Goal: Use online tool/utility: Utilize a website feature to perform a specific function

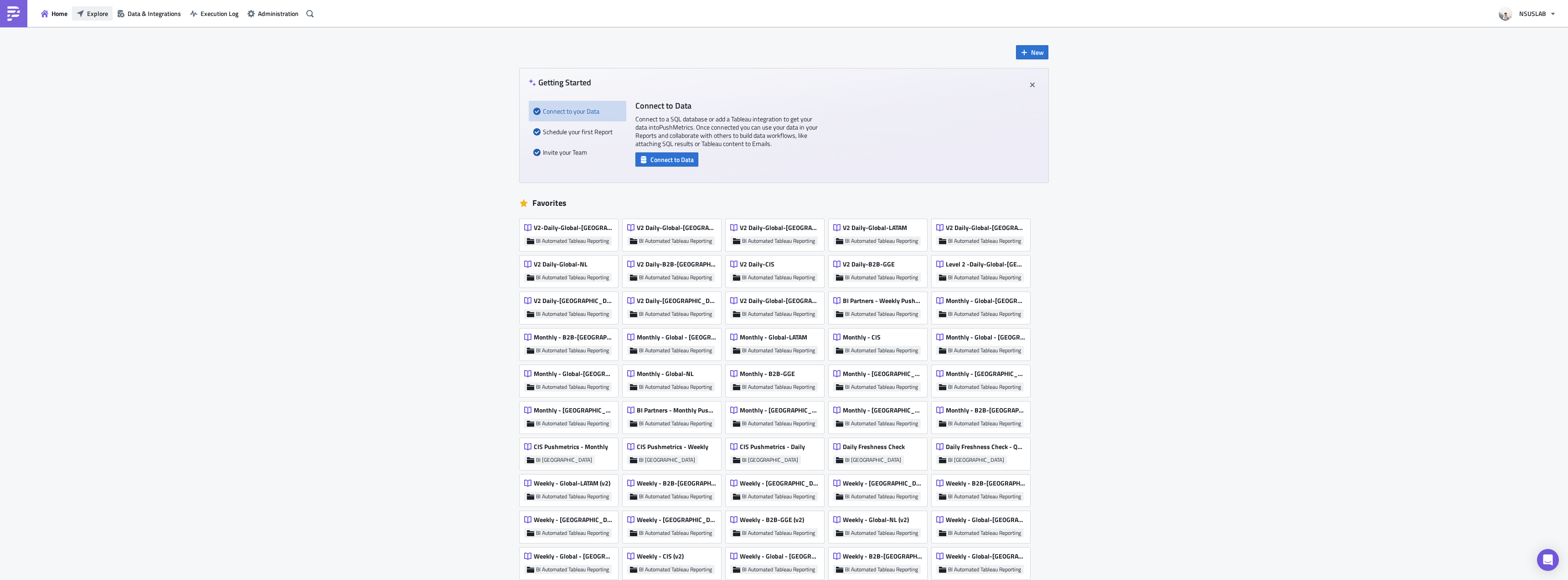
click at [103, 17] on span "Explore" at bounding box center [97, 13] width 21 height 9
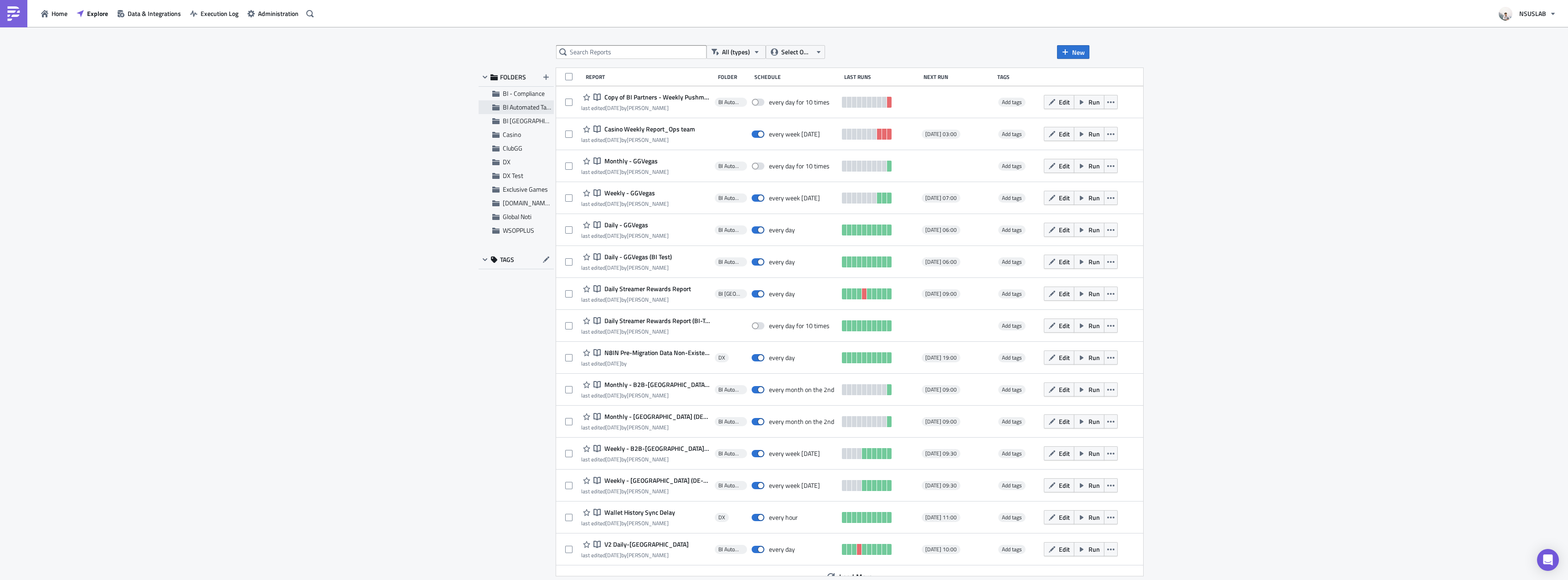
click at [504, 113] on div "BI Automated Tableau Reporting" at bounding box center [516, 107] width 75 height 14
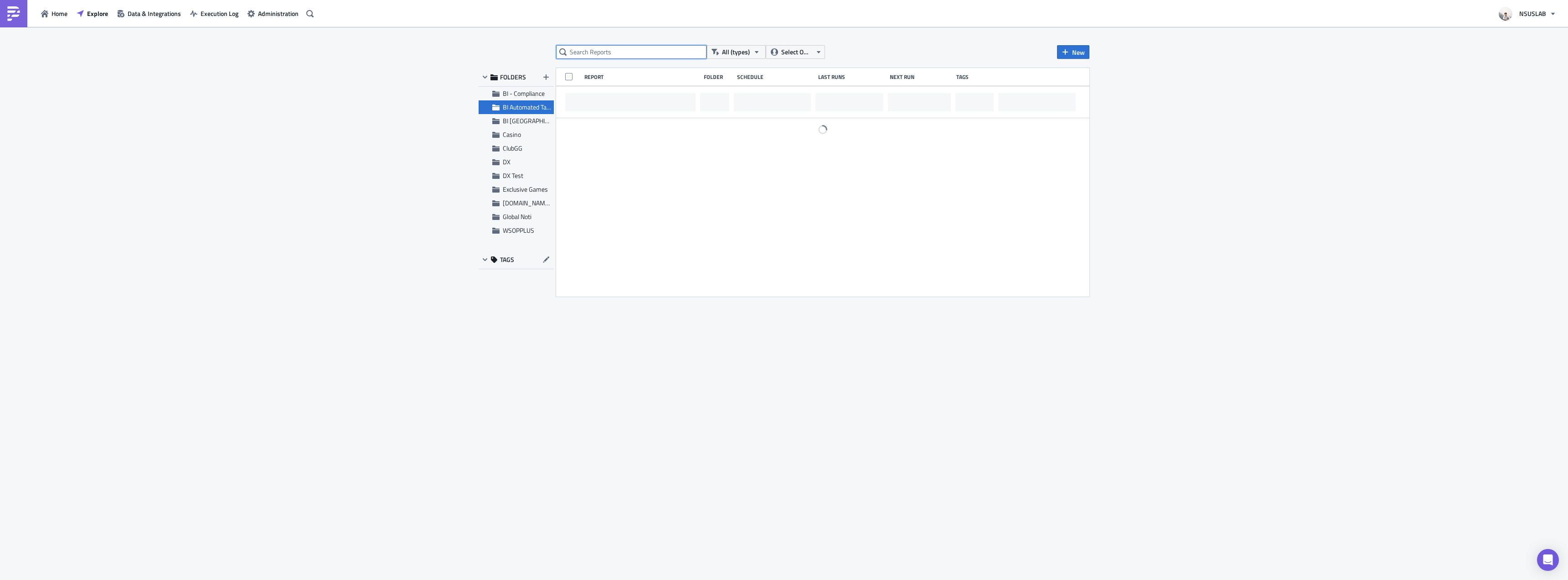
click at [582, 56] on input "text" at bounding box center [631, 52] width 150 height 14
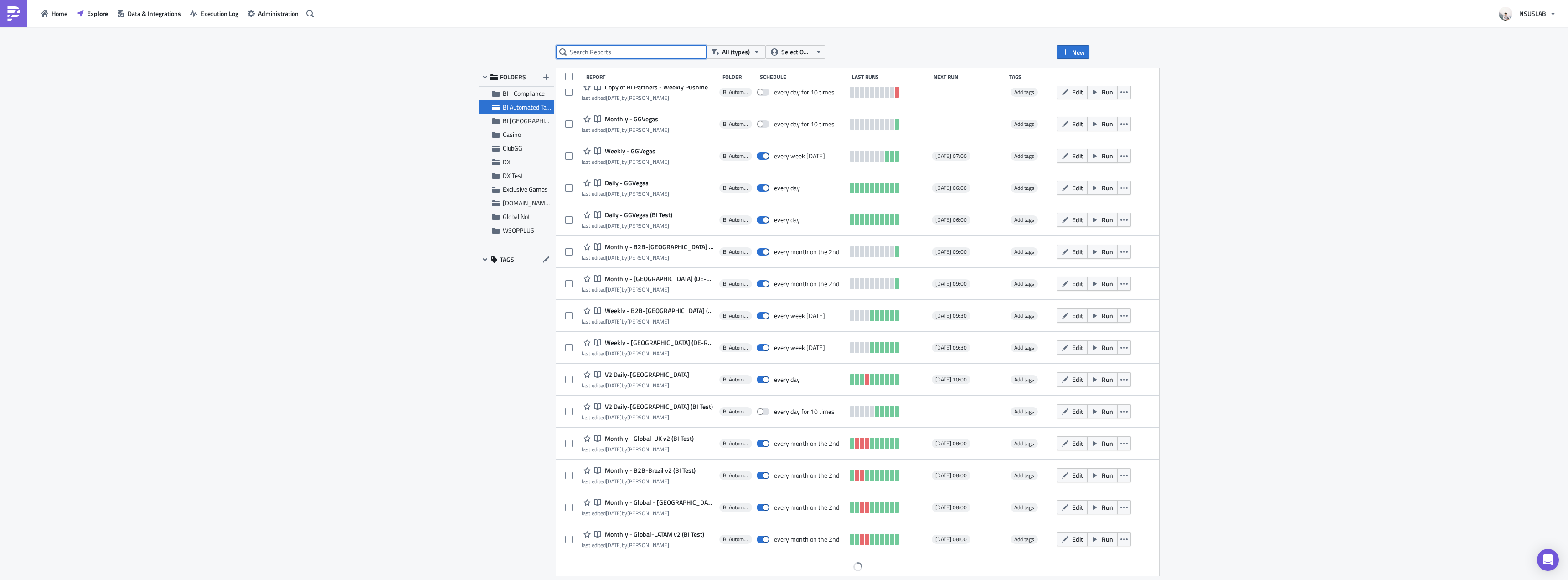
scroll to position [12, 0]
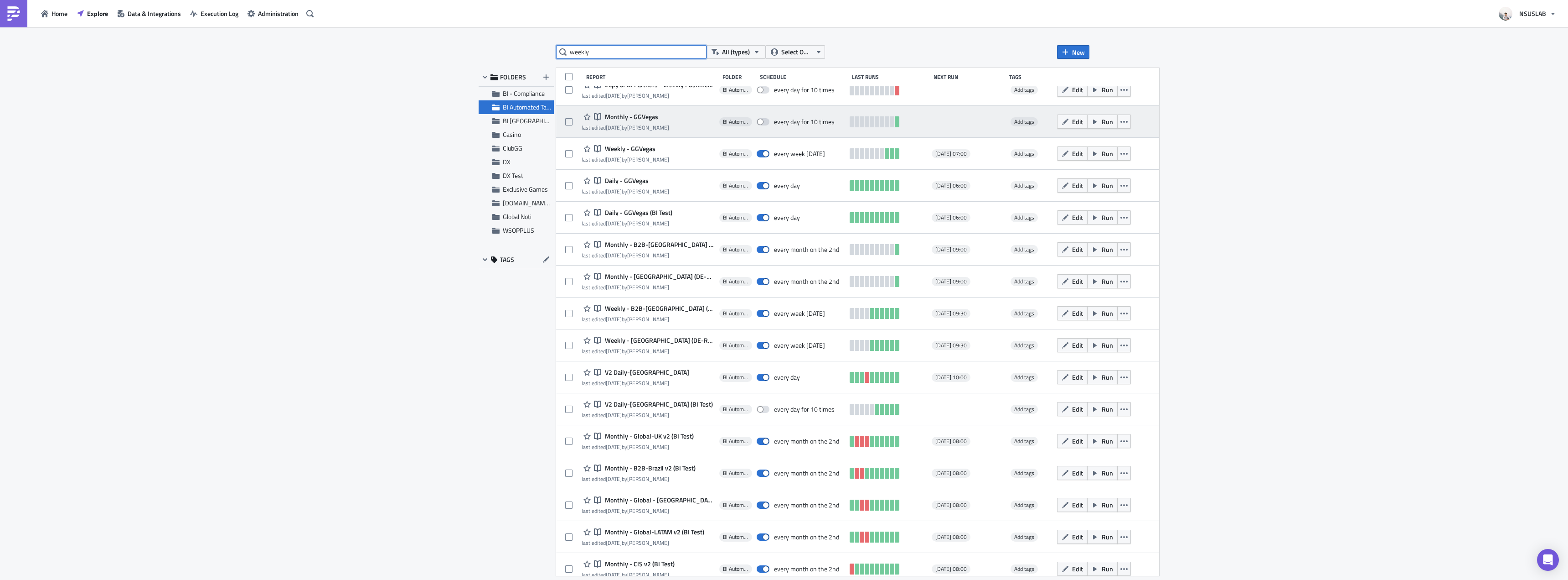
type input "weekly"
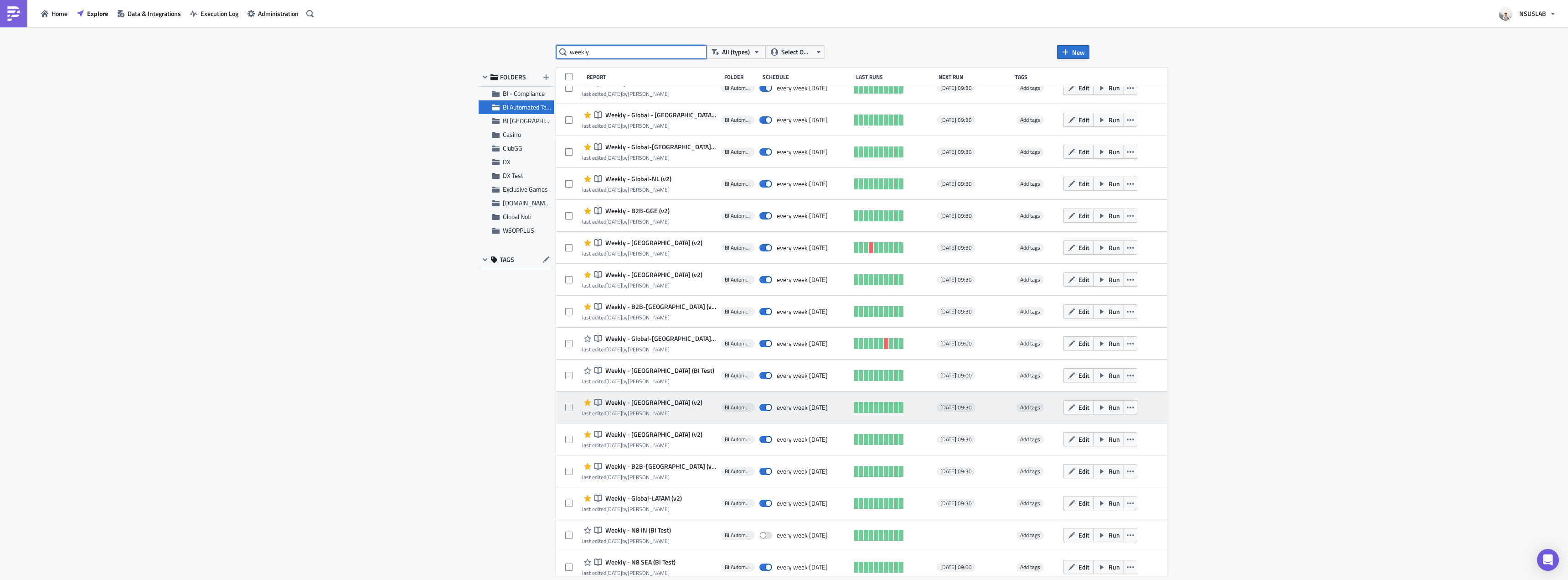
scroll to position [469, 0]
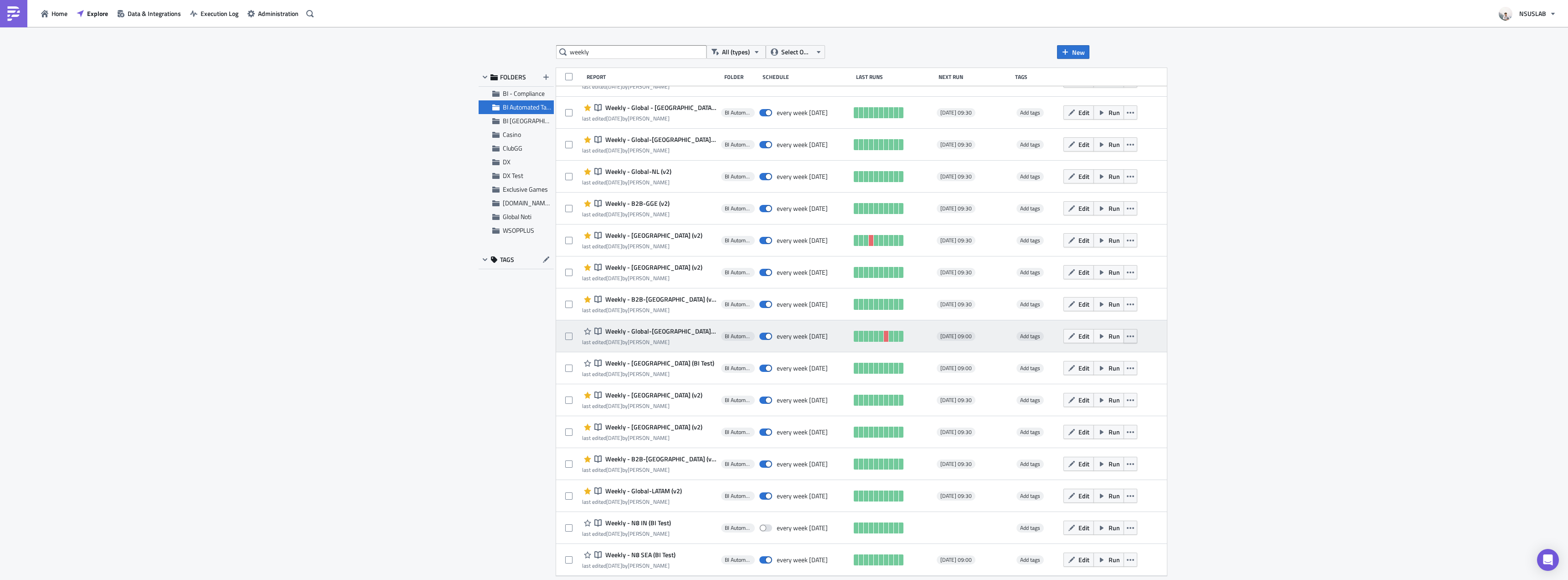
click at [1127, 335] on icon "button" at bounding box center [1131, 336] width 7 height 2
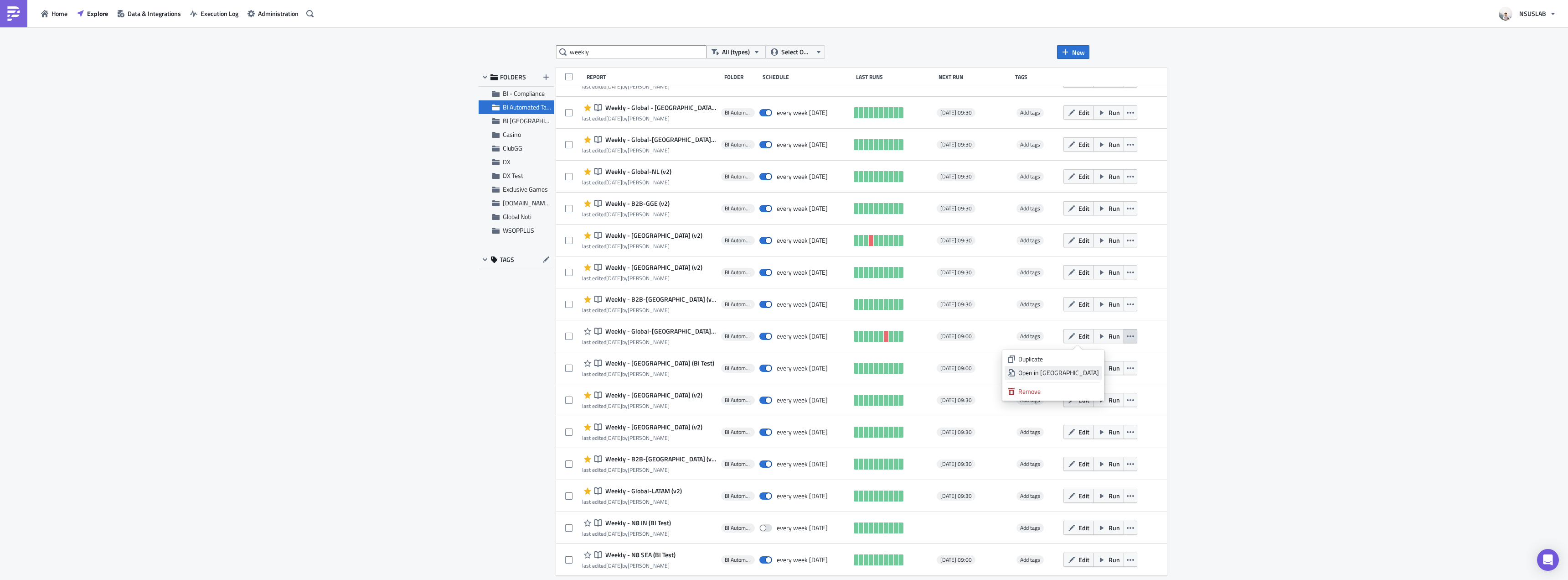
click at [1094, 374] on div "Open in New Tab" at bounding box center [1059, 372] width 80 height 9
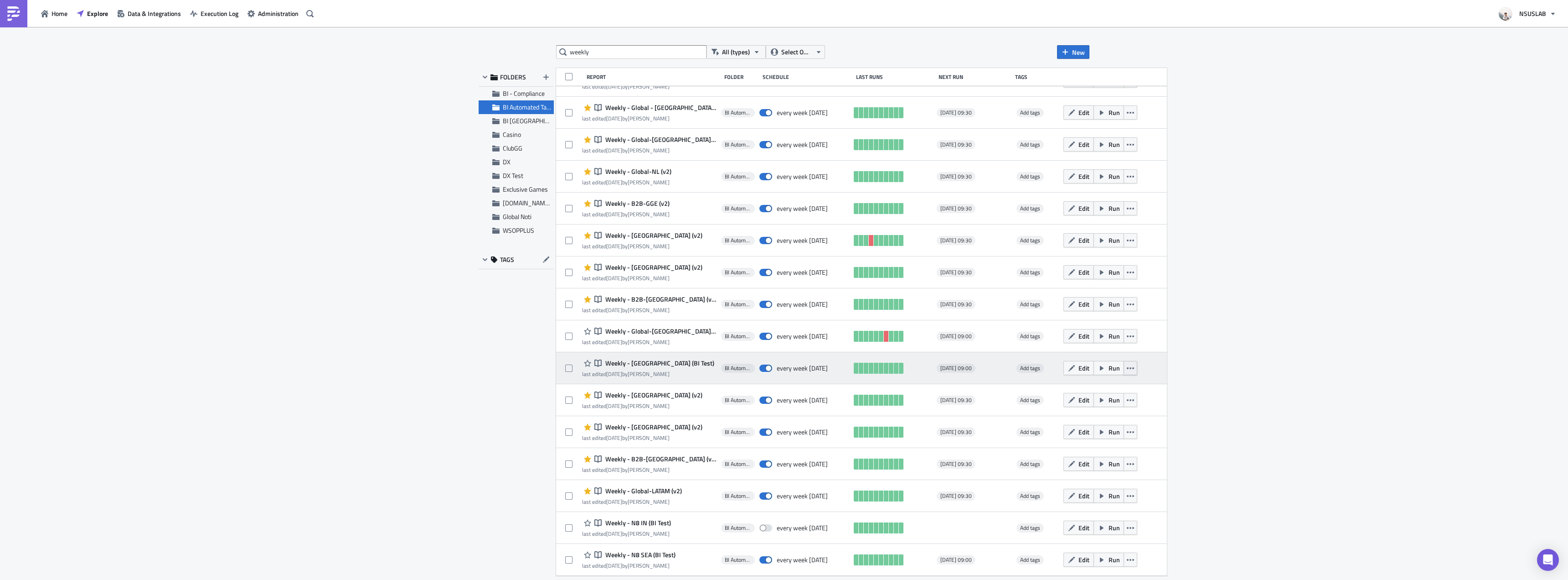
click at [1124, 367] on button "button" at bounding box center [1131, 368] width 14 height 14
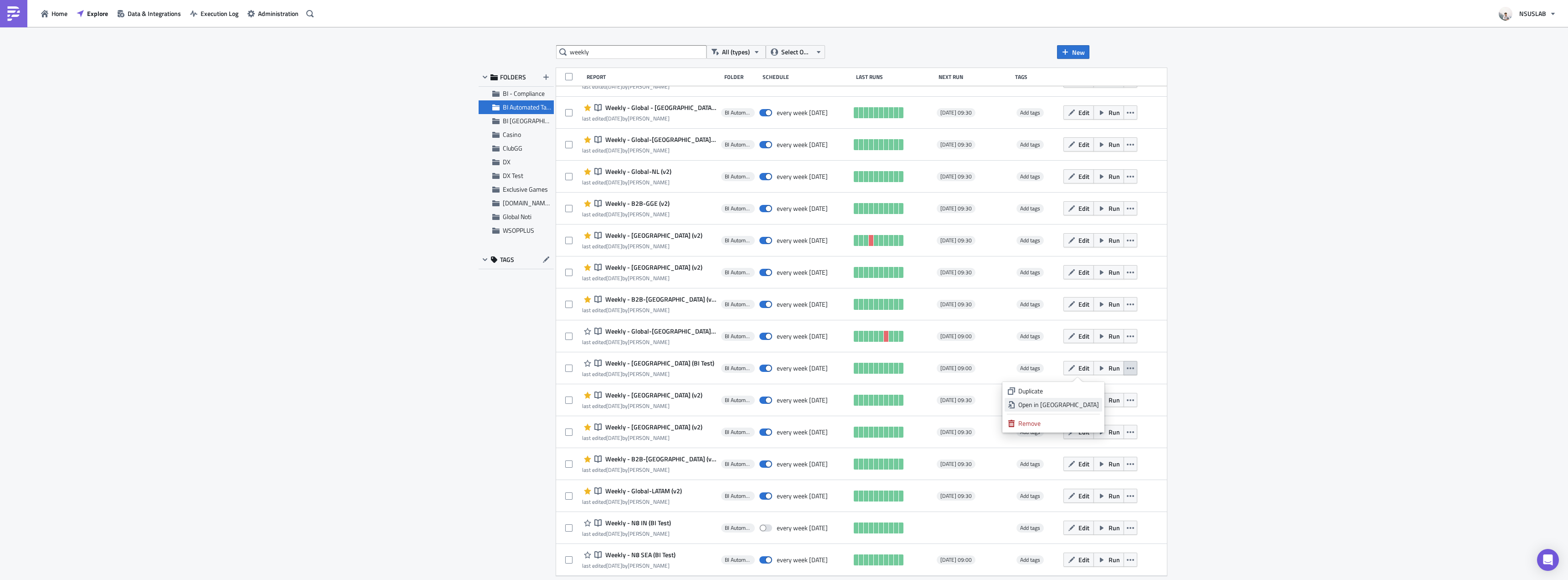
click at [1093, 405] on div "Open in New Tab" at bounding box center [1059, 405] width 80 height 9
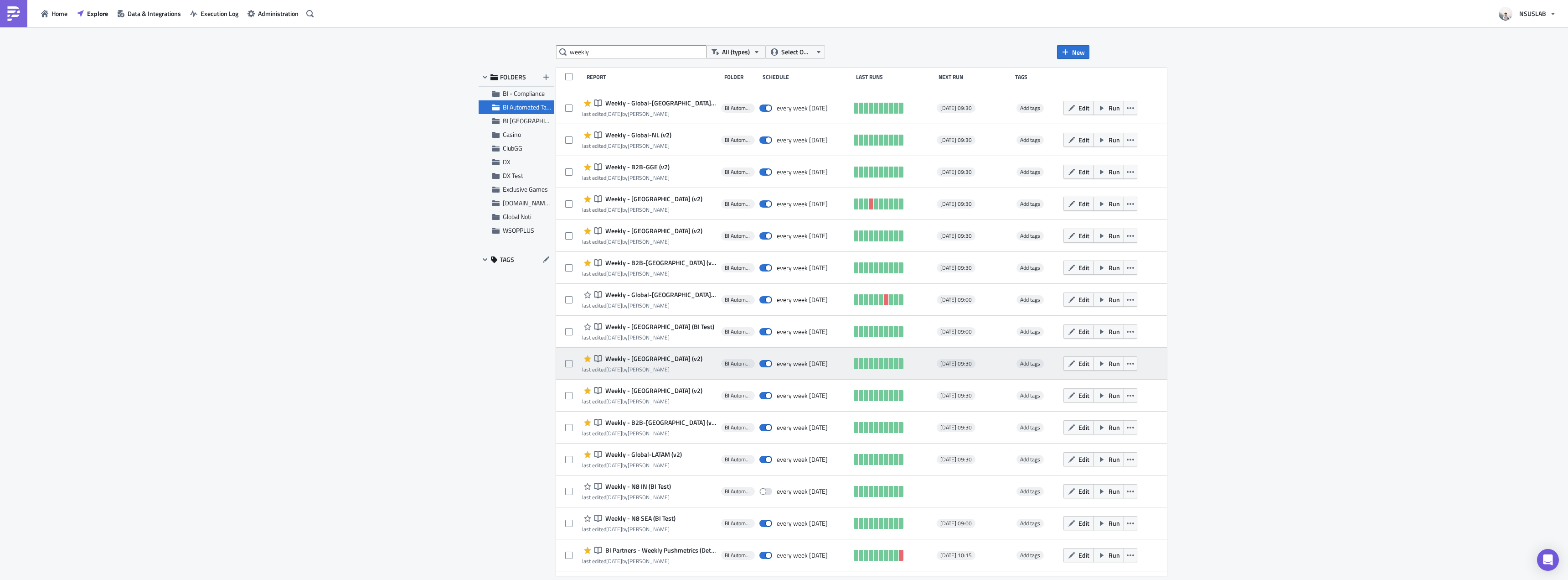
scroll to position [651, 0]
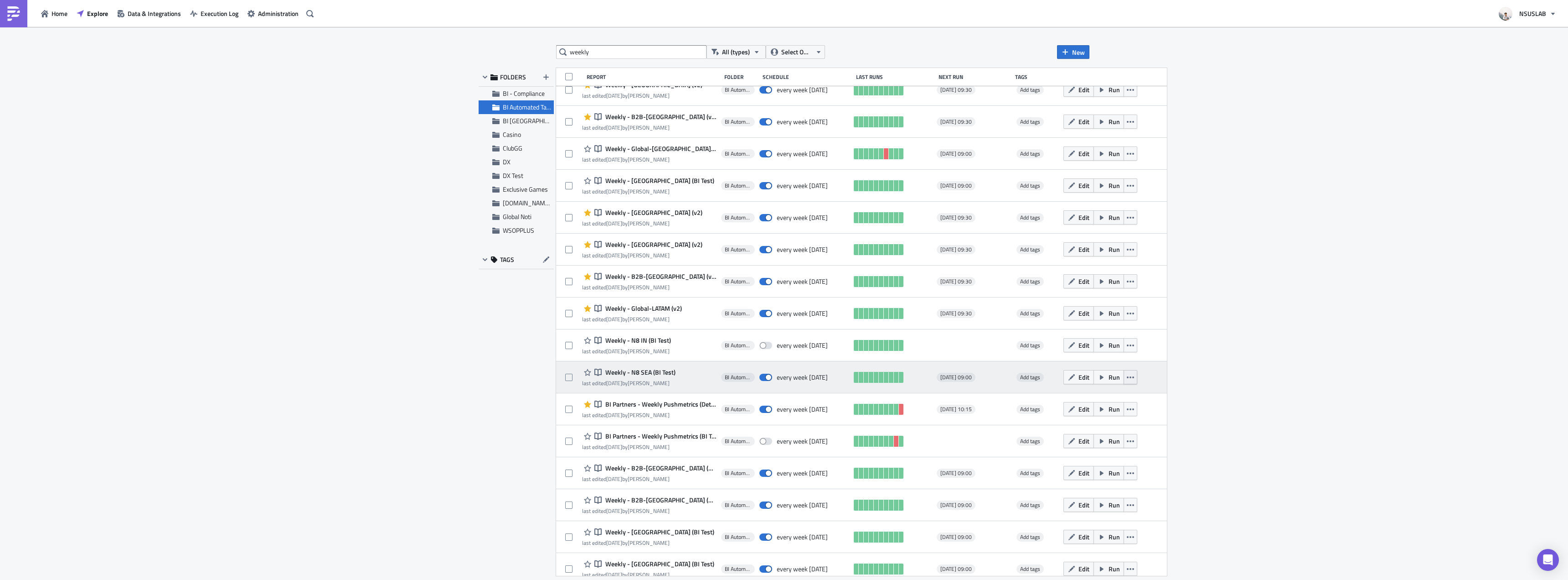
click at [1127, 378] on icon "button" at bounding box center [1131, 377] width 7 height 7
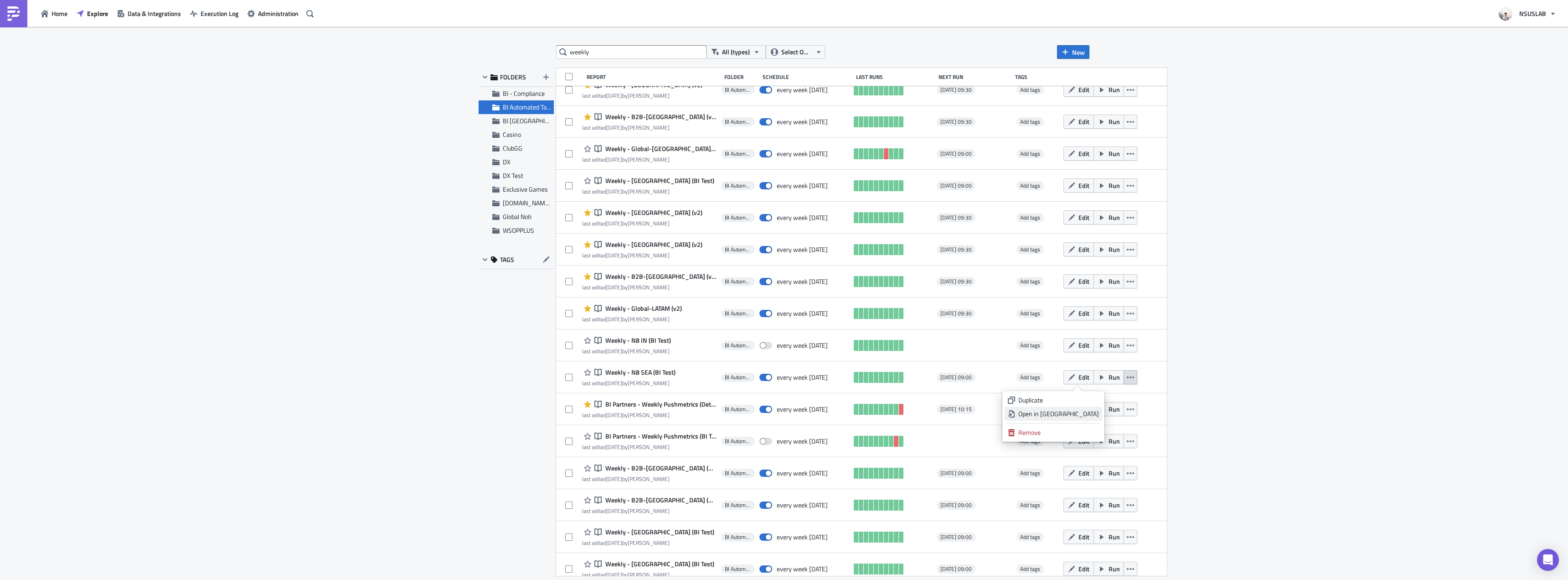
click at [1089, 411] on div "Open in New Tab" at bounding box center [1059, 413] width 80 height 9
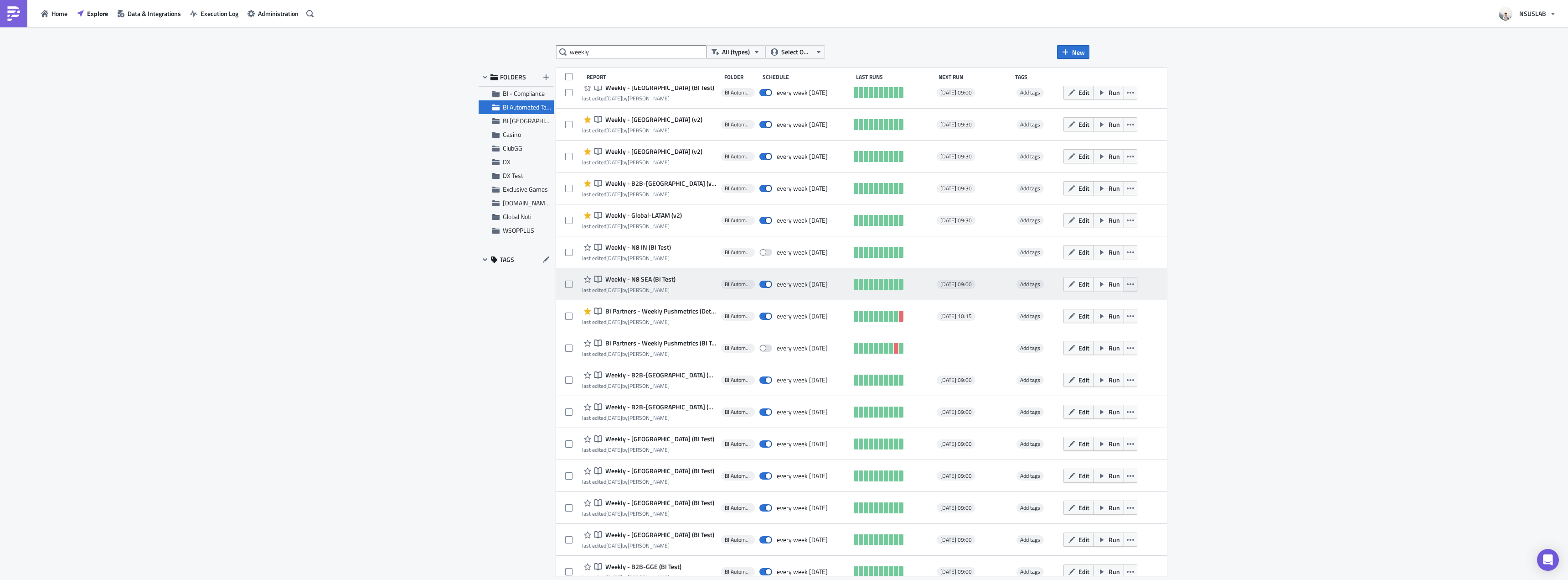
scroll to position [788, 0]
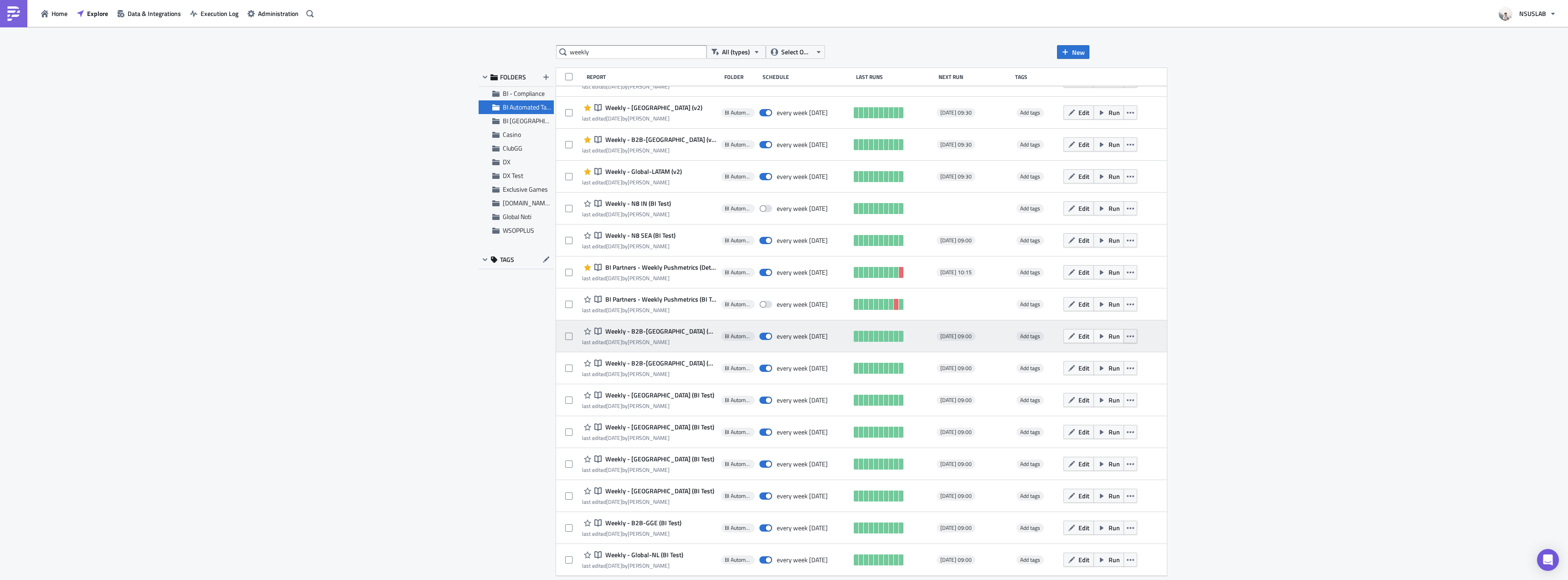
click at [1124, 339] on button "button" at bounding box center [1131, 336] width 14 height 14
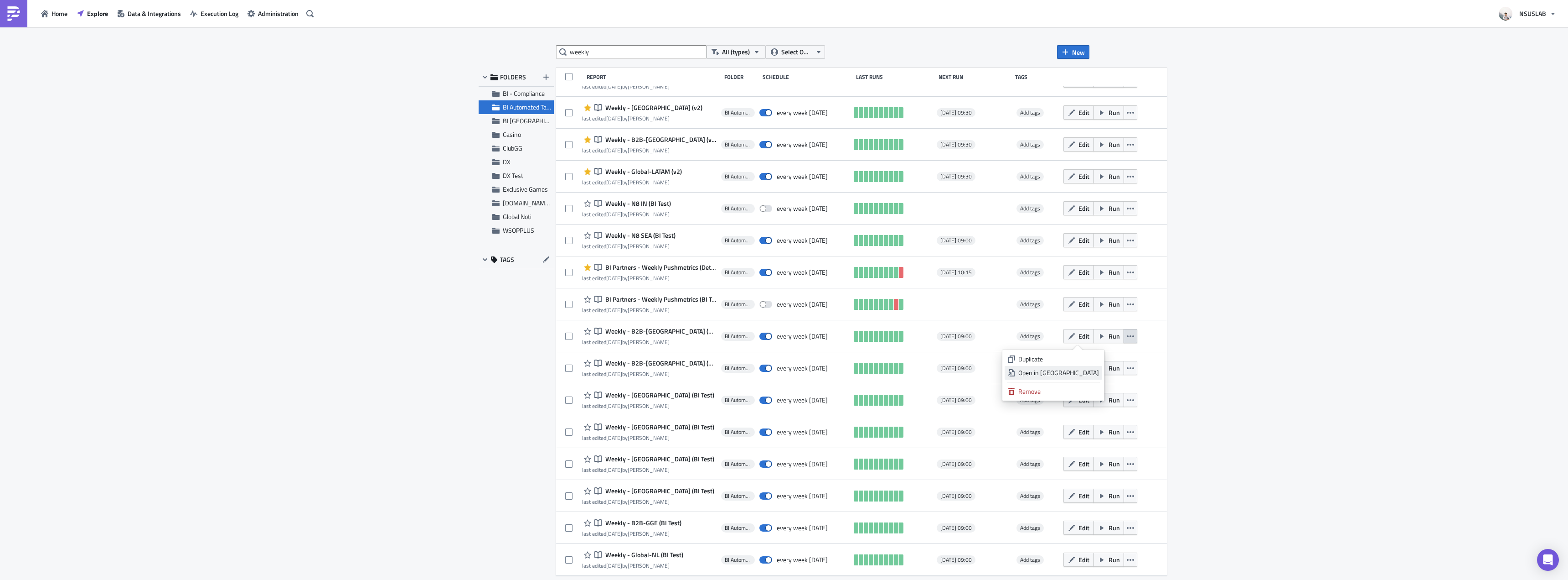
click at [1093, 375] on div "Open in New Tab" at bounding box center [1059, 372] width 80 height 9
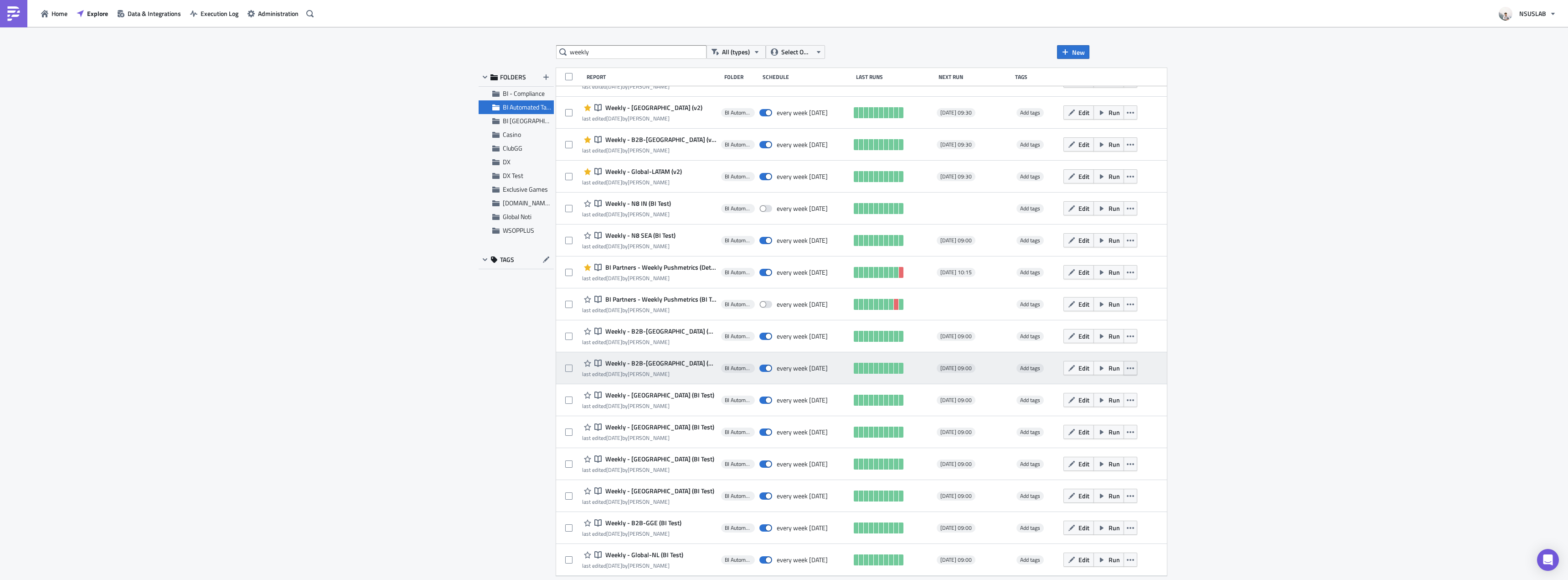
click at [1124, 368] on button "button" at bounding box center [1131, 368] width 14 height 14
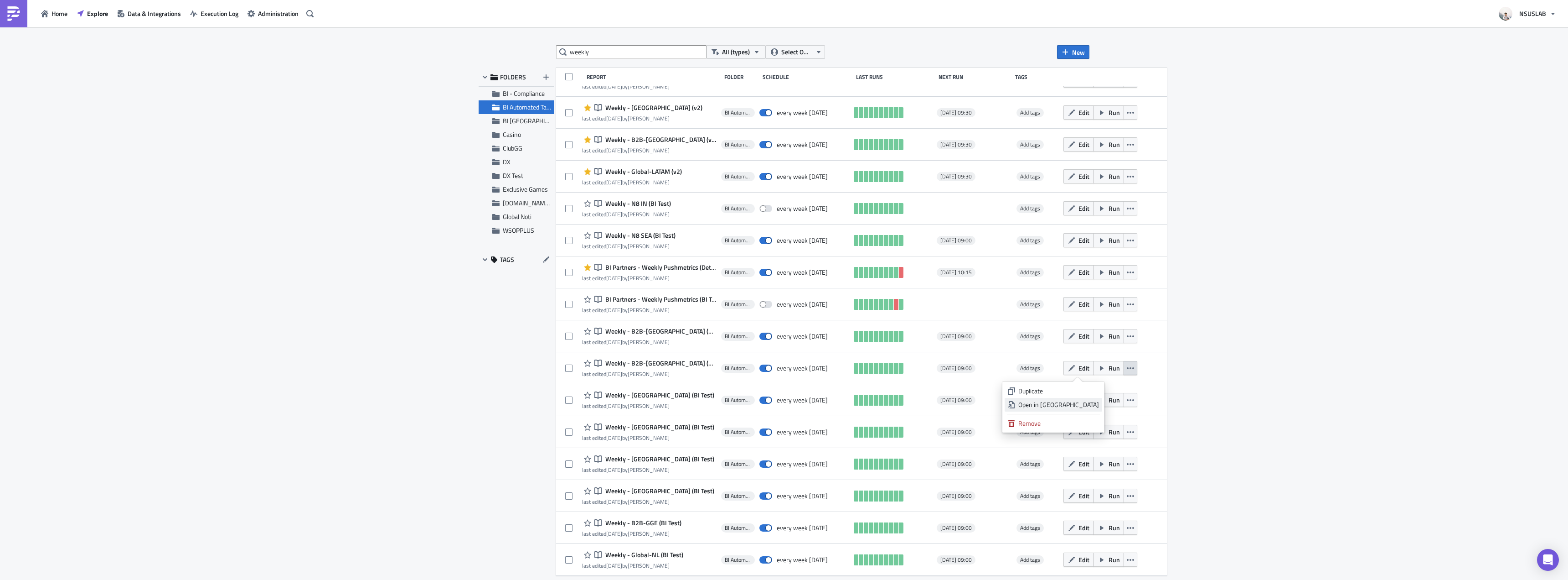
click at [1092, 401] on div "Open in New Tab" at bounding box center [1059, 405] width 80 height 9
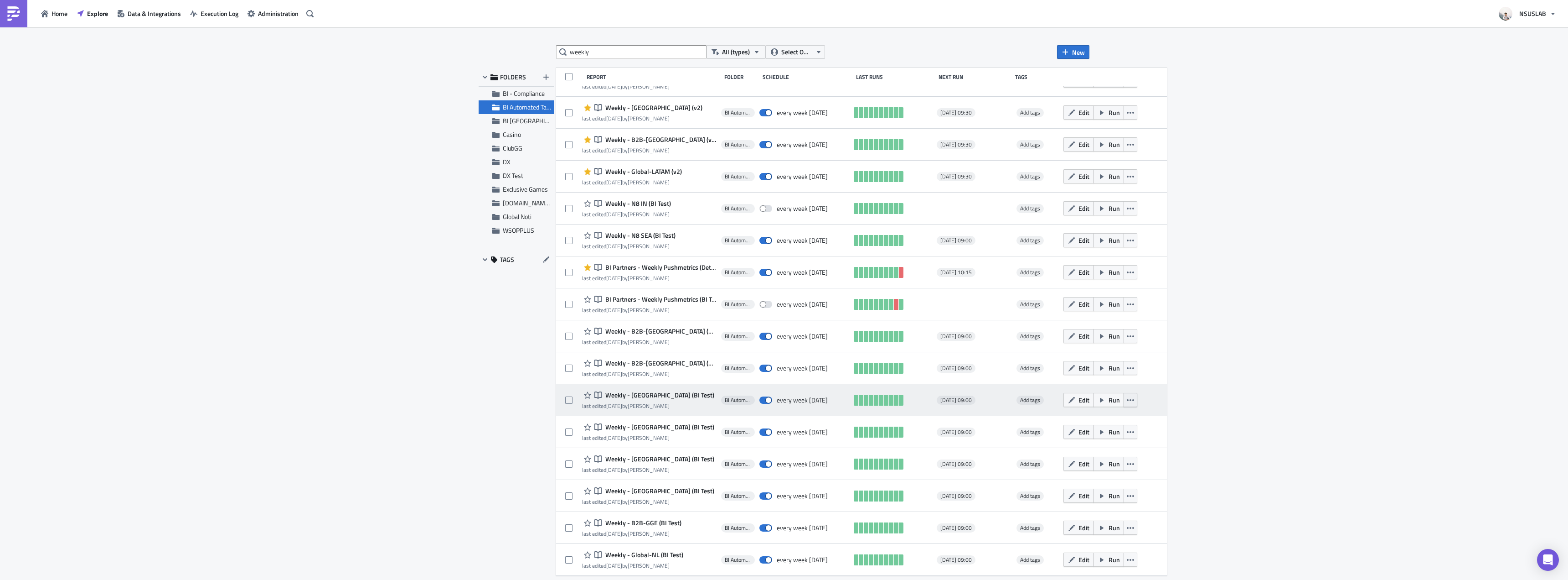
click at [1124, 400] on button "button" at bounding box center [1131, 400] width 14 height 14
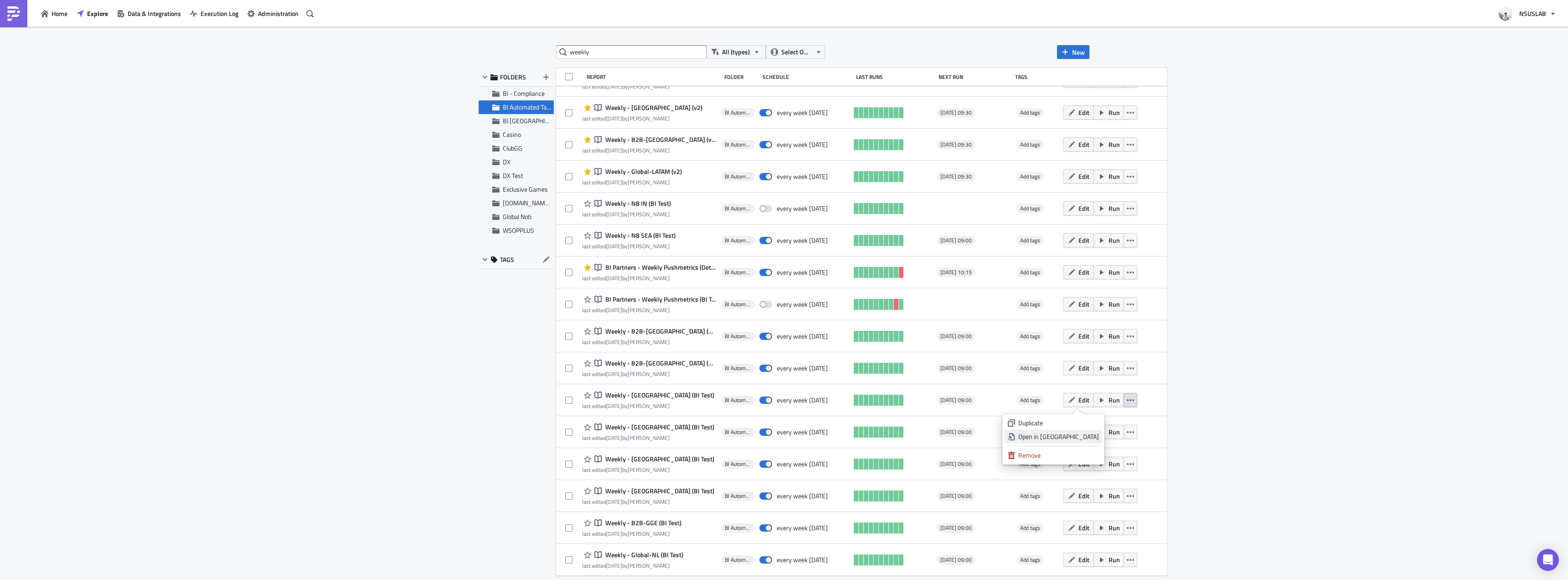
click at [1082, 436] on div "Open in New Tab" at bounding box center [1059, 436] width 80 height 9
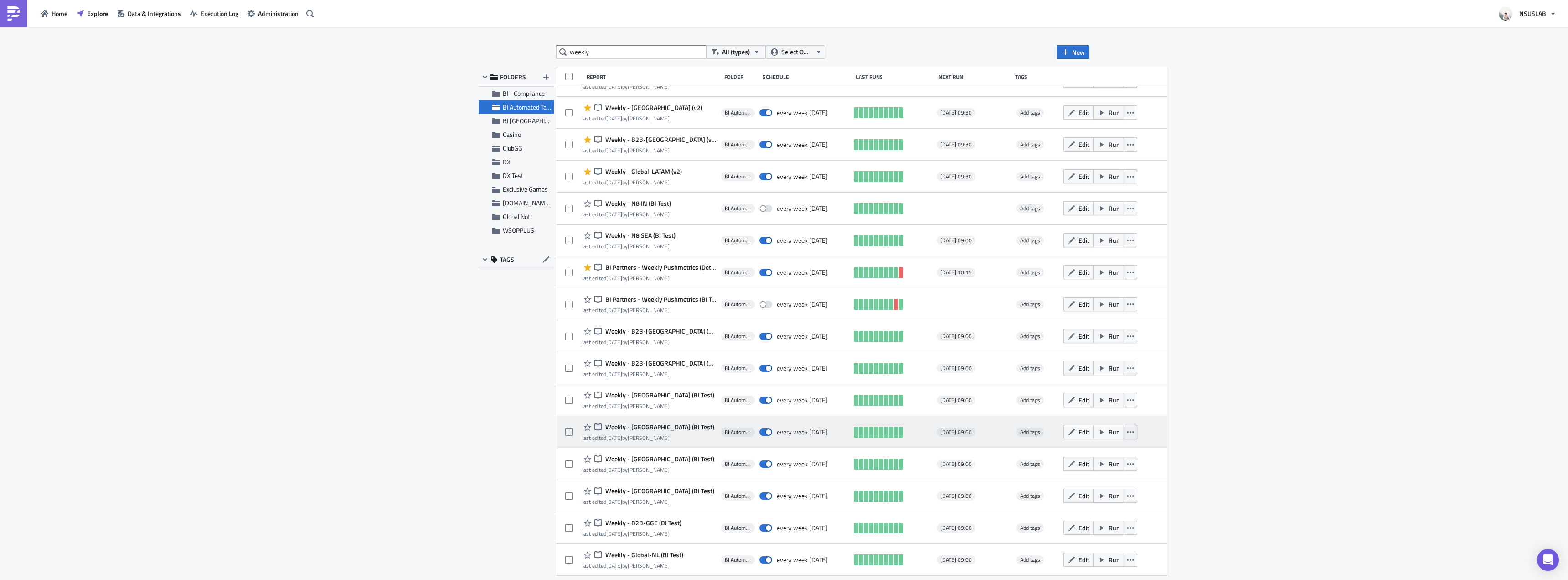
click at [1124, 433] on button "button" at bounding box center [1131, 432] width 14 height 14
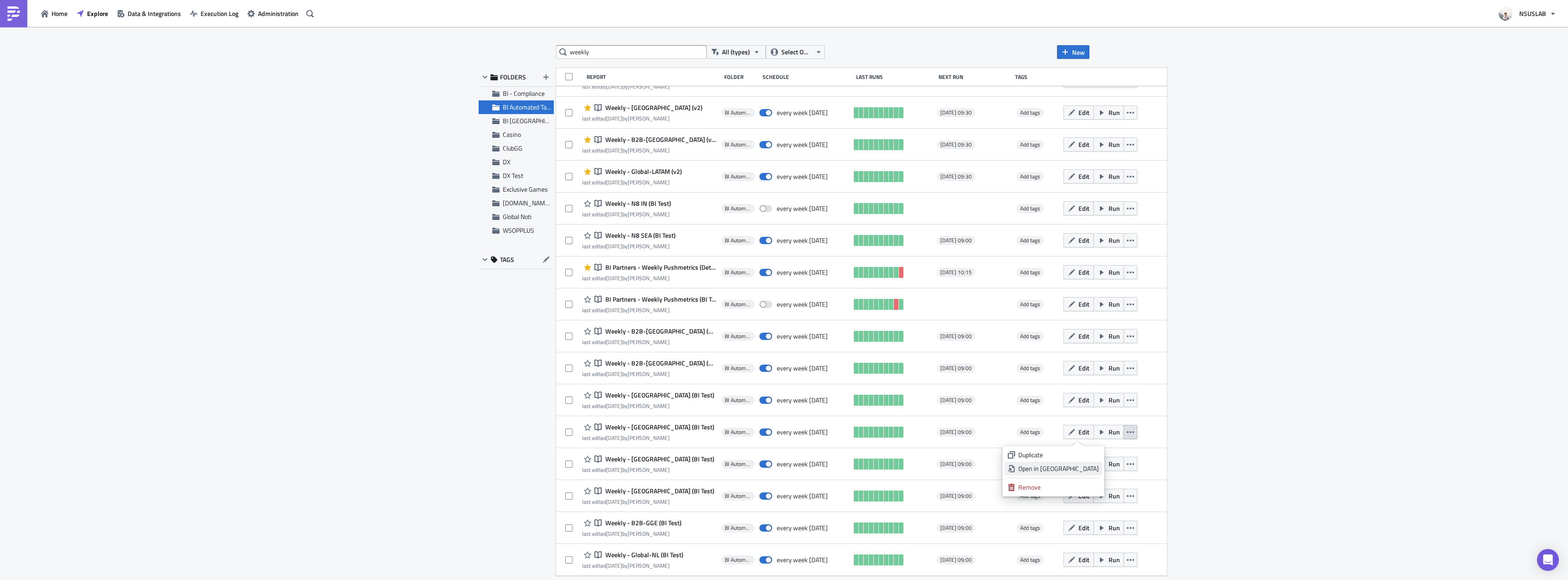
click at [1091, 470] on div "Open in New Tab" at bounding box center [1059, 468] width 80 height 9
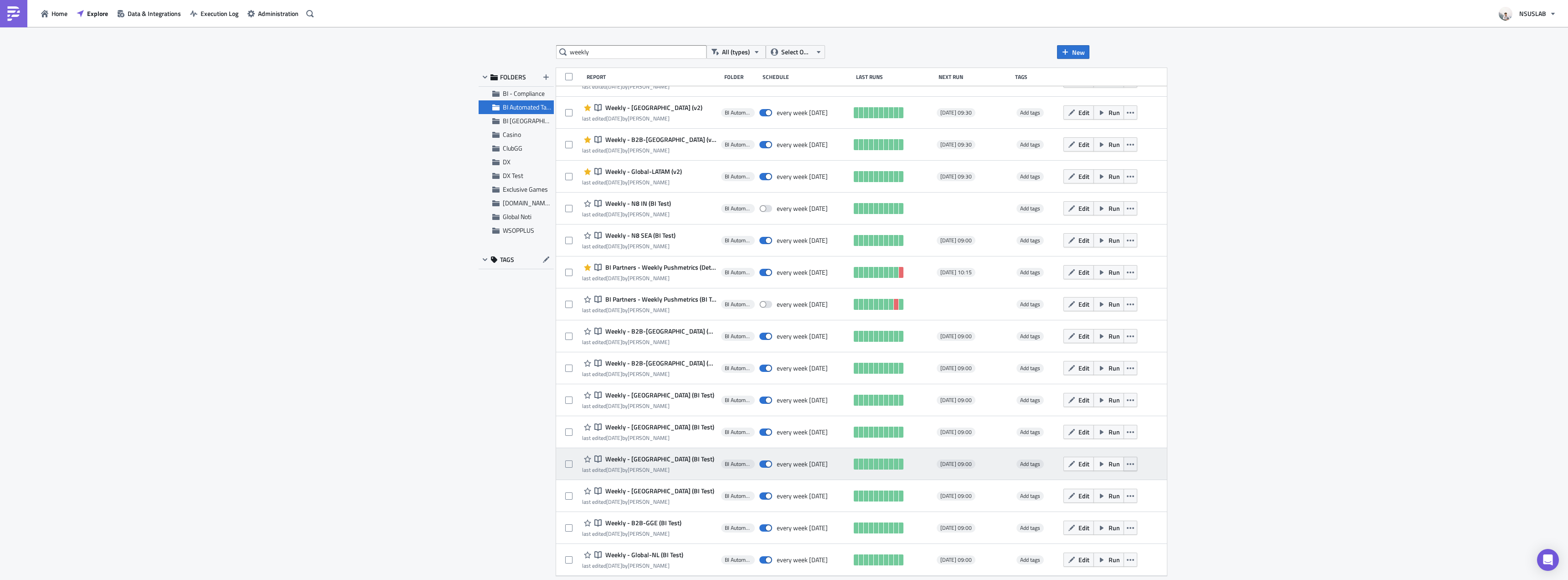
click at [1124, 462] on button "button" at bounding box center [1131, 464] width 14 height 14
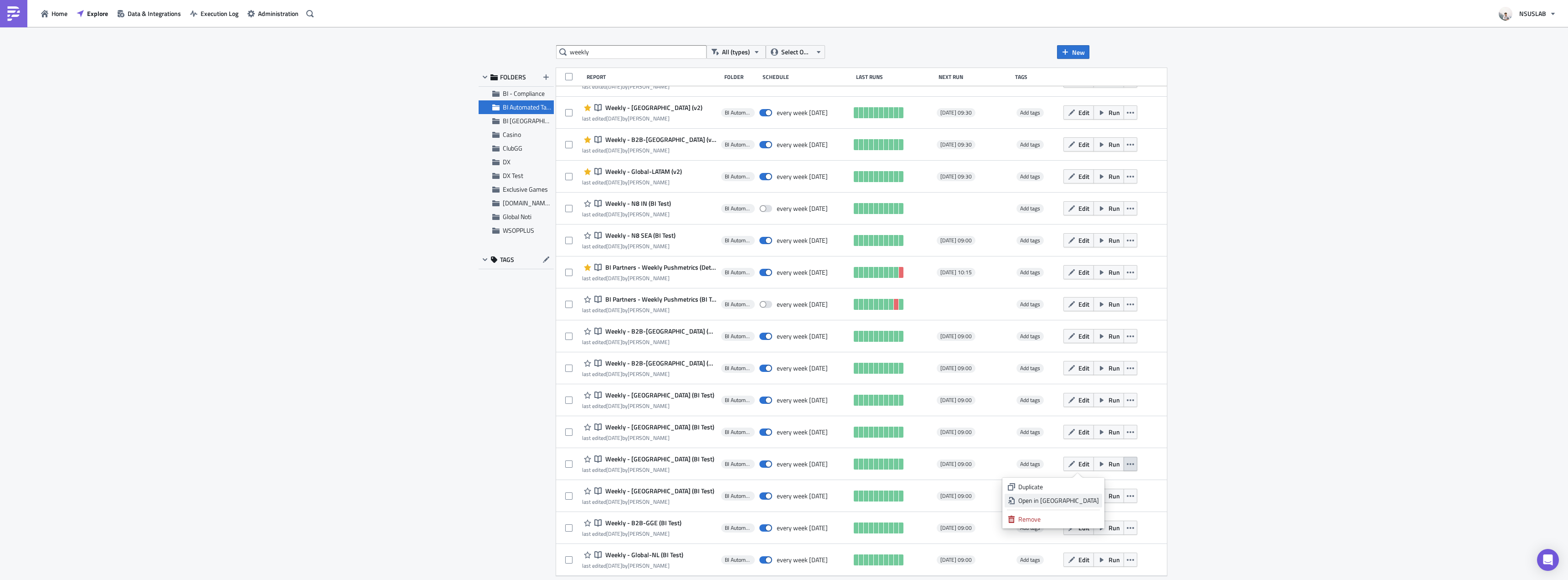
click at [1083, 499] on div "Open in New Tab" at bounding box center [1059, 500] width 80 height 9
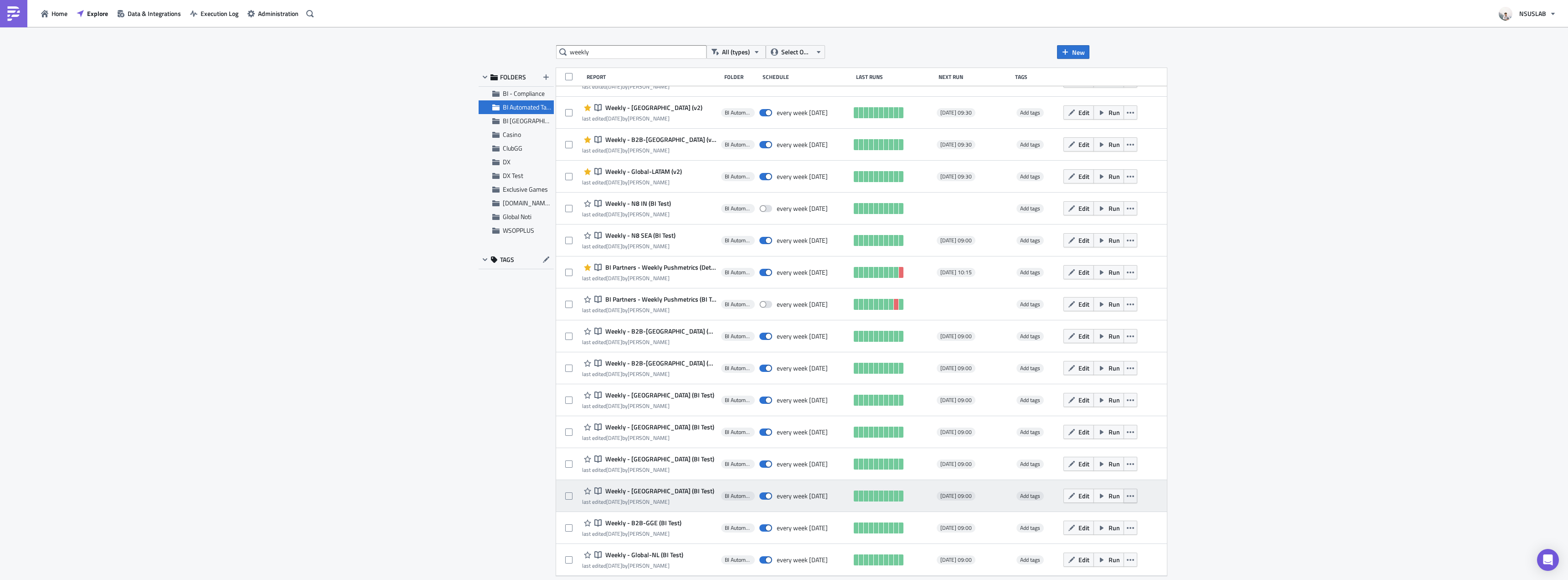
click at [1127, 495] on icon "button" at bounding box center [1131, 496] width 7 height 7
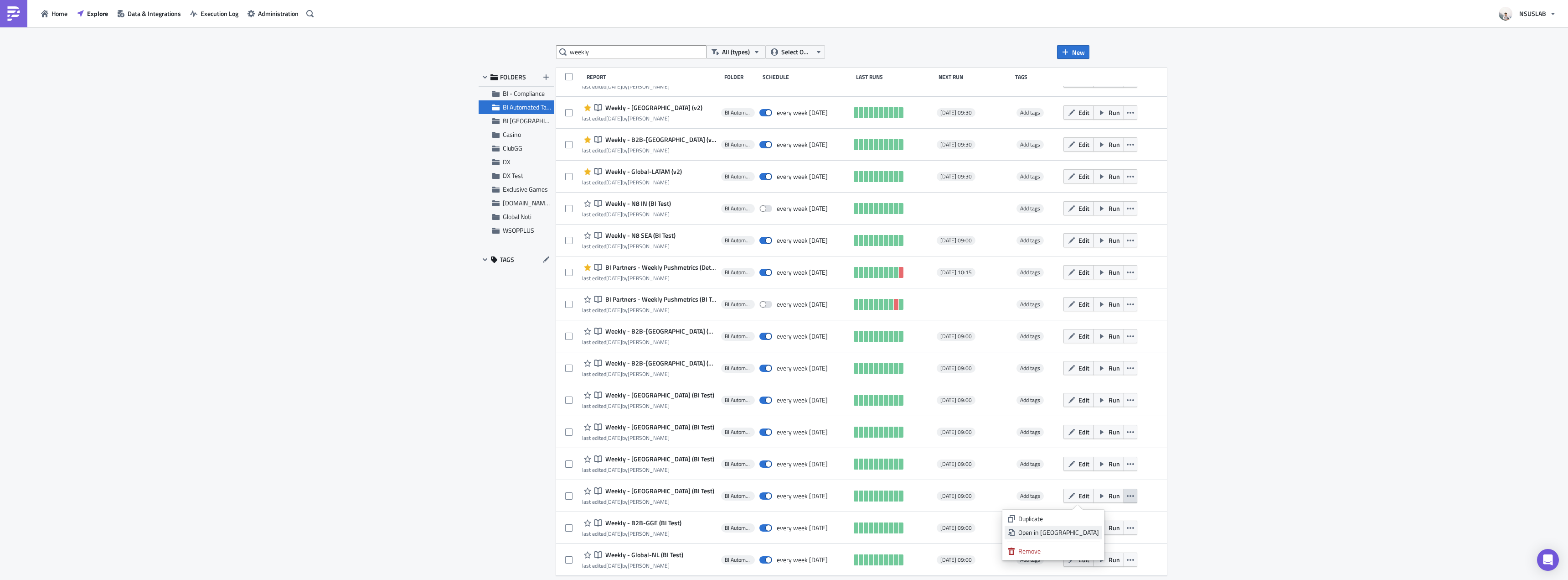
click at [1085, 529] on div "Open in New Tab" at bounding box center [1059, 532] width 80 height 9
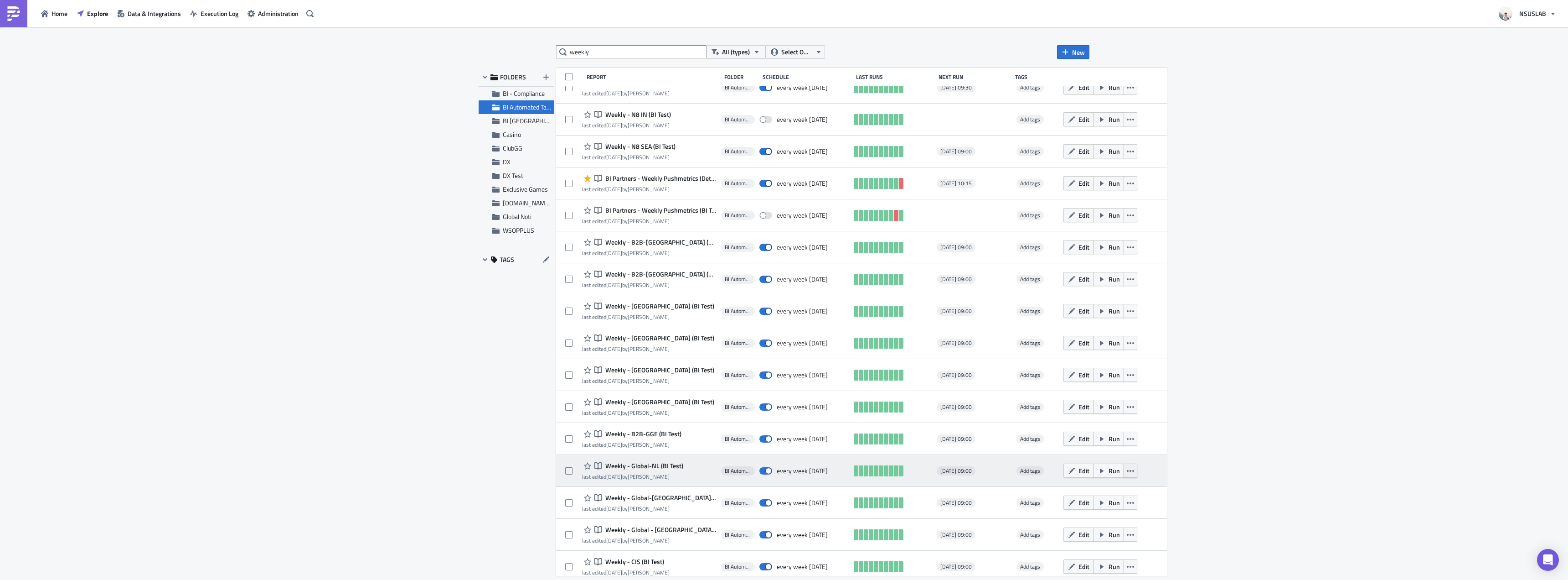
scroll to position [879, 0]
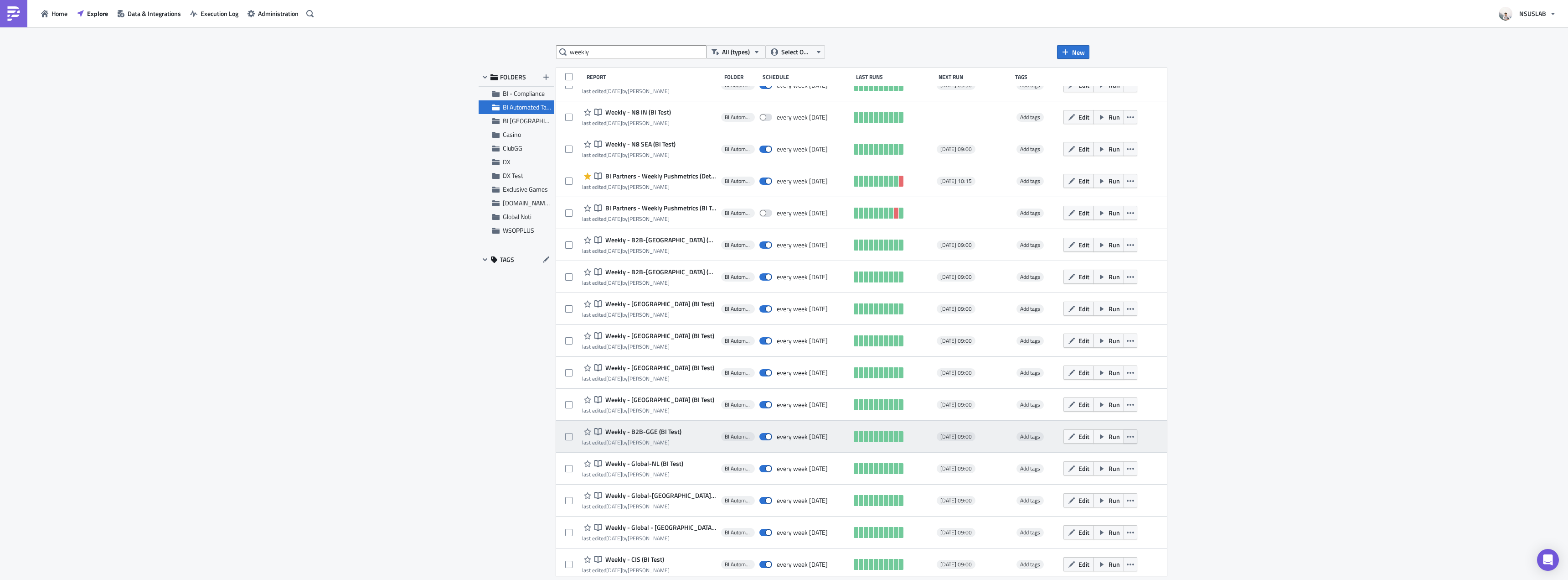
click at [1127, 436] on icon "button" at bounding box center [1131, 436] width 7 height 2
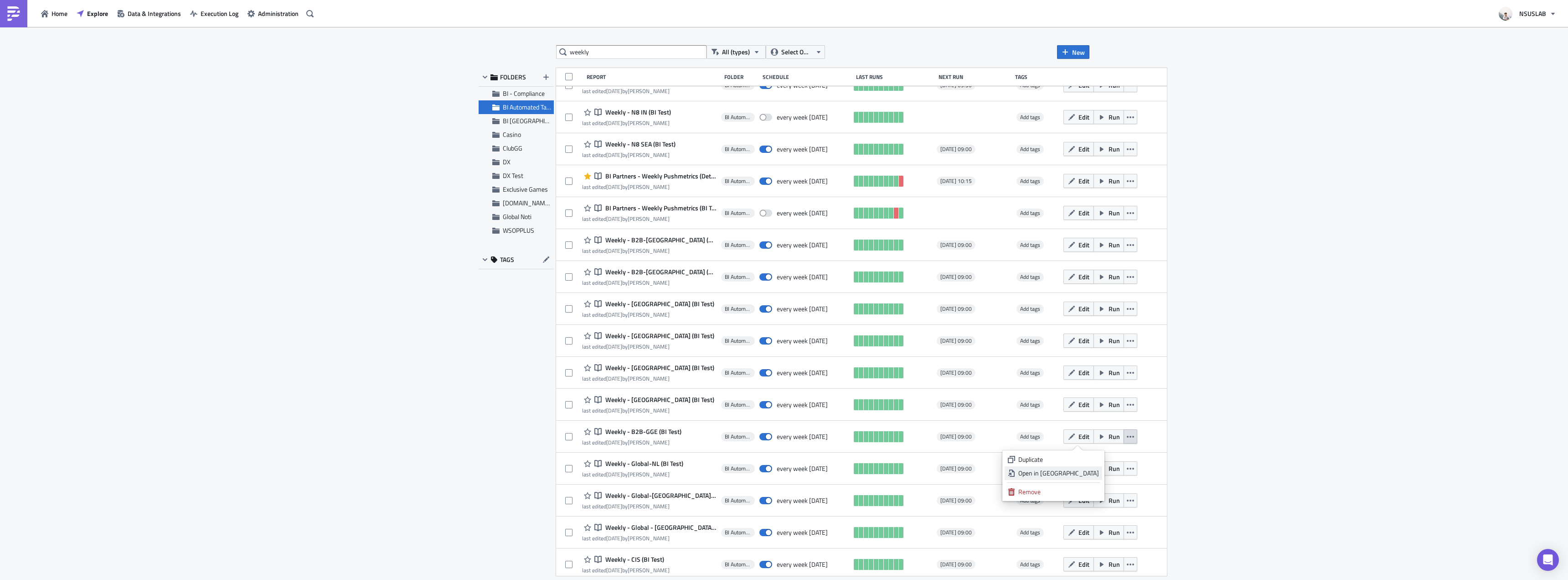
click at [1072, 475] on div "Open in New Tab" at bounding box center [1059, 473] width 80 height 9
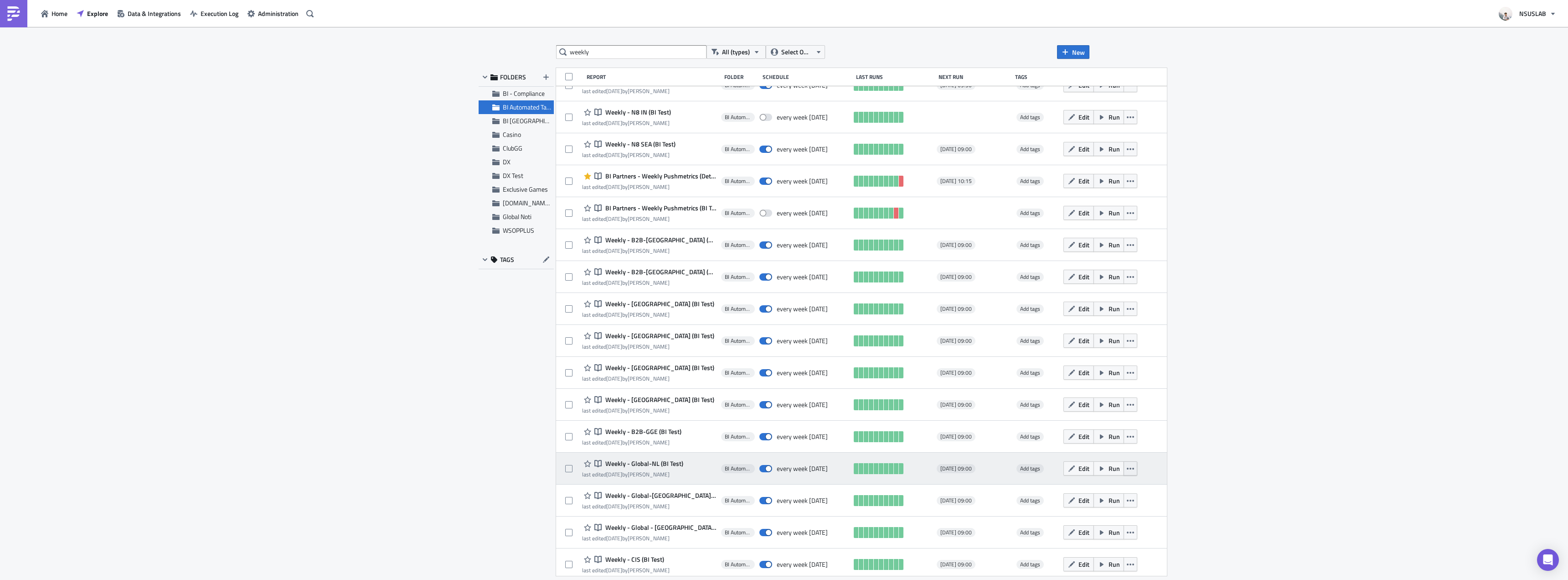
click at [1127, 468] on icon "button" at bounding box center [1131, 469] width 7 height 2
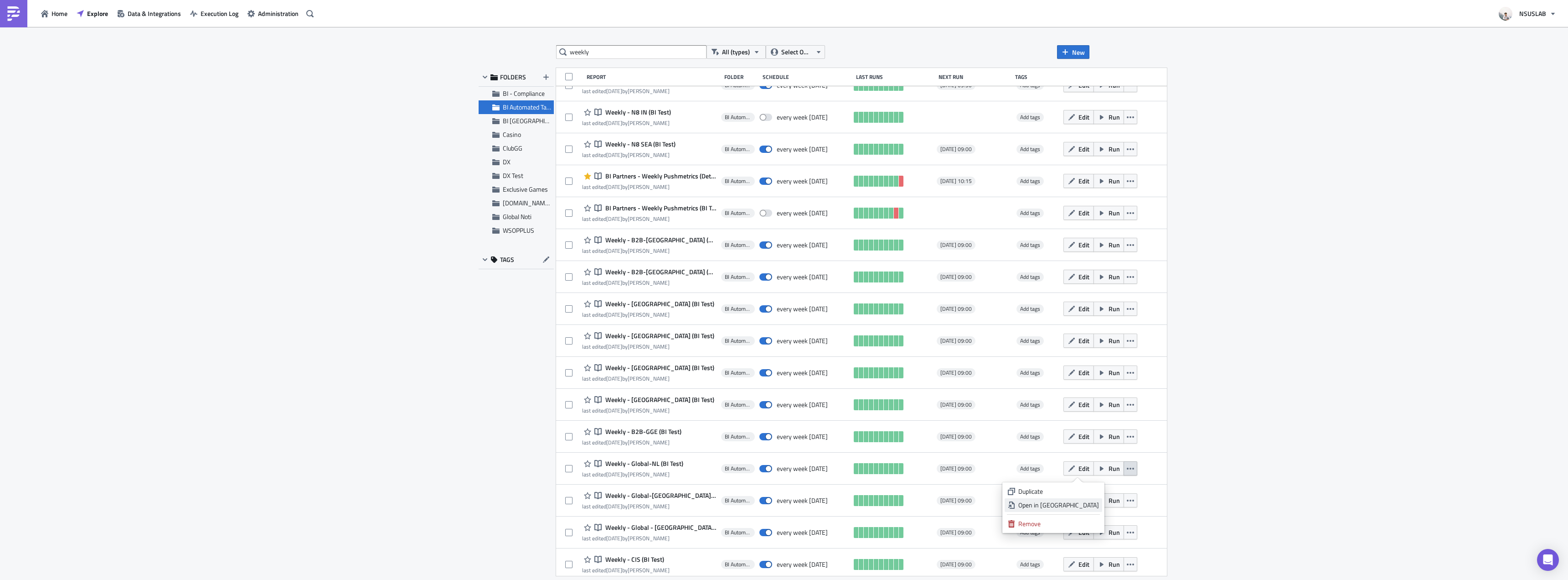
click at [1085, 502] on div "Open in New Tab" at bounding box center [1059, 505] width 80 height 9
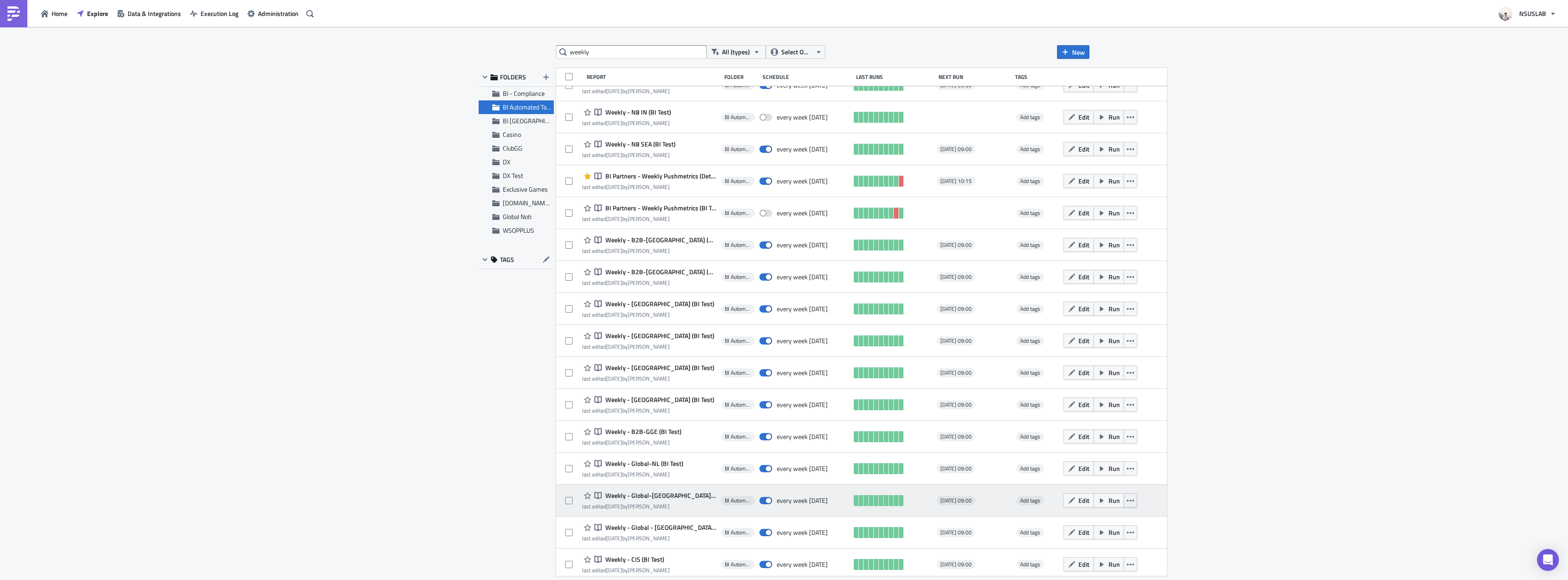
click at [1127, 500] on icon "button" at bounding box center [1131, 500] width 7 height 2
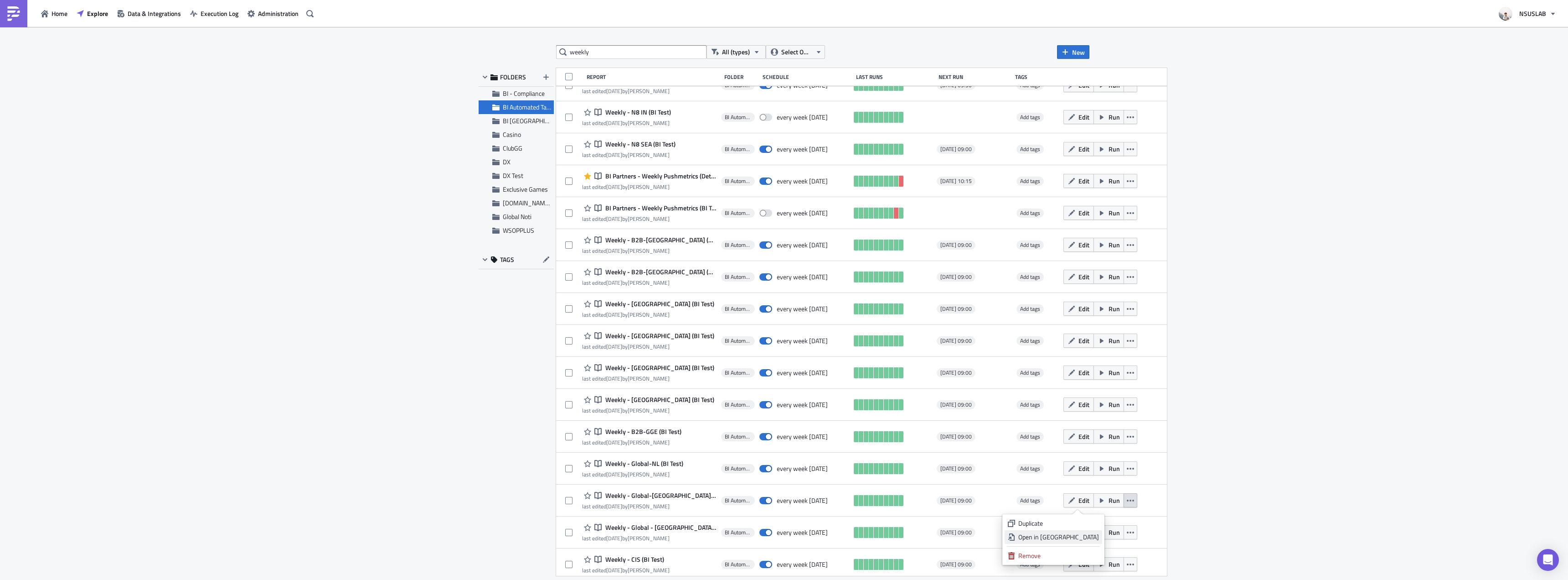
click at [1080, 533] on div "Open in New Tab" at bounding box center [1059, 537] width 80 height 9
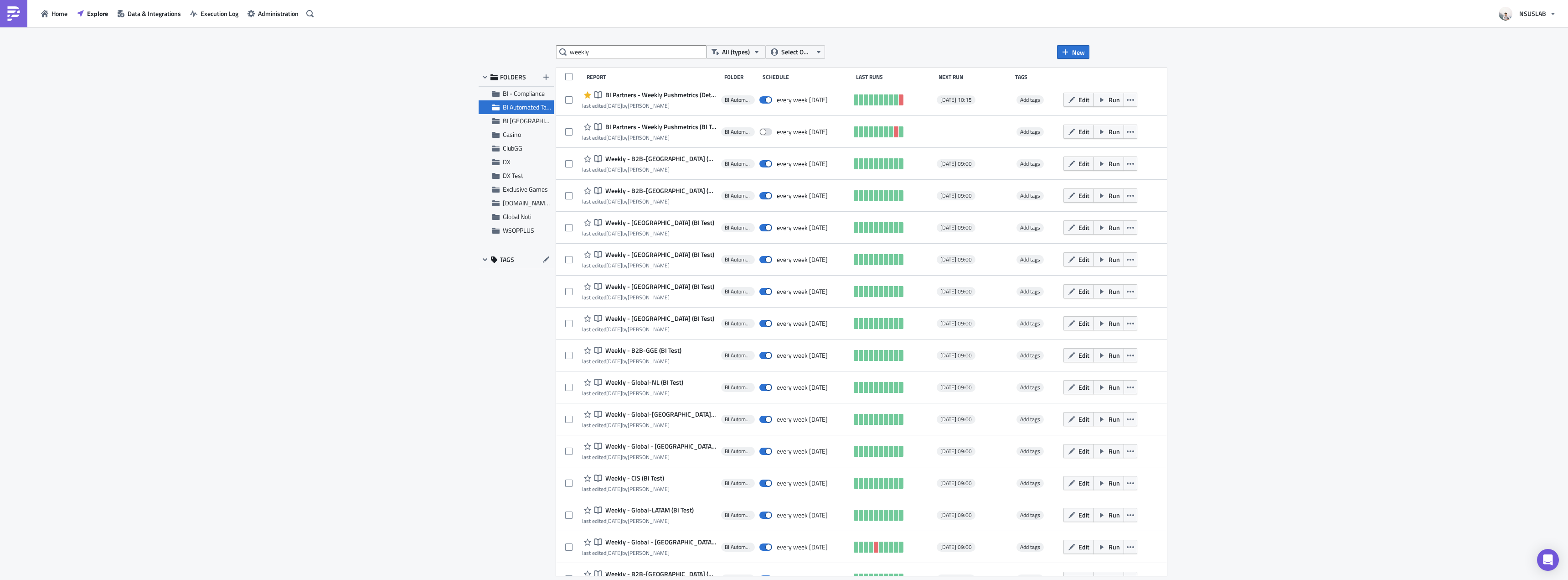
scroll to position [970, 0]
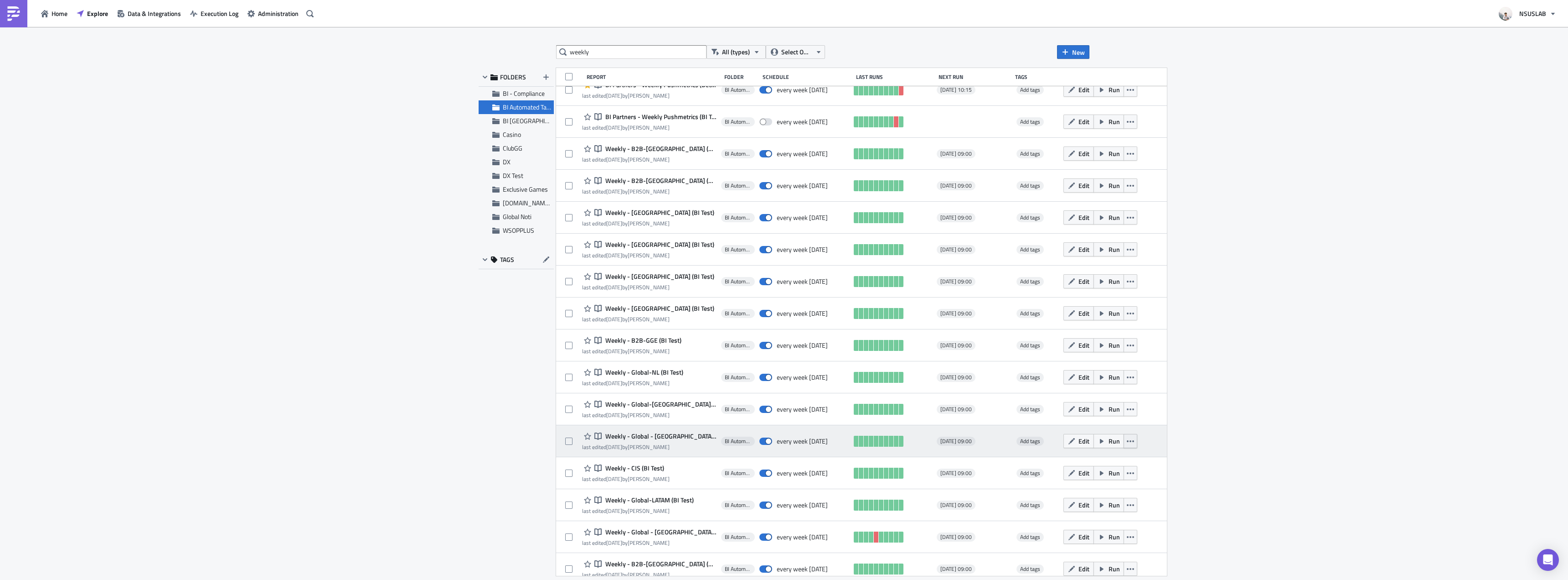
click at [1127, 444] on icon "button" at bounding box center [1131, 441] width 7 height 7
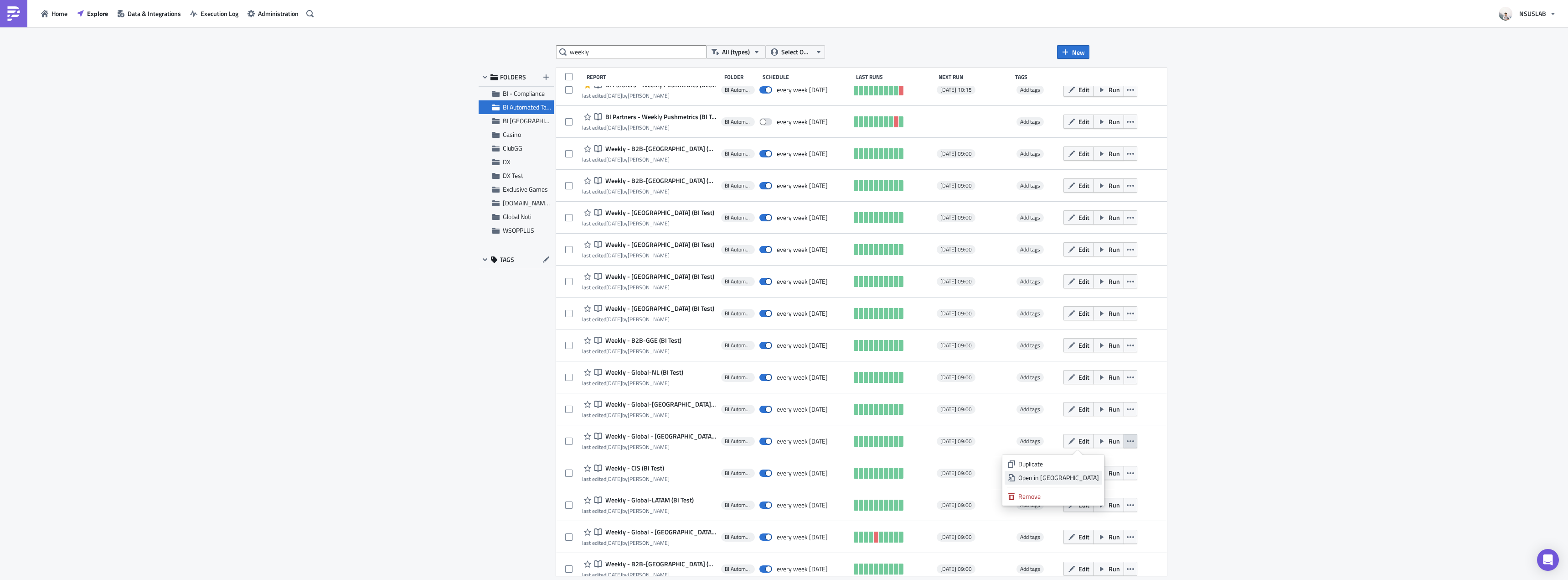
click at [1082, 481] on div "Open in New Tab" at bounding box center [1059, 477] width 80 height 9
click at [1124, 473] on button "button" at bounding box center [1131, 473] width 14 height 14
click at [1098, 514] on div "Open in New Tab" at bounding box center [1059, 510] width 80 height 9
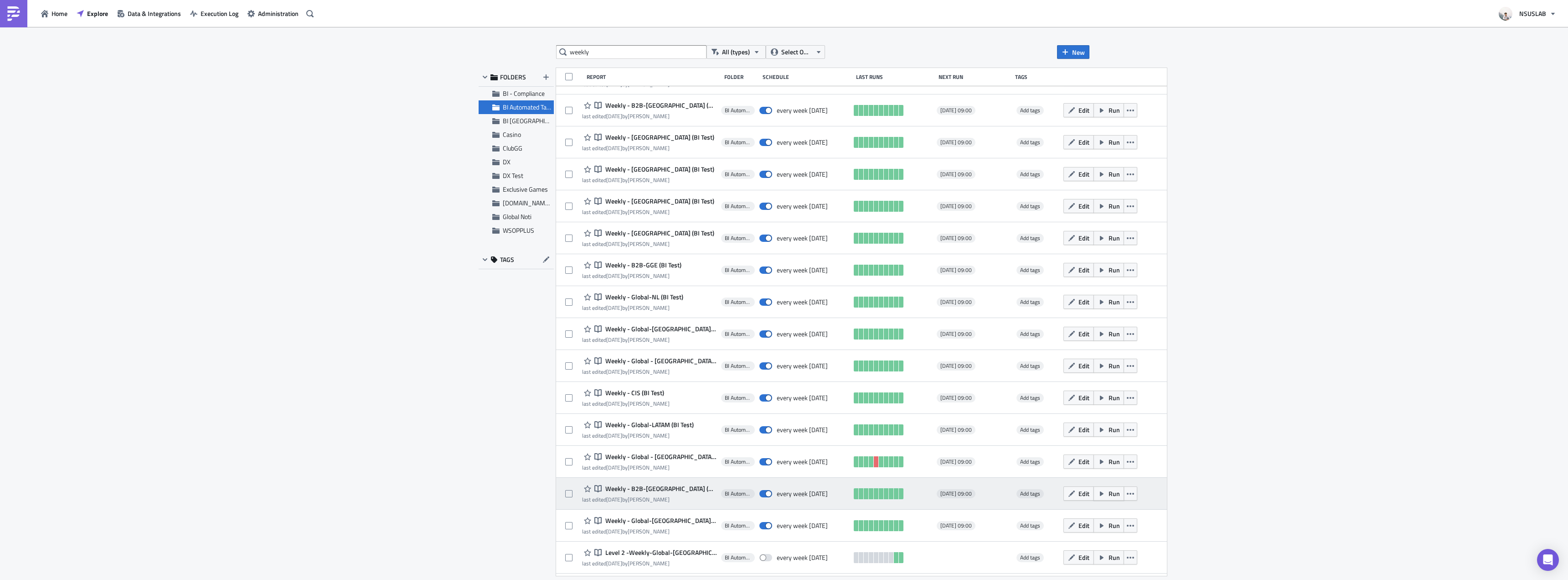
scroll to position [1062, 0]
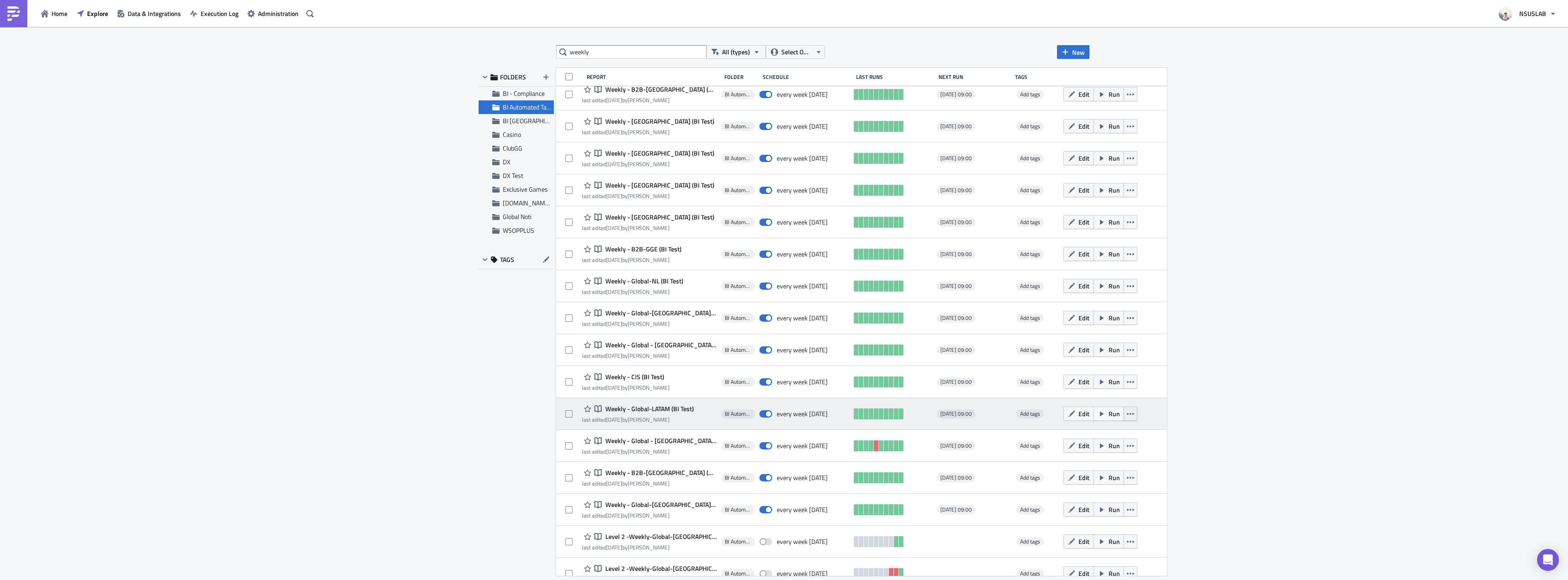
click at [1127, 417] on icon "button" at bounding box center [1131, 414] width 7 height 7
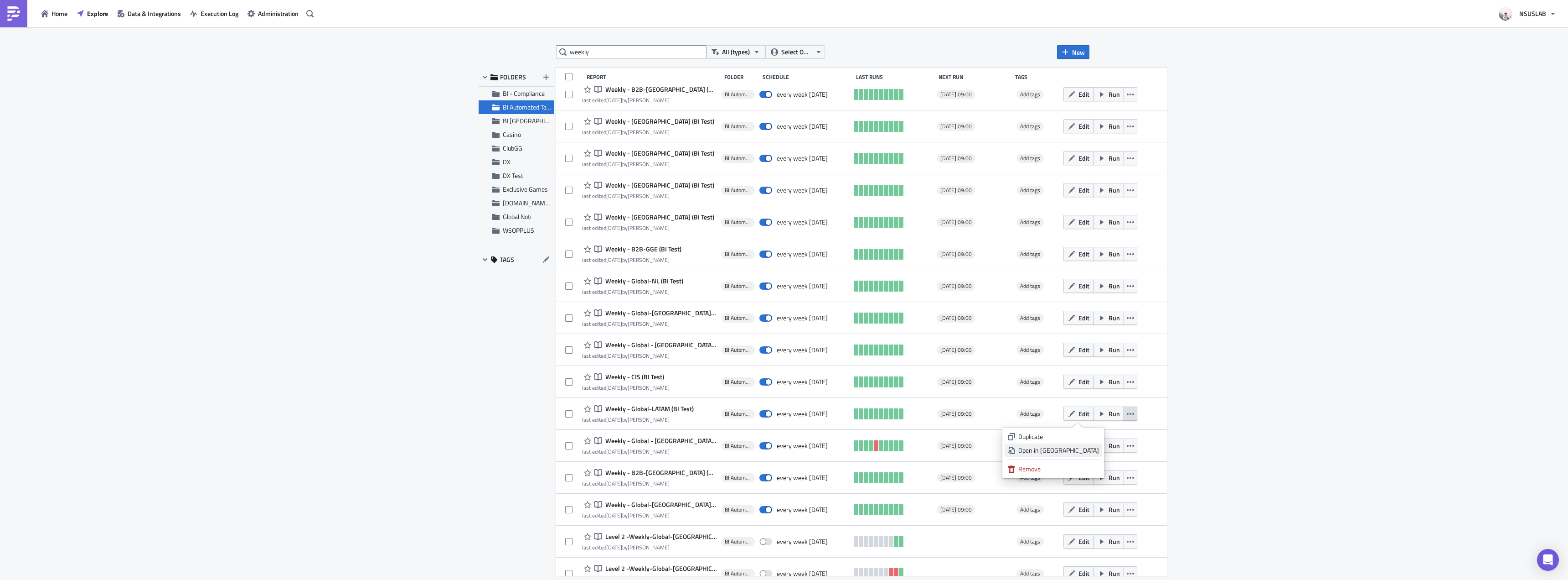
click at [1090, 451] on div "Open in New Tab" at bounding box center [1059, 450] width 80 height 9
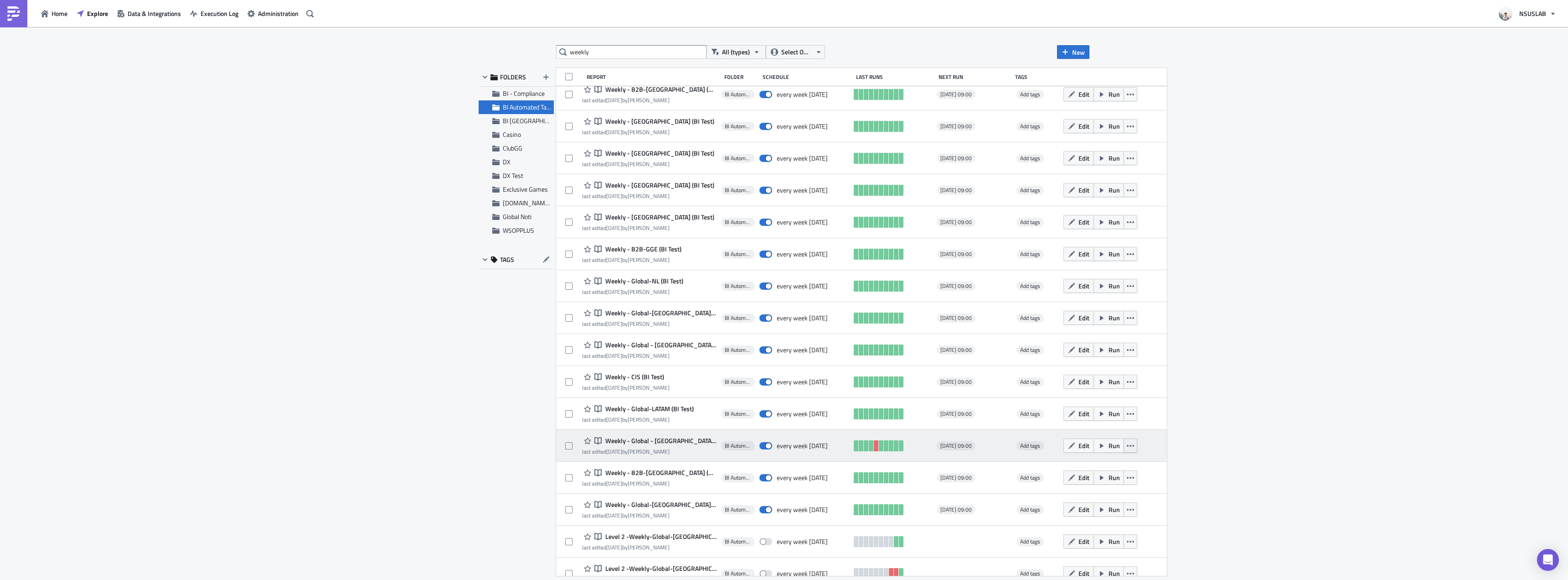
click at [1124, 446] on button "button" at bounding box center [1131, 446] width 14 height 14
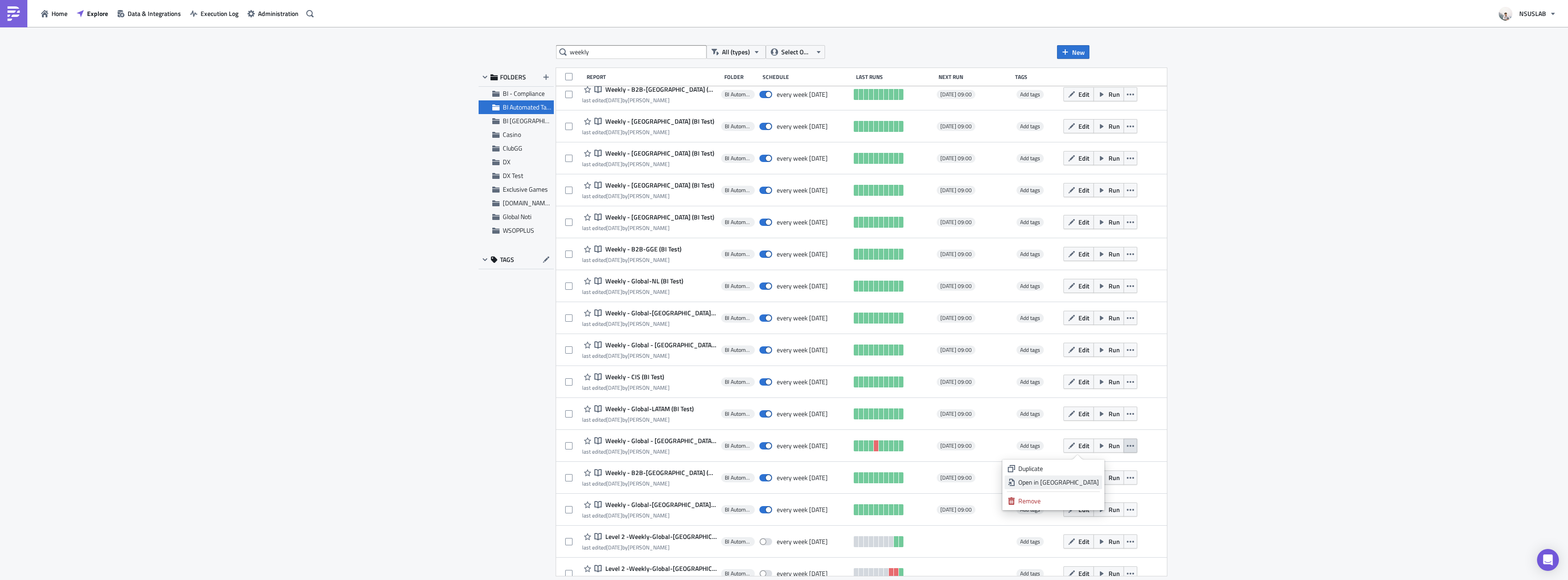
click at [1093, 484] on div "Open in New Tab" at bounding box center [1059, 482] width 80 height 9
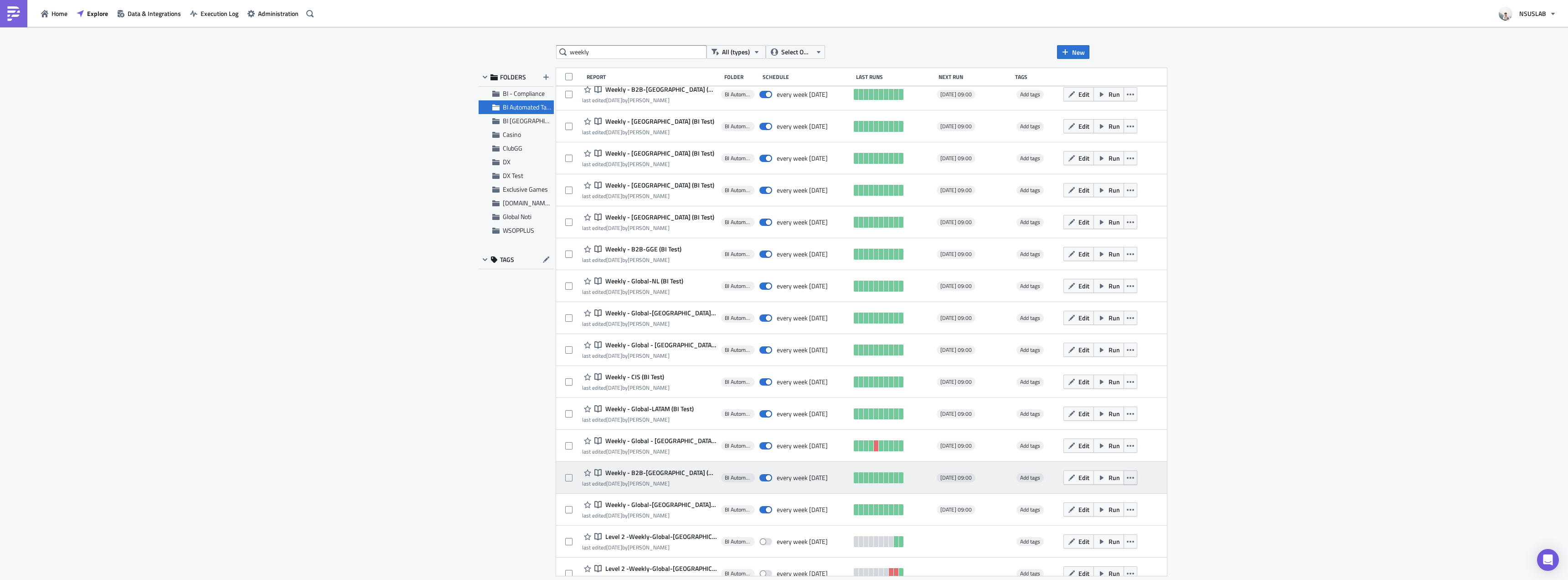
click at [1124, 479] on button "button" at bounding box center [1131, 477] width 14 height 14
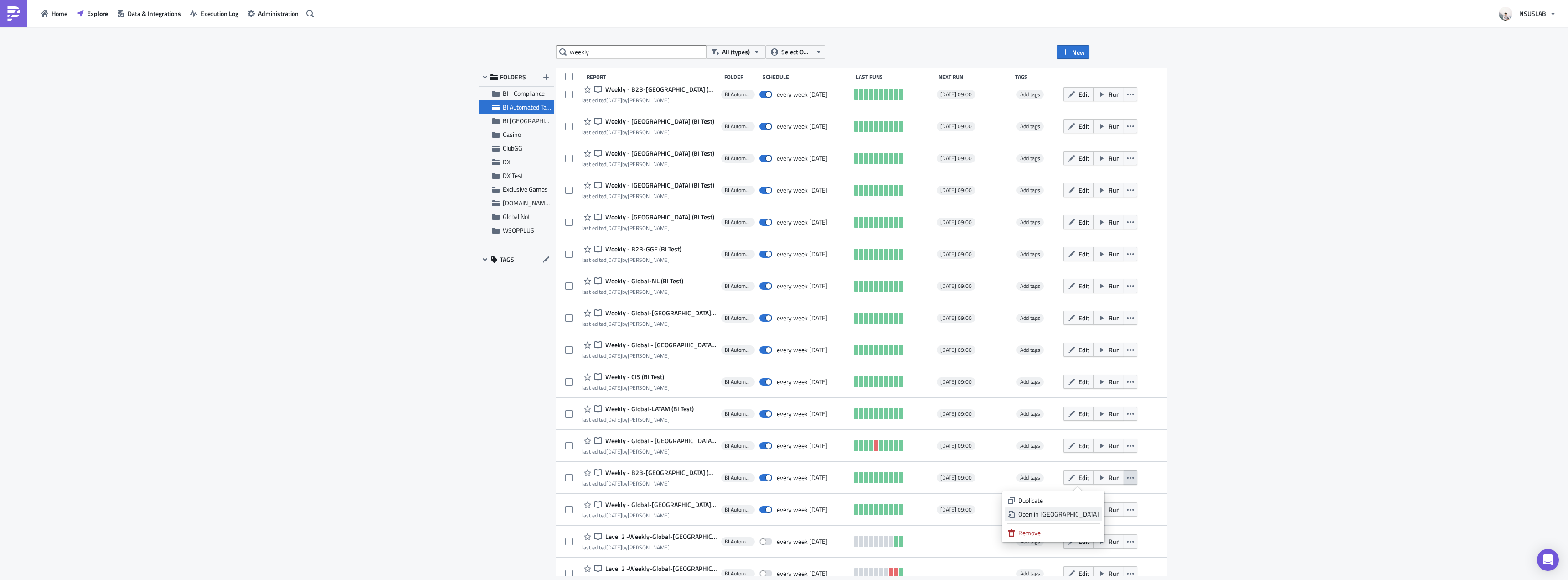
click at [1094, 514] on div "Open in New Tab" at bounding box center [1059, 514] width 80 height 9
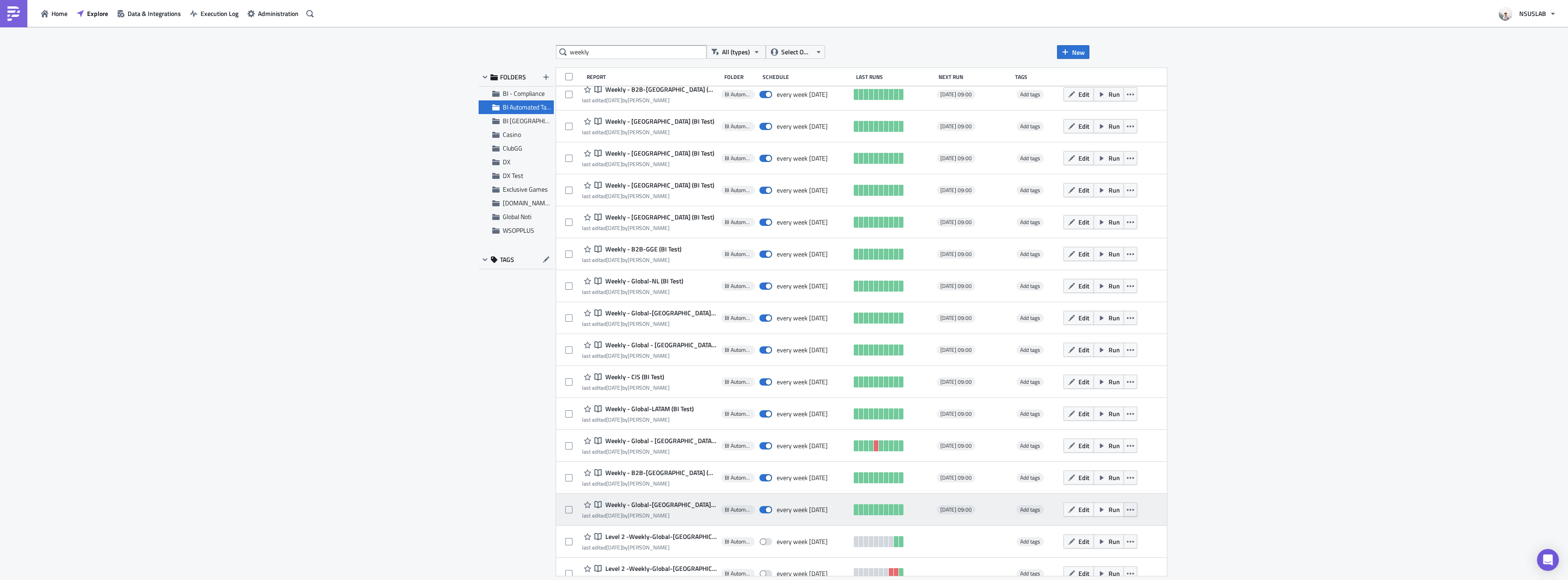
click at [1127, 510] on icon "button" at bounding box center [1131, 510] width 7 height 7
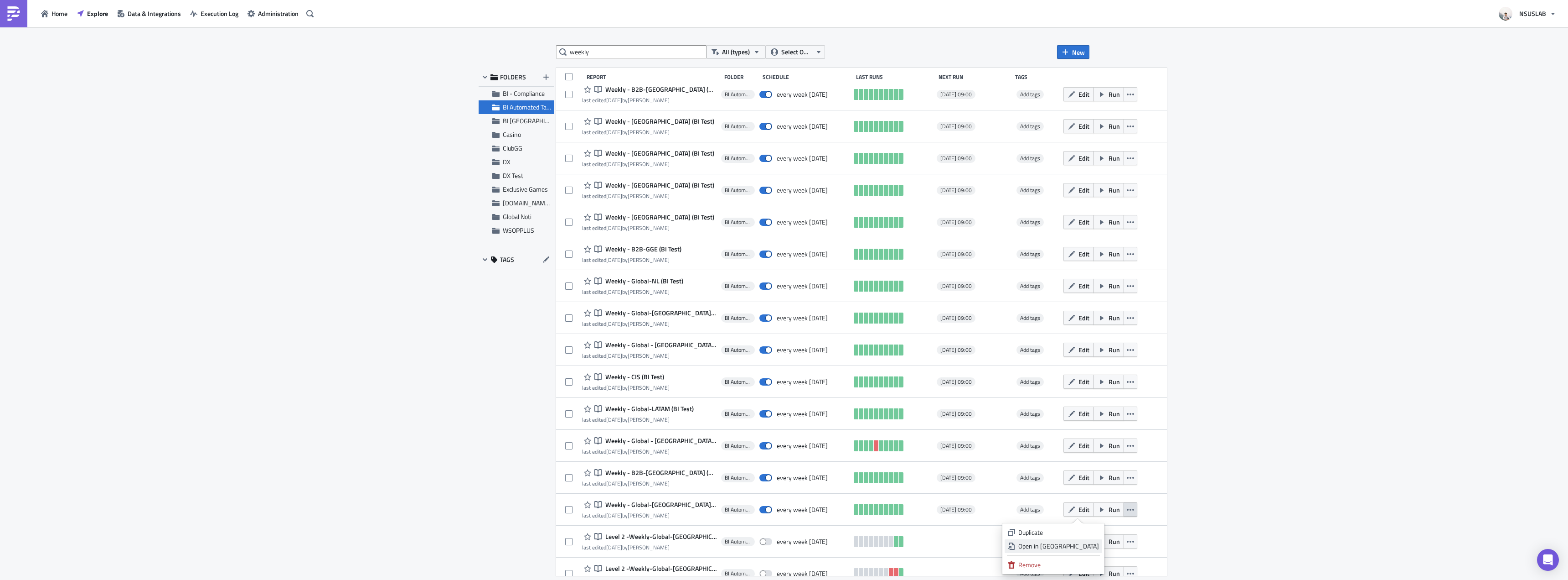
click at [1091, 546] on div "Open in New Tab" at bounding box center [1059, 546] width 80 height 9
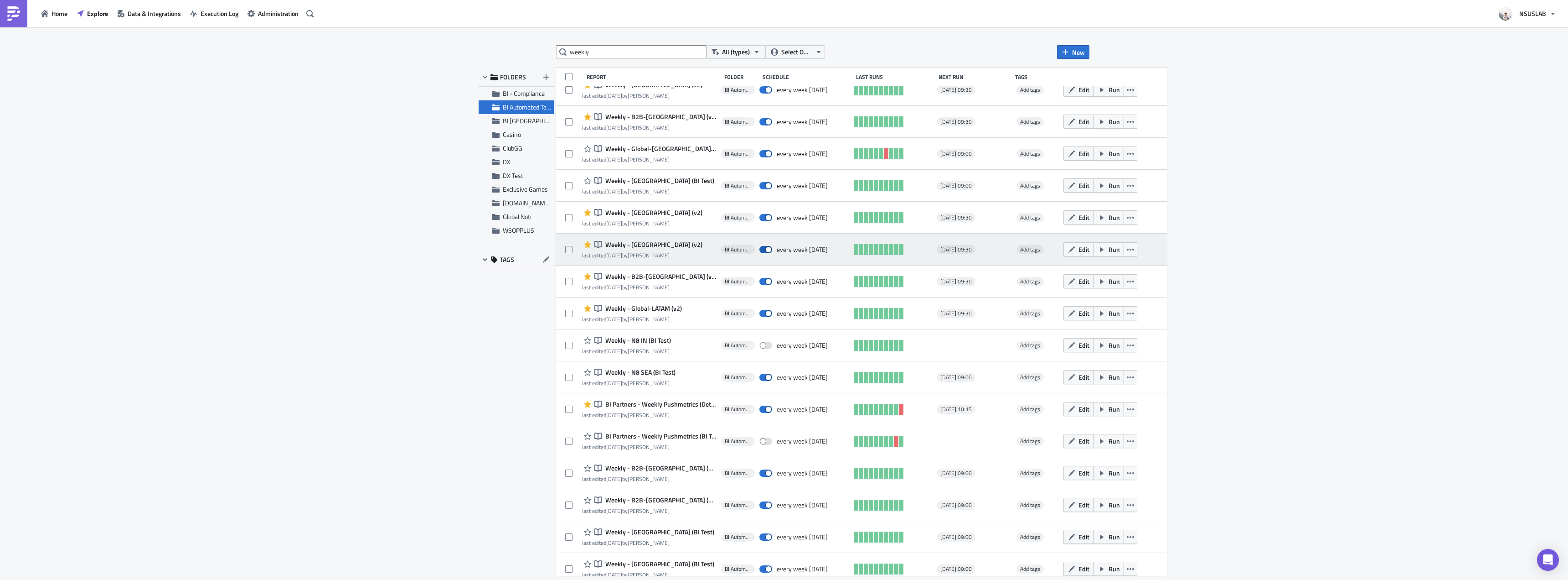
scroll to position [240, 0]
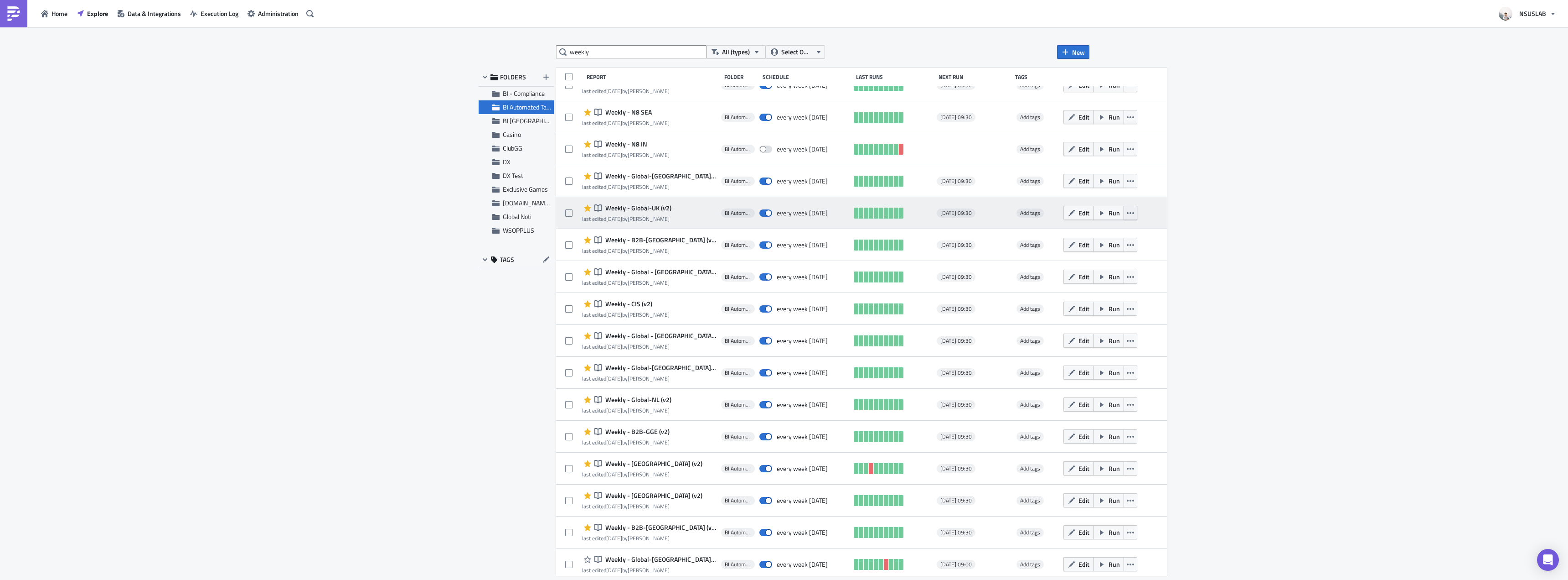
click at [1124, 216] on button "button" at bounding box center [1131, 213] width 14 height 14
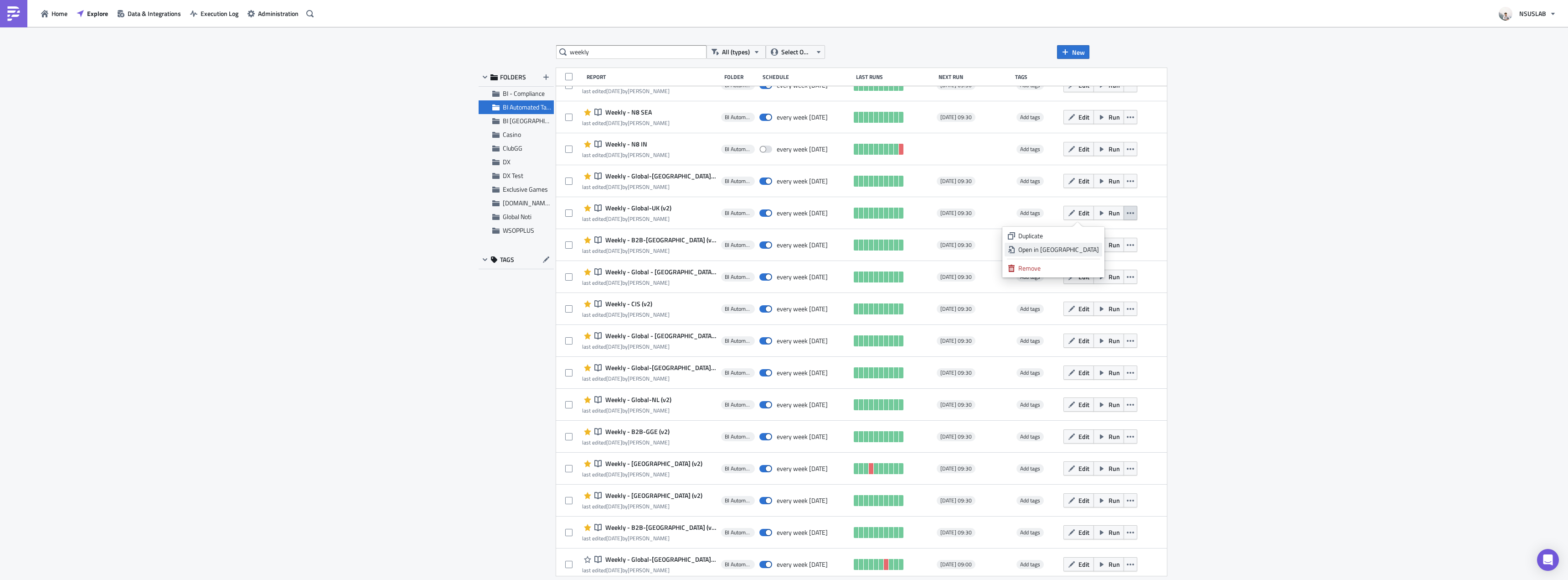
click at [1098, 250] on div "Open in New Tab" at bounding box center [1059, 249] width 80 height 9
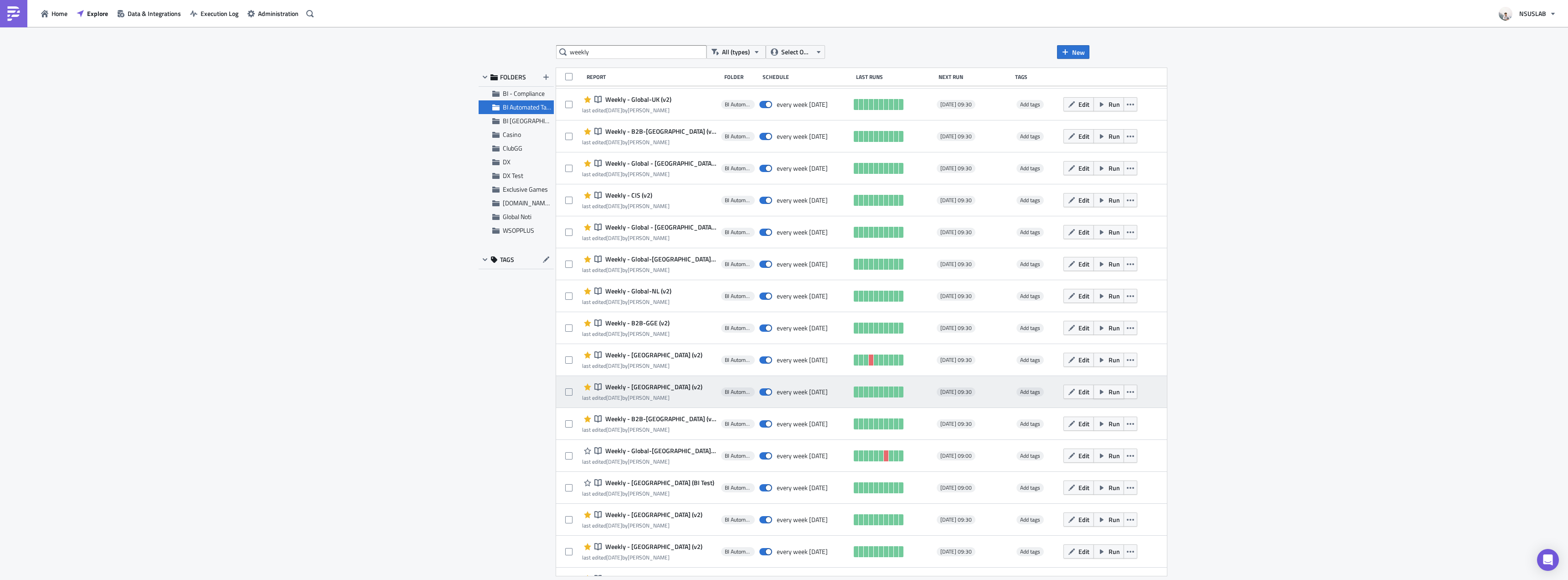
scroll to position [319, 0]
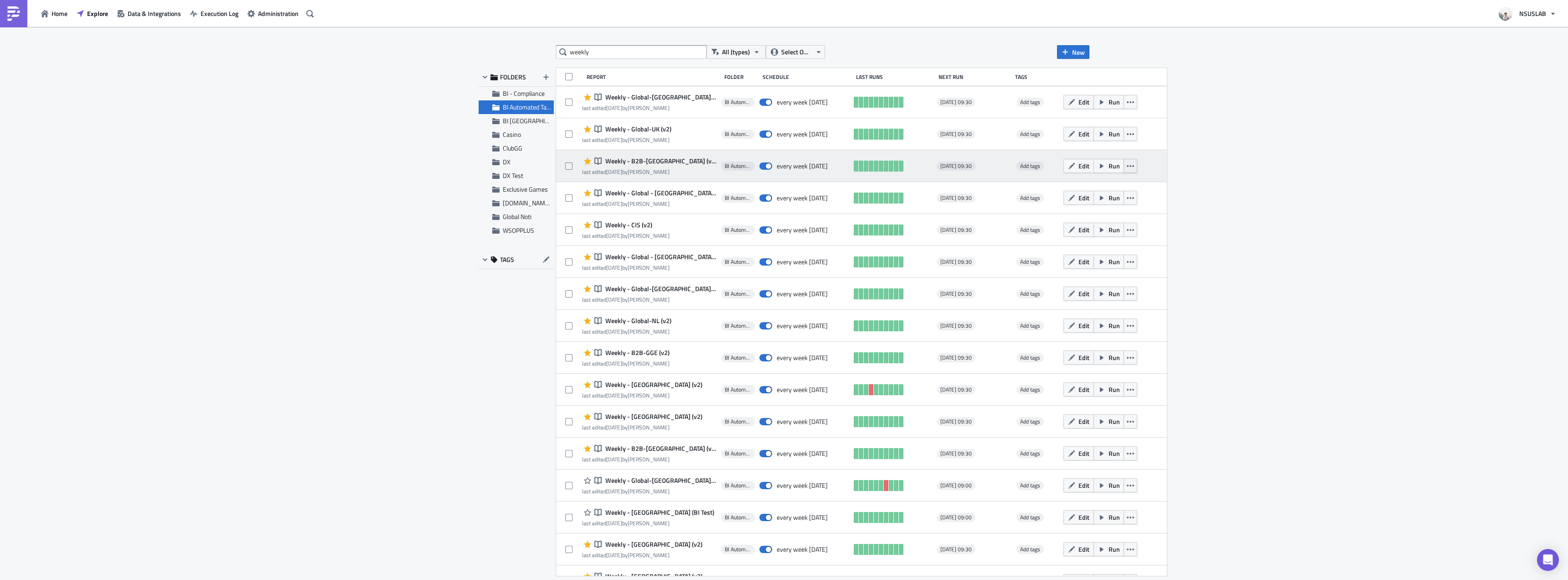
click at [1124, 170] on button "button" at bounding box center [1131, 166] width 14 height 14
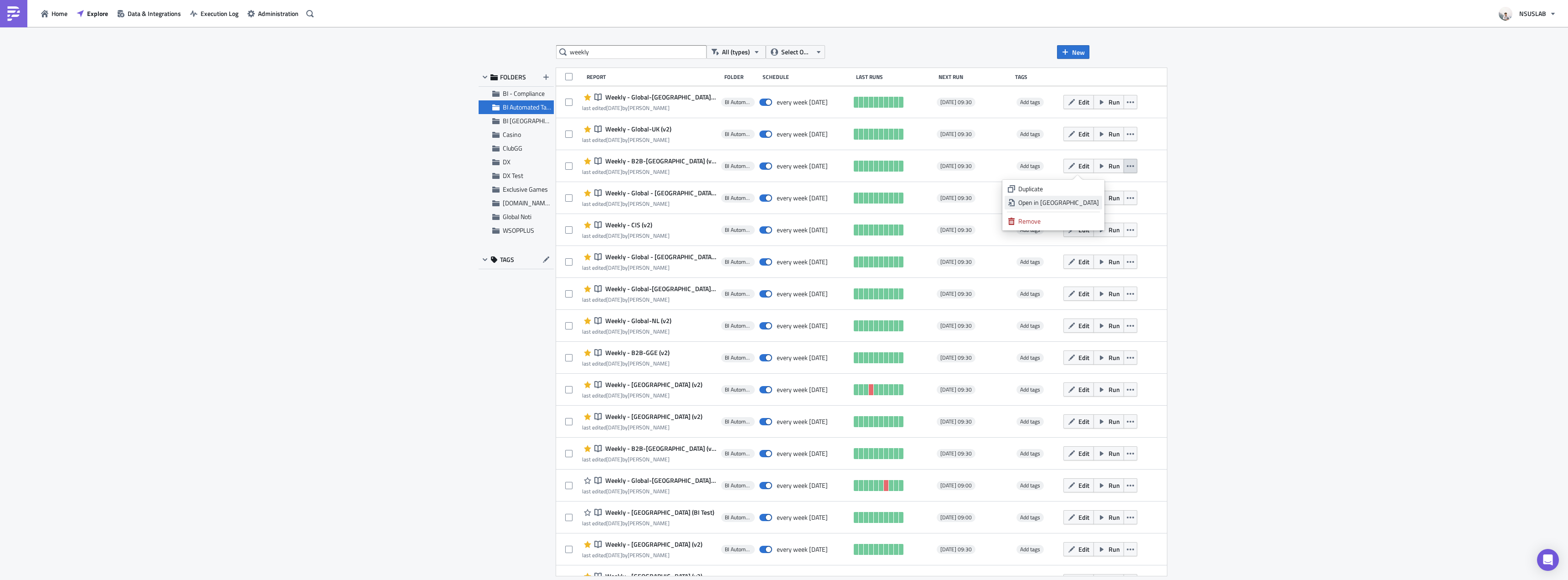
click at [1098, 201] on div "Open in New Tab" at bounding box center [1059, 202] width 80 height 9
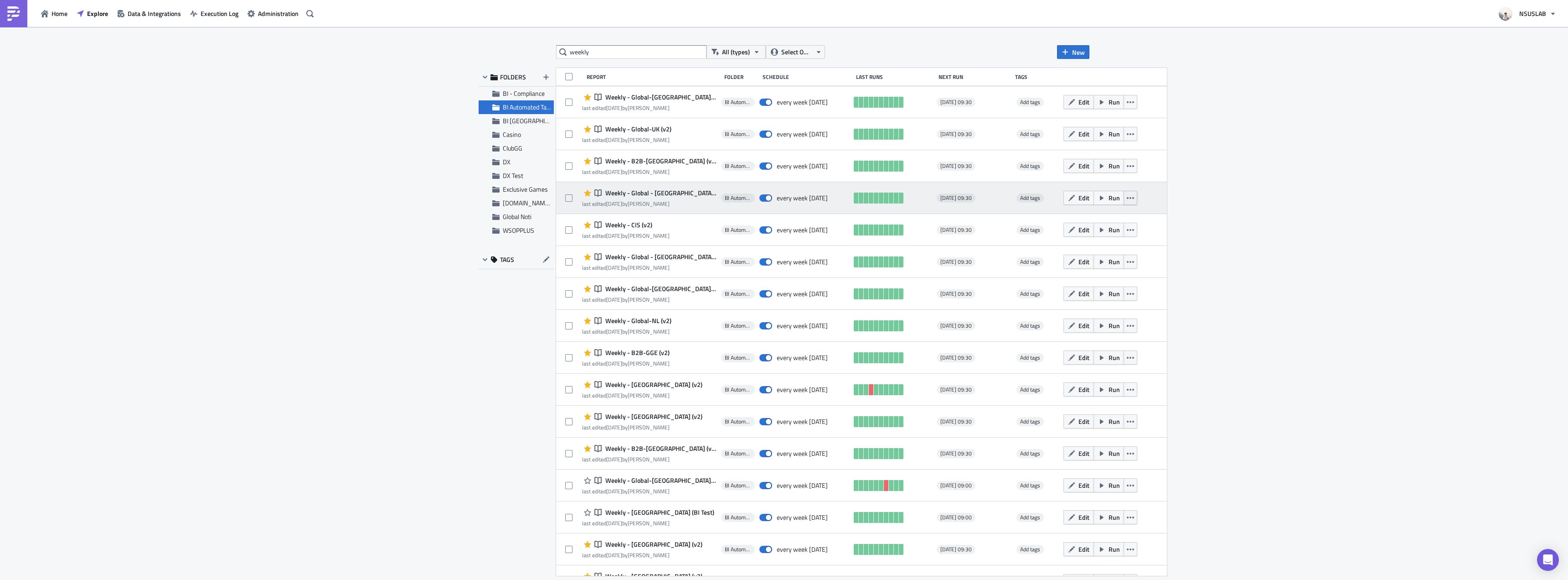
click at [1124, 198] on button "button" at bounding box center [1131, 198] width 14 height 14
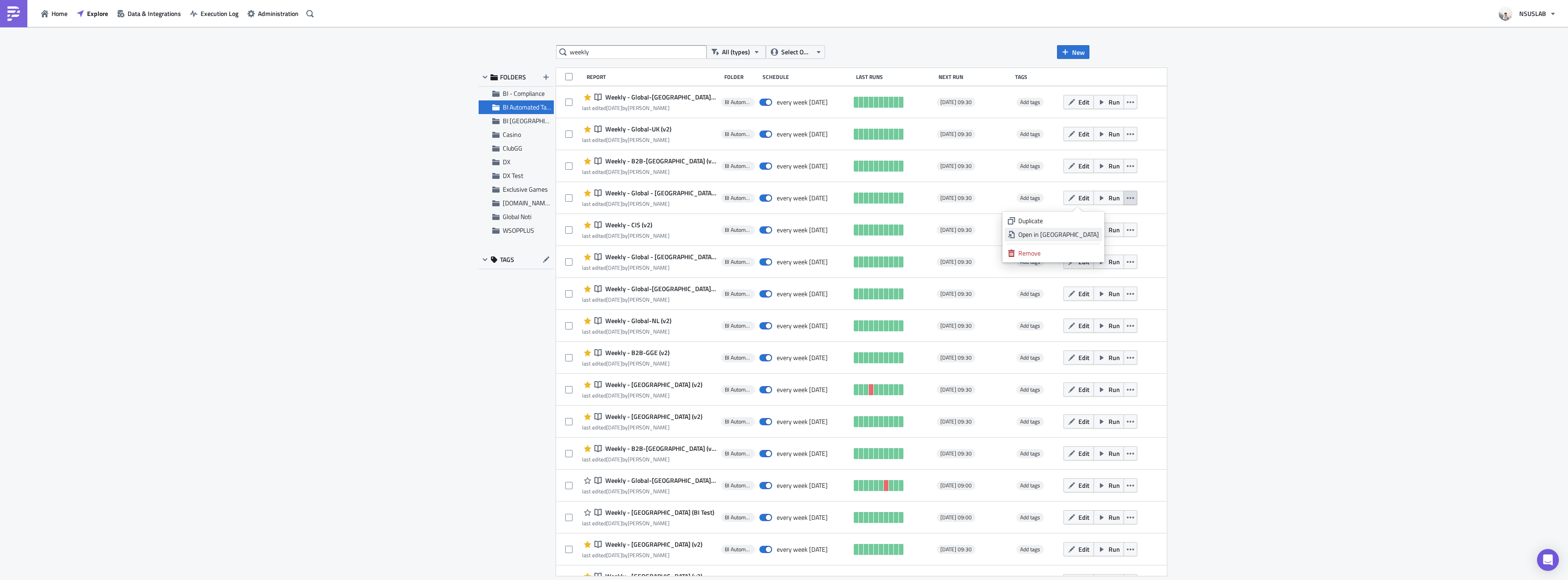
click at [1093, 235] on div "Open in New Tab" at bounding box center [1059, 234] width 80 height 9
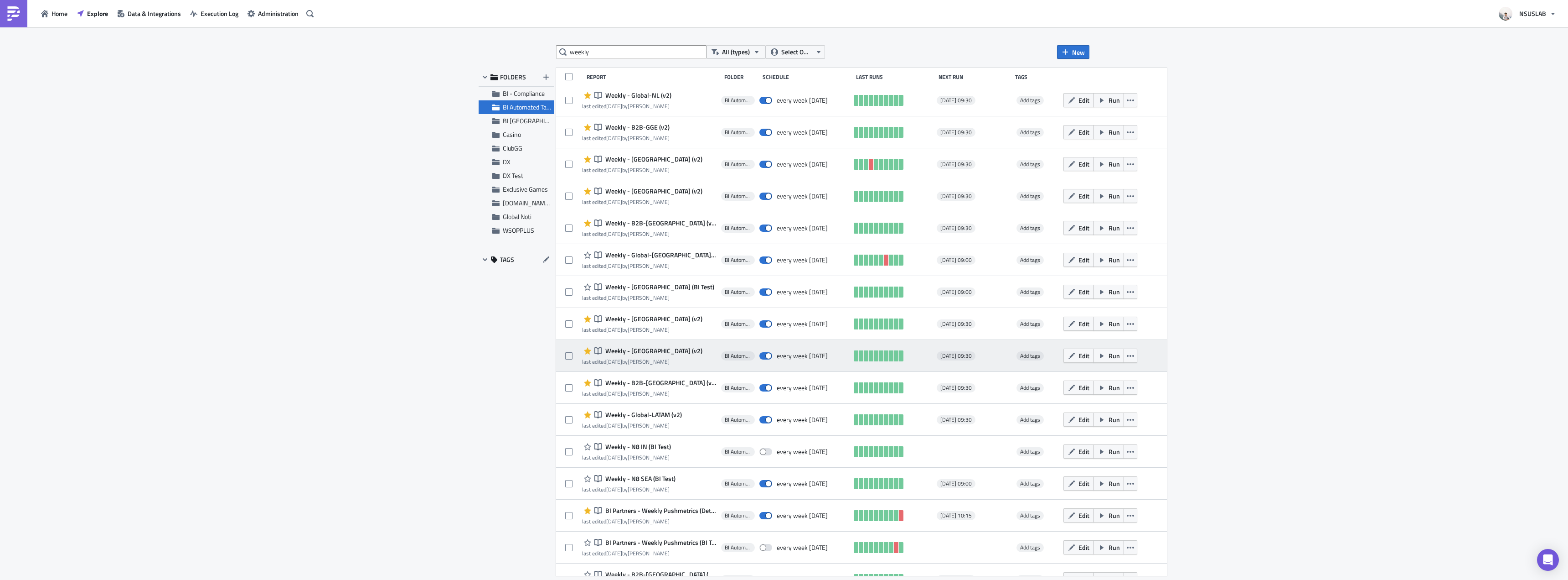
scroll to position [548, 0]
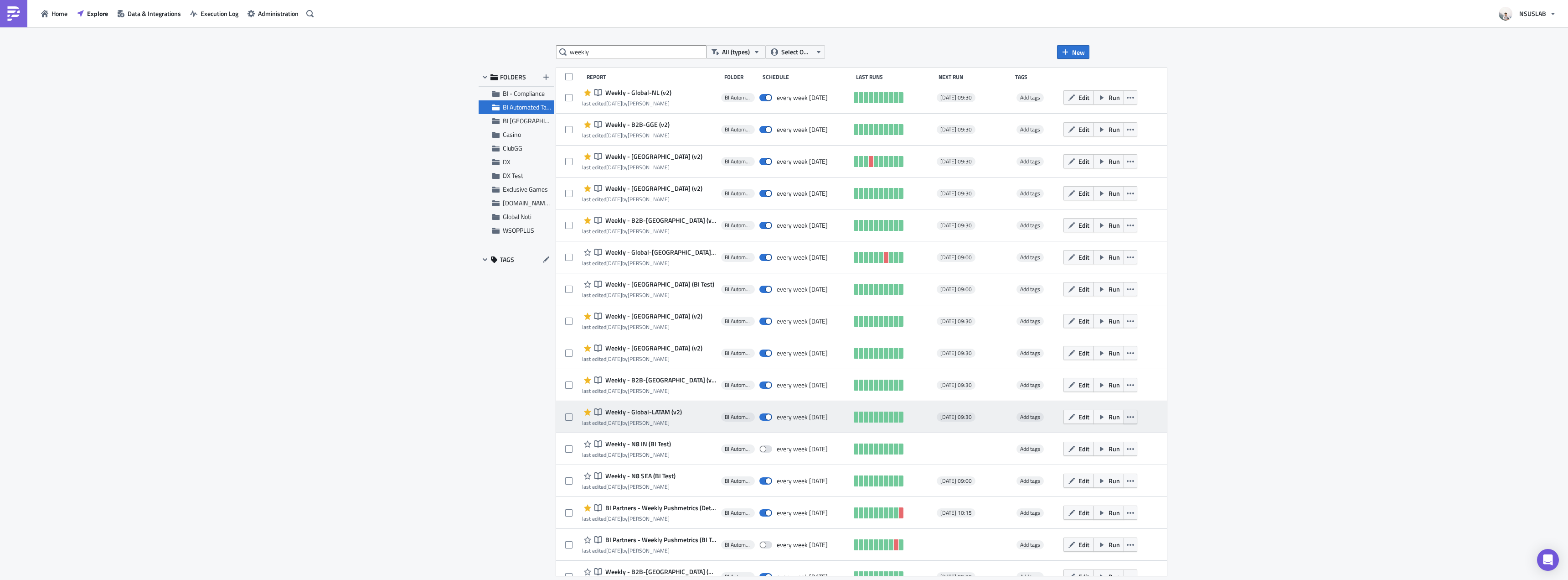
click at [1124, 417] on button "button" at bounding box center [1131, 417] width 14 height 14
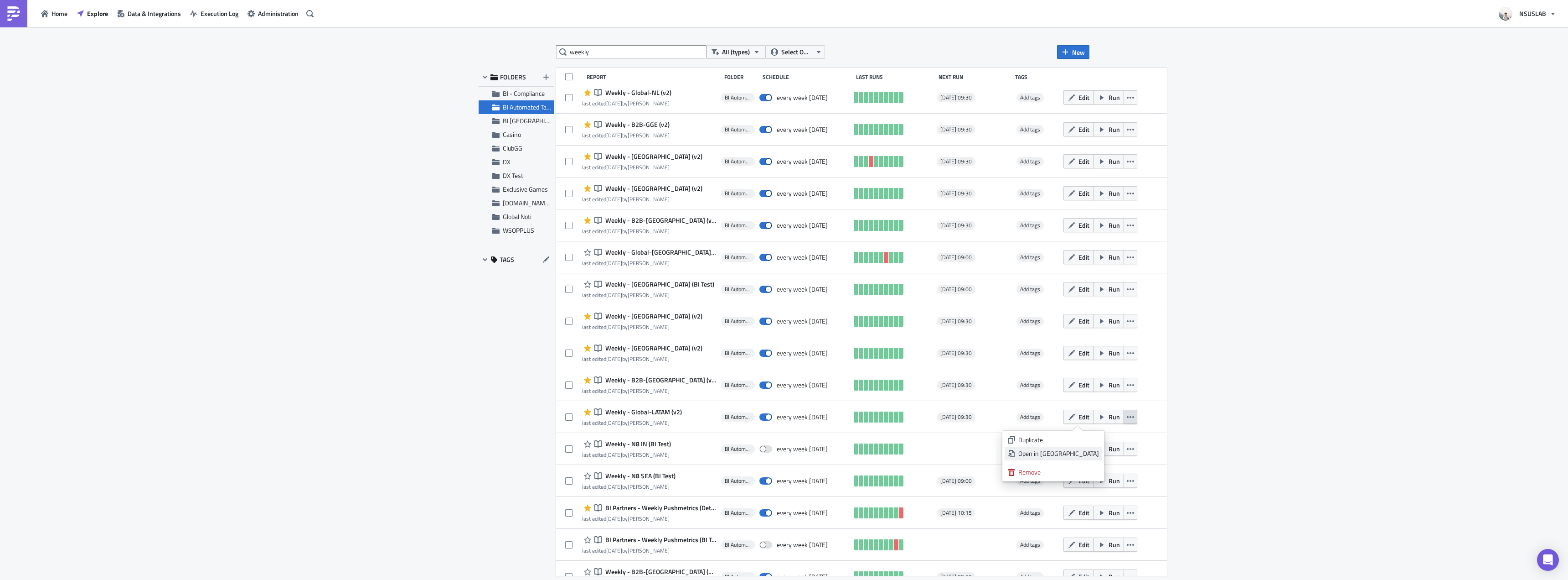
click at [1087, 456] on div "Open in New Tab" at bounding box center [1059, 454] width 80 height 9
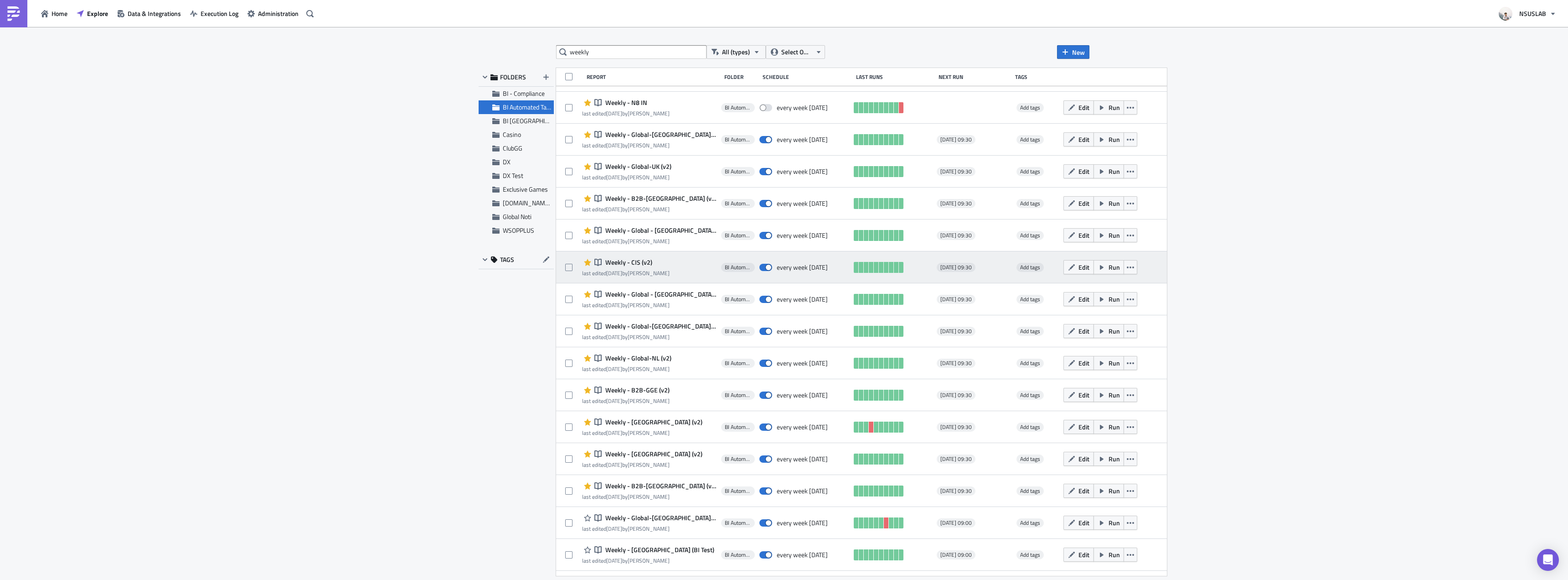
scroll to position [274, 0]
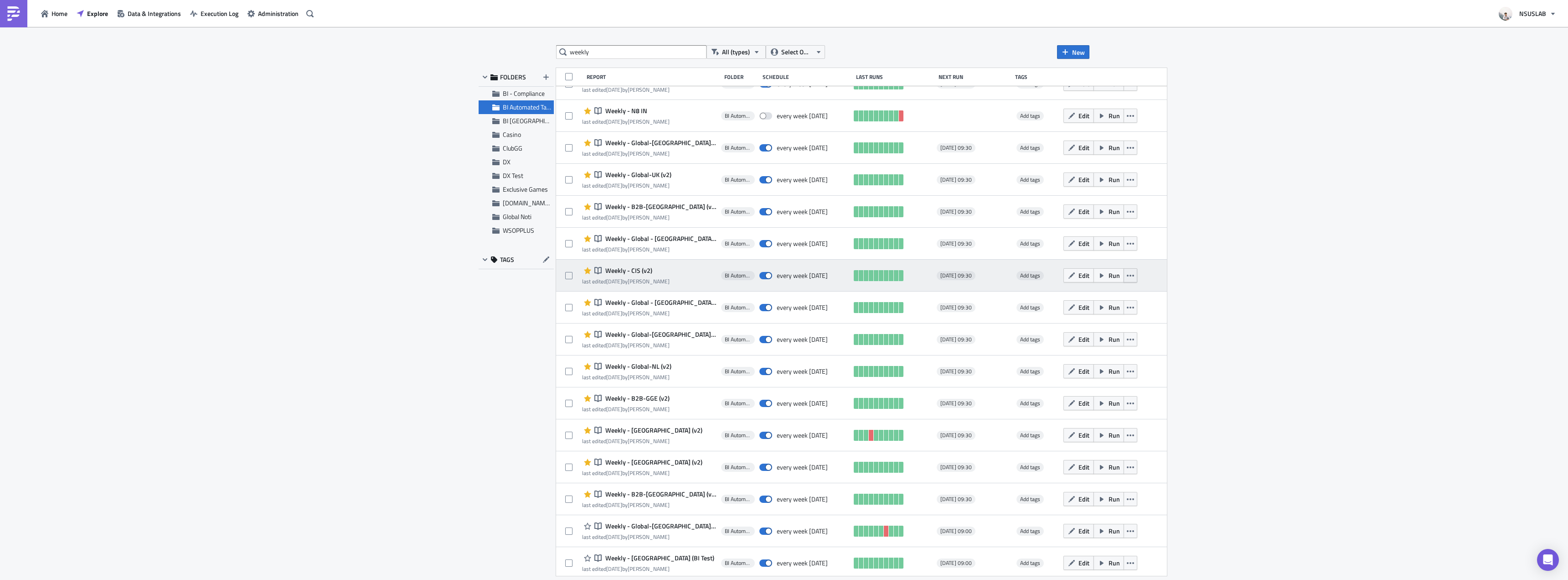
click at [1124, 274] on button "button" at bounding box center [1131, 275] width 14 height 14
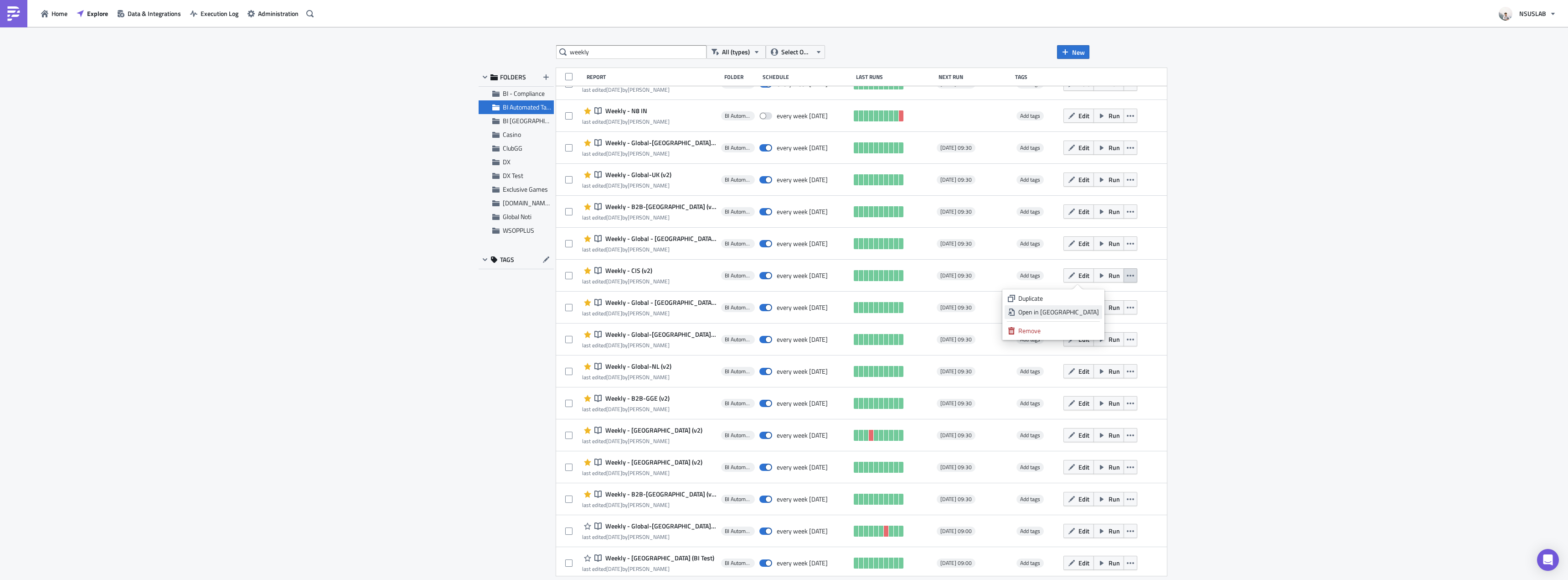
click at [1094, 314] on div "Open in New Tab" at bounding box center [1059, 312] width 80 height 9
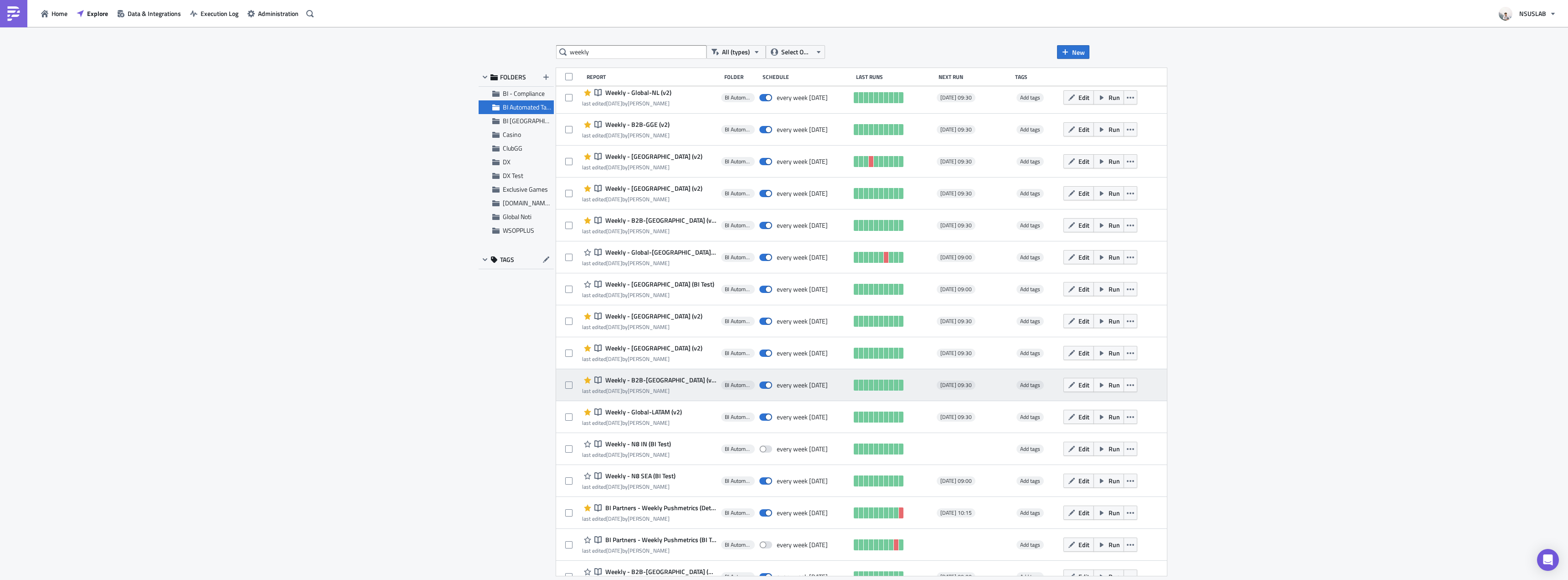
scroll to position [319, 0]
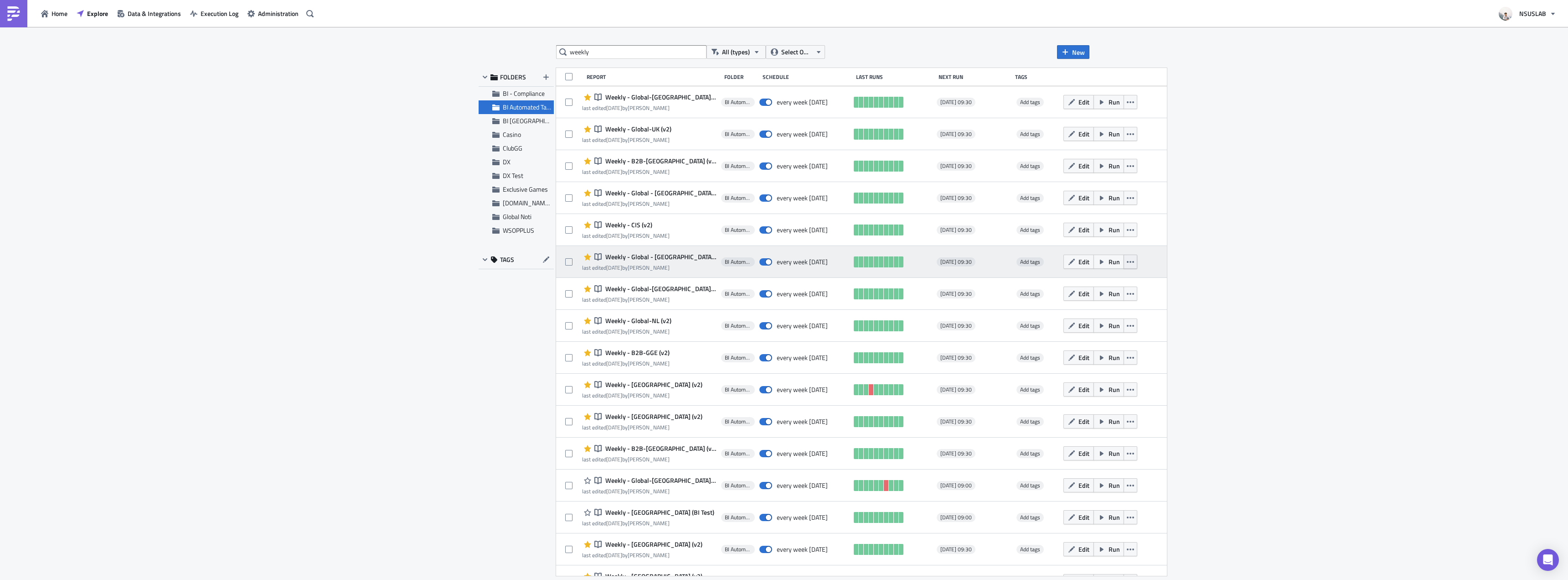
click at [1127, 262] on icon "button" at bounding box center [1131, 262] width 7 height 2
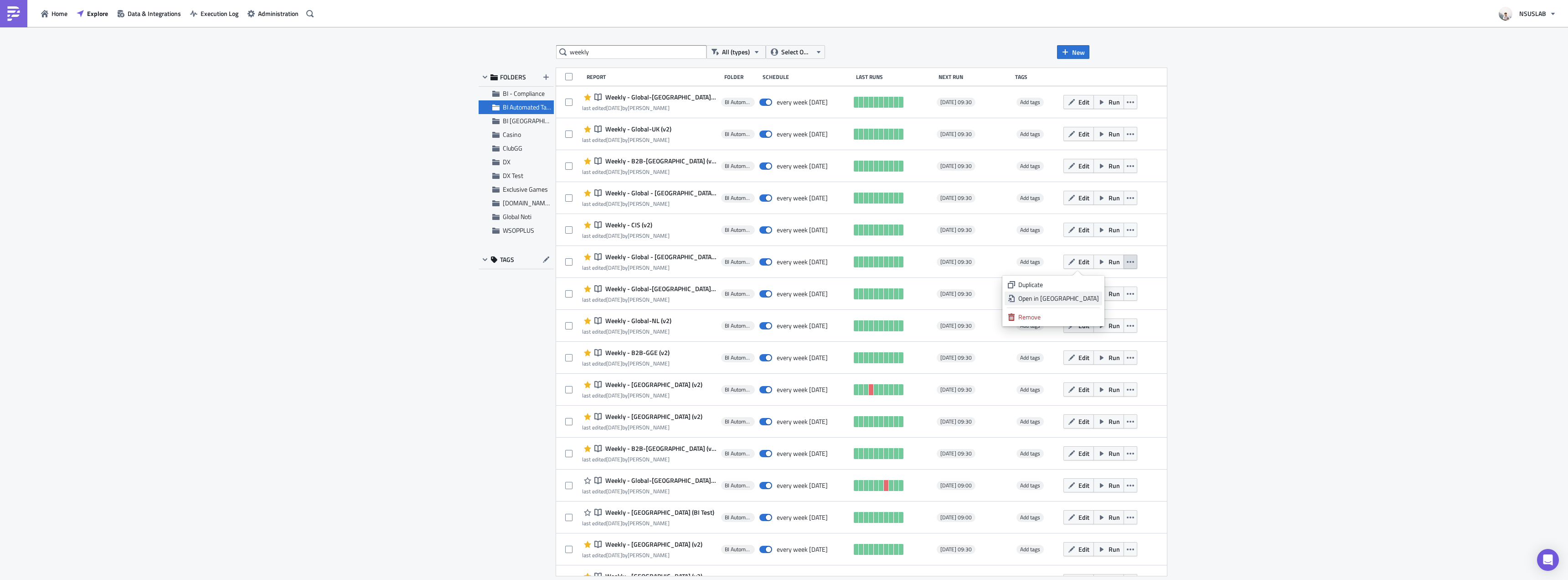
click at [1092, 300] on div "Open in New Tab" at bounding box center [1059, 298] width 80 height 9
click at [387, 309] on div "weekly All (types) Select Owner New FOLDERS BI - Compliance BI Automated Tablea…" at bounding box center [784, 303] width 1568 height 554
drag, startPoint x: 407, startPoint y: 372, endPoint x: 399, endPoint y: 337, distance: 35.9
click at [407, 370] on div "weekly All (types) Select Owner New FOLDERS BI - Compliance BI Automated Tablea…" at bounding box center [784, 303] width 1568 height 554
click at [399, 337] on div "weekly All (types) Select Owner New FOLDERS BI - Compliance BI Automated Tablea…" at bounding box center [784, 303] width 1568 height 554
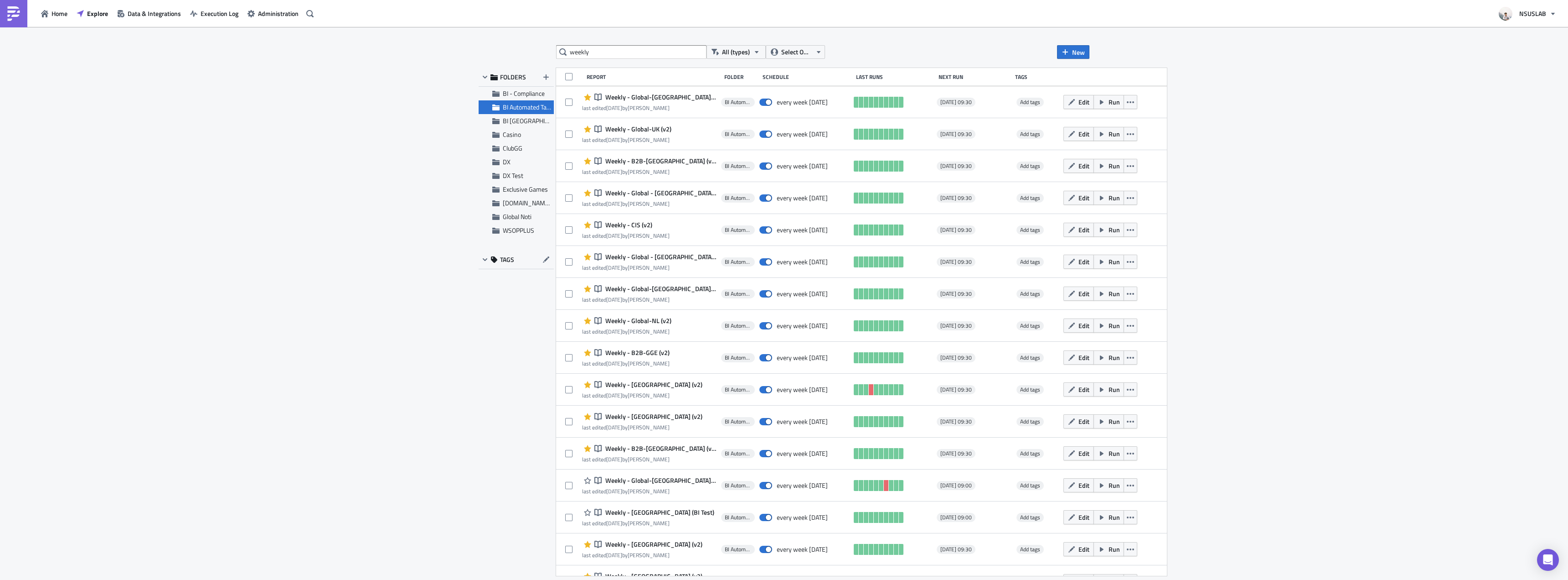
click at [421, 382] on div "weekly All (types) Select Owner New FOLDERS BI - Compliance BI Automated Tablea…" at bounding box center [784, 303] width 1568 height 554
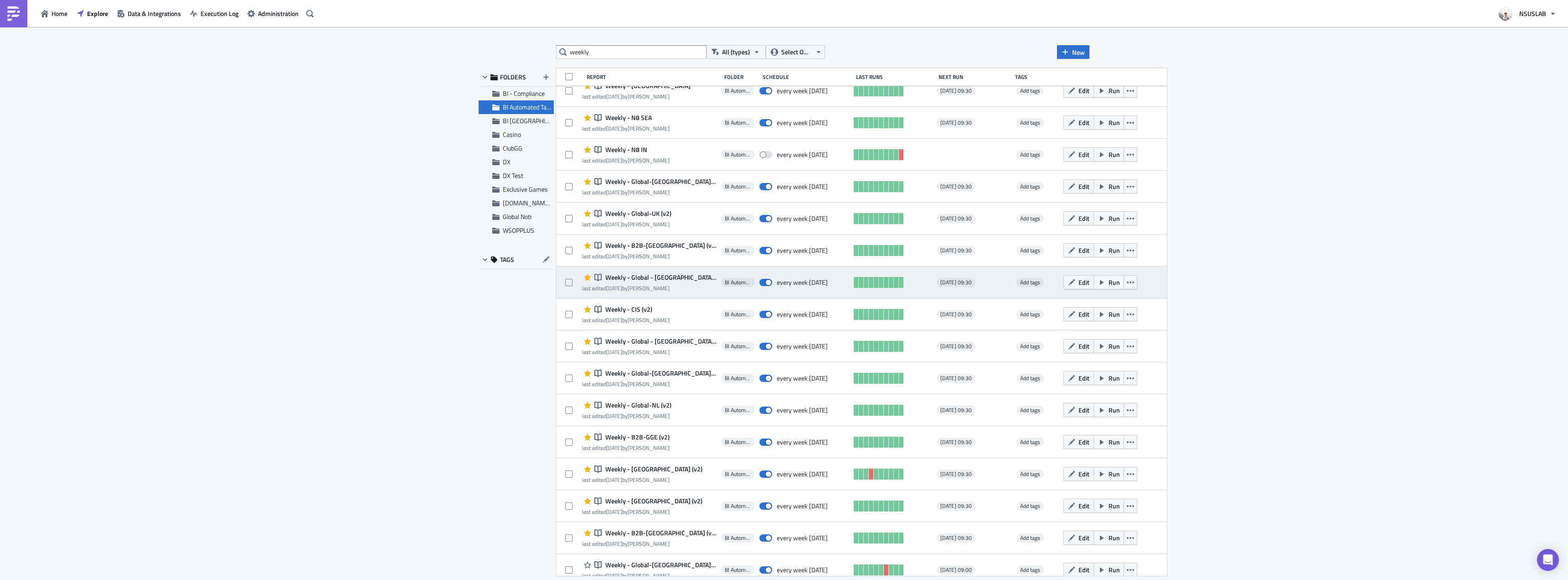
scroll to position [228, 0]
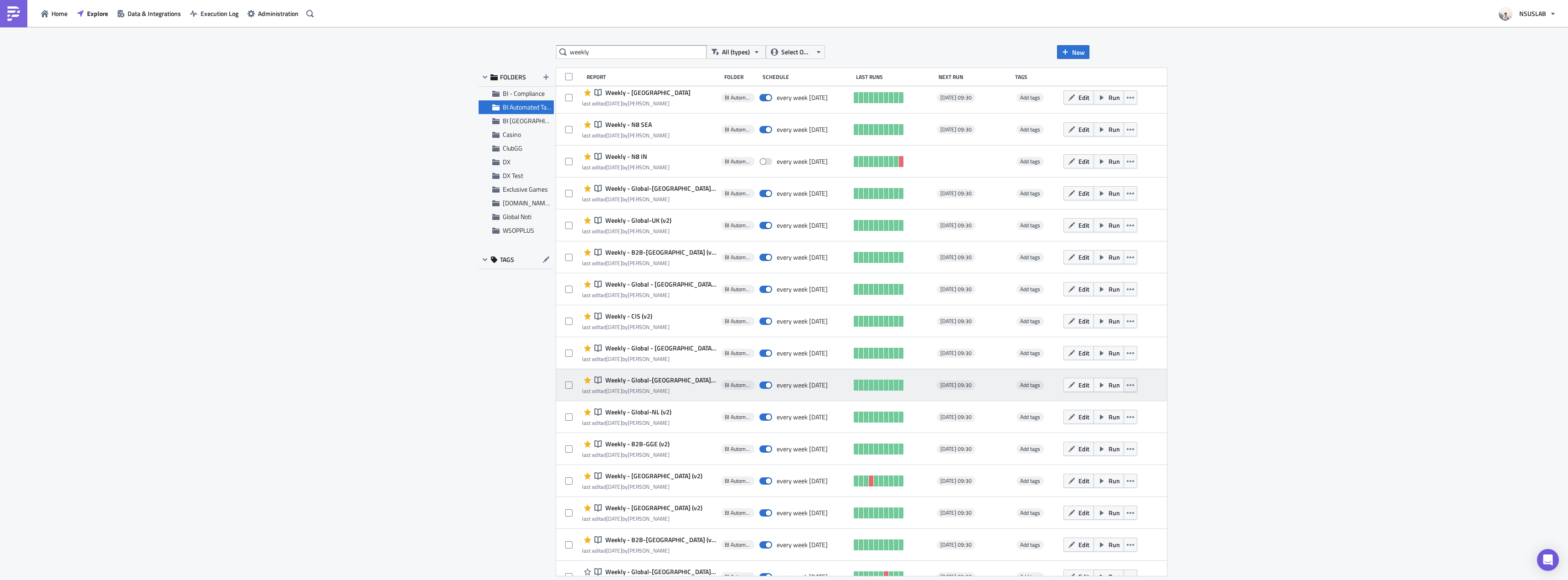
click at [1124, 385] on button "button" at bounding box center [1131, 385] width 14 height 14
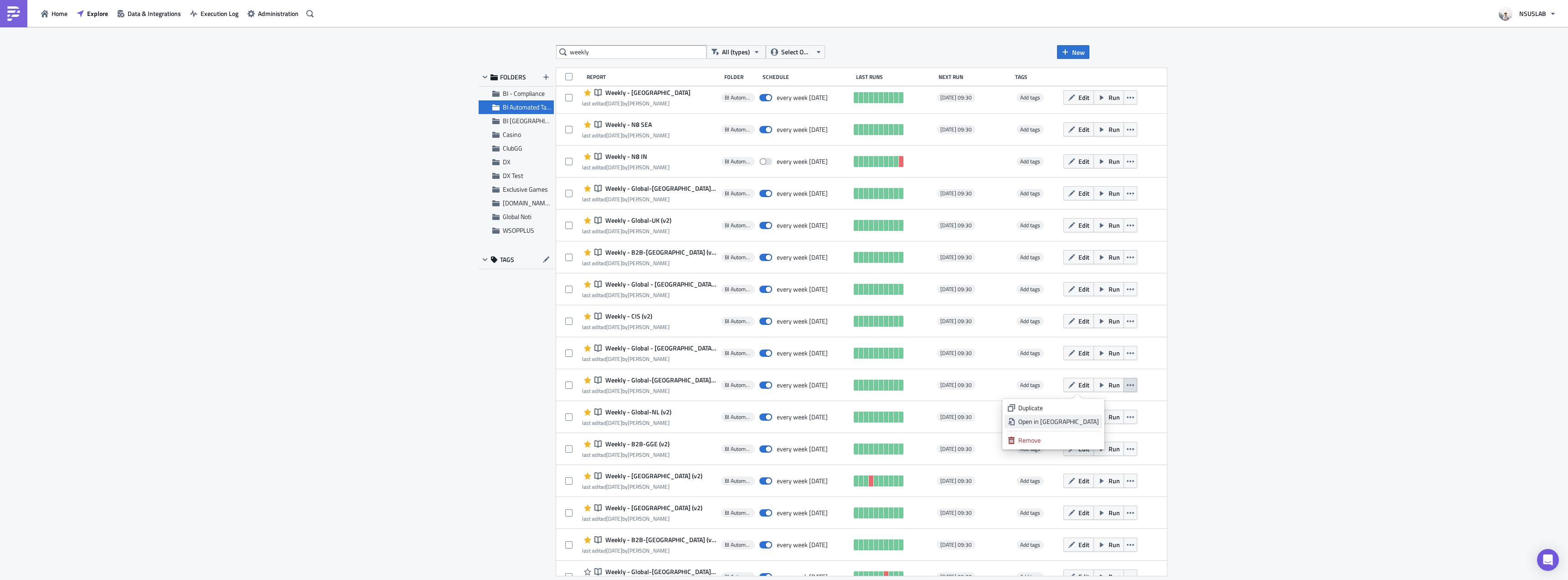
click at [1095, 421] on div "Open in New Tab" at bounding box center [1059, 421] width 80 height 9
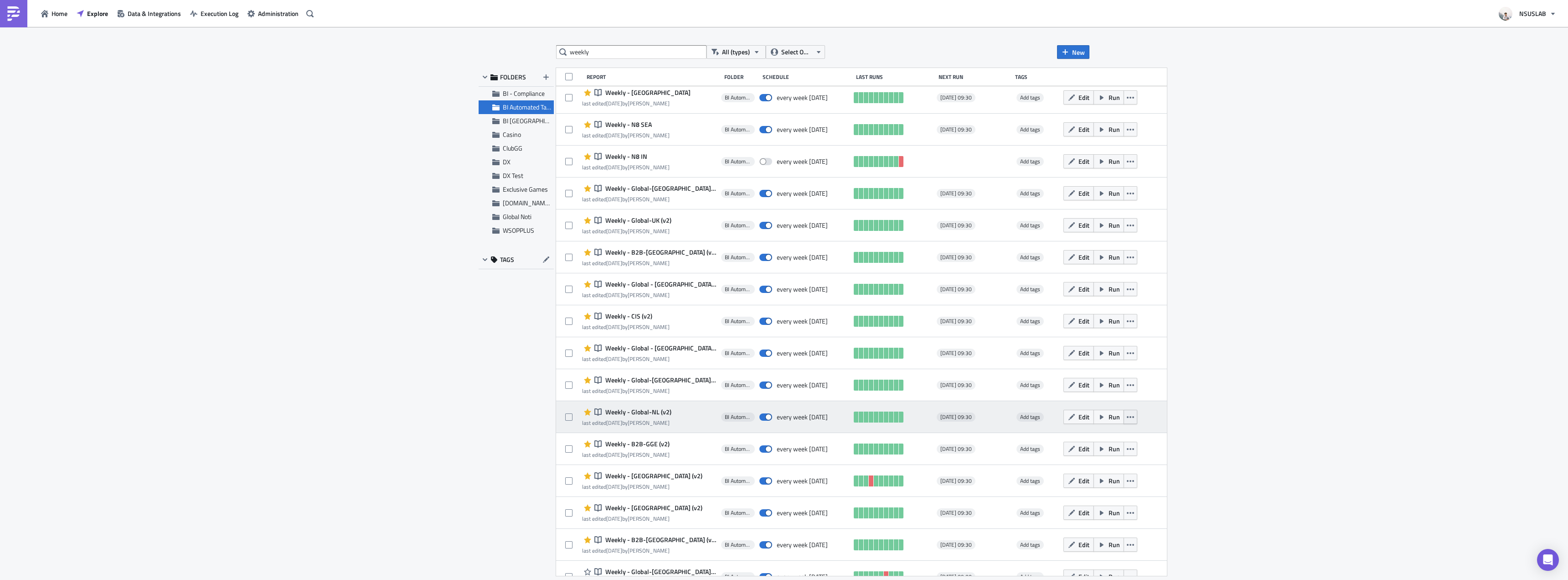
click at [1127, 415] on icon "button" at bounding box center [1131, 417] width 7 height 7
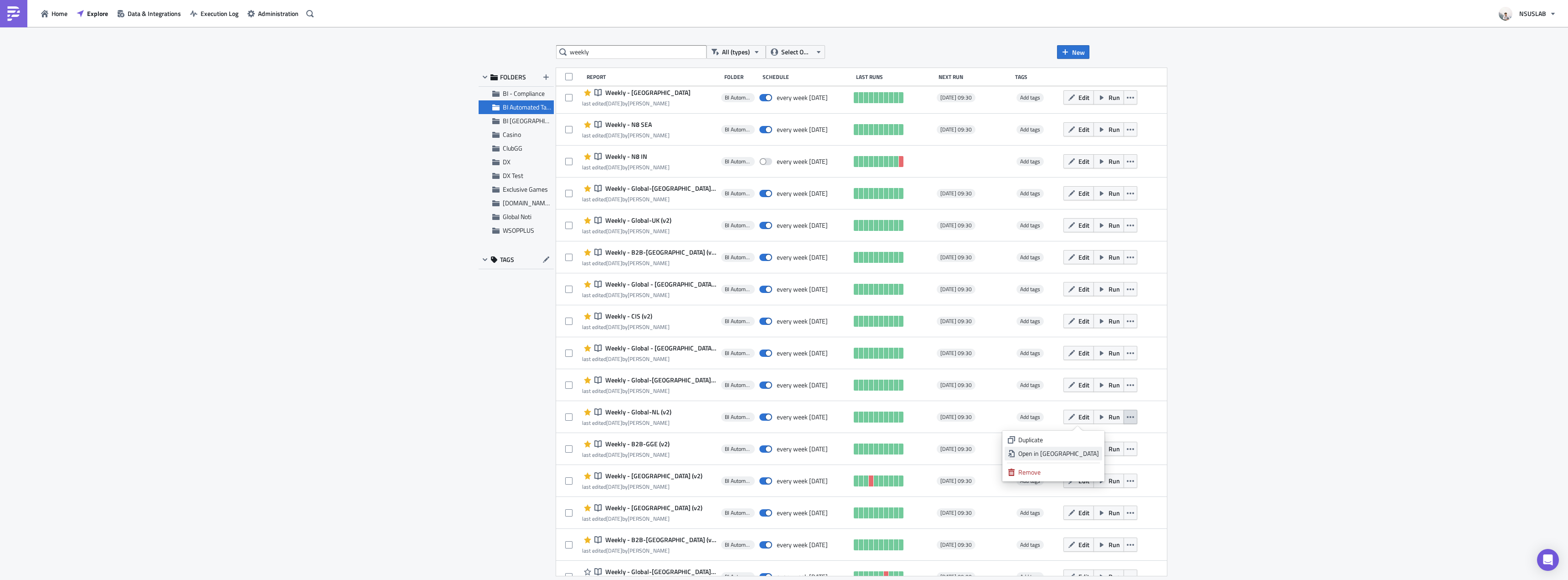
click at [1098, 454] on div "Open in New Tab" at bounding box center [1059, 454] width 80 height 9
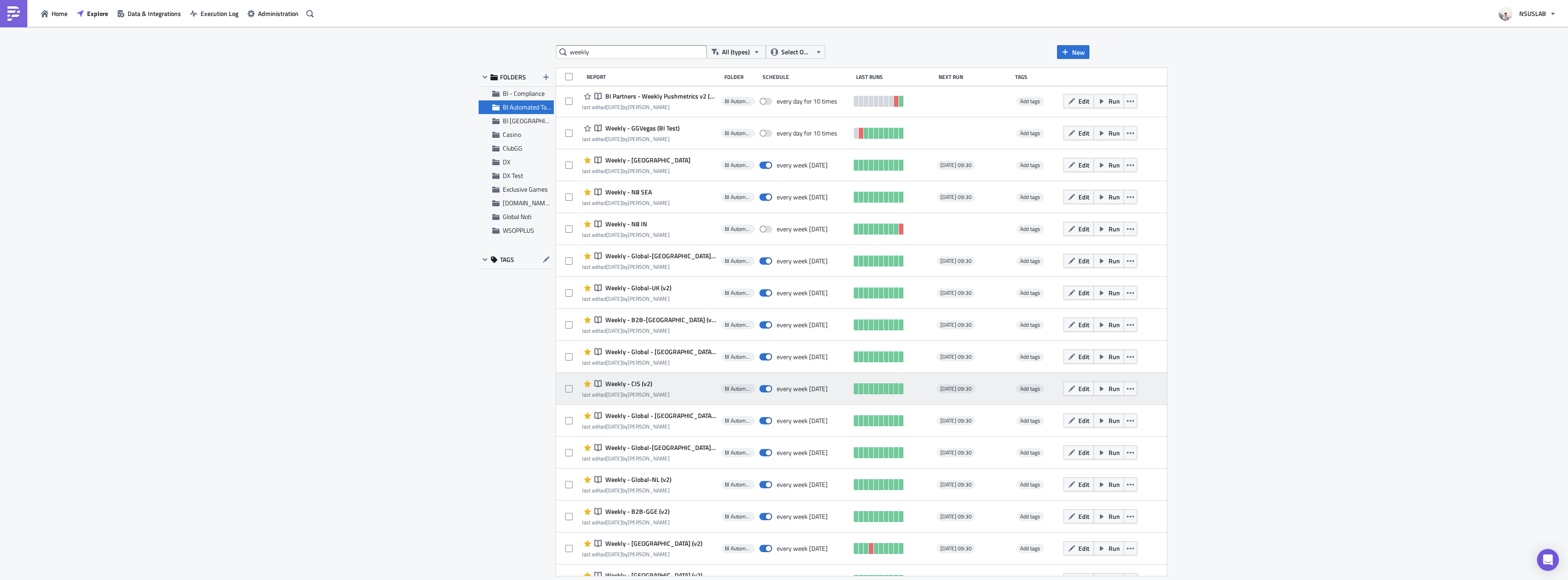
scroll to position [183, 0]
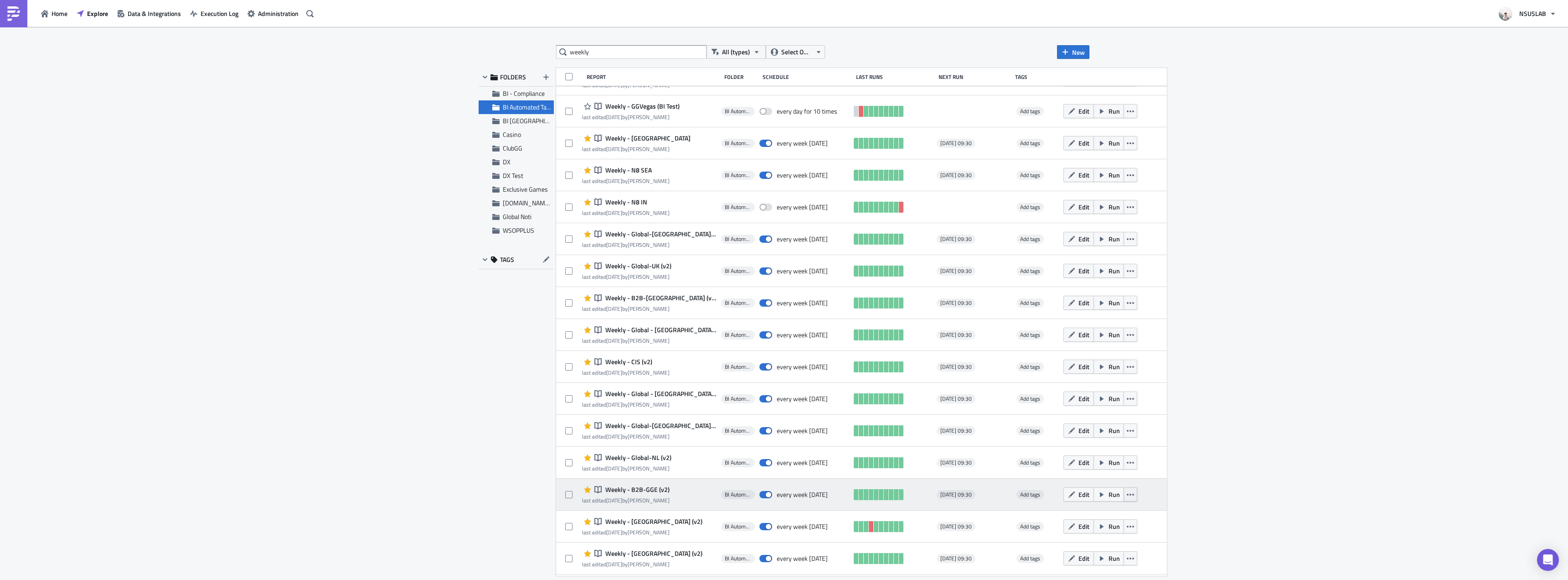
click at [1124, 497] on button "button" at bounding box center [1131, 494] width 14 height 14
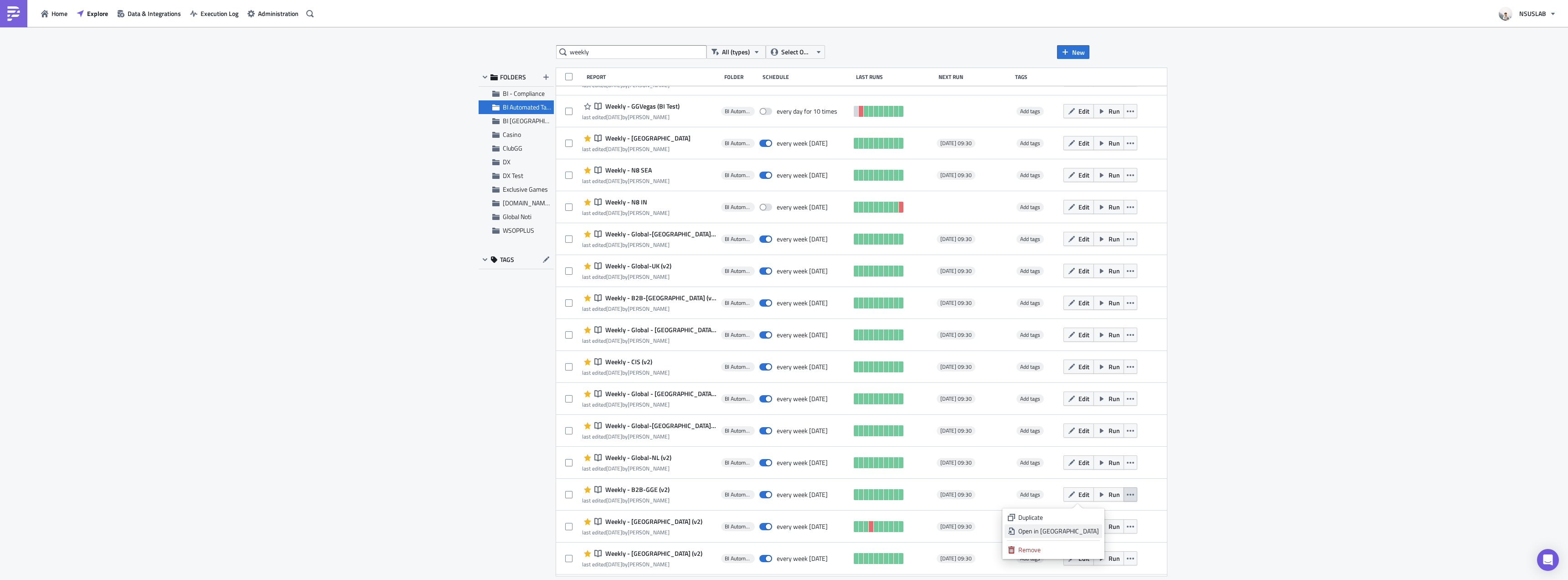
click at [1086, 530] on div "Open in New Tab" at bounding box center [1059, 530] width 80 height 9
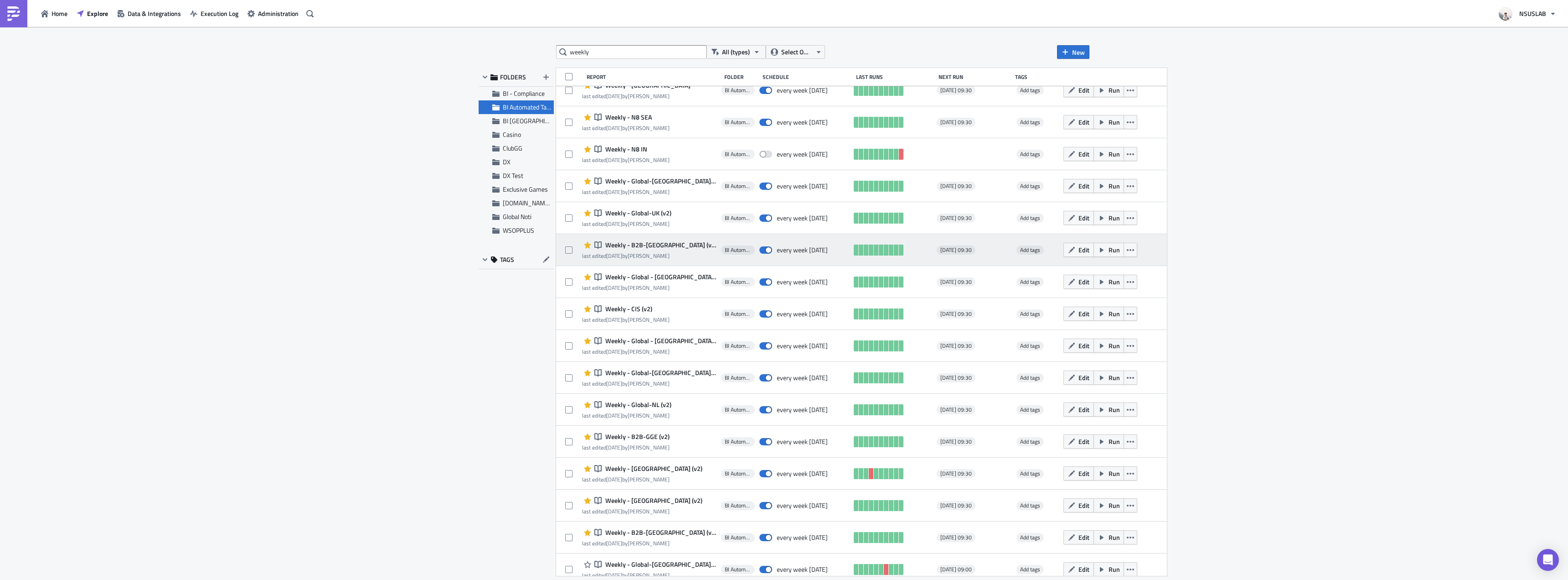
scroll to position [274, 0]
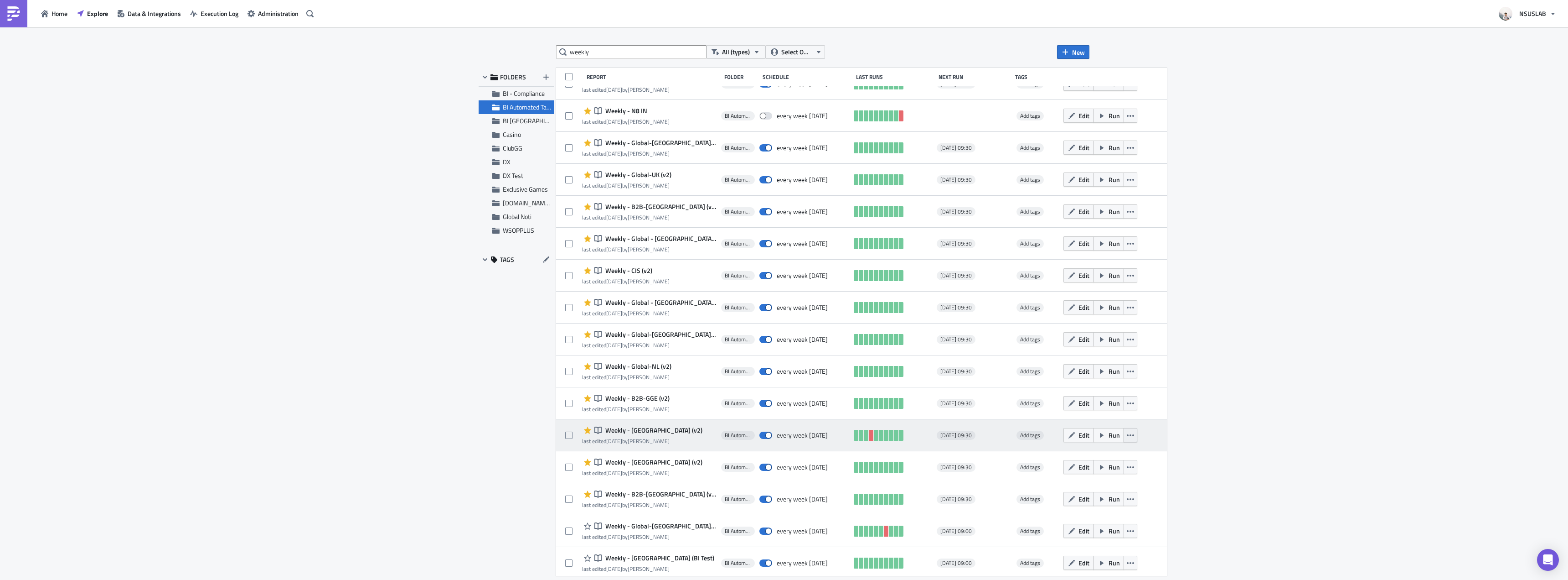
click at [1124, 434] on button "button" at bounding box center [1131, 435] width 14 height 14
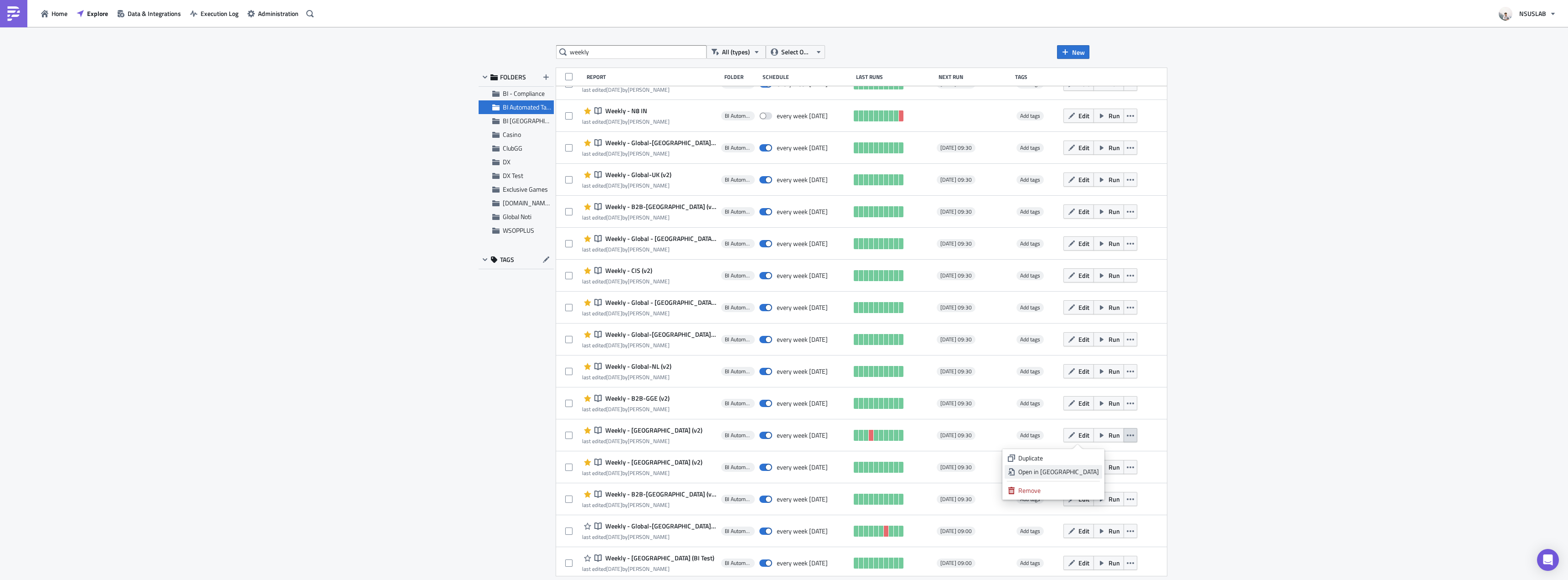
click at [1086, 471] on div "Open in New Tab" at bounding box center [1059, 471] width 80 height 9
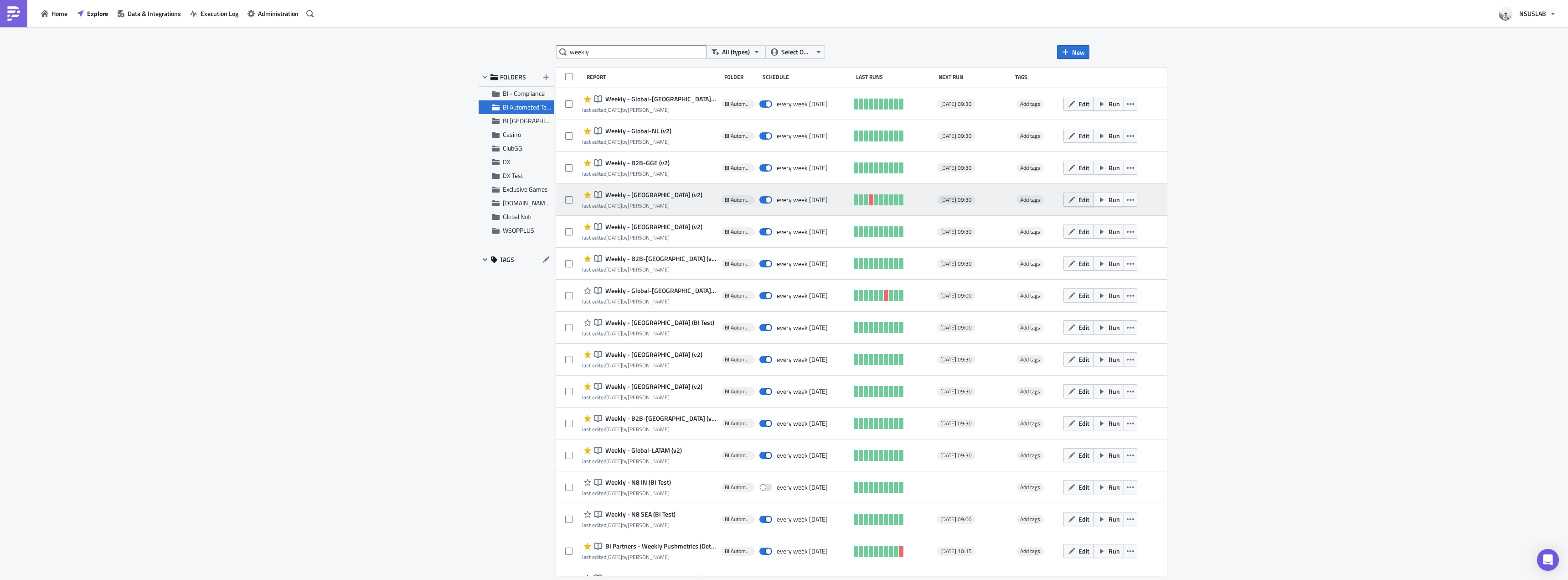
scroll to position [639, 0]
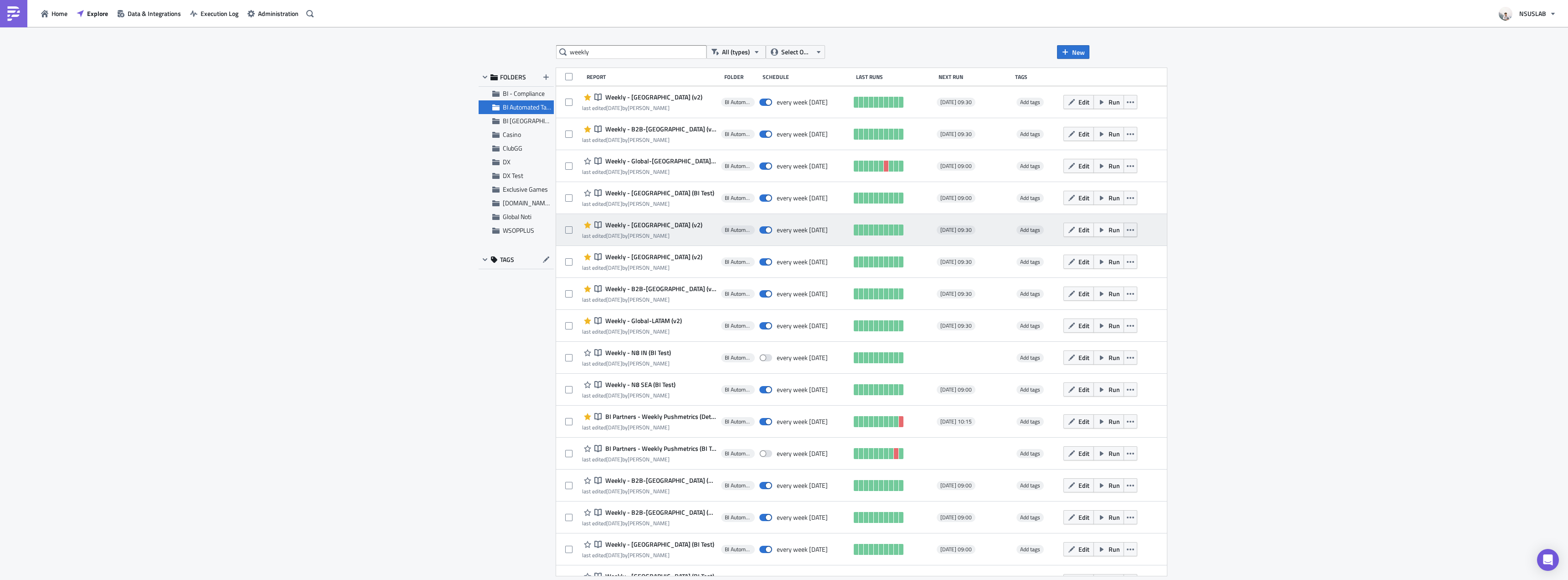
click at [1124, 231] on button "button" at bounding box center [1131, 230] width 14 height 14
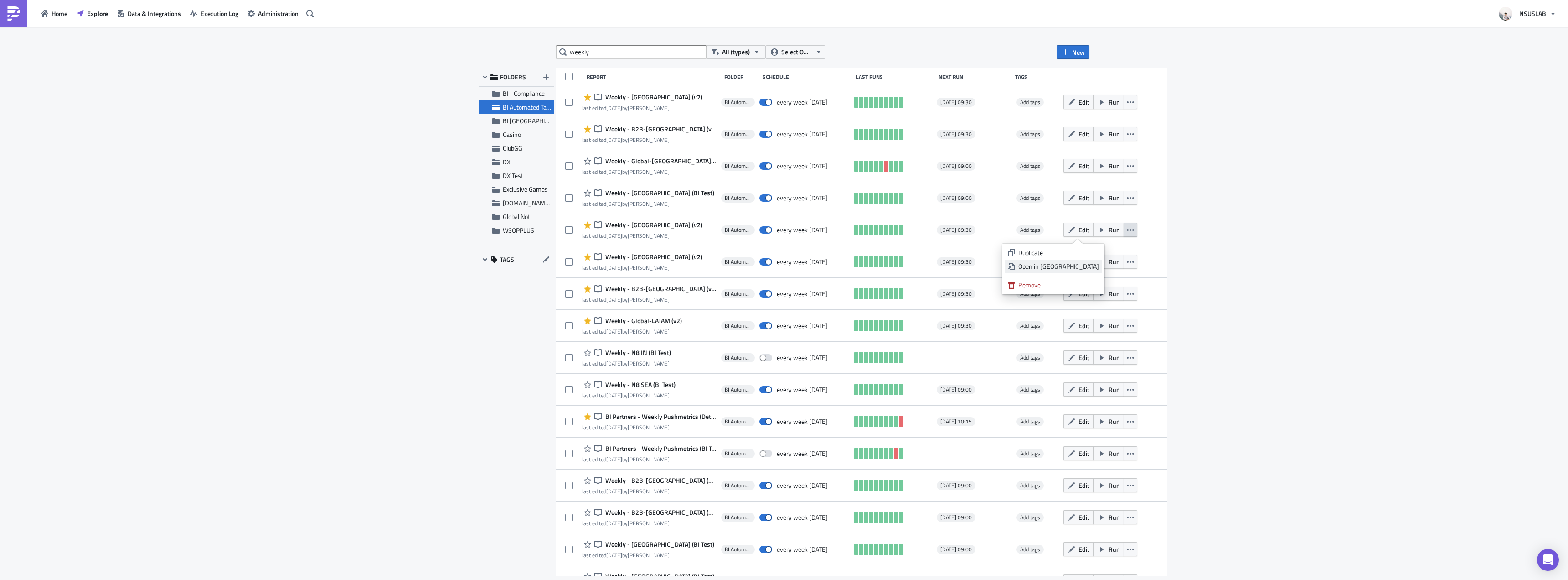
click at [1088, 270] on div "Open in New Tab" at bounding box center [1059, 266] width 80 height 9
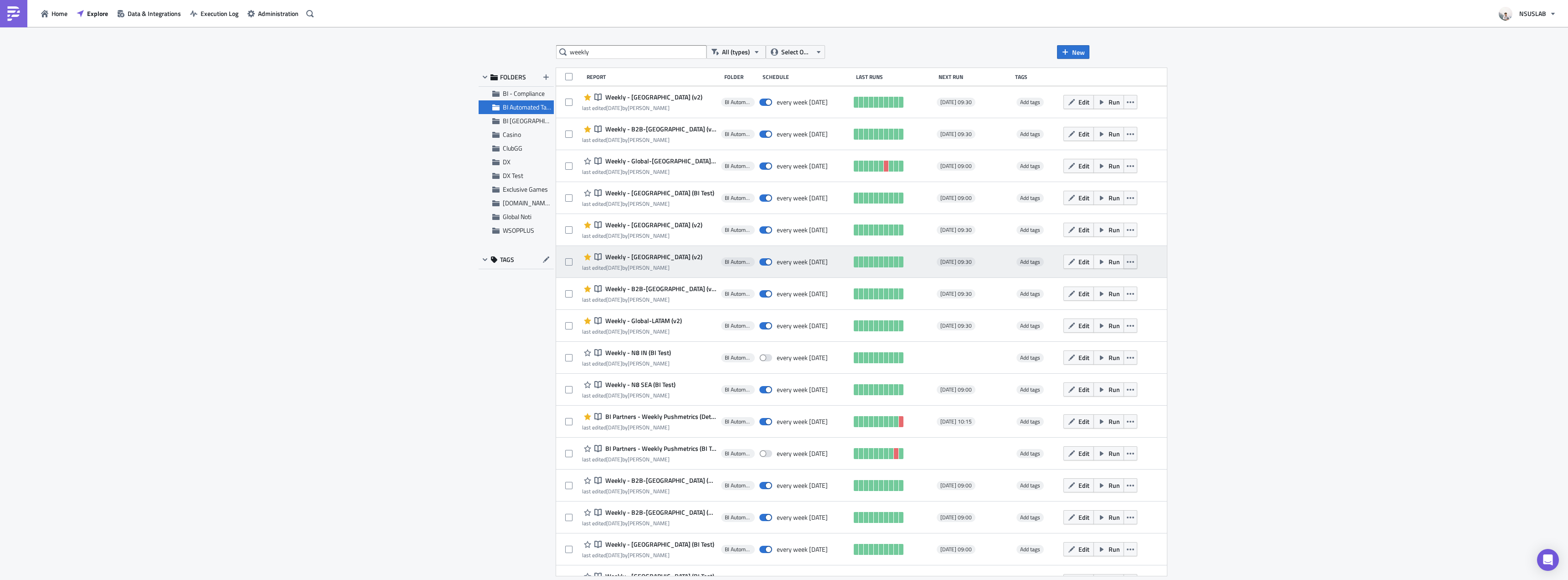
drag, startPoint x: 1103, startPoint y: 262, endPoint x: 1103, endPoint y: 267, distance: 5.0
click at [1124, 262] on button "button" at bounding box center [1131, 262] width 14 height 14
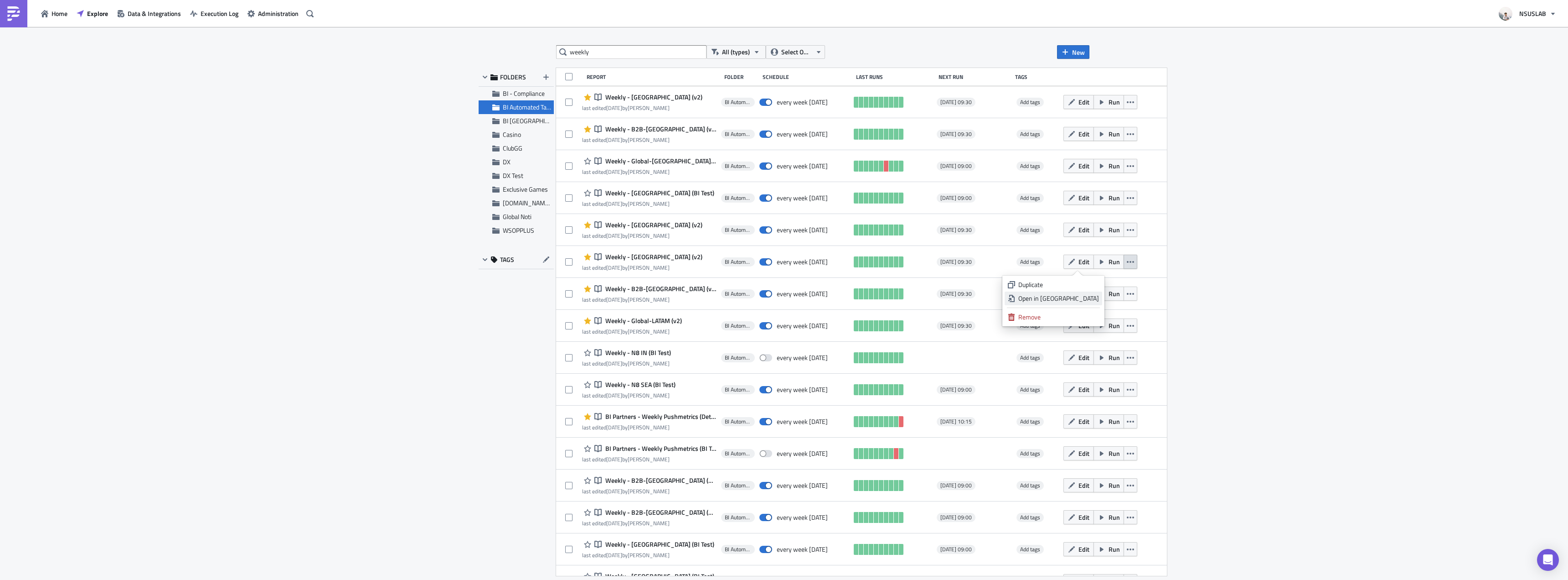
click at [1090, 300] on div "Open in New Tab" at bounding box center [1059, 298] width 80 height 9
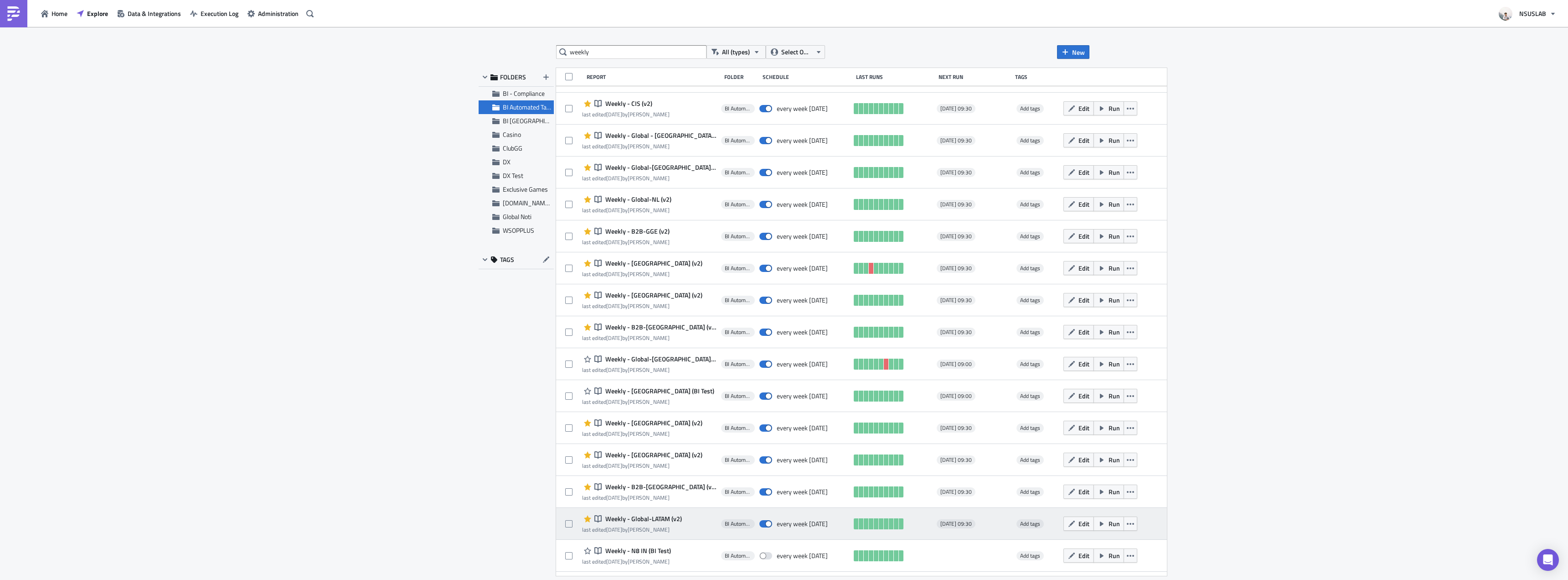
scroll to position [410, 0]
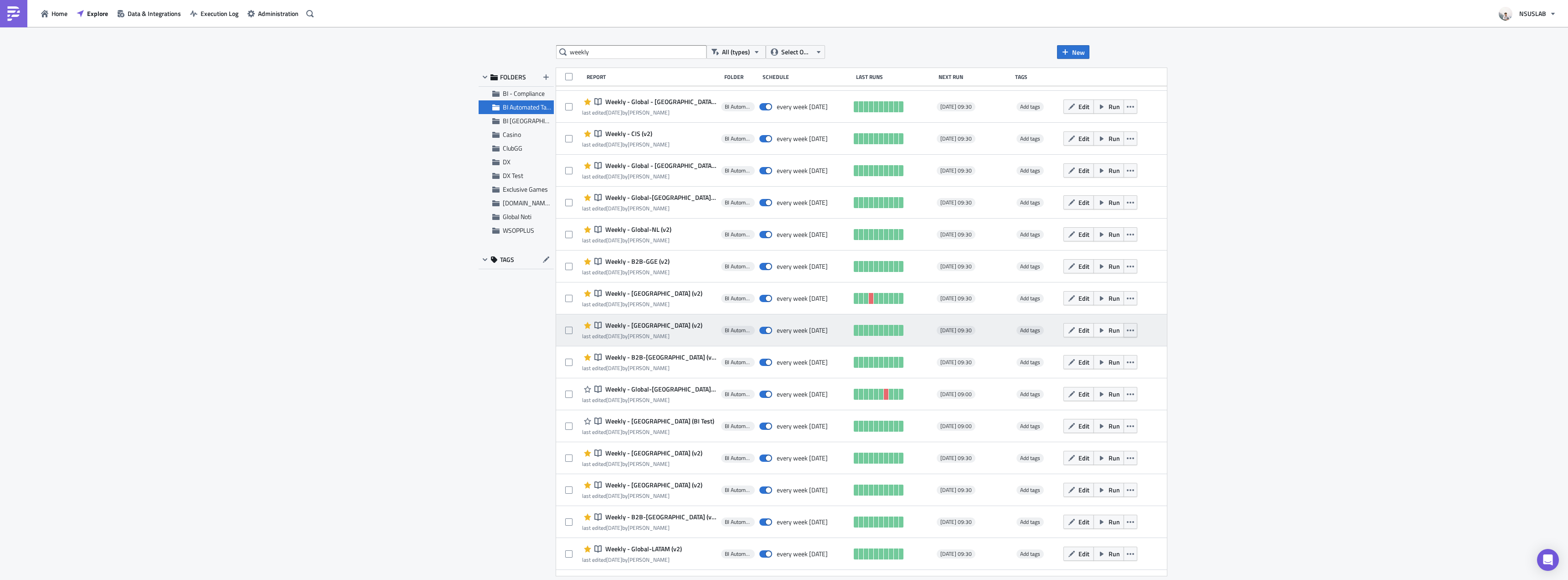
click at [1124, 331] on button "button" at bounding box center [1131, 330] width 14 height 14
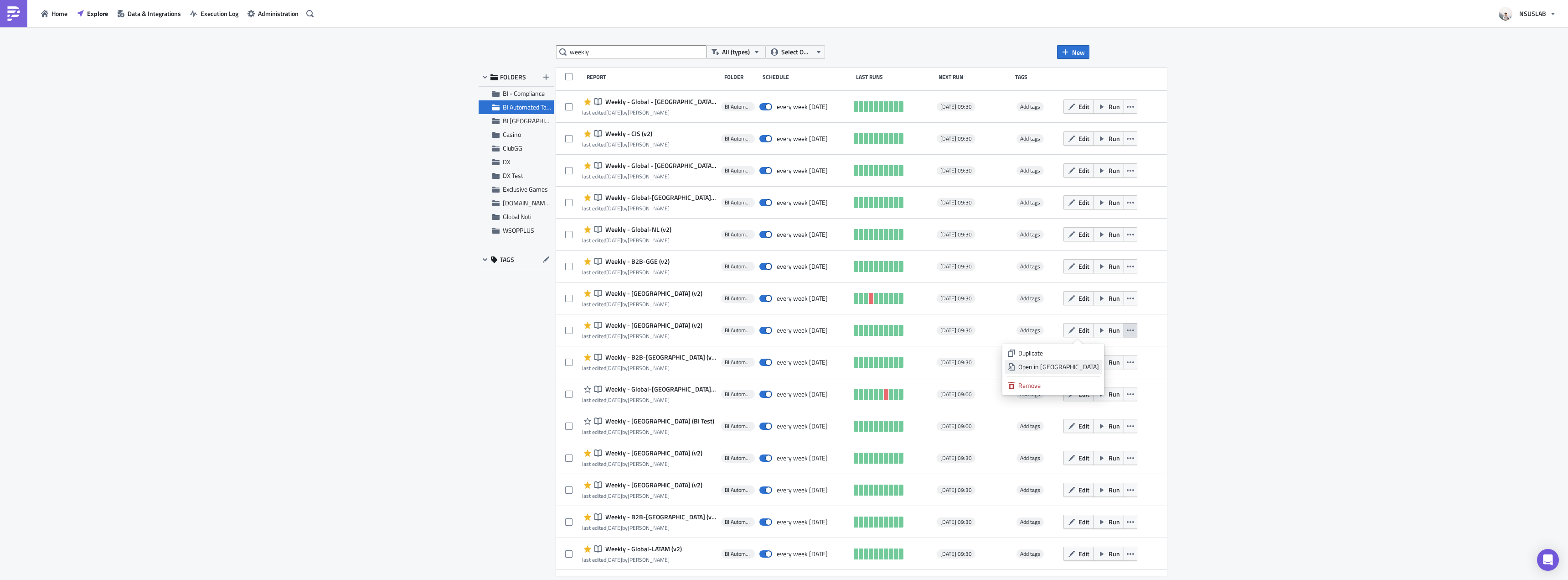
click at [1093, 367] on div "Open in New Tab" at bounding box center [1059, 367] width 80 height 9
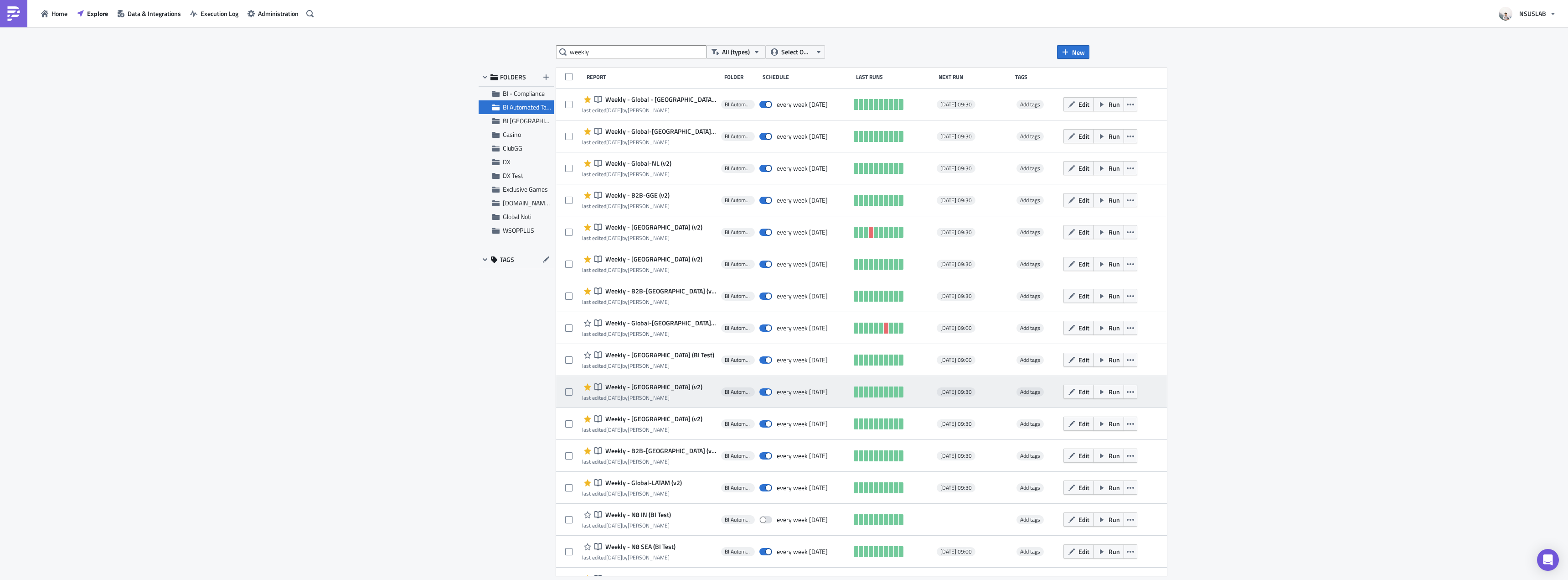
scroll to position [502, 0]
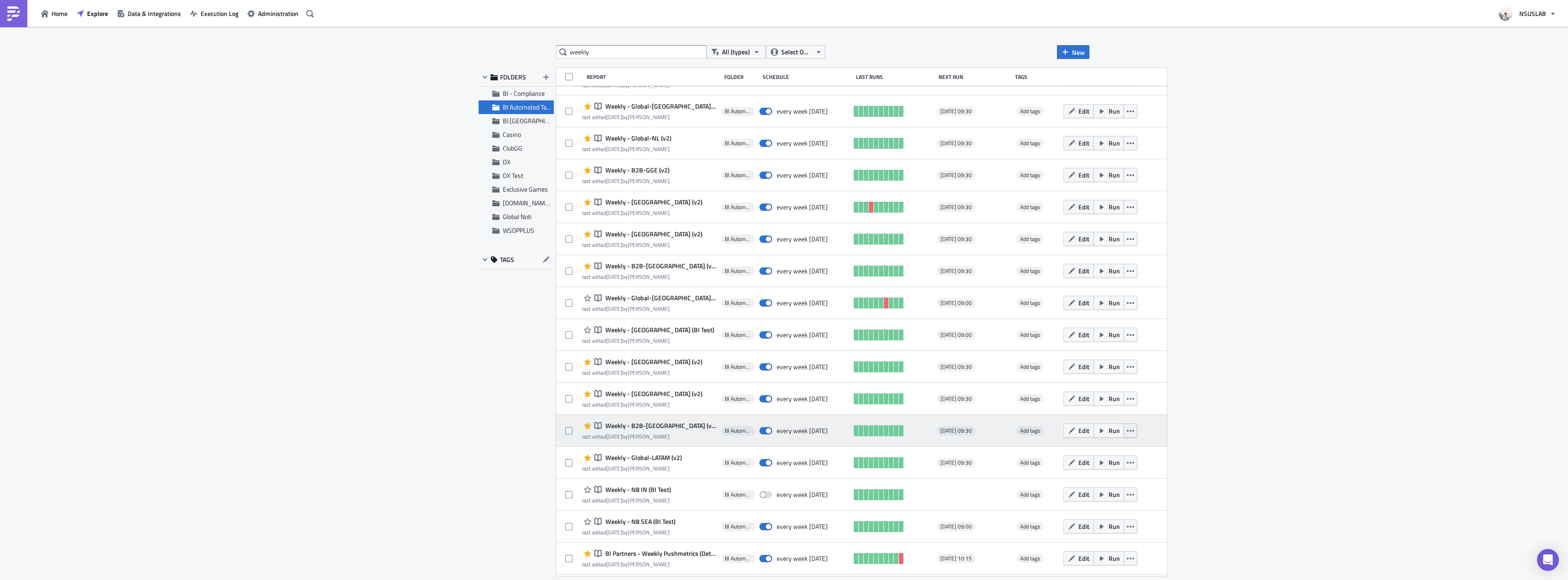
click at [1124, 430] on button "button" at bounding box center [1131, 431] width 14 height 14
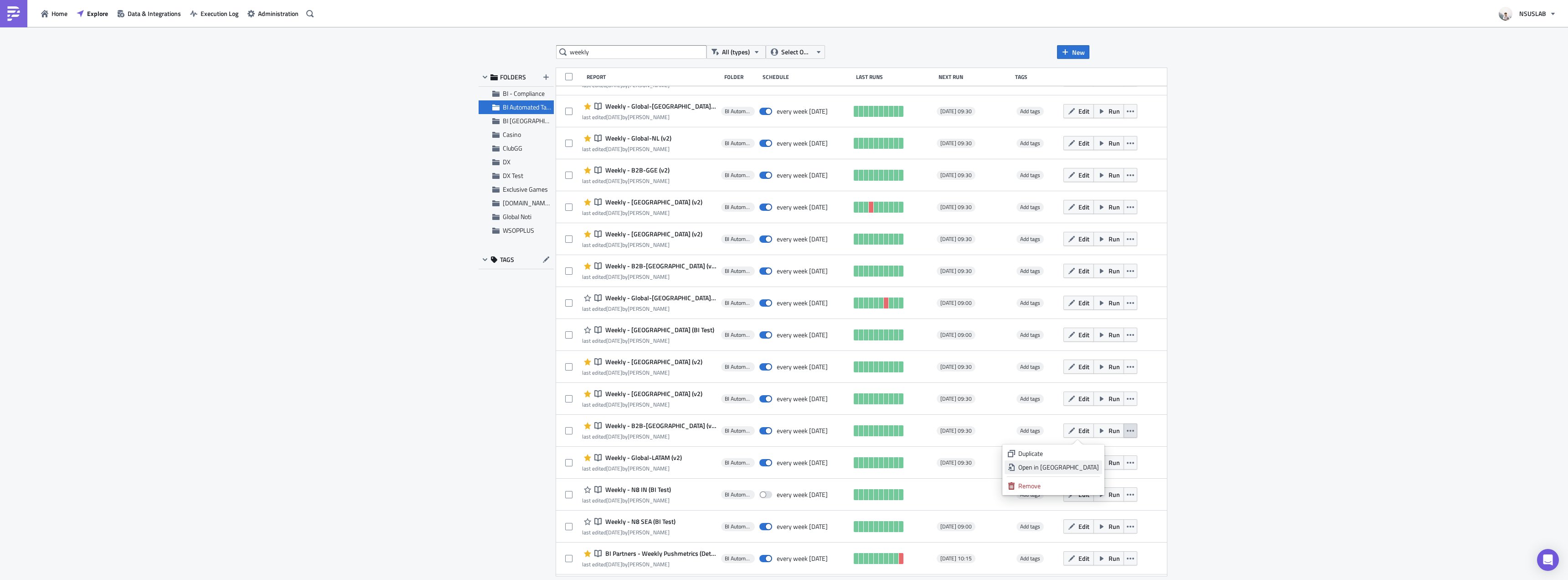
click at [1090, 465] on div "Open in New Tab" at bounding box center [1059, 467] width 80 height 9
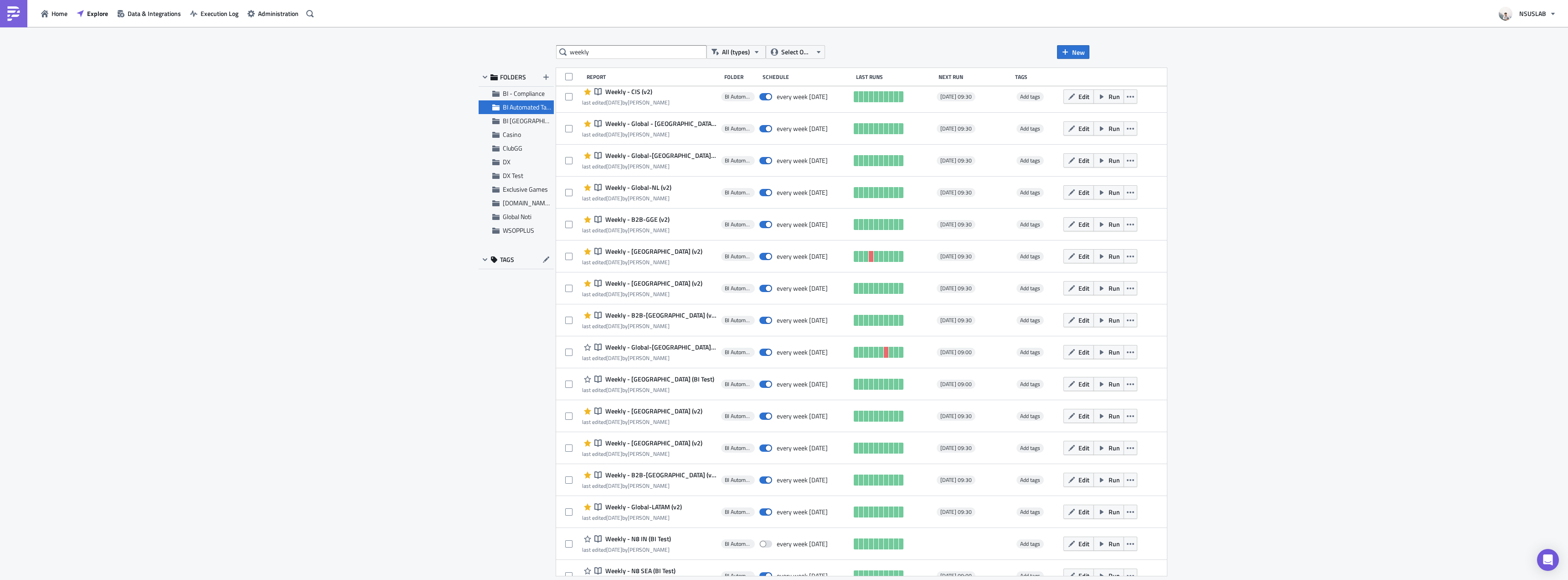
scroll to position [456, 0]
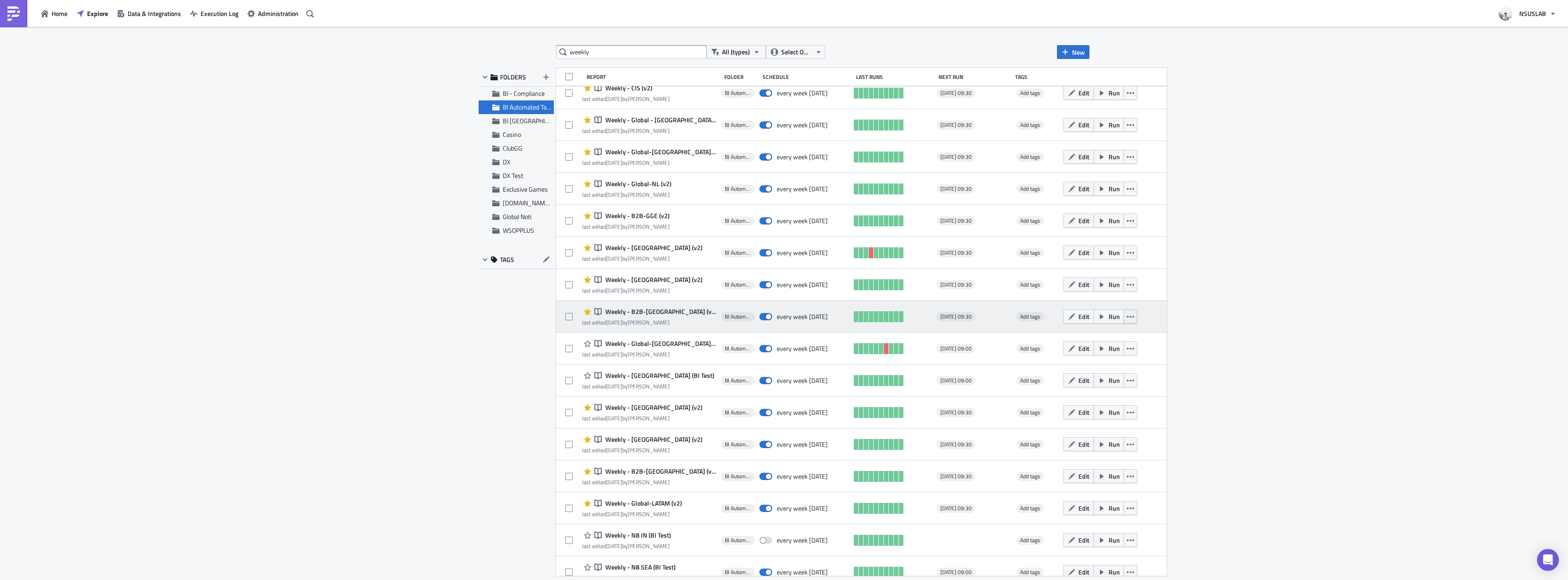
click at [1124, 318] on button "button" at bounding box center [1131, 316] width 14 height 14
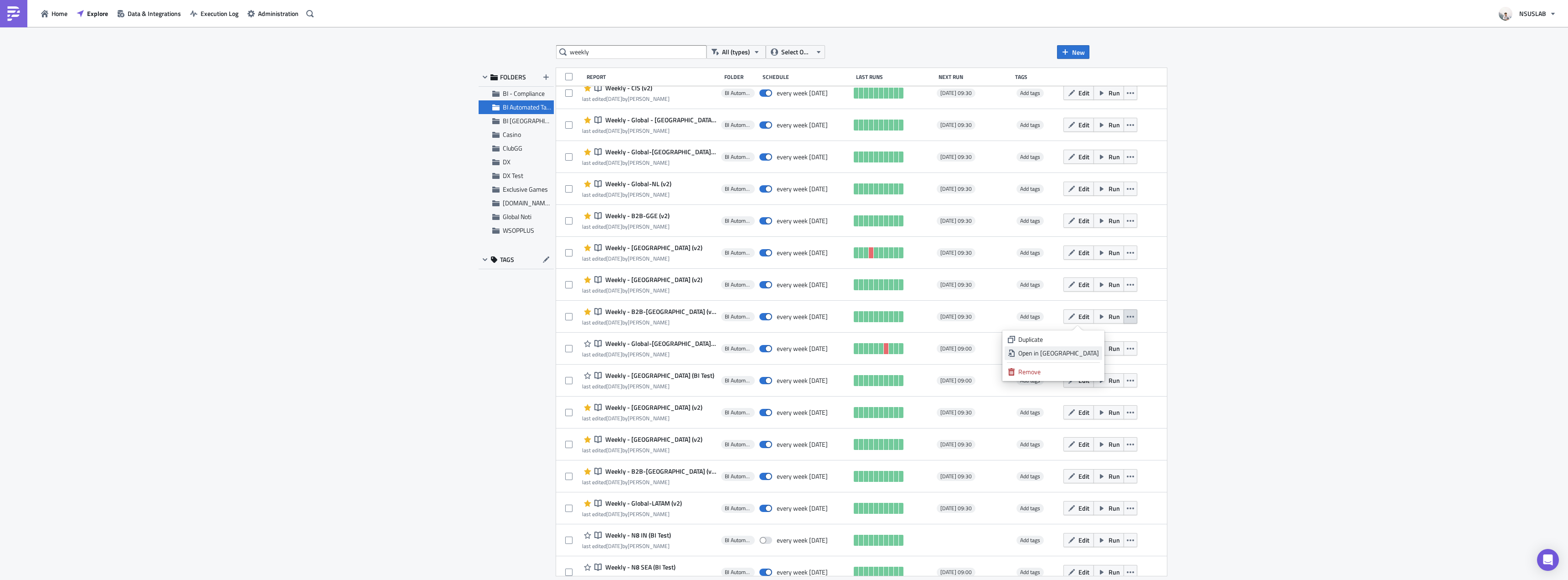
click at [1098, 354] on div "Open in New Tab" at bounding box center [1059, 353] width 80 height 9
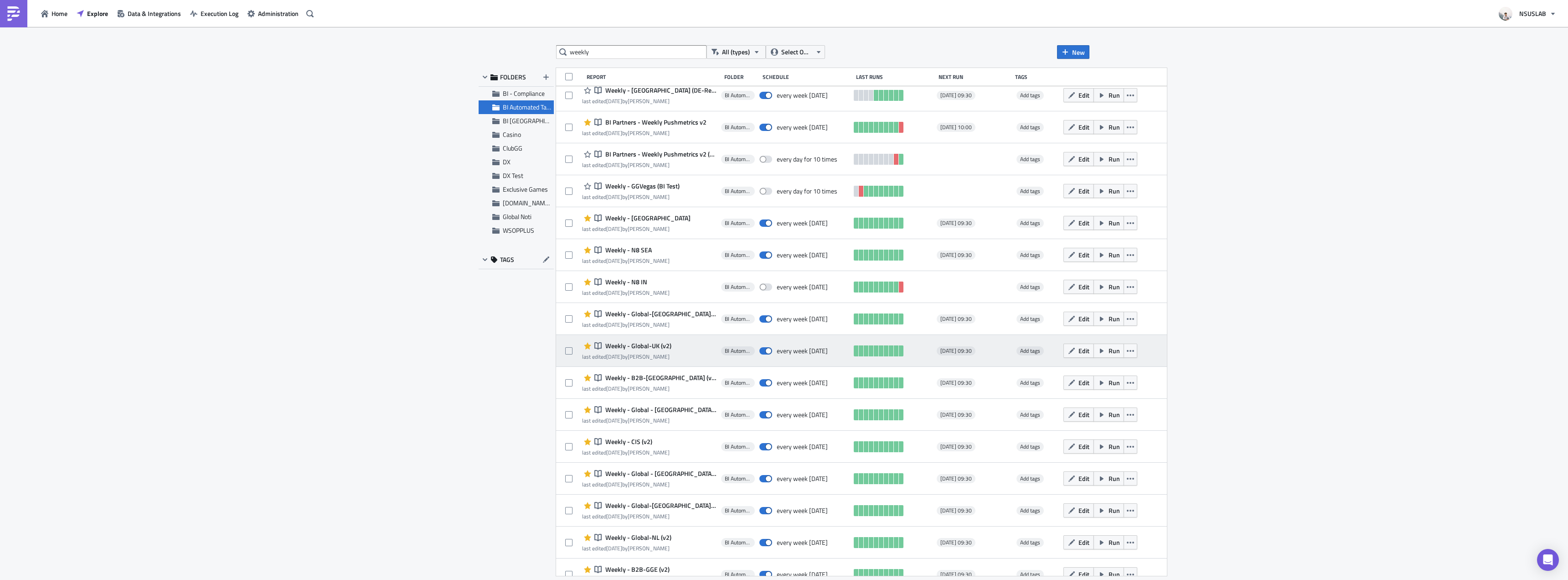
scroll to position [91, 0]
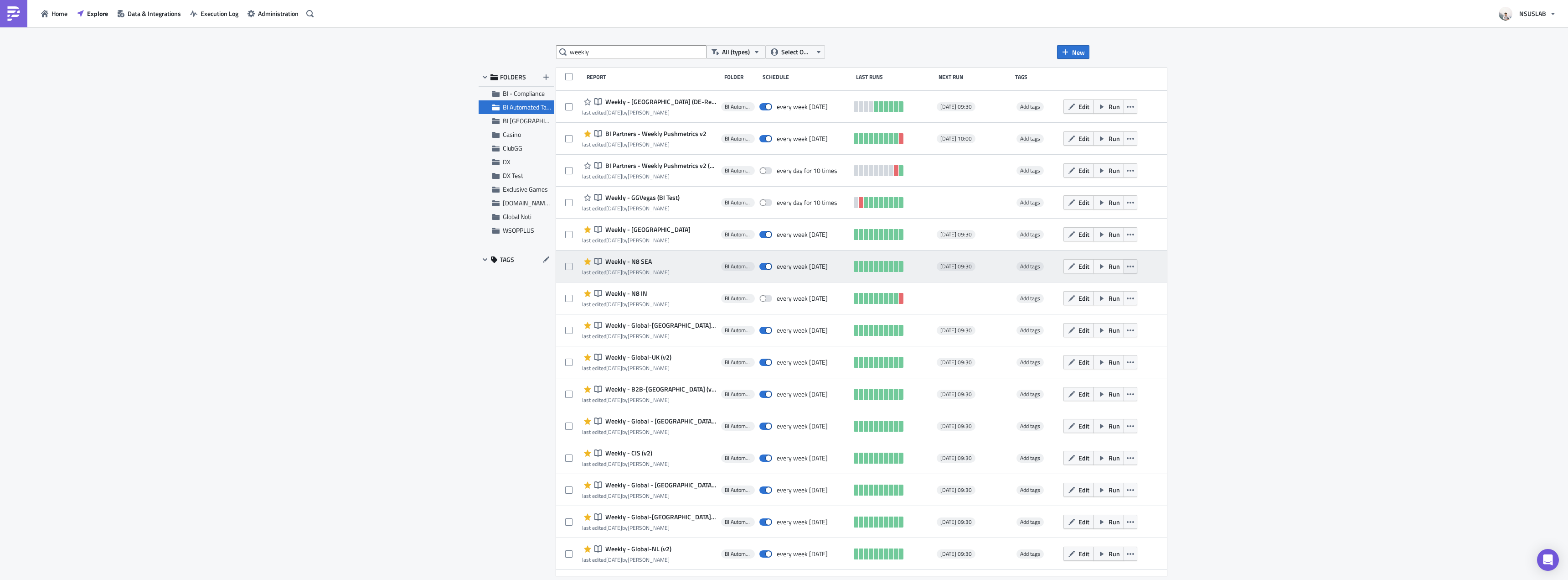
click at [1124, 272] on button "button" at bounding box center [1131, 267] width 14 height 14
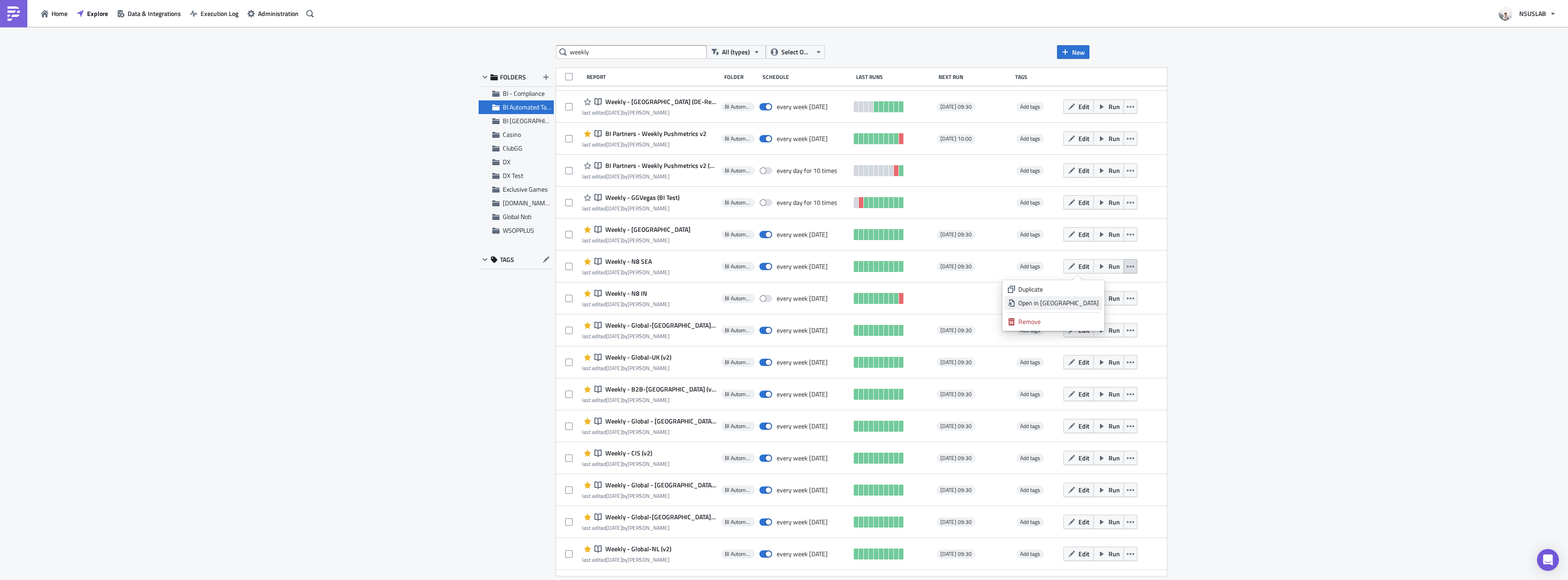
click at [1093, 304] on div "Open in New Tab" at bounding box center [1059, 303] width 80 height 9
click at [633, 52] on input "weekly" at bounding box center [631, 52] width 150 height 14
click at [511, 119] on span "BI [GEOGRAPHIC_DATA]" at bounding box center [535, 120] width 65 height 9
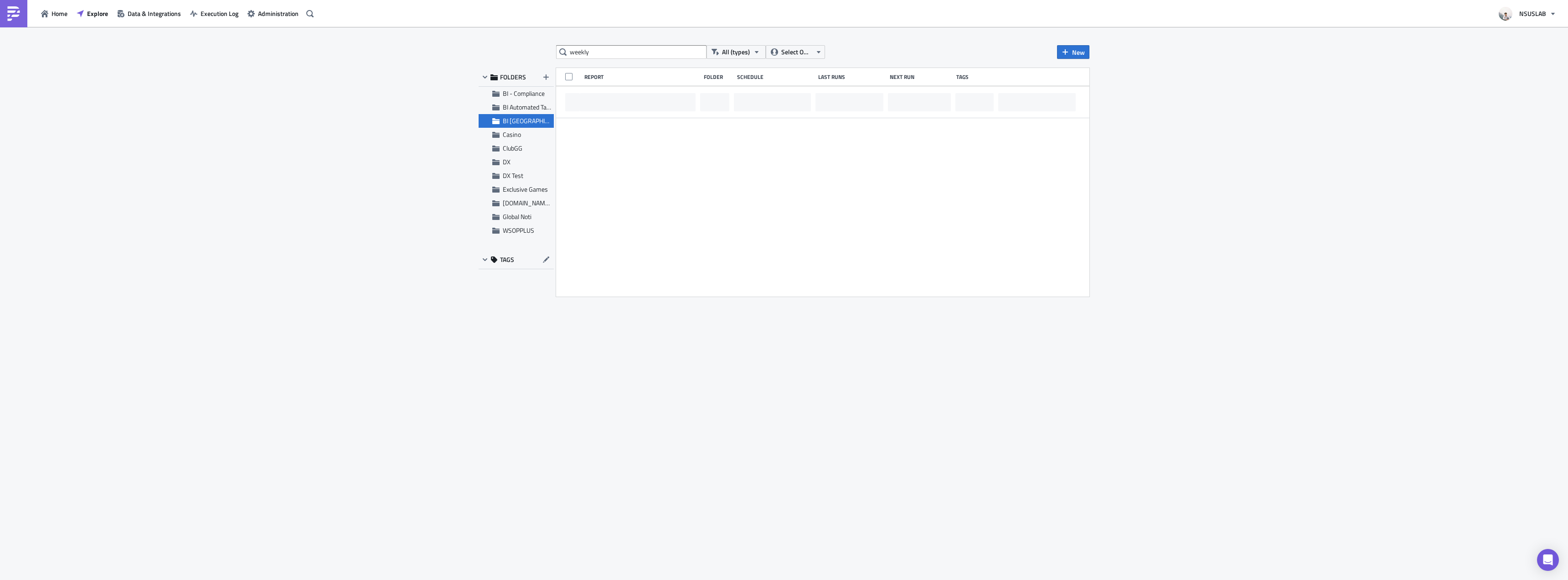
scroll to position [0, 0]
click at [636, 48] on input "weekly" at bounding box center [631, 52] width 150 height 14
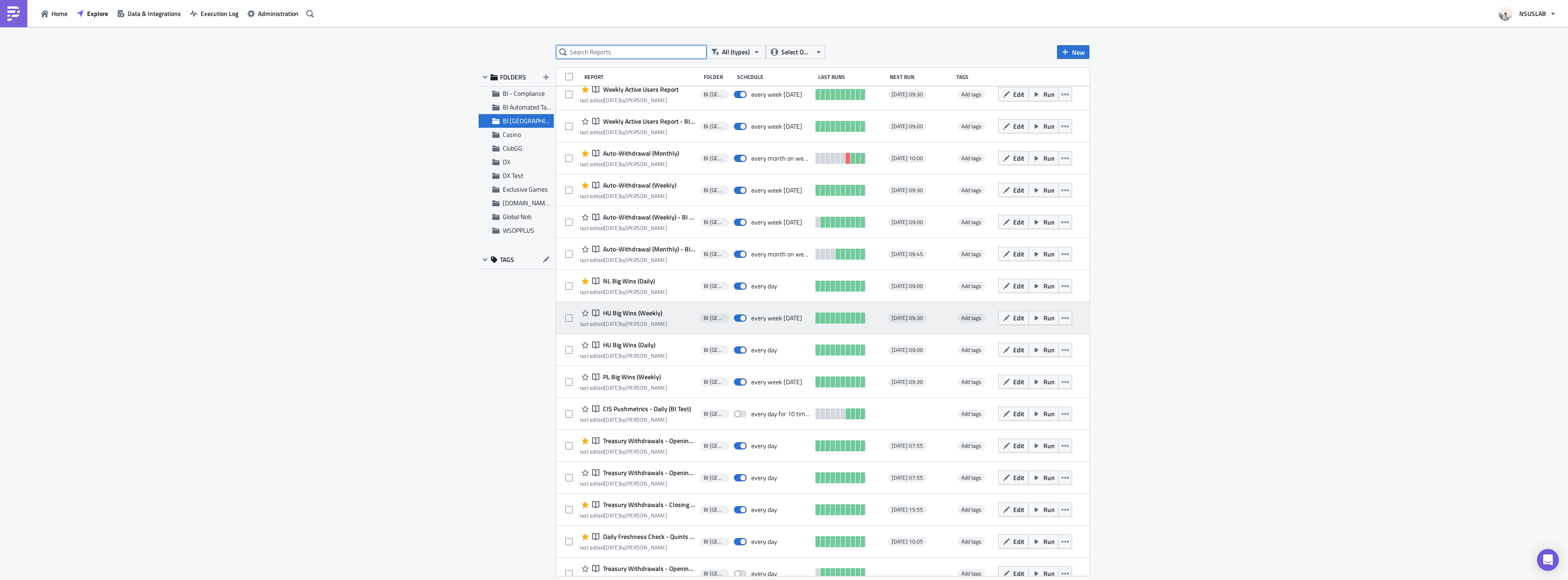
scroll to position [240, 0]
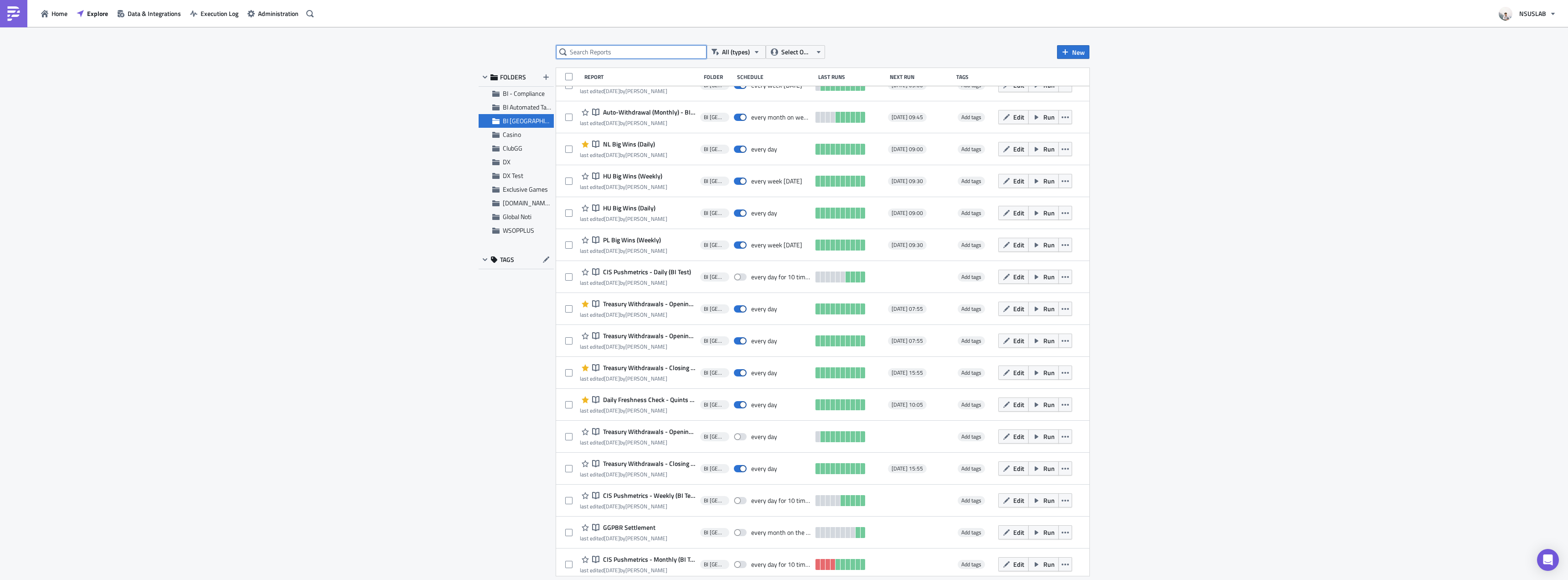
click at [632, 50] on input "text" at bounding box center [631, 52] width 150 height 14
type input "cis"
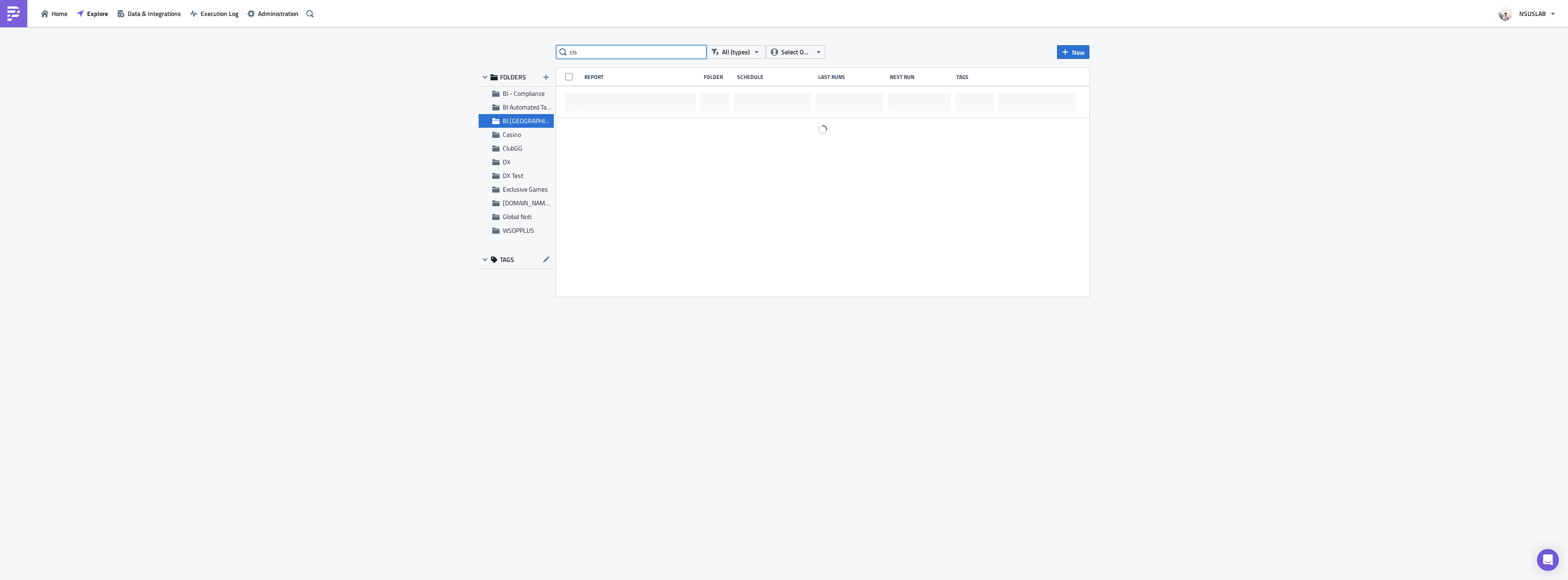
scroll to position [0, 0]
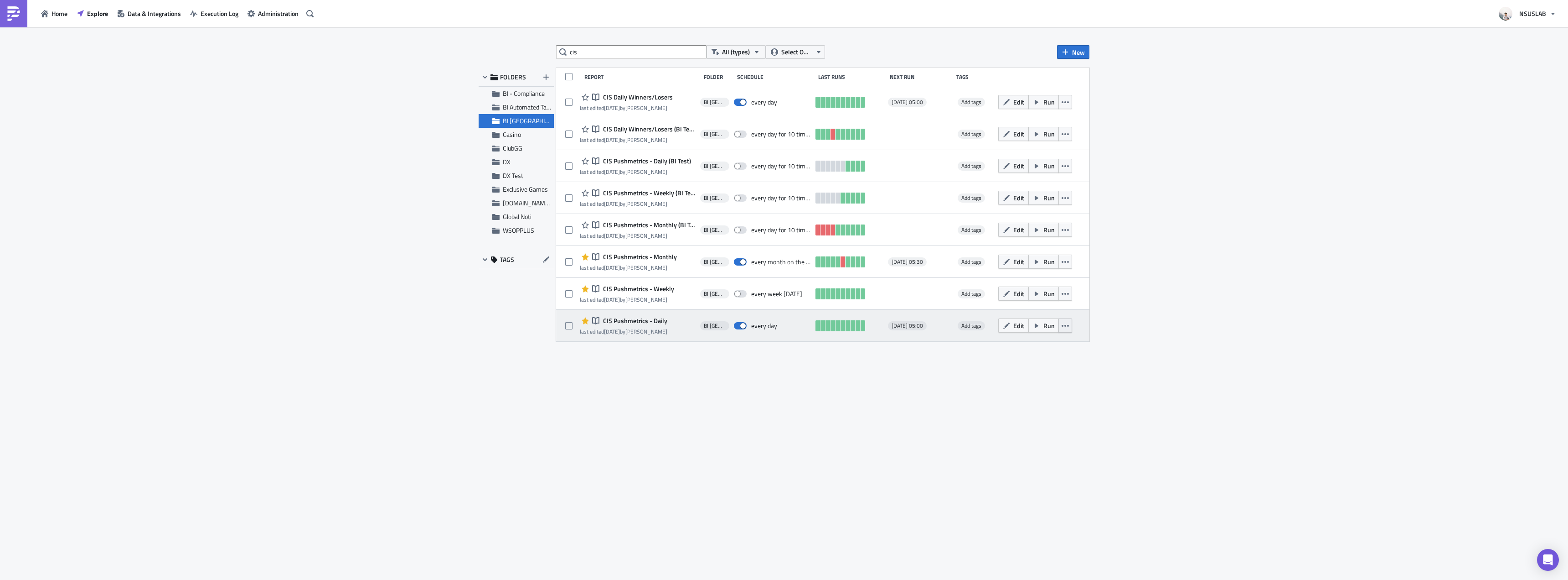
click at [1069, 326] on icon "button" at bounding box center [1065, 326] width 7 height 2
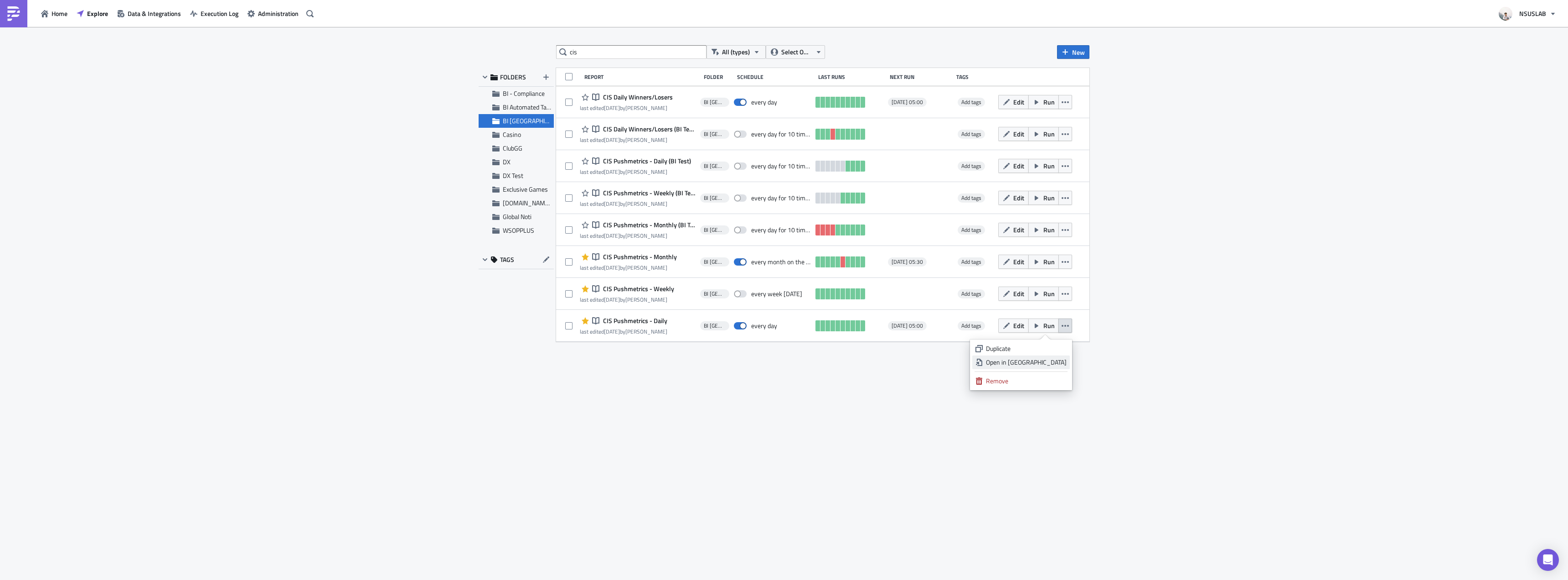
click at [1065, 364] on div "Open in New Tab" at bounding box center [1026, 362] width 80 height 9
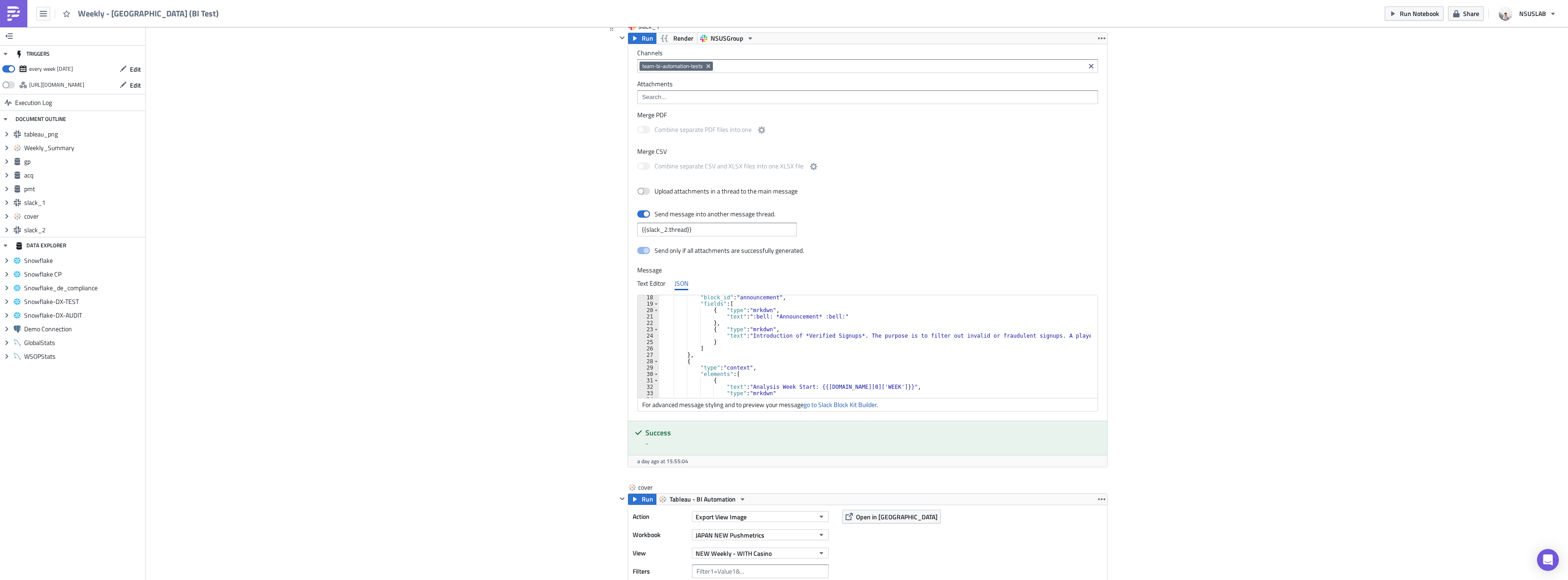
scroll to position [82, 0]
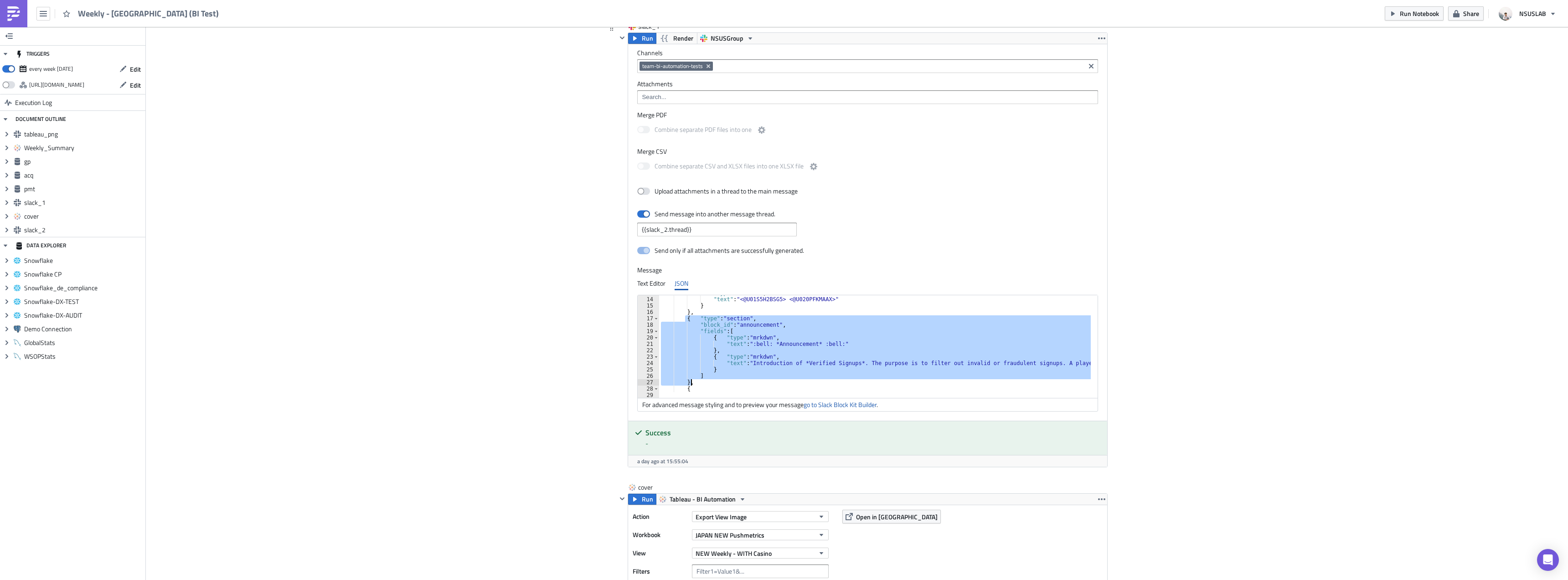
drag, startPoint x: 681, startPoint y: 318, endPoint x: 699, endPoint y: 380, distance: 64.6
click at [699, 380] on div ""type" : "mrkdwn" , "text" : "<@U01S5H2BSG5> <@U020PFKMAAX>" } } , { "type" : "…" at bounding box center [1128, 344] width 939 height 109
click at [707, 380] on div ""type" : "mrkdwn" , "text" : "<@U01S5H2BSG5> <@U020PFKMAAX>" } } , { "type" : "…" at bounding box center [875, 346] width 432 height 103
type textarea "},"
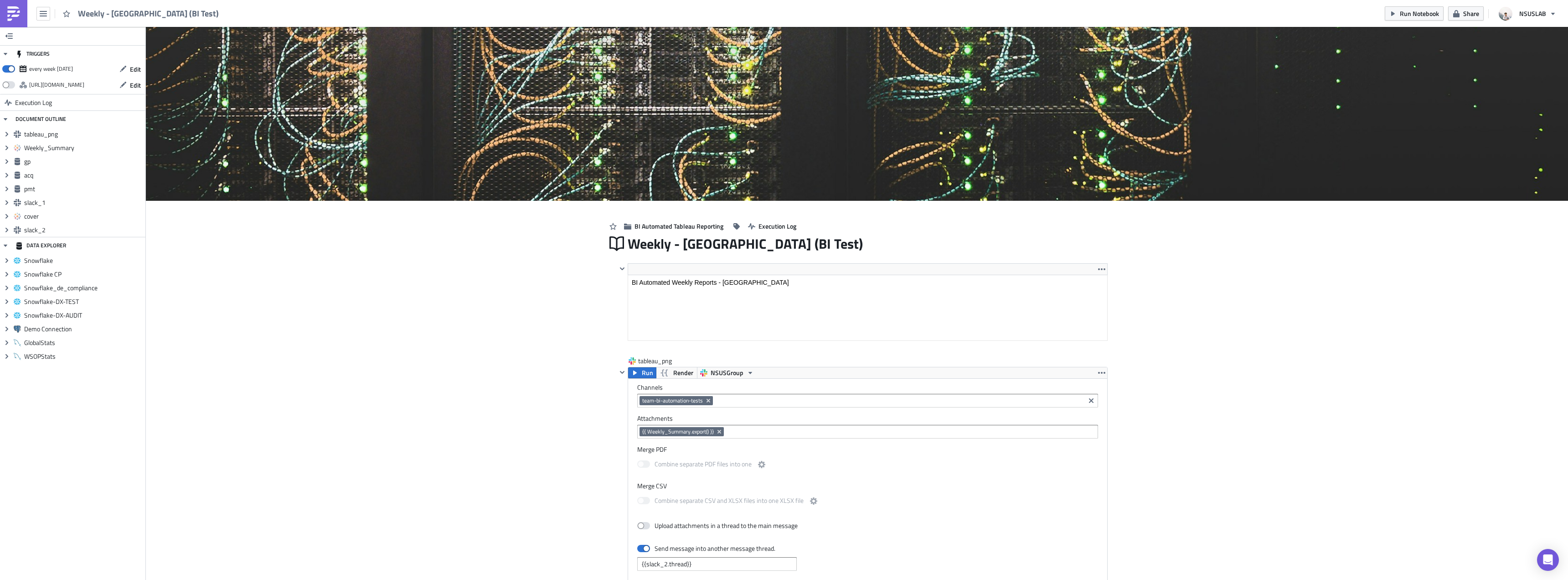
scroll to position [104, 490]
click at [1548, 556] on icon "Open Intercom Messenger" at bounding box center [1548, 560] width 11 height 12
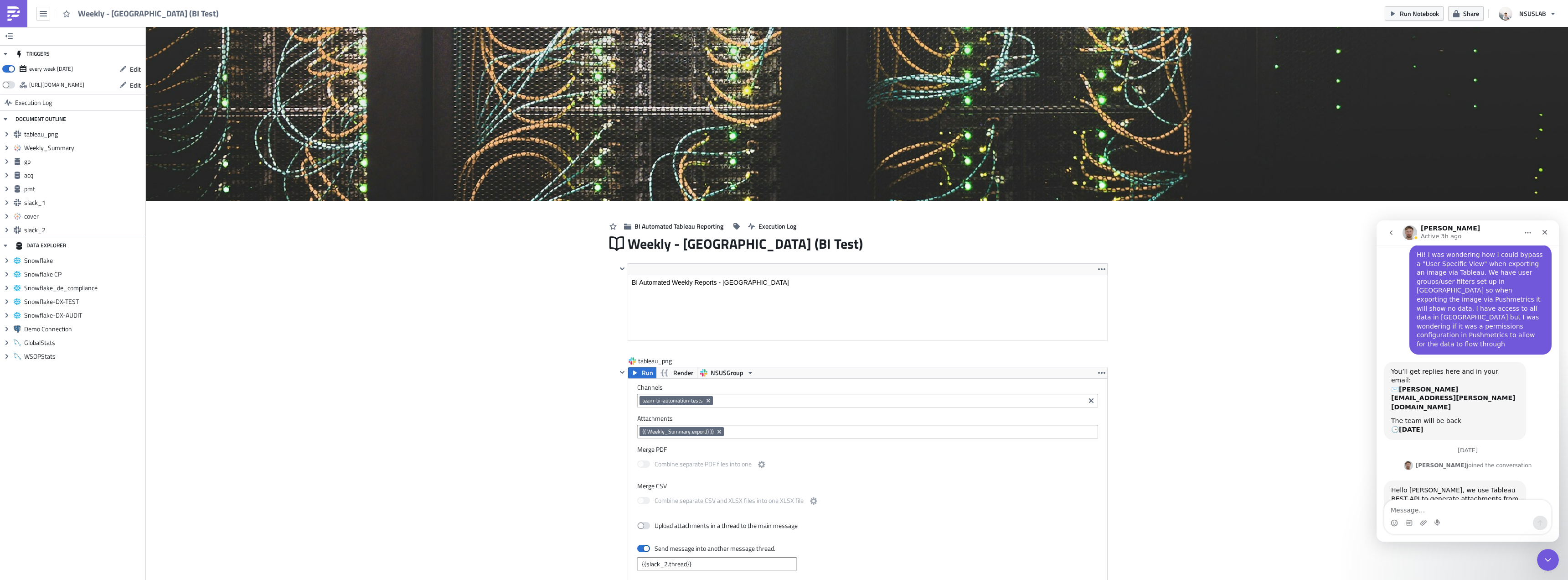
scroll to position [42, 0]
click at [1442, 504] on textarea "Message…" at bounding box center [1468, 508] width 167 height 16
click at [1462, 505] on textarea "Message…" at bounding box center [1468, 508] width 167 height 16
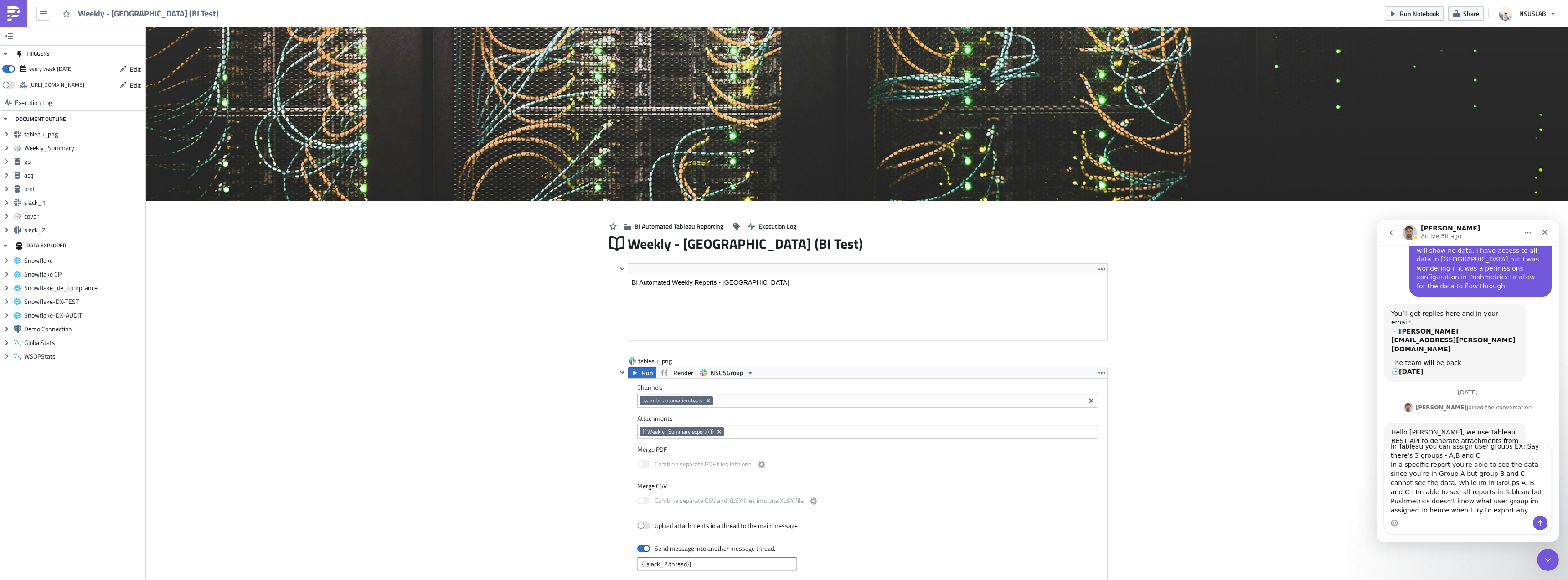
scroll to position [15, 0]
type textarea "In Tableau you can assign user groups EX: Say there's 3 groups - A,B and C In a…"
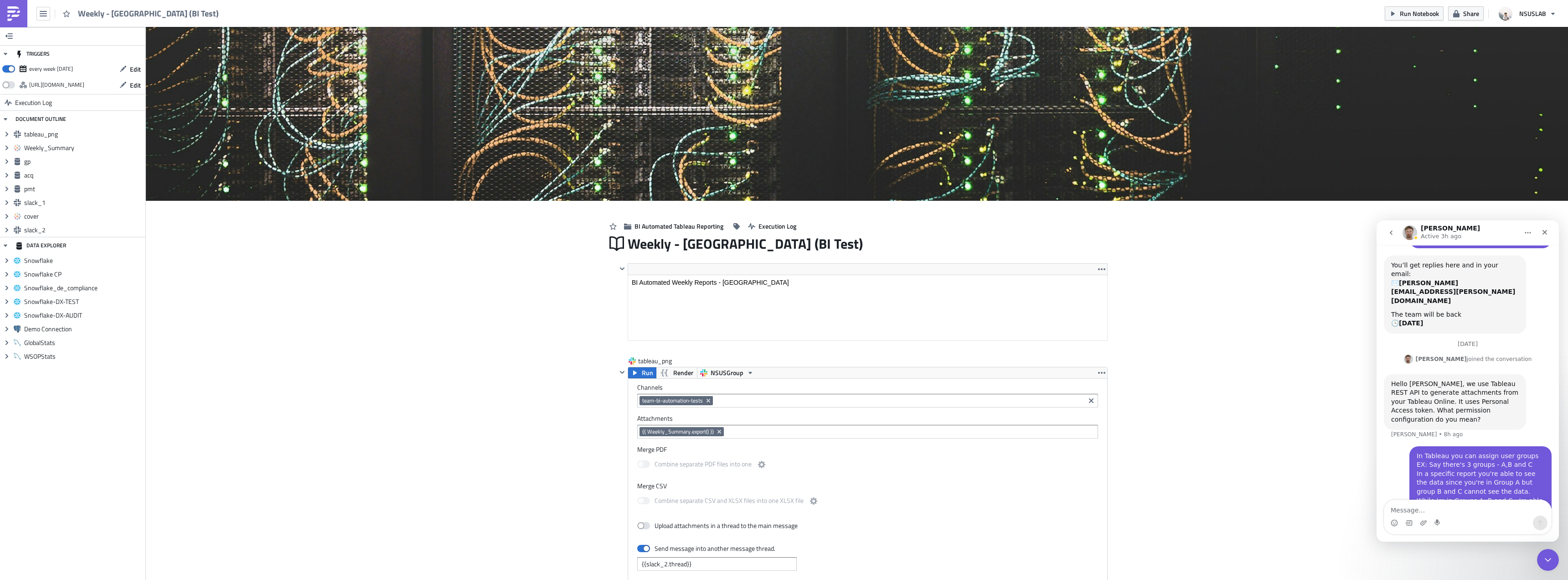
scroll to position [149, 0]
click at [1543, 229] on icon "Close" at bounding box center [1545, 232] width 7 height 7
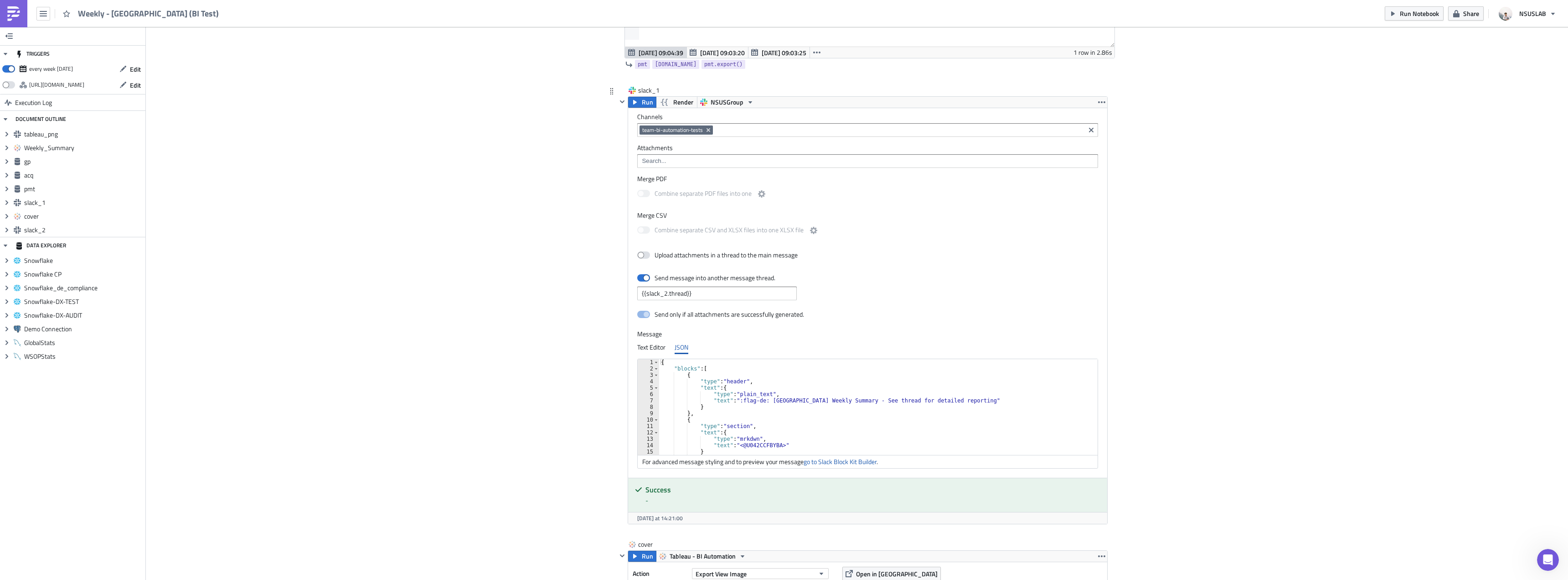
scroll to position [1688, 0]
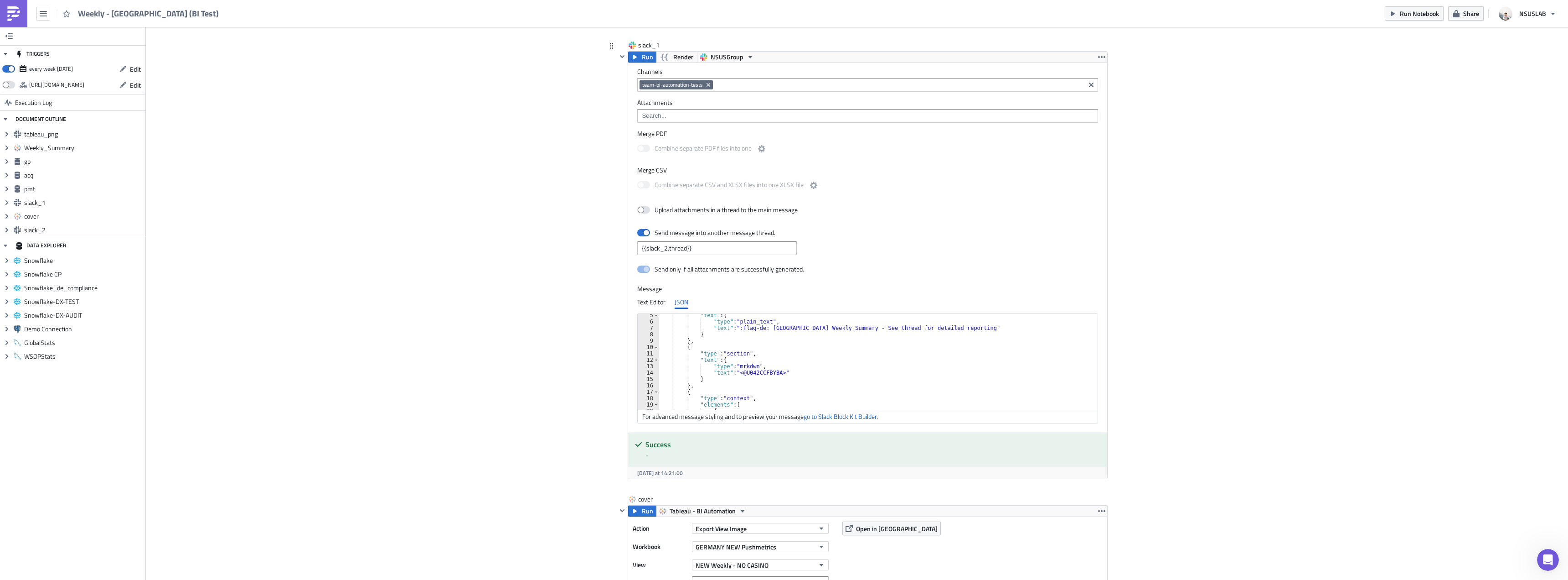
click at [850, 352] on div ""text" : { "type" : "plain_text" , "text" : ":flag-de: Germany Weekly Summary -…" at bounding box center [881, 366] width 442 height 109
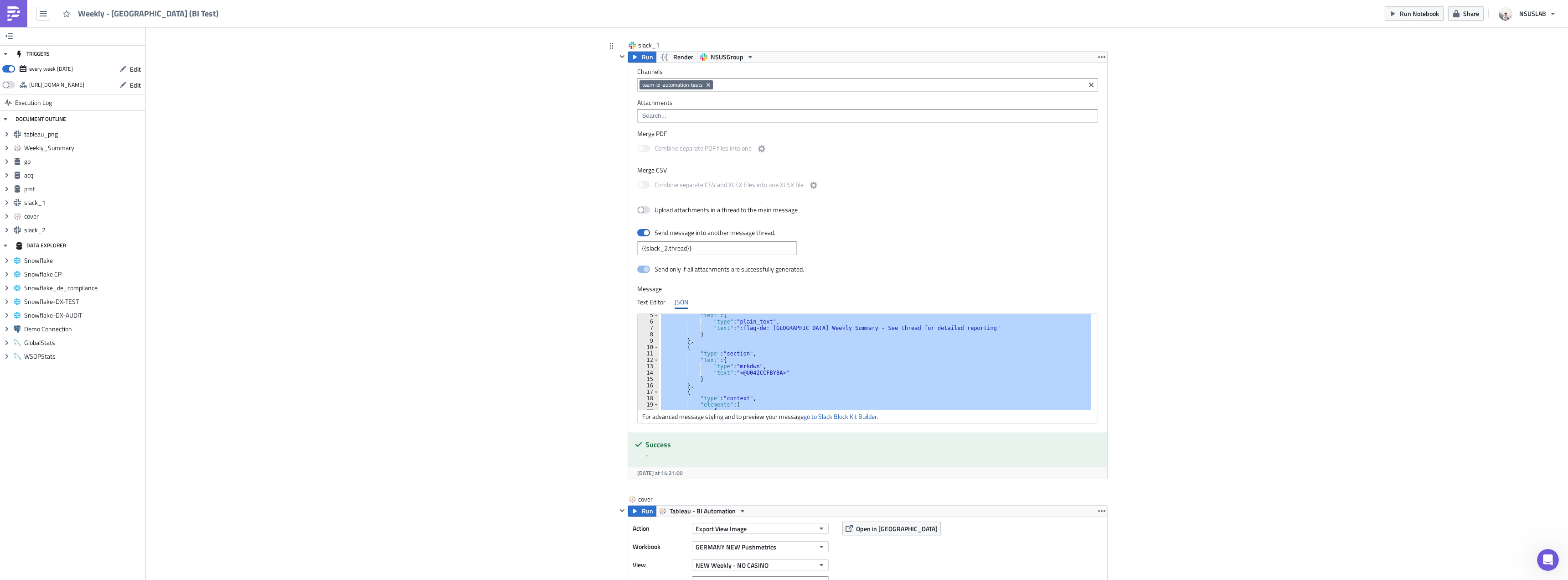
paste textarea
type textarea "}"
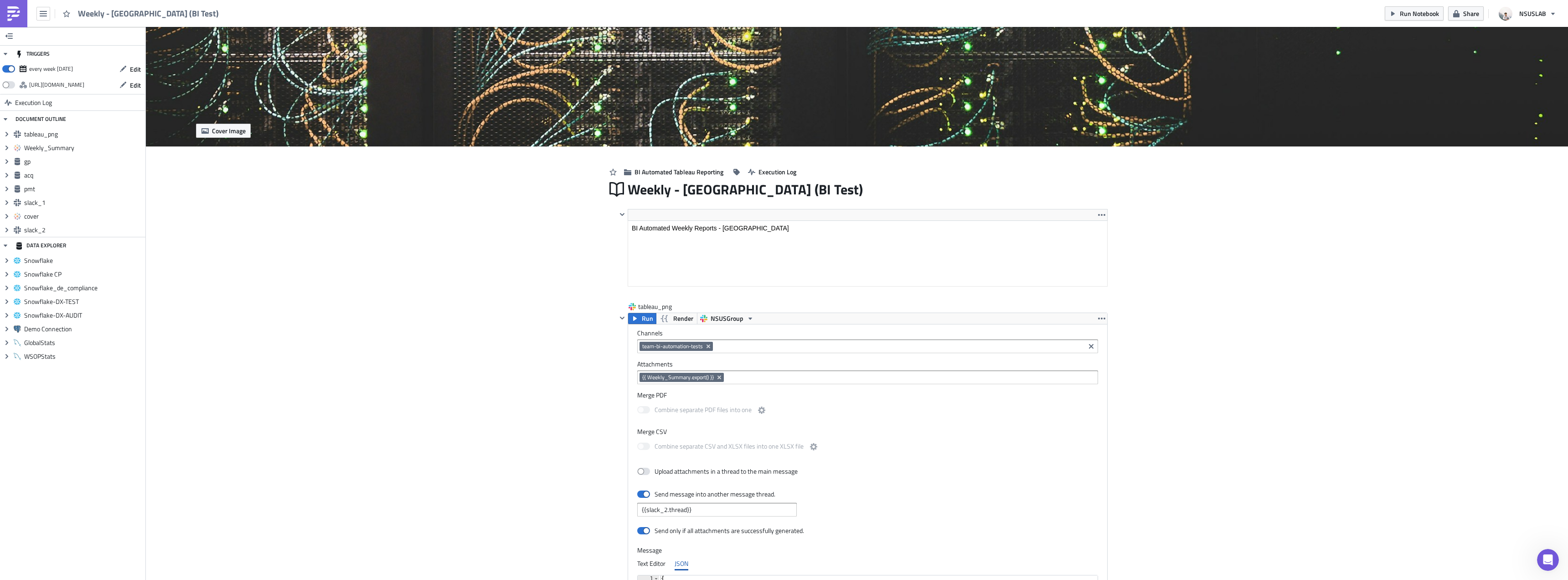
scroll to position [0, 0]
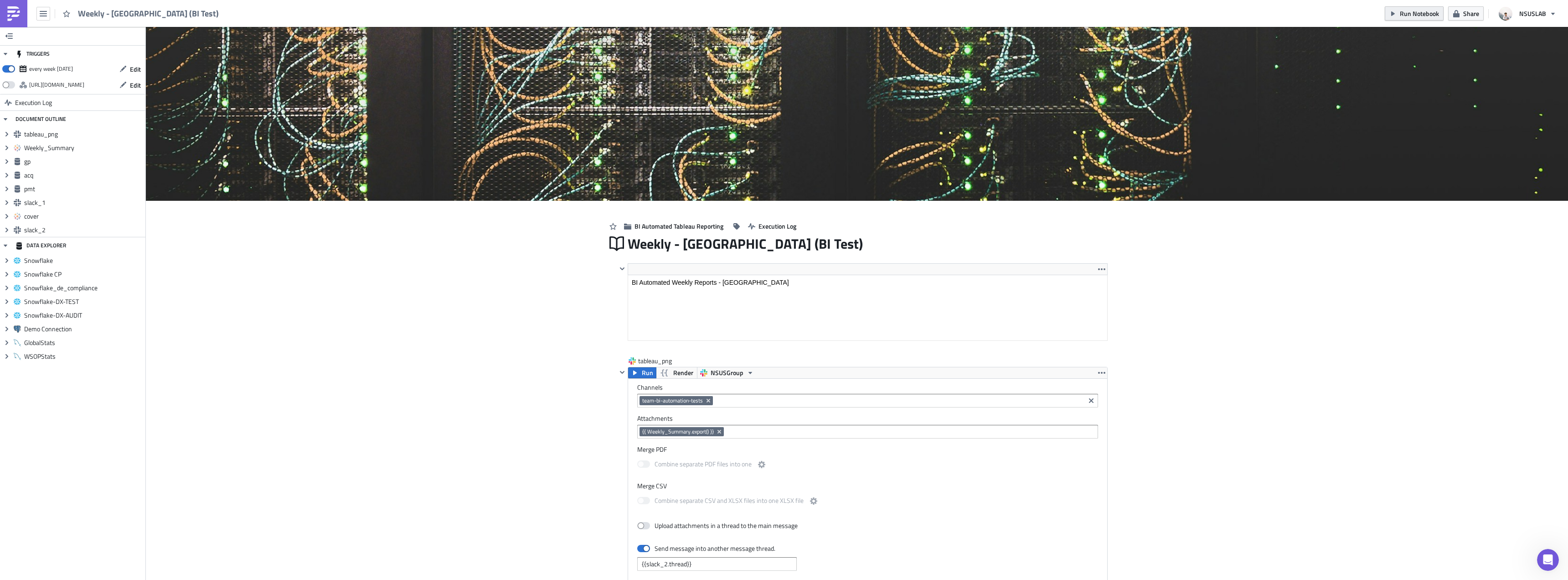
click at [1429, 9] on span "Run Notebook" at bounding box center [1419, 13] width 40 height 9
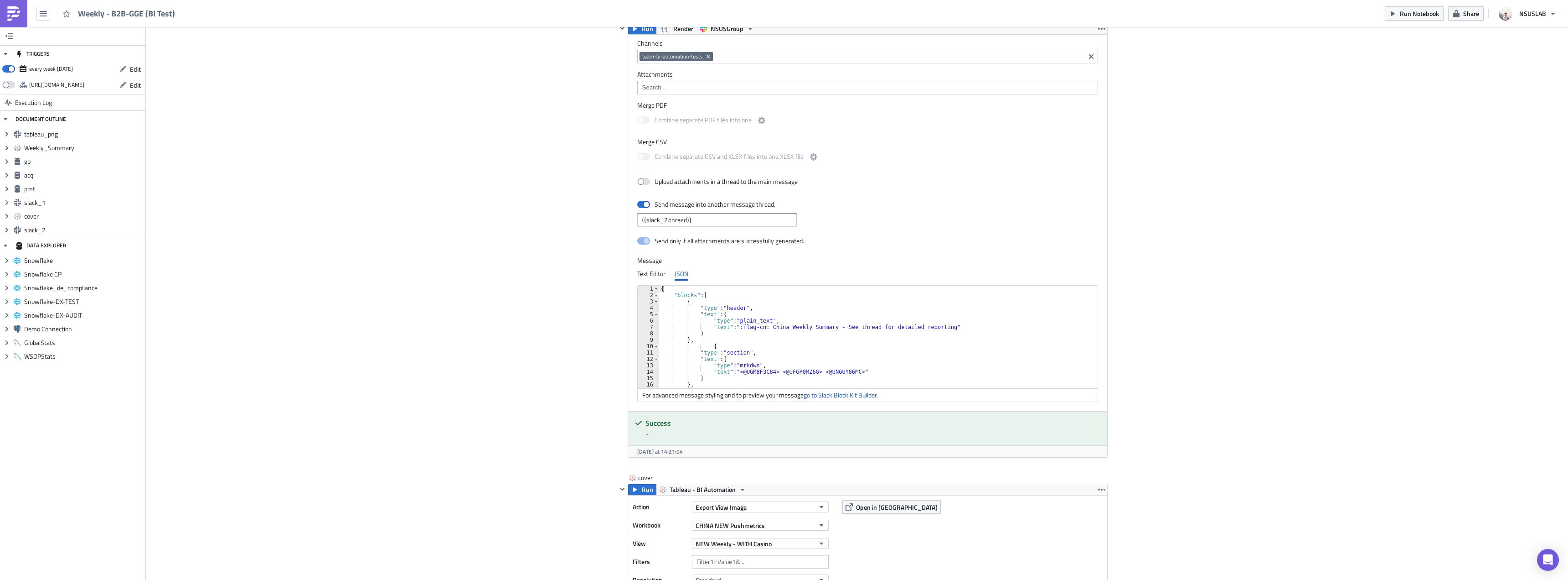
scroll to position [1870, 0]
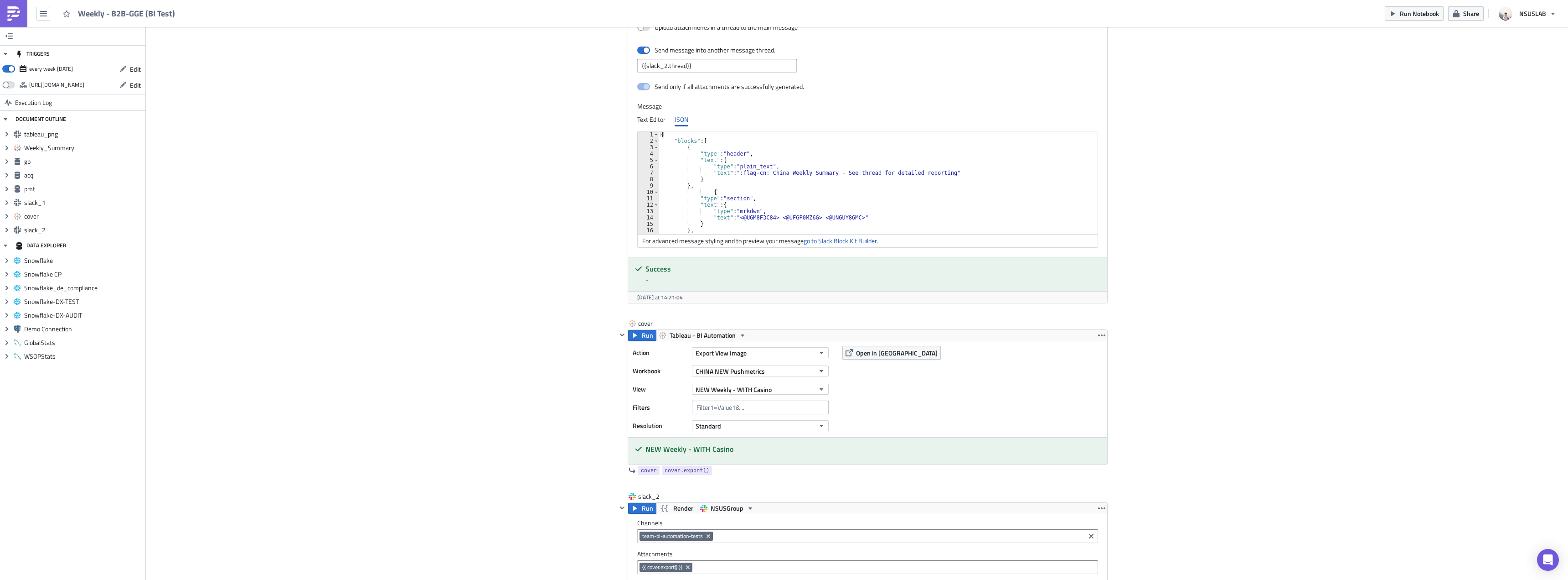
click at [869, 192] on div "{ "blocks" : [ { "type" : "header" , "text" : { "type" : "plain_text" , "text" …" at bounding box center [876, 185] width 435 height 109
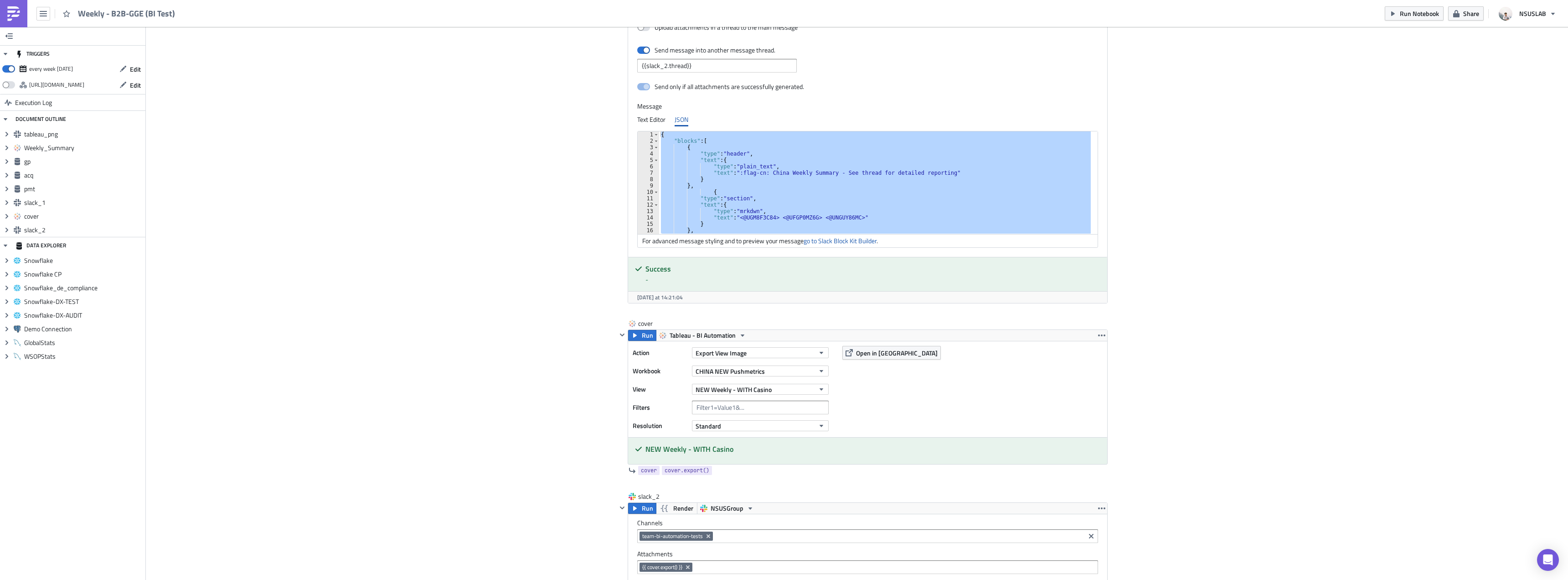
paste textarea
type textarea "}"
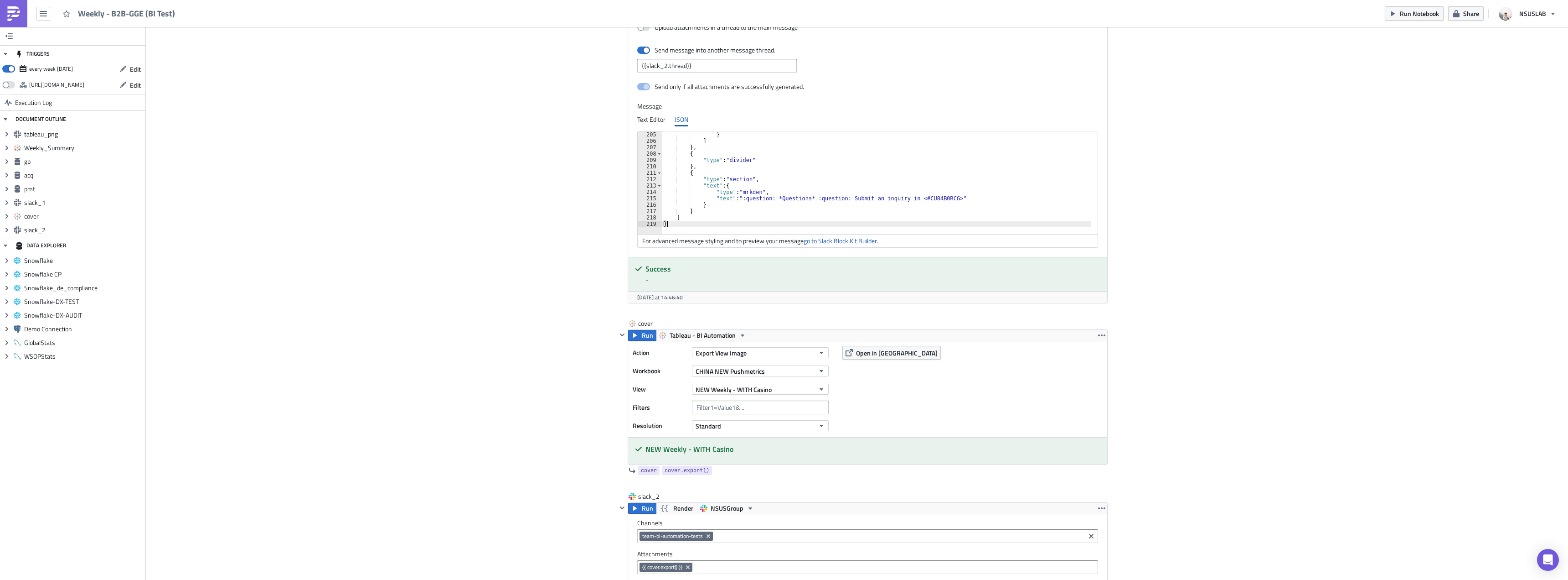
drag, startPoint x: 1421, startPoint y: 11, endPoint x: 1382, endPoint y: 19, distance: 39.8
click at [1421, 11] on span "Run Notebook" at bounding box center [1419, 13] width 40 height 9
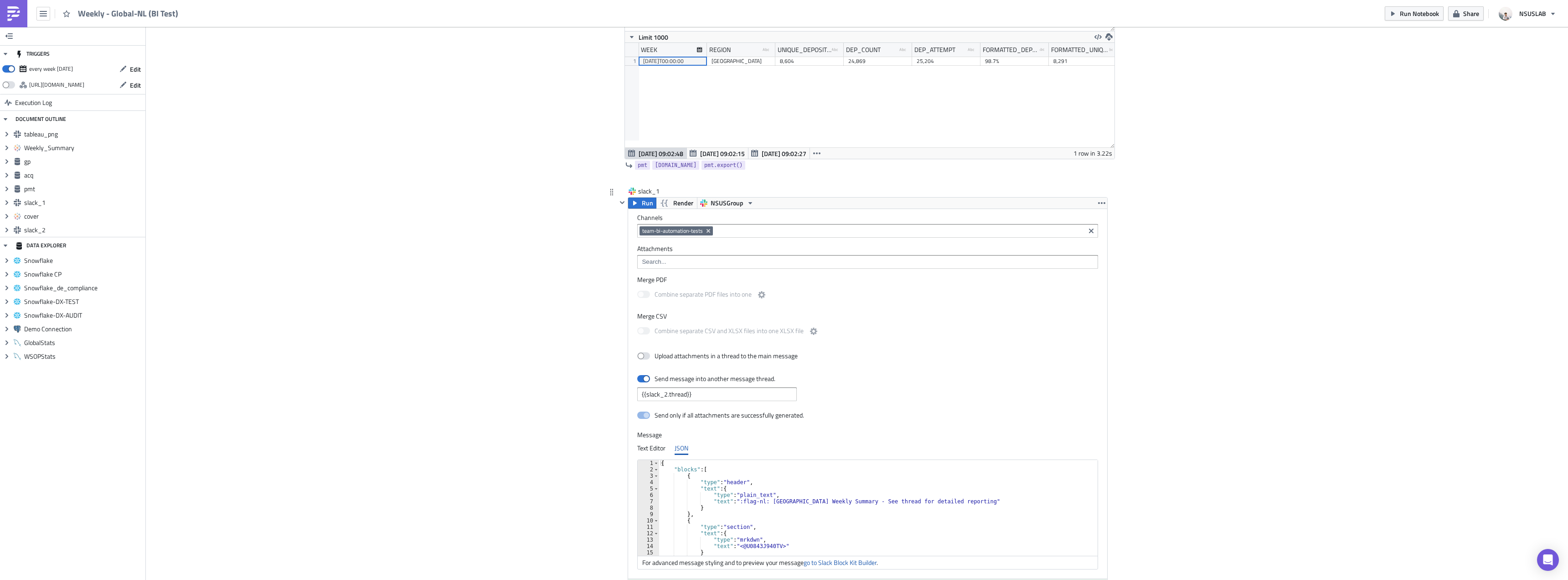
scroll to position [1734, 0]
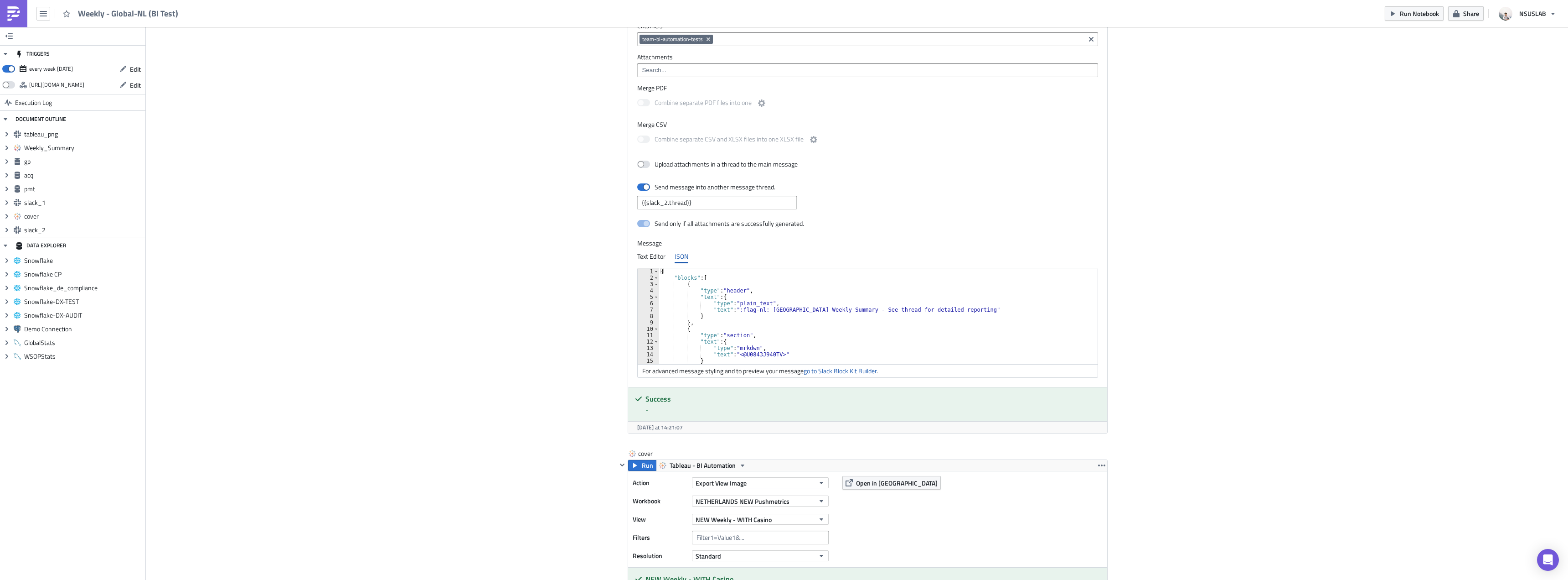
click at [817, 340] on div "{ "blocks" : [ { "type" : "header" , "text" : { "type" : "plain_text" , "text" …" at bounding box center [881, 322] width 442 height 109
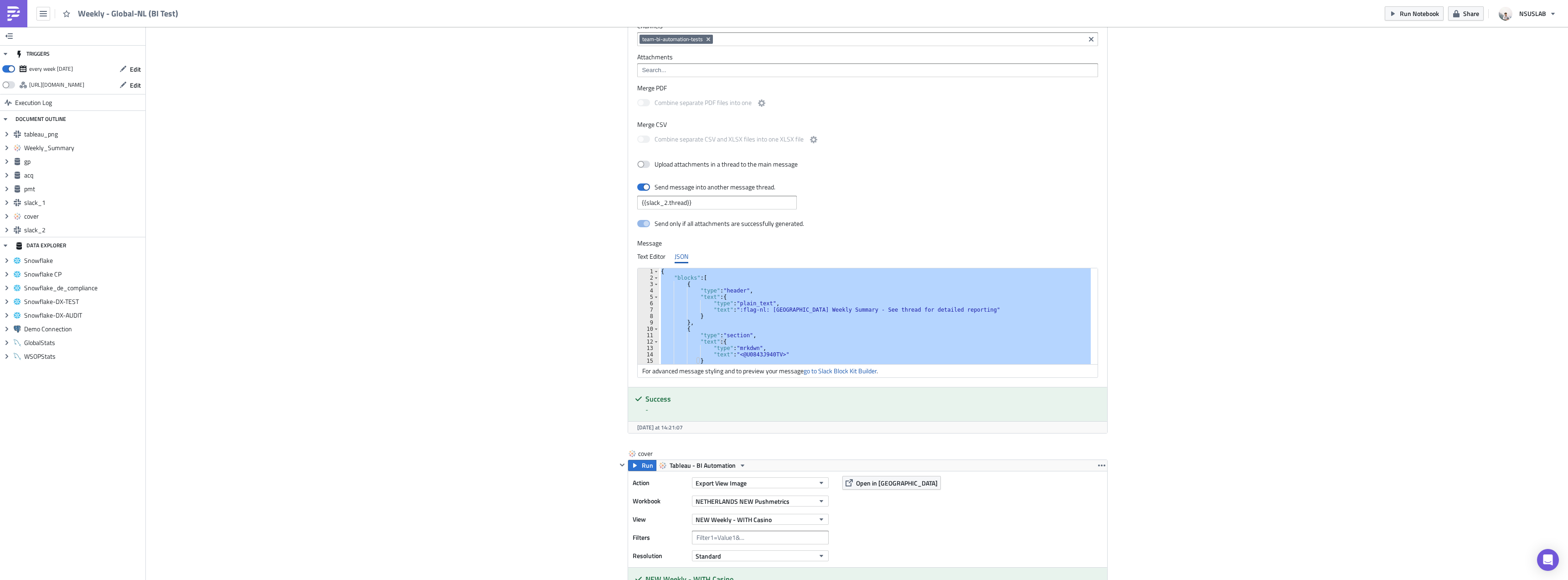
paste textarea
type textarea "}"
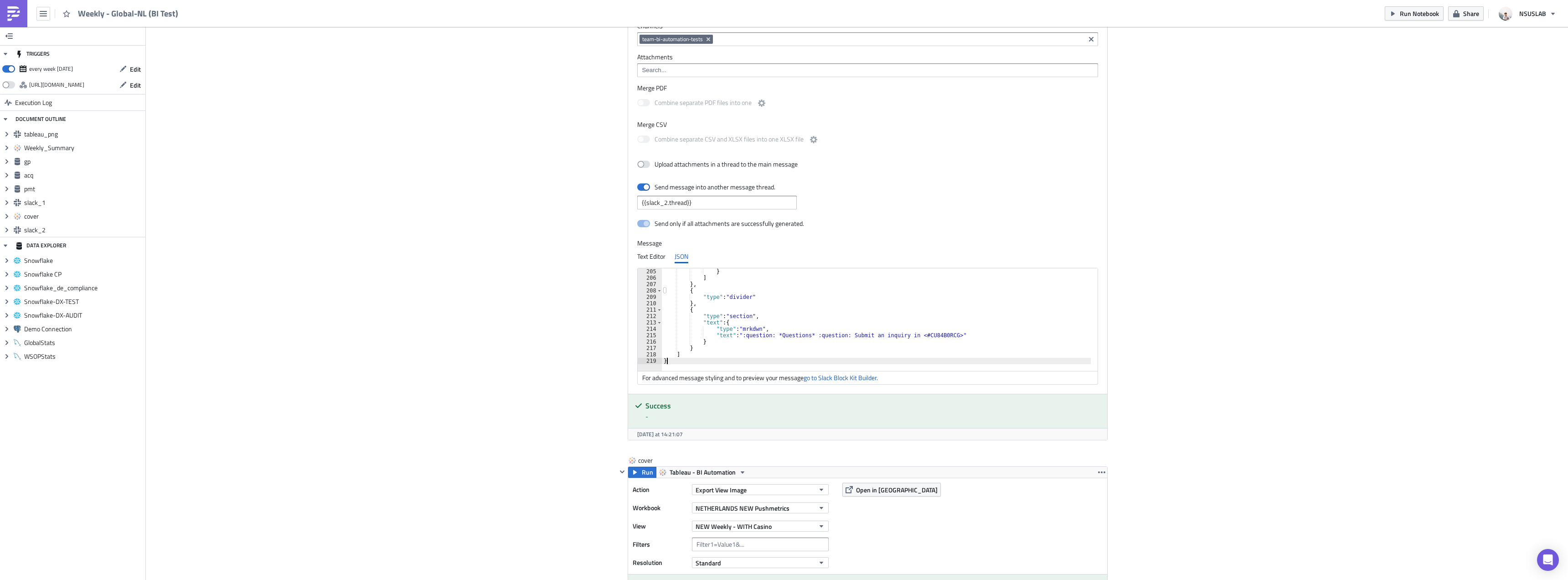
scroll to position [1303, 0]
click at [1390, 17] on button "Run Notebook" at bounding box center [1414, 14] width 59 height 14
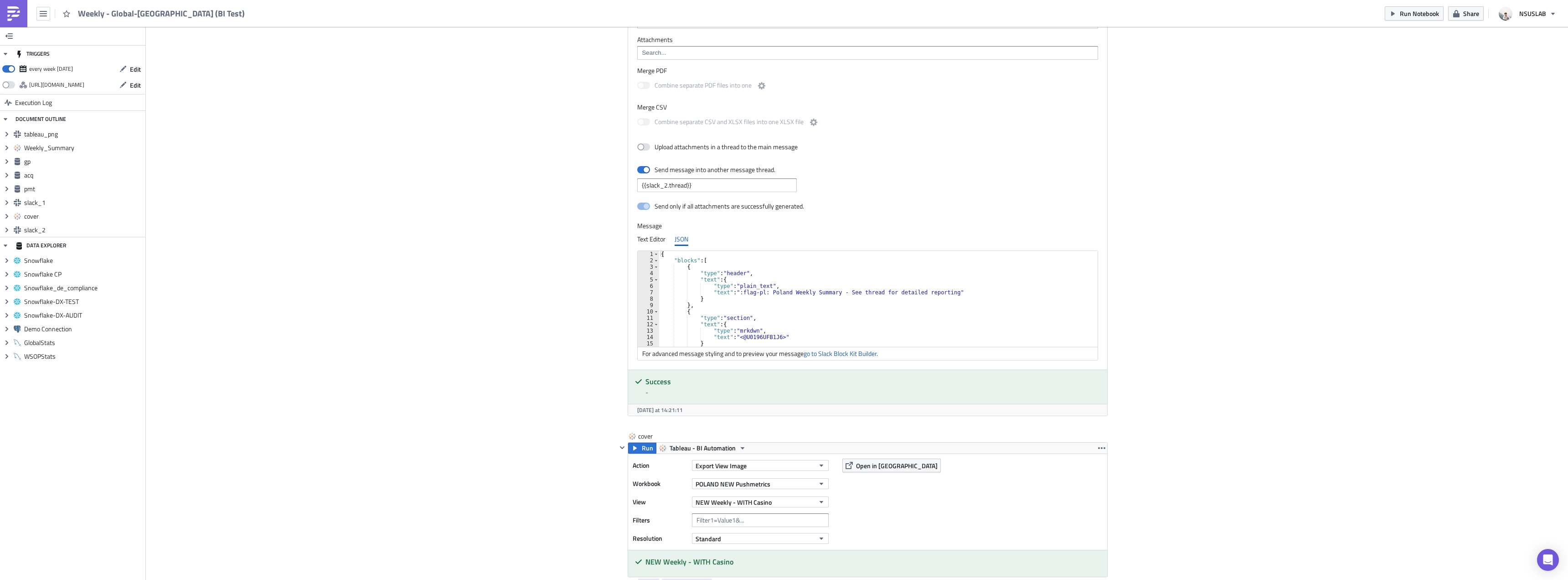
scroll to position [1825, 0]
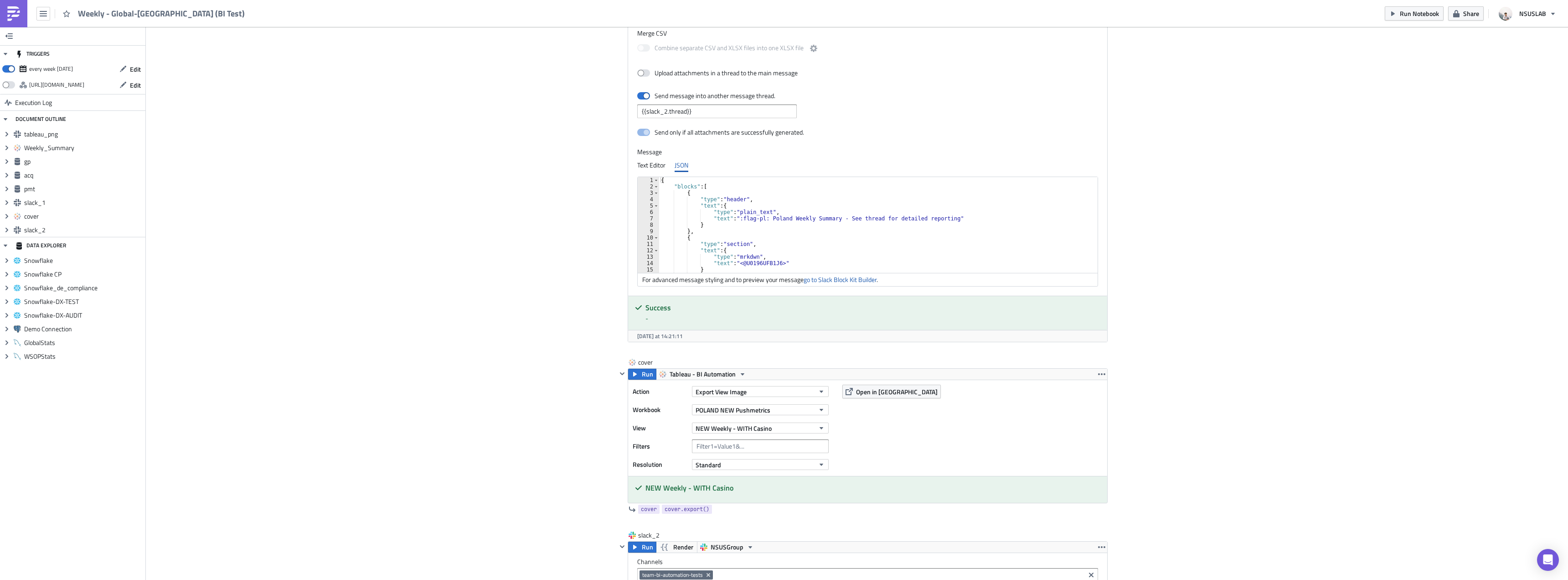
click at [847, 244] on div "{ "blocks" : [ { "type" : "header" , "text" : { "type" : "plain_text" , "text" …" at bounding box center [881, 231] width 442 height 109
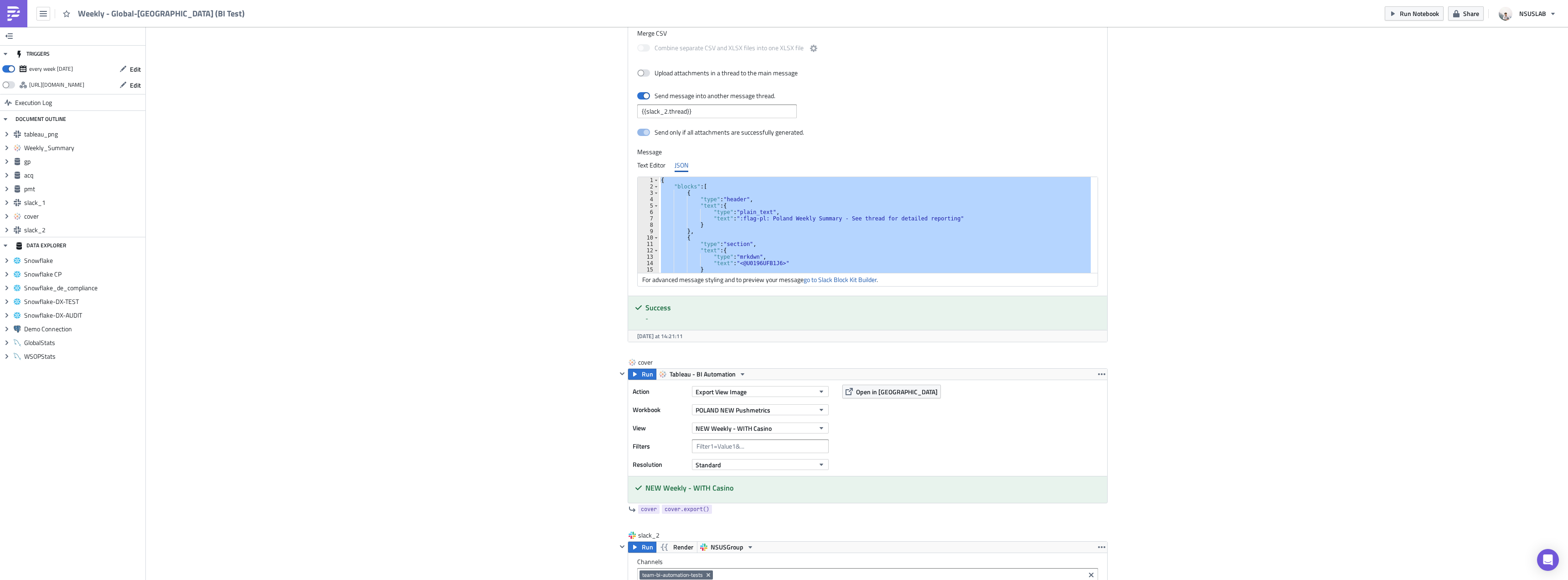
paste textarea
type textarea "}"
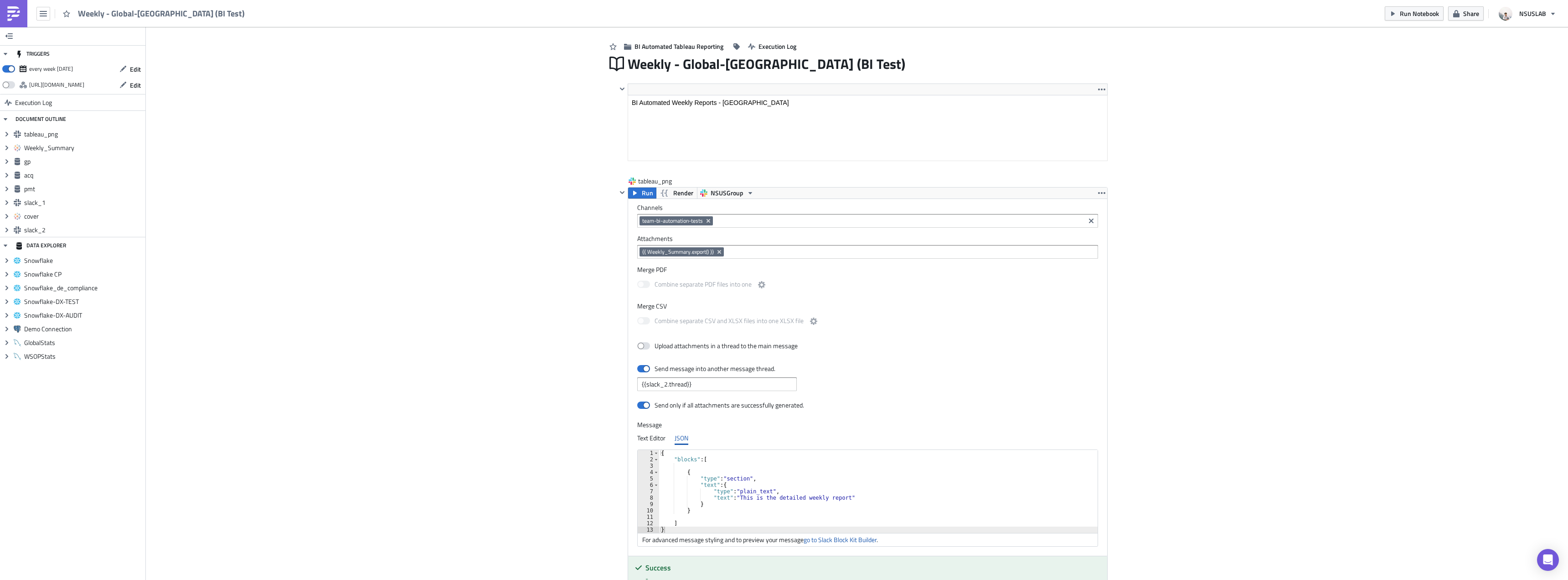
scroll to position [0, 0]
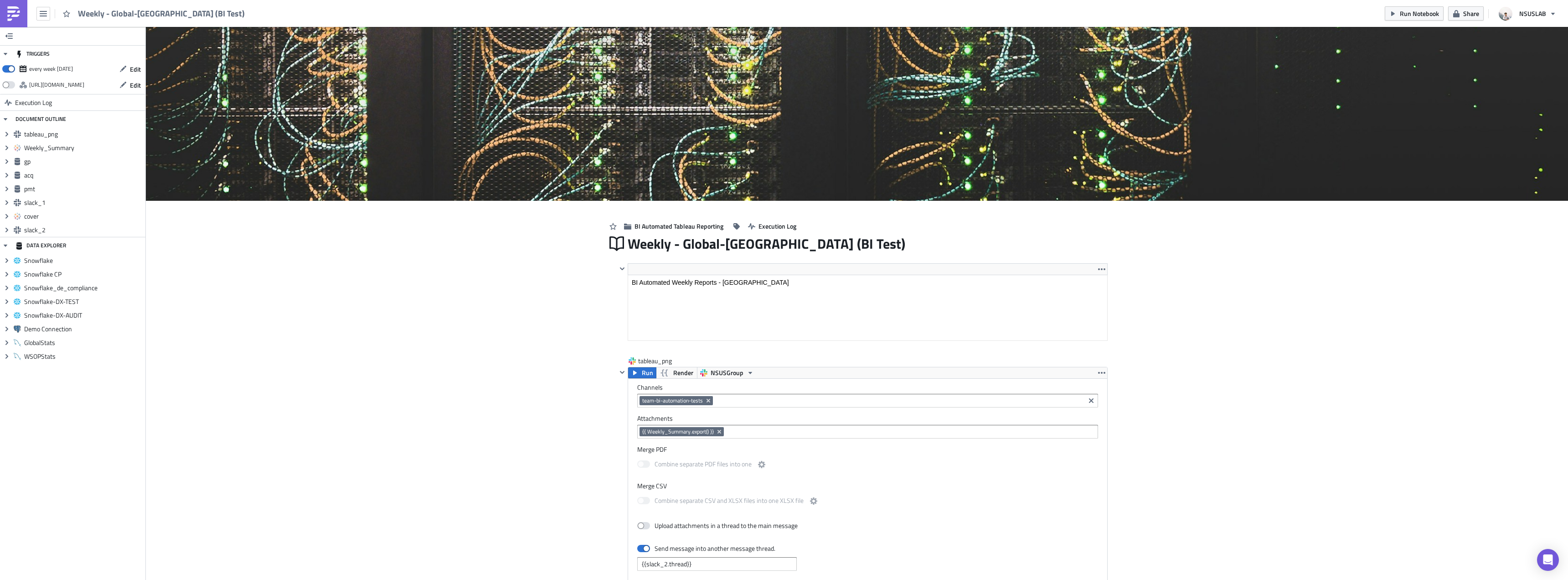
click at [1394, 14] on icon "button" at bounding box center [1393, 14] width 4 height 4
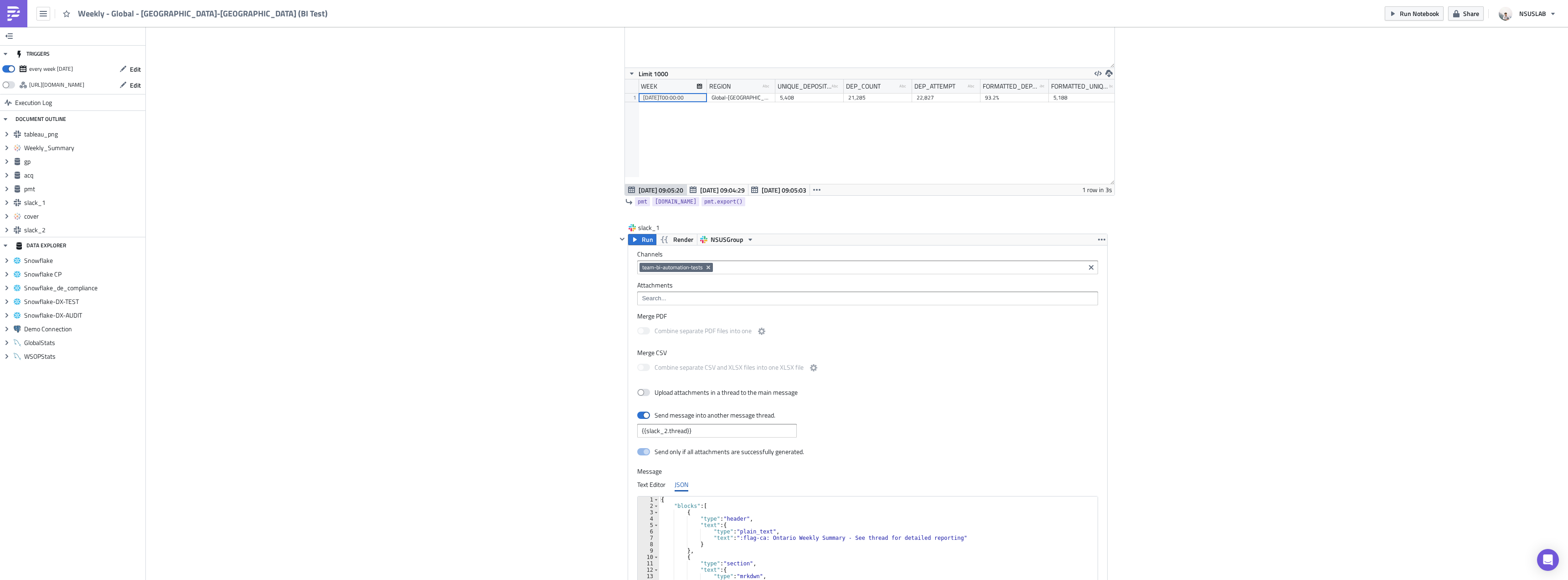
scroll to position [1734, 0]
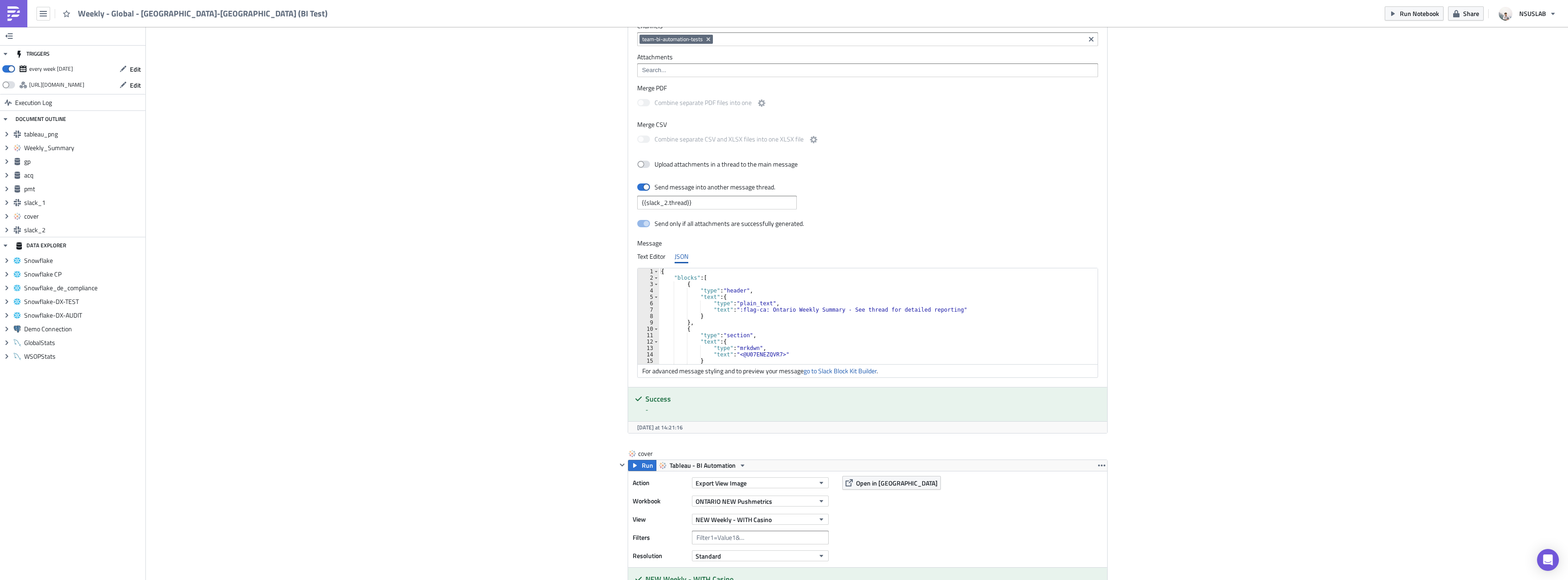
click at [741, 318] on div "{ "blocks" : [ { "type" : "header" , "text" : { "type" : "plain_text" , "text" …" at bounding box center [881, 322] width 442 height 109
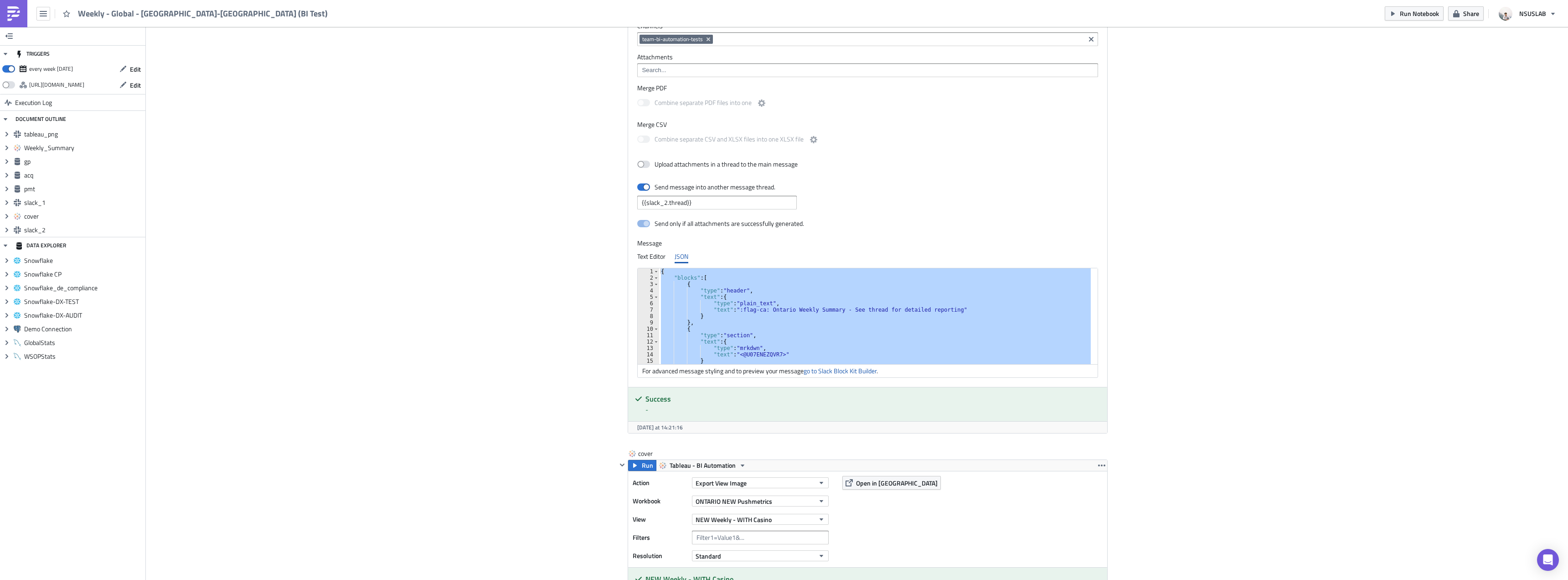
paste textarea
type textarea "}"
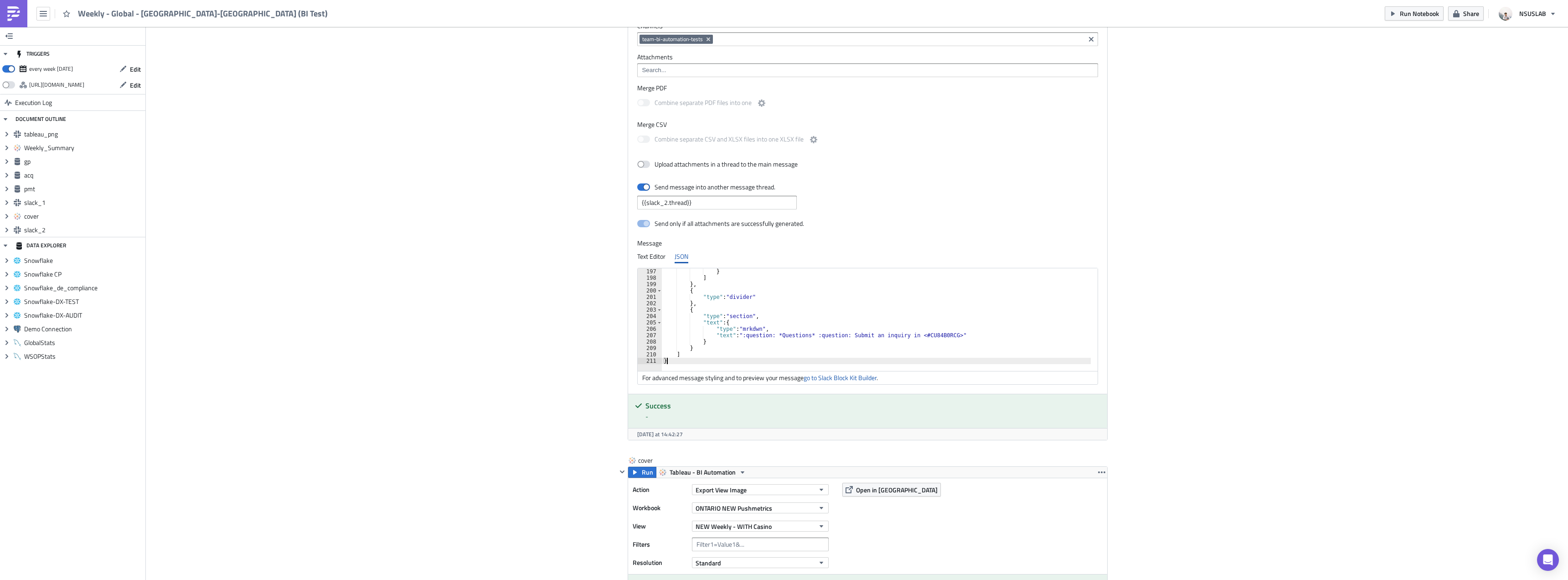
drag, startPoint x: 1278, startPoint y: 226, endPoint x: 1286, endPoint y: 216, distance: 12.8
click at [1432, 16] on span "Run Notebook" at bounding box center [1419, 13] width 40 height 9
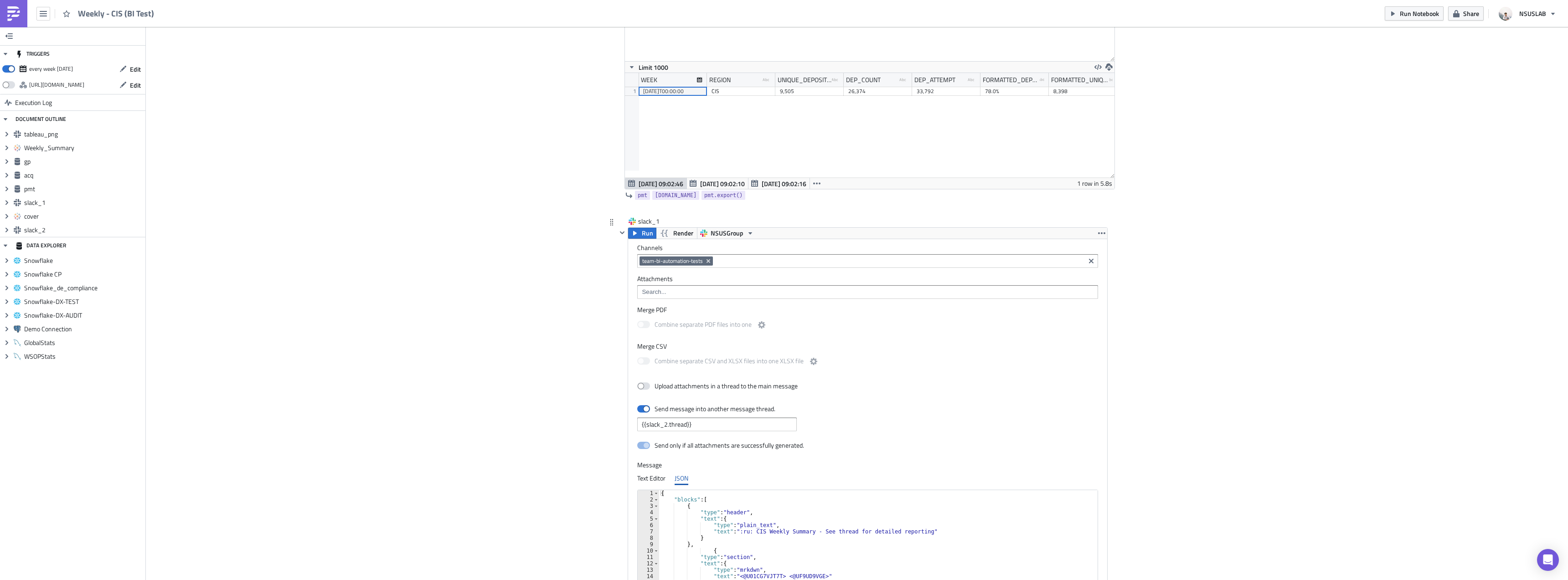
scroll to position [1825, 0]
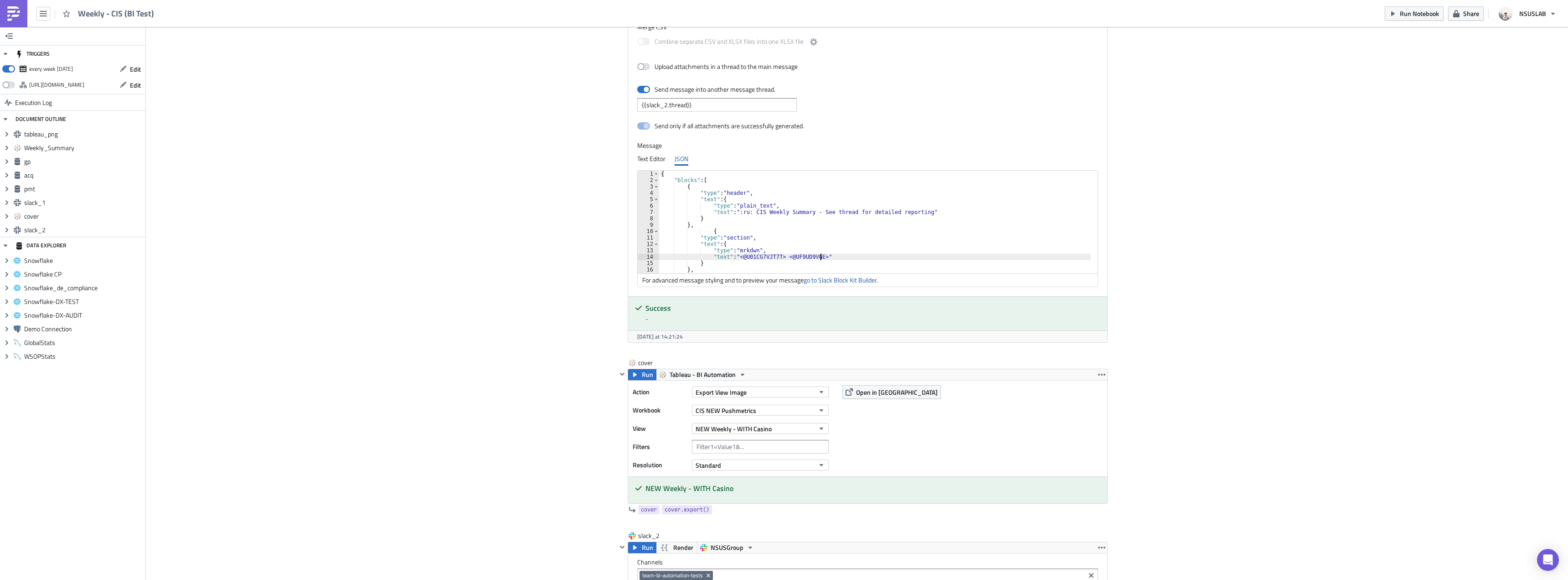
click at [822, 259] on div "{ "blocks" : [ { "type" : "header" , "text" : { "type" : "plain_text" , "text" …" at bounding box center [876, 224] width 434 height 109
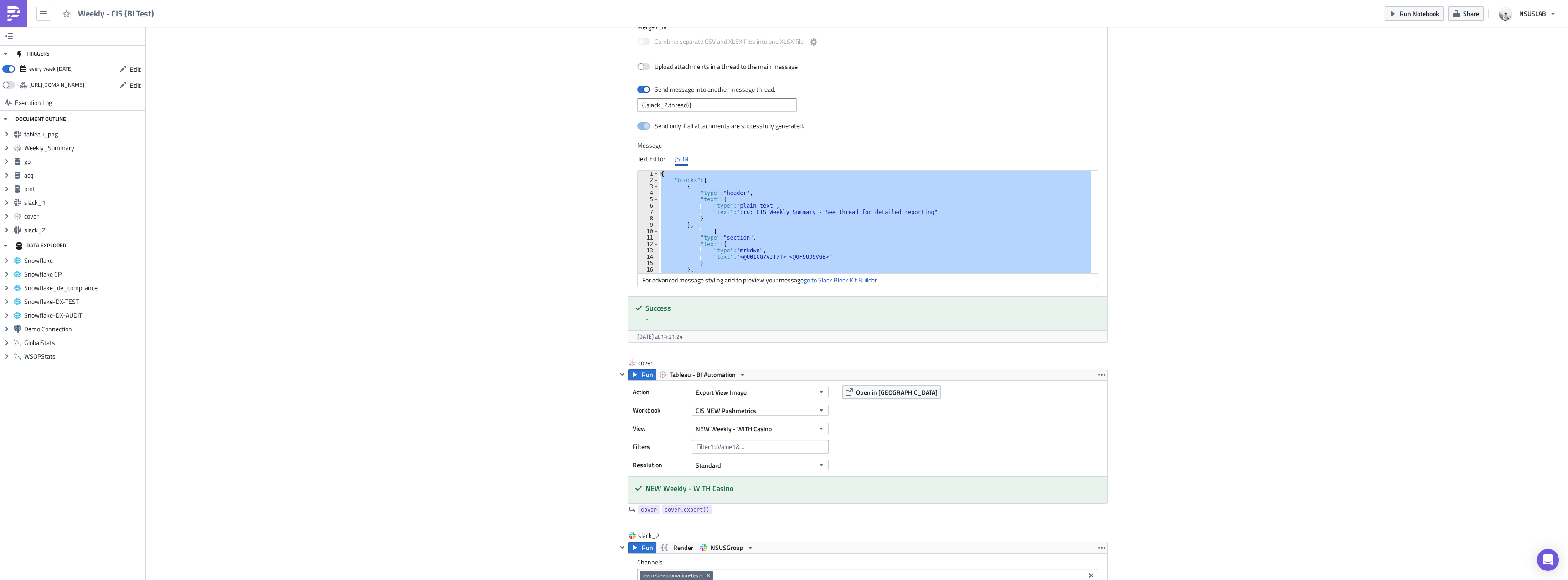
paste textarea
type textarea "}"
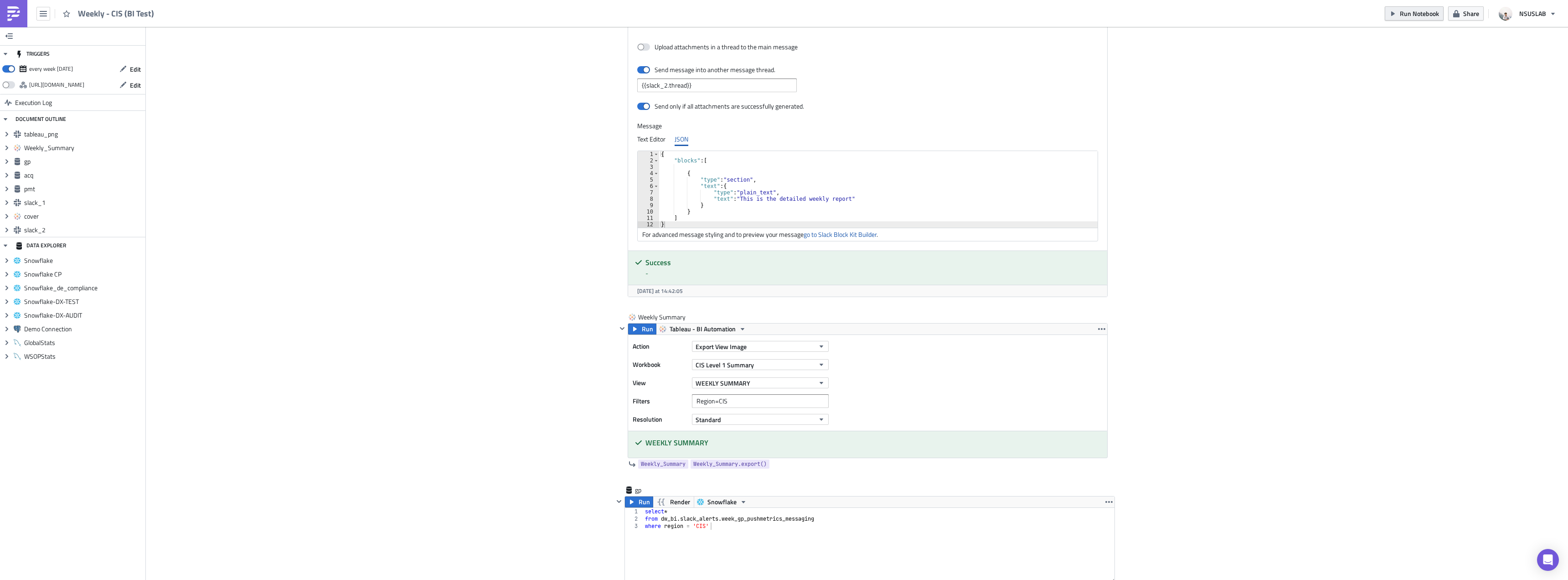
scroll to position [456, 0]
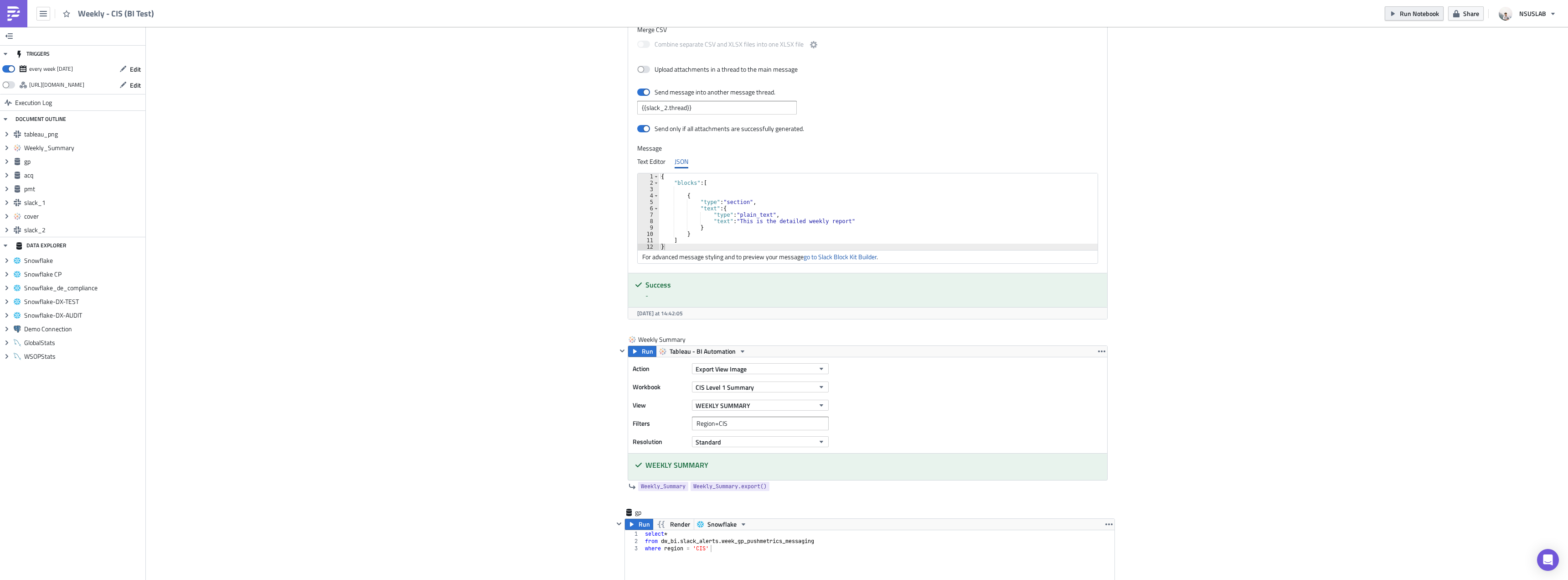
click at [1401, 14] on span "Run Notebook" at bounding box center [1419, 13] width 40 height 9
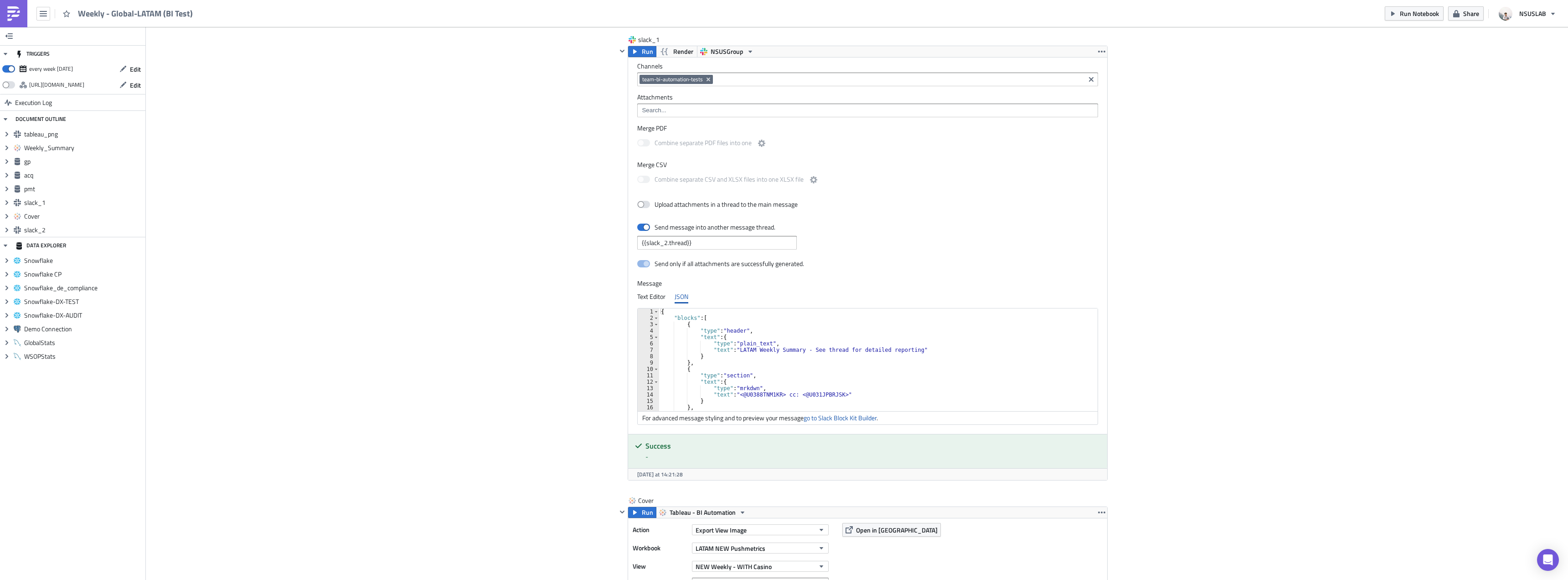
scroll to position [1642, 0]
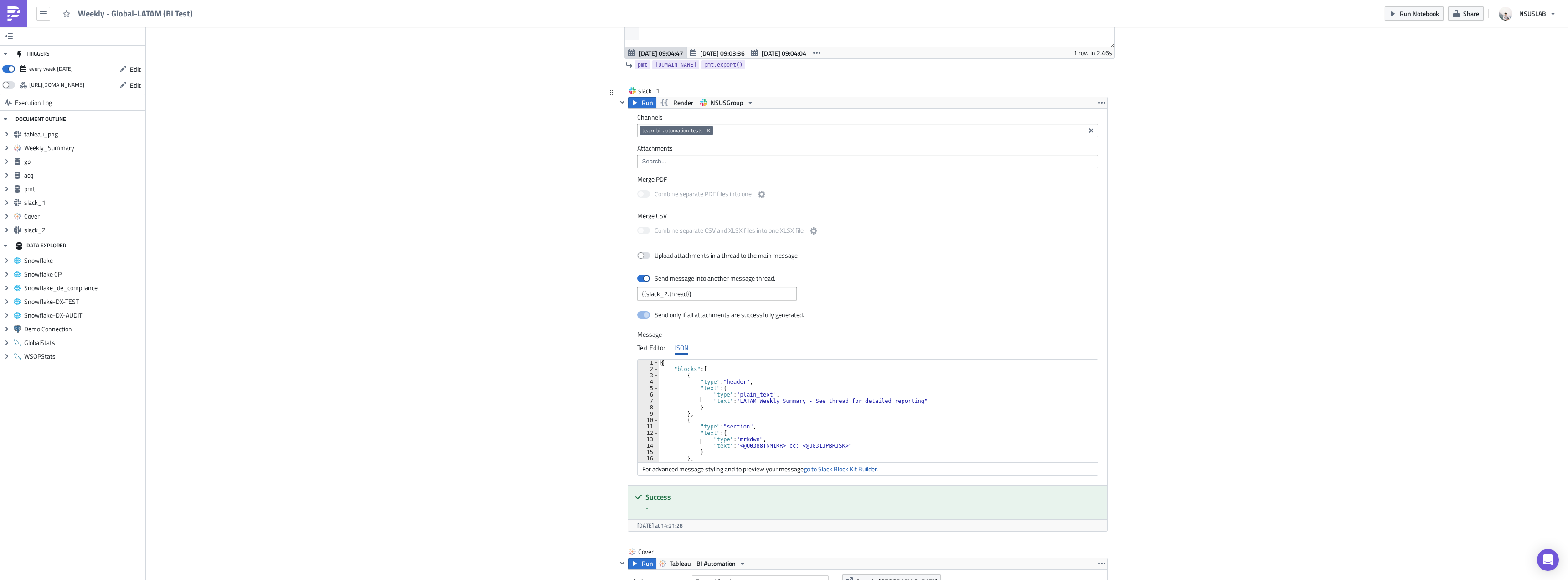
click at [850, 402] on div "{ "blocks" : [ { "type" : "header" , "text" : { "type" : "plain_text" , "text" …" at bounding box center [876, 413] width 434 height 109
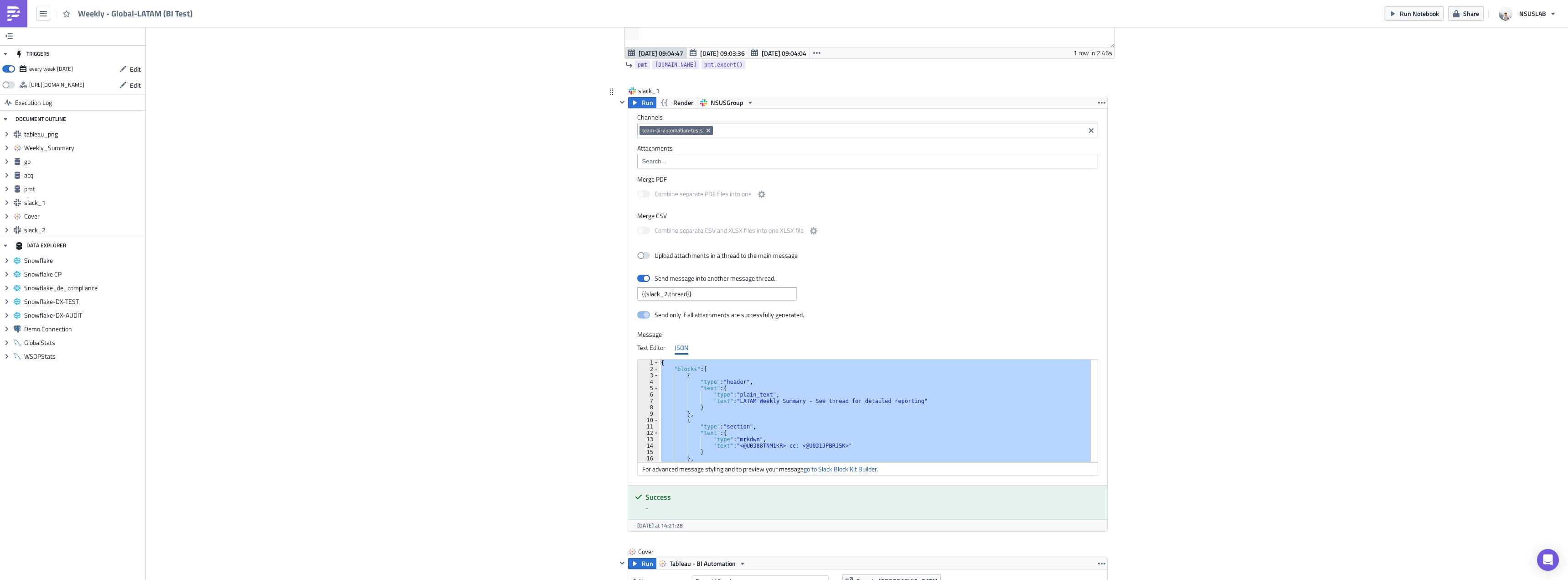
paste textarea
type textarea "}"
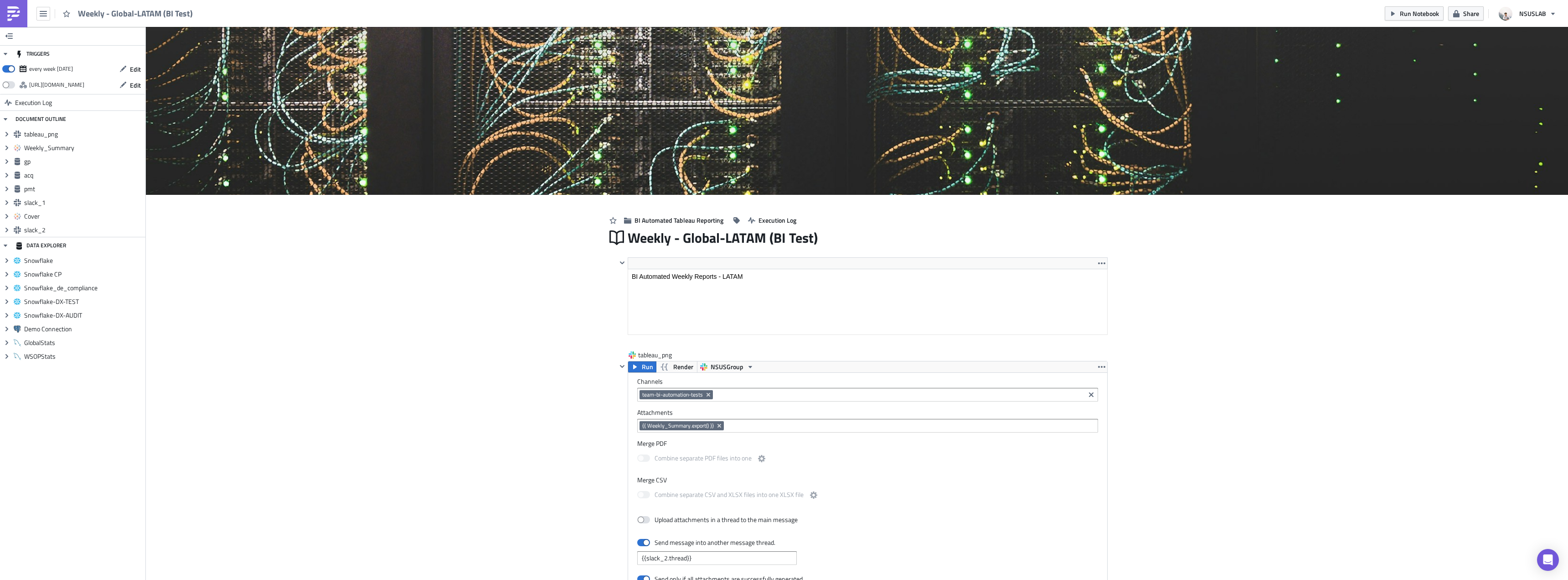
scroll to position [0, 0]
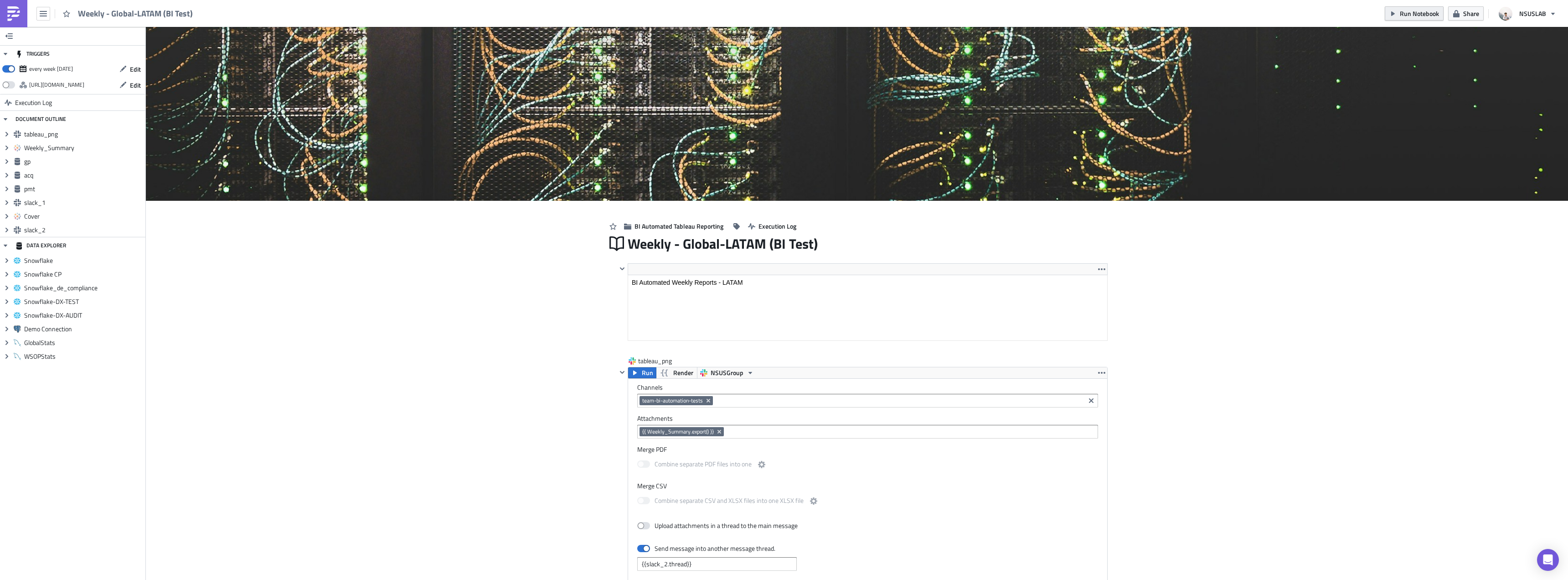
click at [1419, 9] on span "Run Notebook" at bounding box center [1419, 13] width 40 height 9
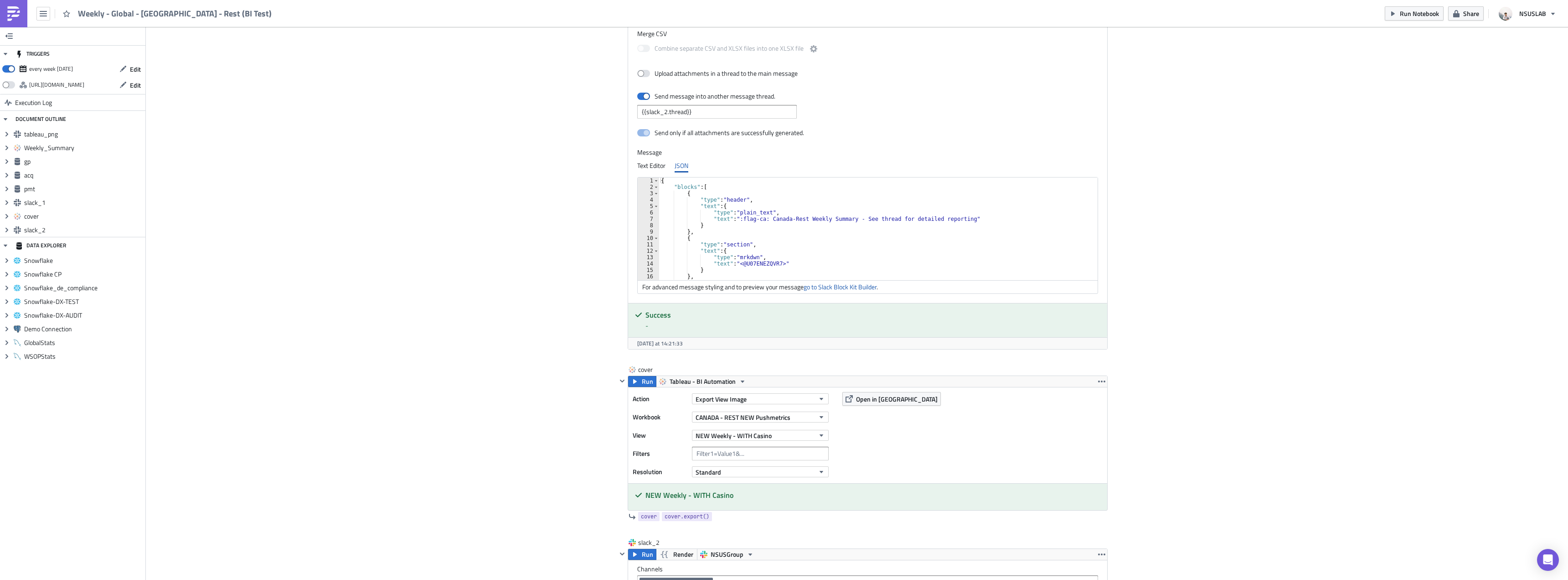
scroll to position [1825, 0]
click at [835, 253] on div "{ "blocks" : [ { "type" : "header" , "text" : { "type" : "plain_text" , "text" …" at bounding box center [876, 231] width 435 height 109
paste textarea
type textarea "}"
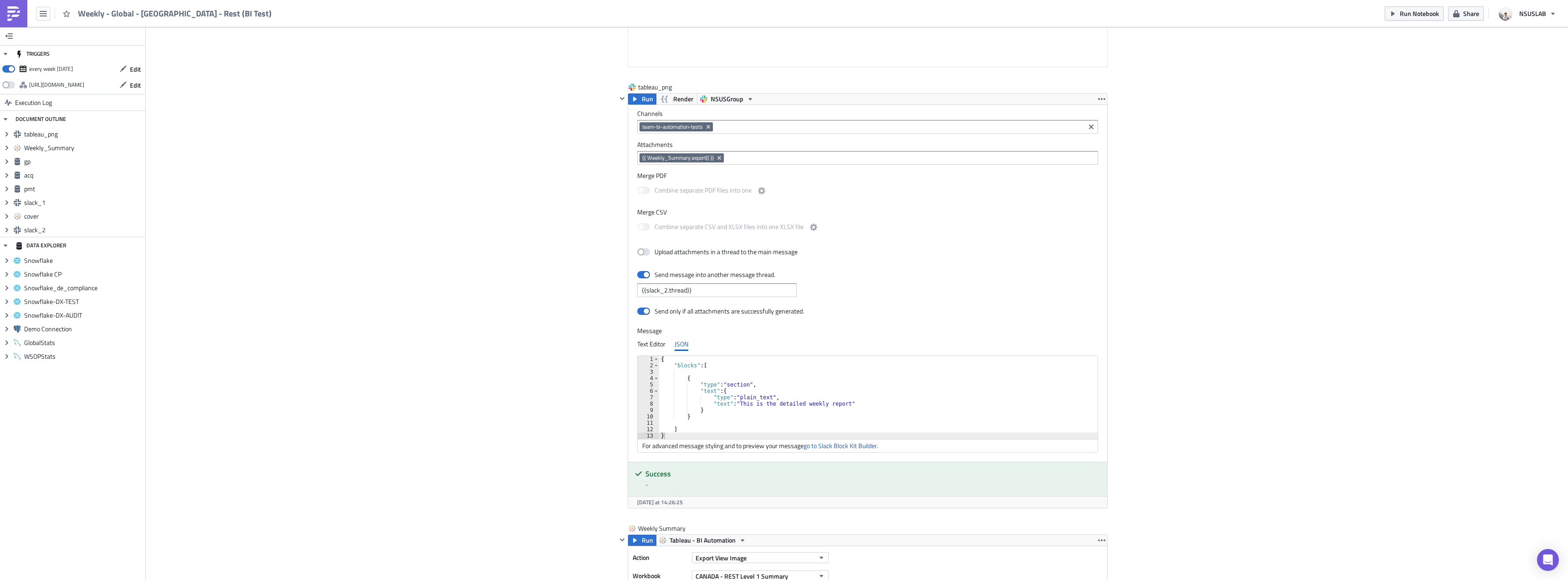
scroll to position [0, 0]
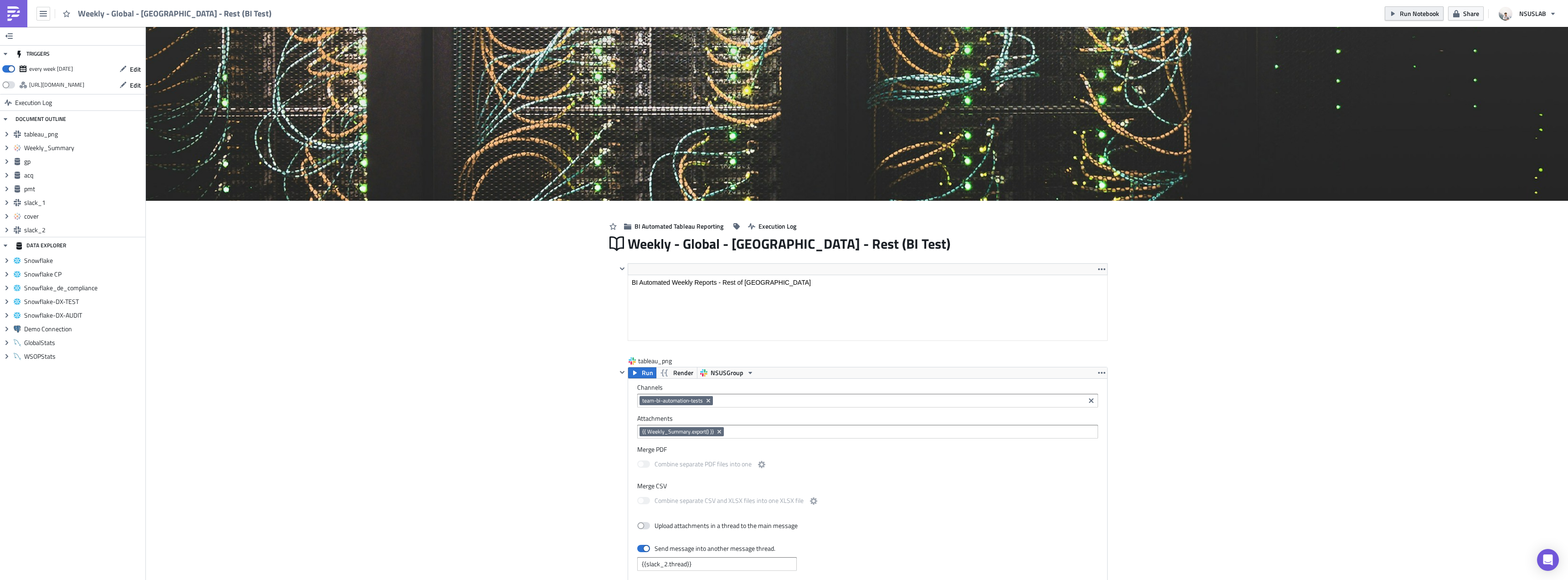
click at [1414, 19] on button "Run Notebook" at bounding box center [1414, 14] width 59 height 14
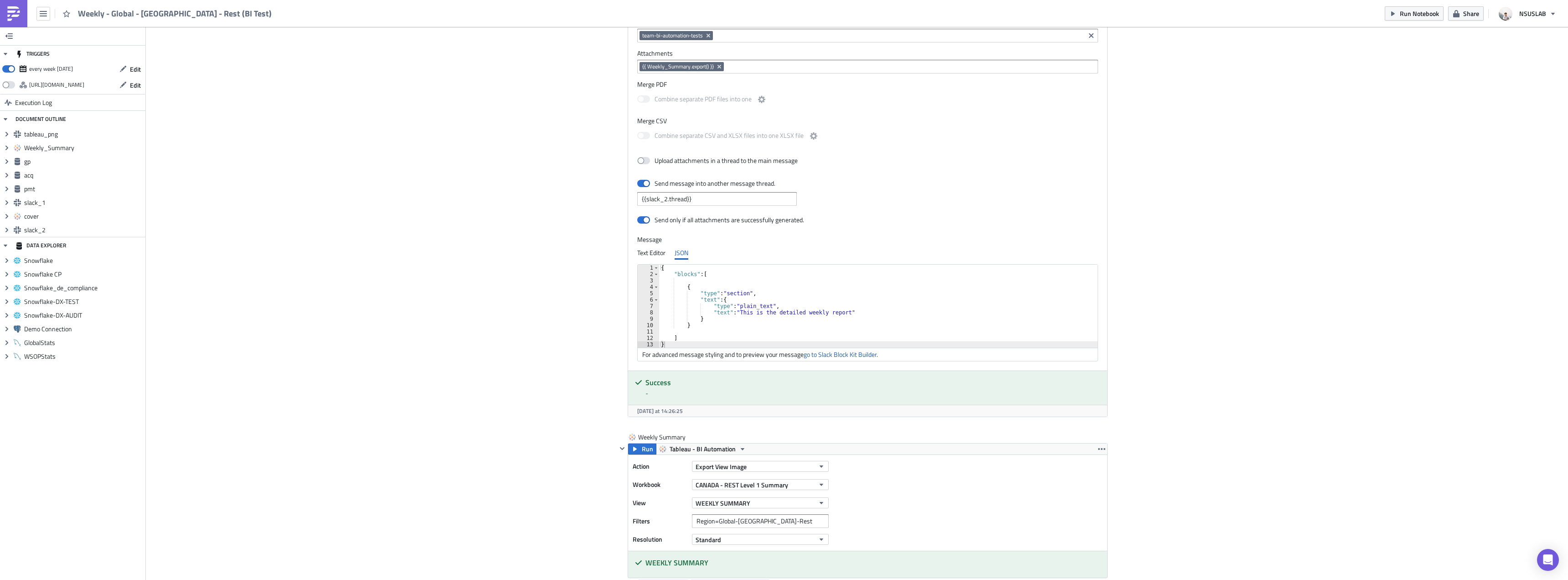
scroll to position [729, 0]
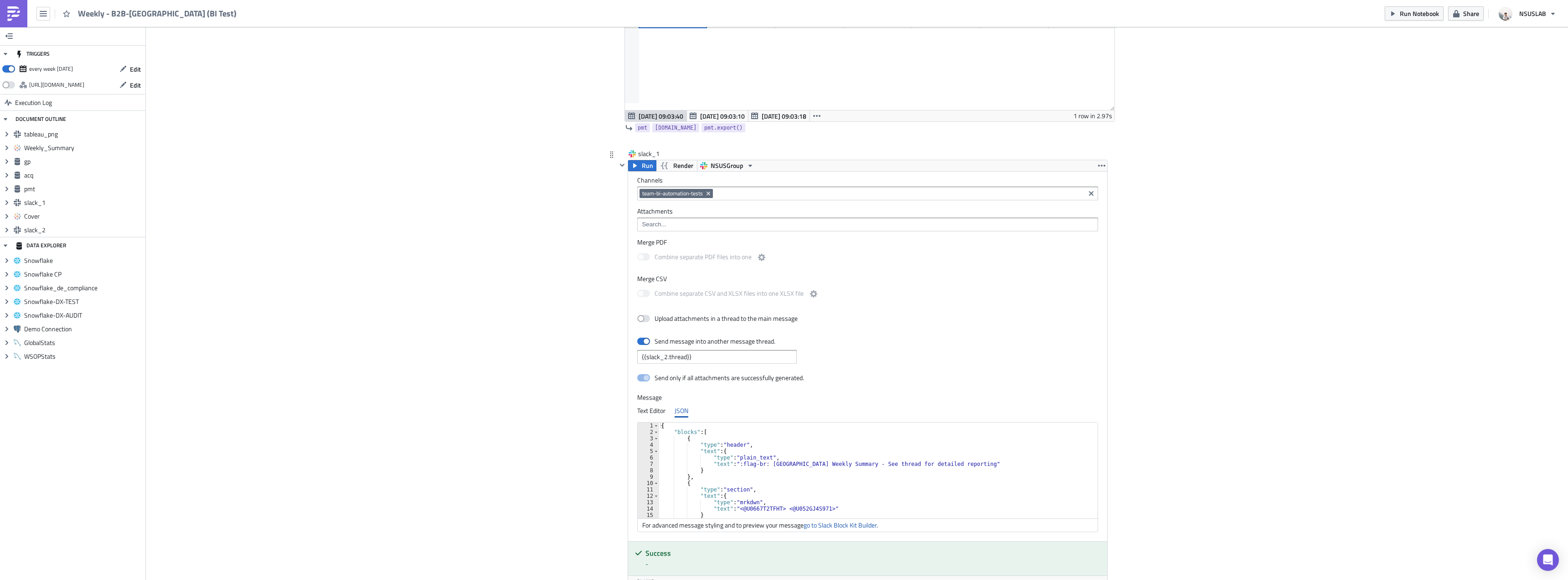
scroll to position [1779, 0]
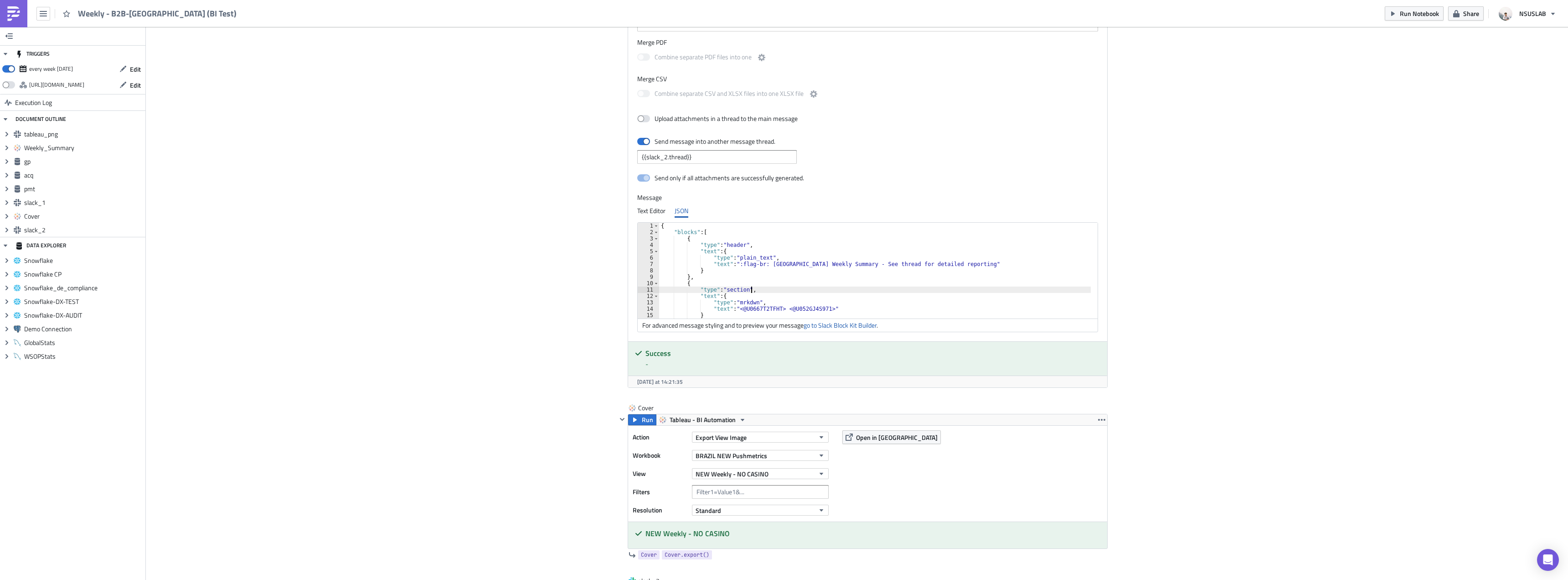
click at [802, 290] on div "{ "blocks" : [ { "type" : "header" , "text" : { "type" : "plain_text" , "text" …" at bounding box center [876, 277] width 432 height 109
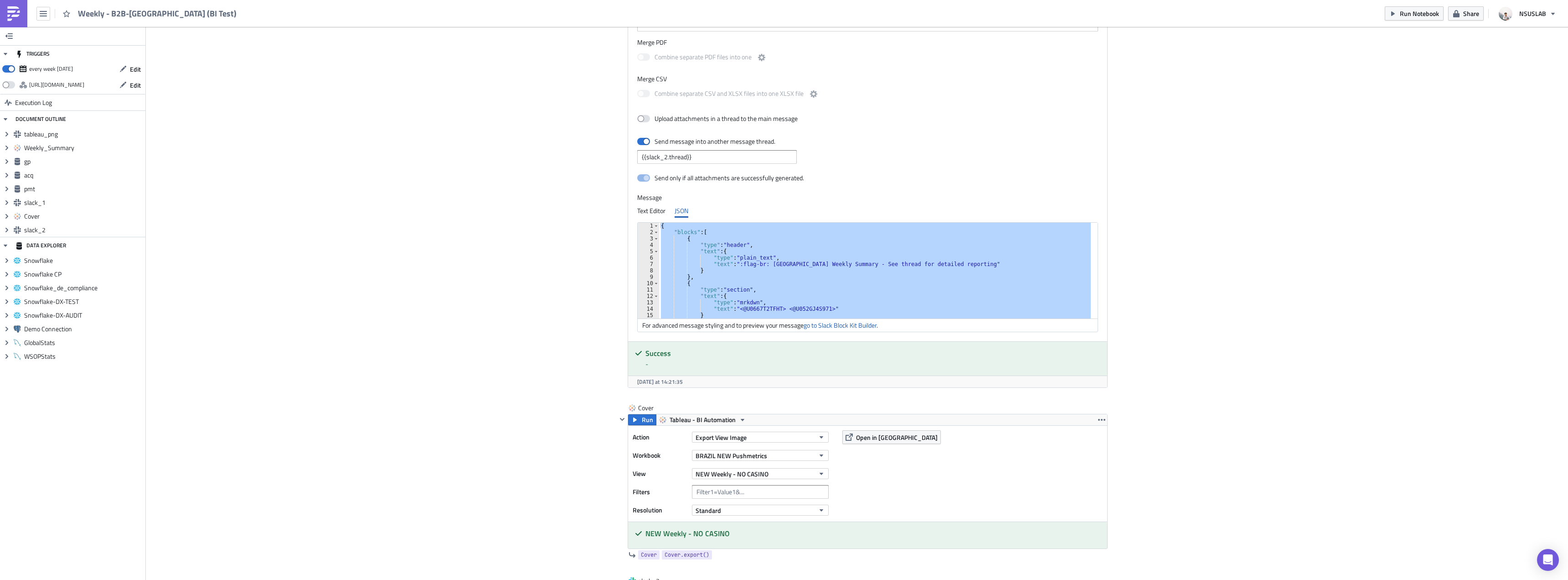
paste textarea
type textarea "}"
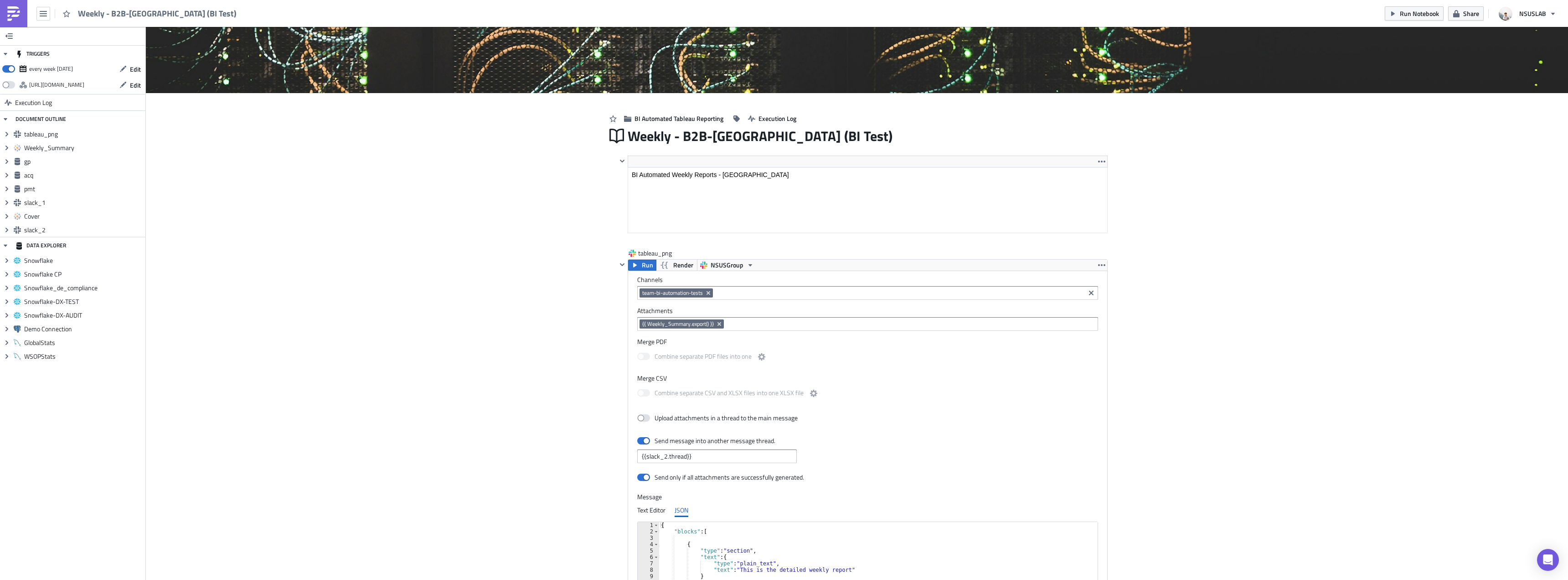
scroll to position [0, 0]
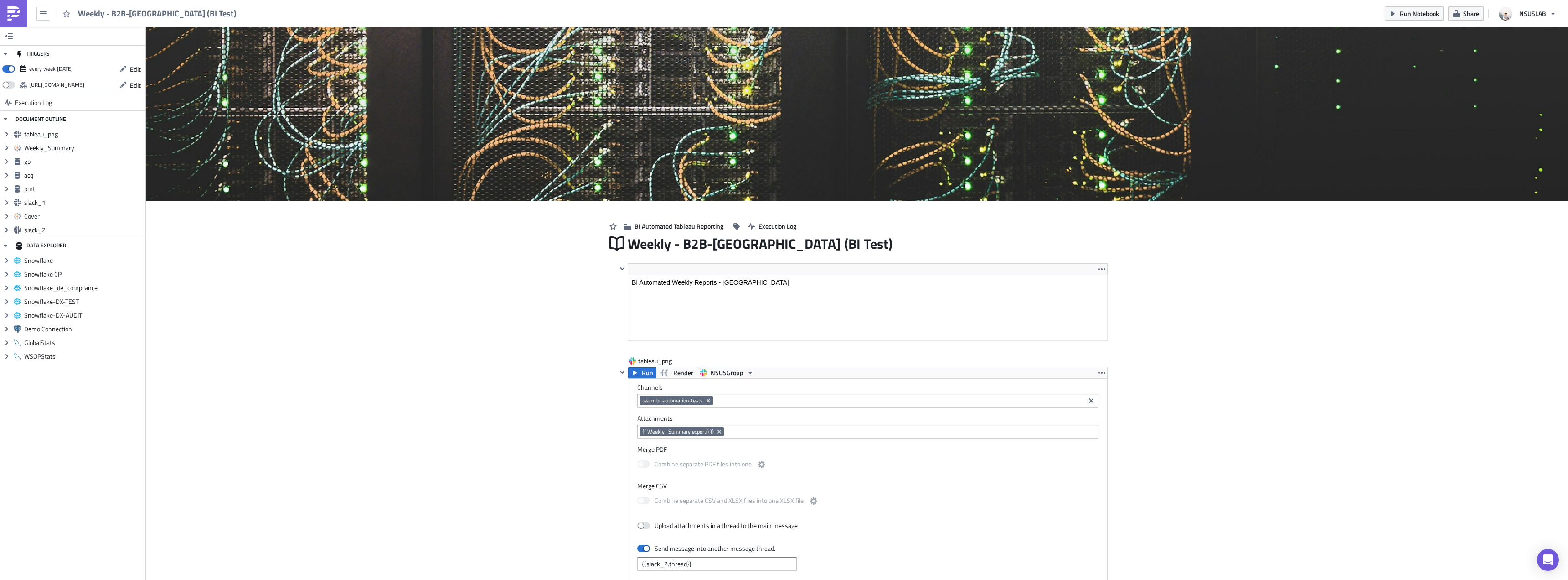
click at [1391, 17] on icon "button" at bounding box center [1393, 14] width 7 height 7
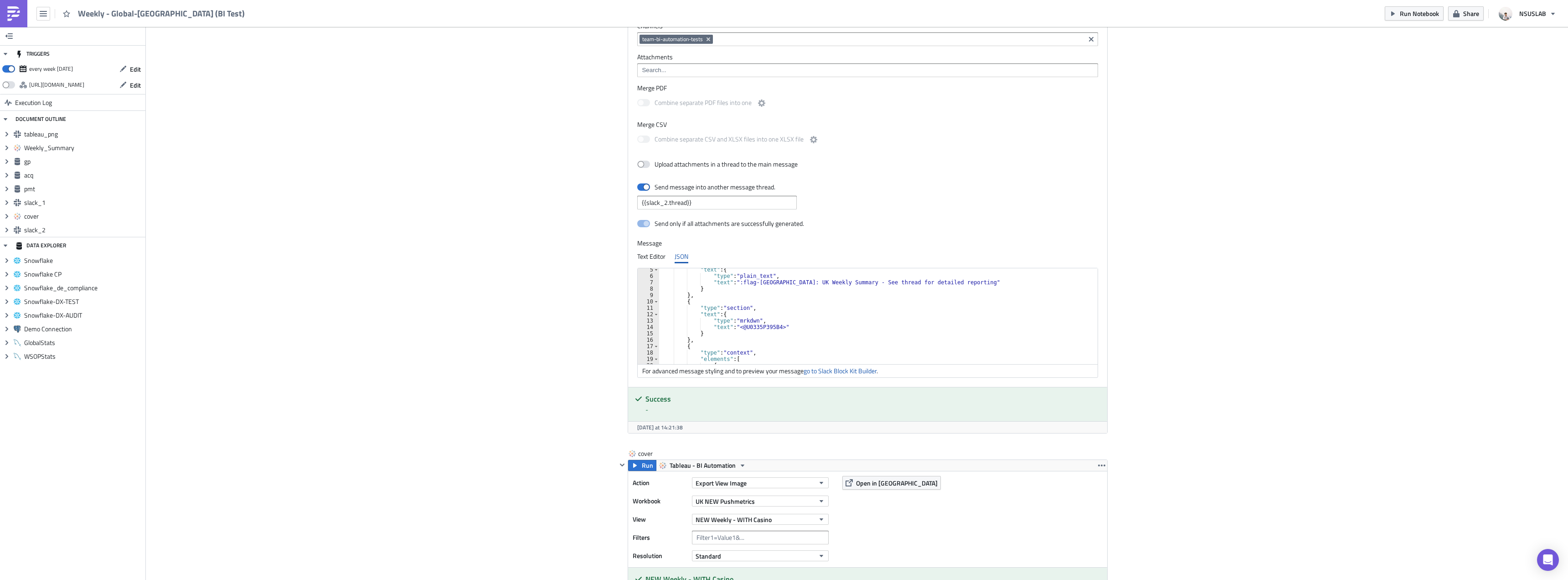
scroll to position [27, 0]
type textarea "},"
click at [696, 339] on div ""text" : { "type" : "plain_text" , "text" : ":flag-gb: UK Weekly Summary - See …" at bounding box center [881, 321] width 442 height 109
paste textarea "},"
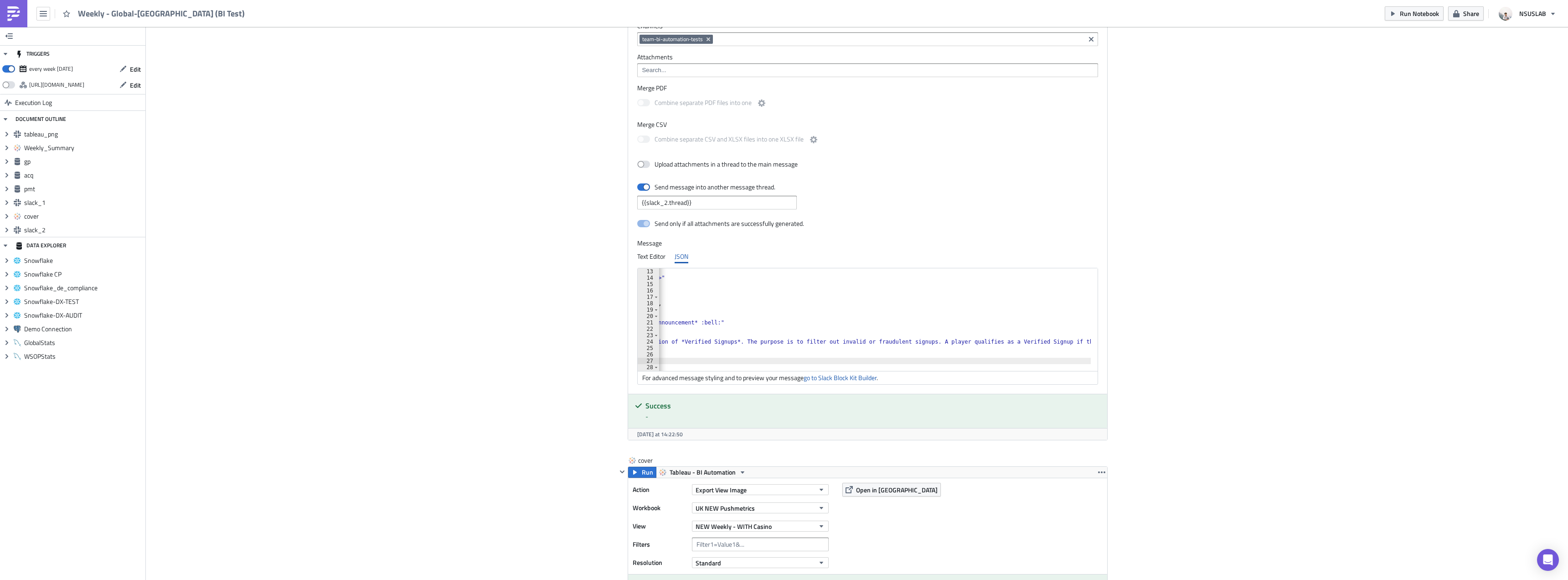
scroll to position [0, 0]
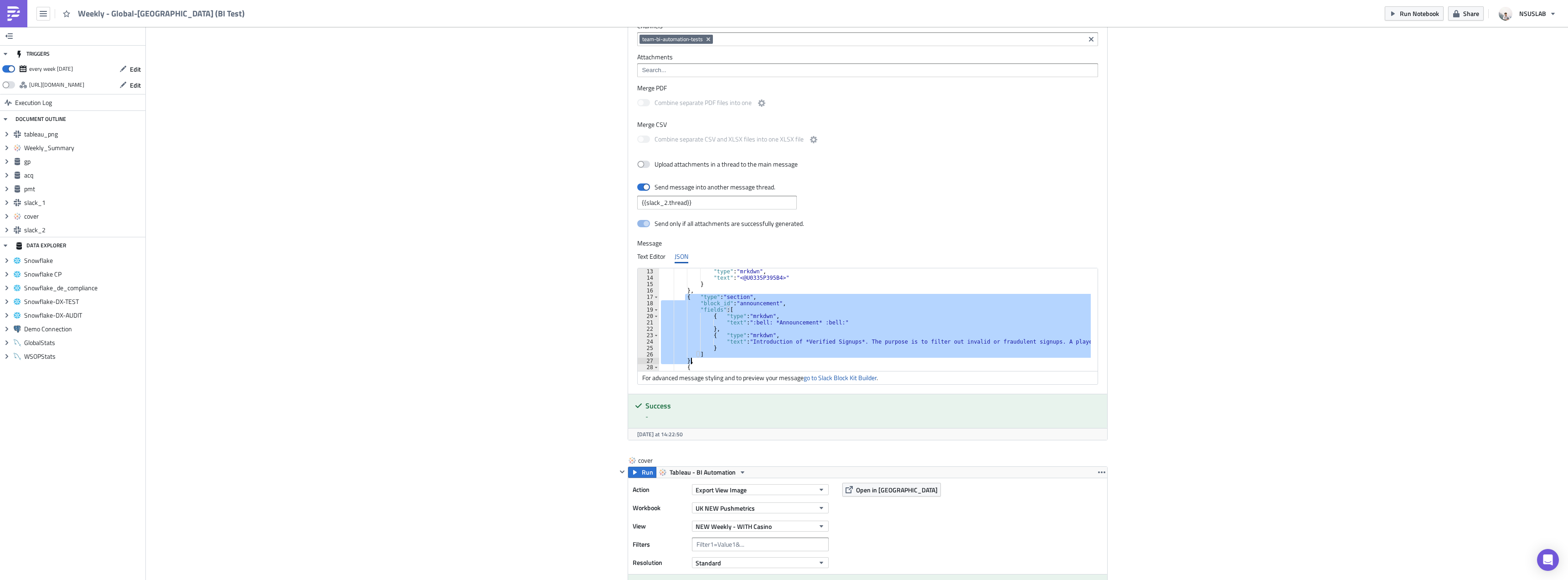
drag, startPoint x: 683, startPoint y: 297, endPoint x: 697, endPoint y: 359, distance: 63.6
click at [697, 359] on div ""type" : "mrkdwn" , "text" : "<@U0335P395B4>" } } , { "type" : "section" , "blo…" at bounding box center [1128, 322] width 939 height 109
paste textarea
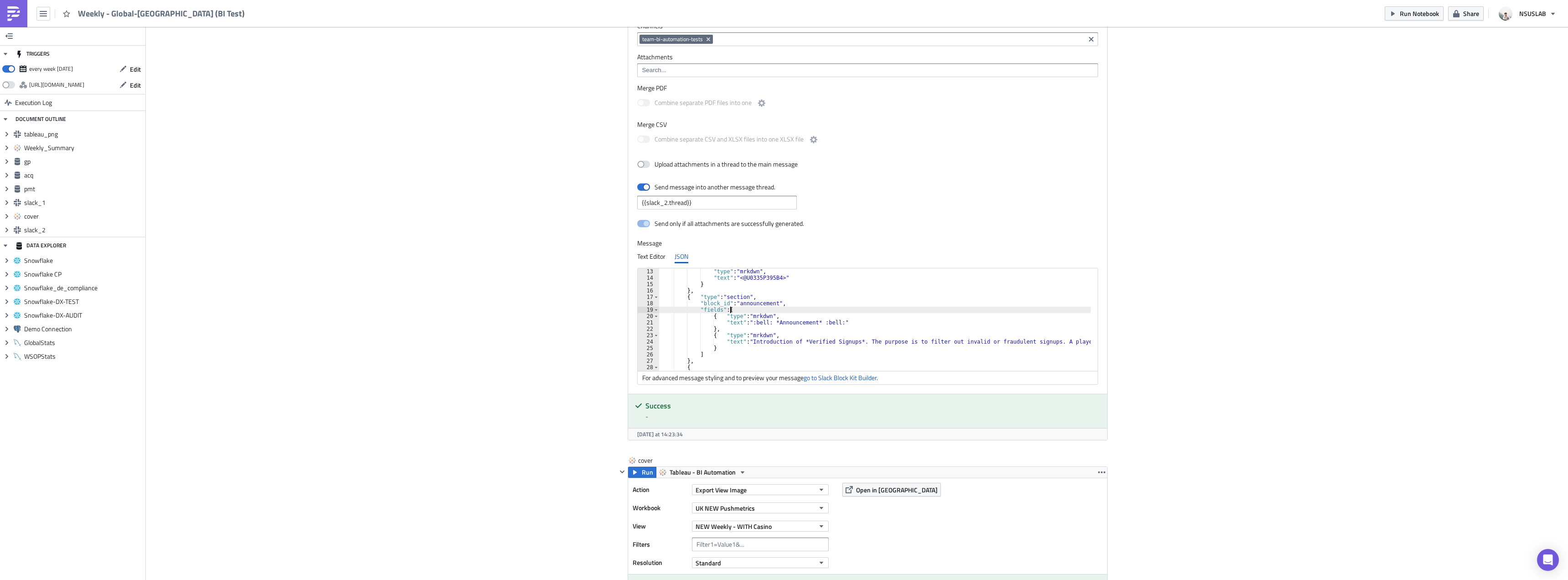
click at [773, 308] on div ""type" : "mrkdwn" , "text" : "<@U0335P395B4>" } } , { "type" : "section" , "blo…" at bounding box center [1126, 322] width 933 height 109
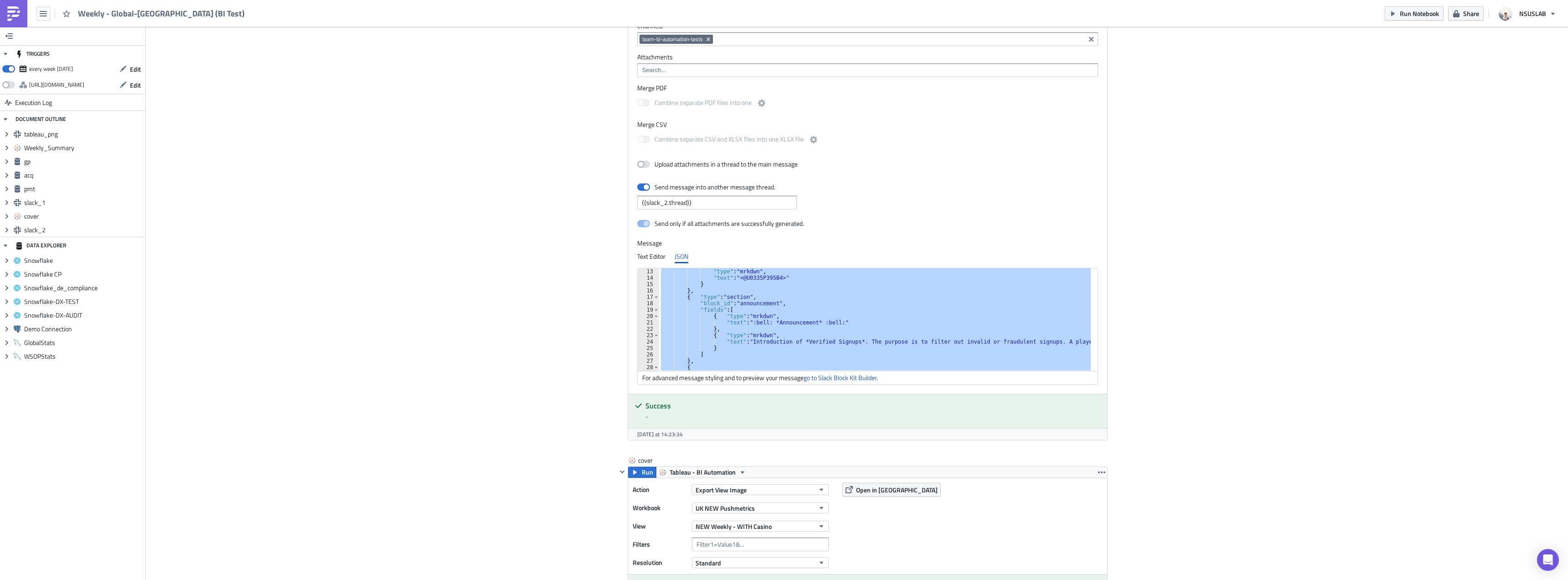
paste textarea
type textarea "}"
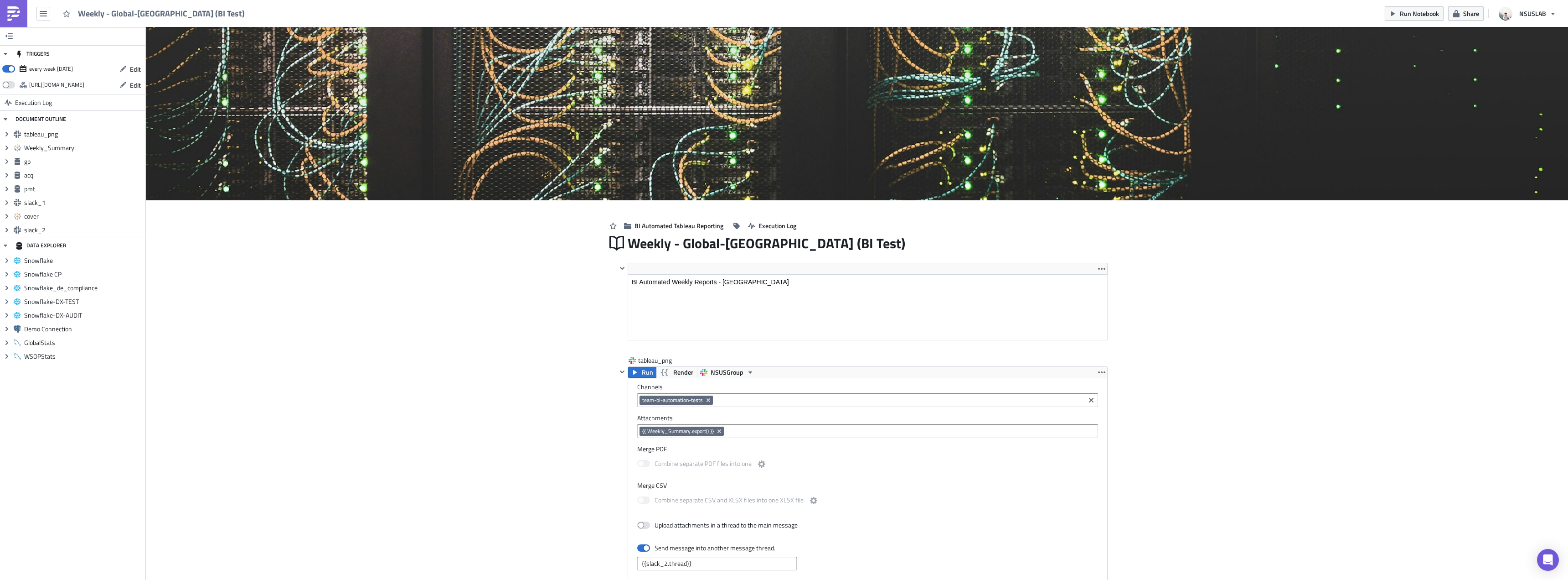
scroll to position [0, 0]
click at [1419, 18] on button "Run Notebook" at bounding box center [1414, 14] width 59 height 14
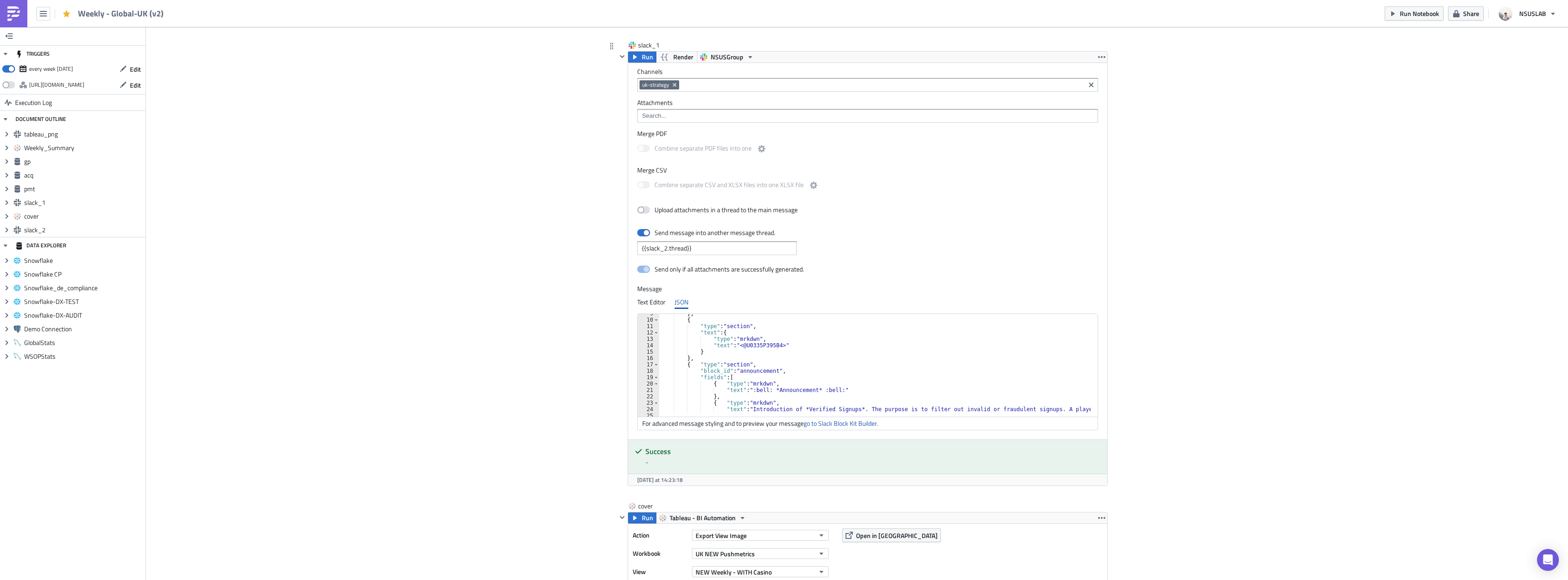
scroll to position [82, 0]
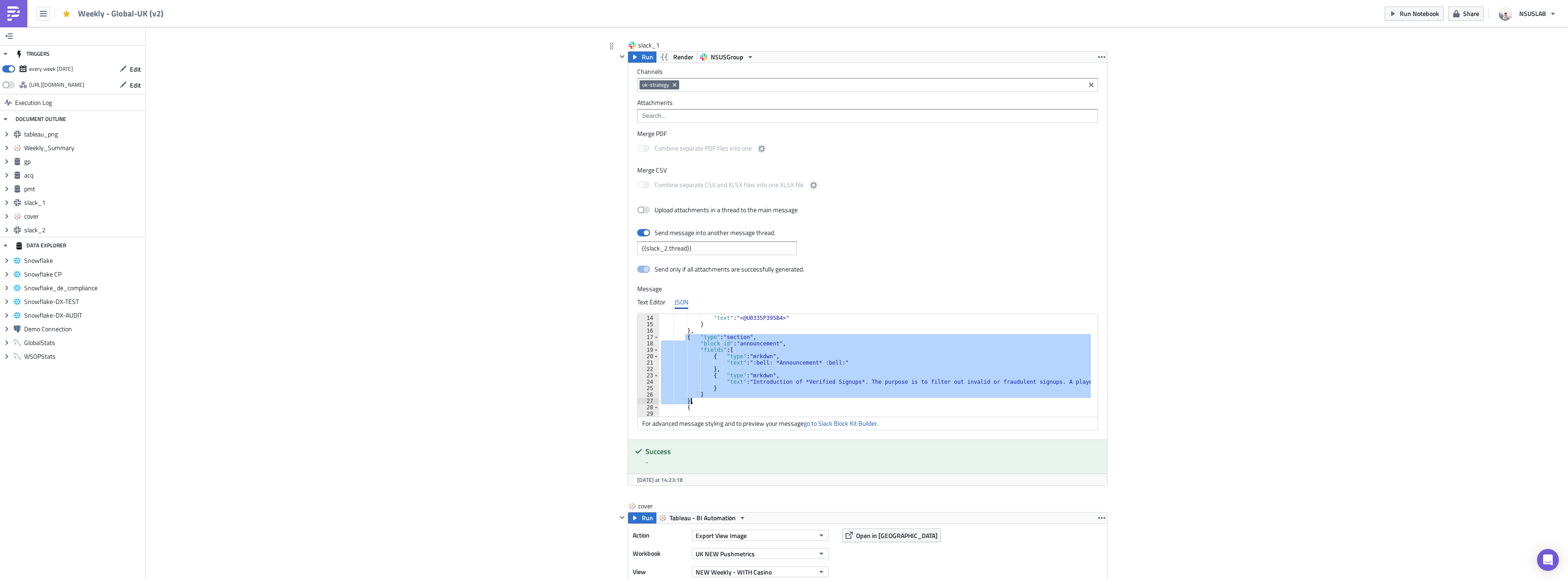
drag, startPoint x: 681, startPoint y: 336, endPoint x: 695, endPoint y: 399, distance: 64.5
click at [695, 399] on div ""type" : "mrkdwn" , "text" : "<@U0335P395B4>" } } , { "type" : "section" , "blo…" at bounding box center [1126, 362] width 933 height 109
click at [710, 401] on div ""type" : "mrkdwn" , "text" : "<@U0335P395B4>" } } , { "type" : "section" , "blo…" at bounding box center [875, 365] width 432 height 103
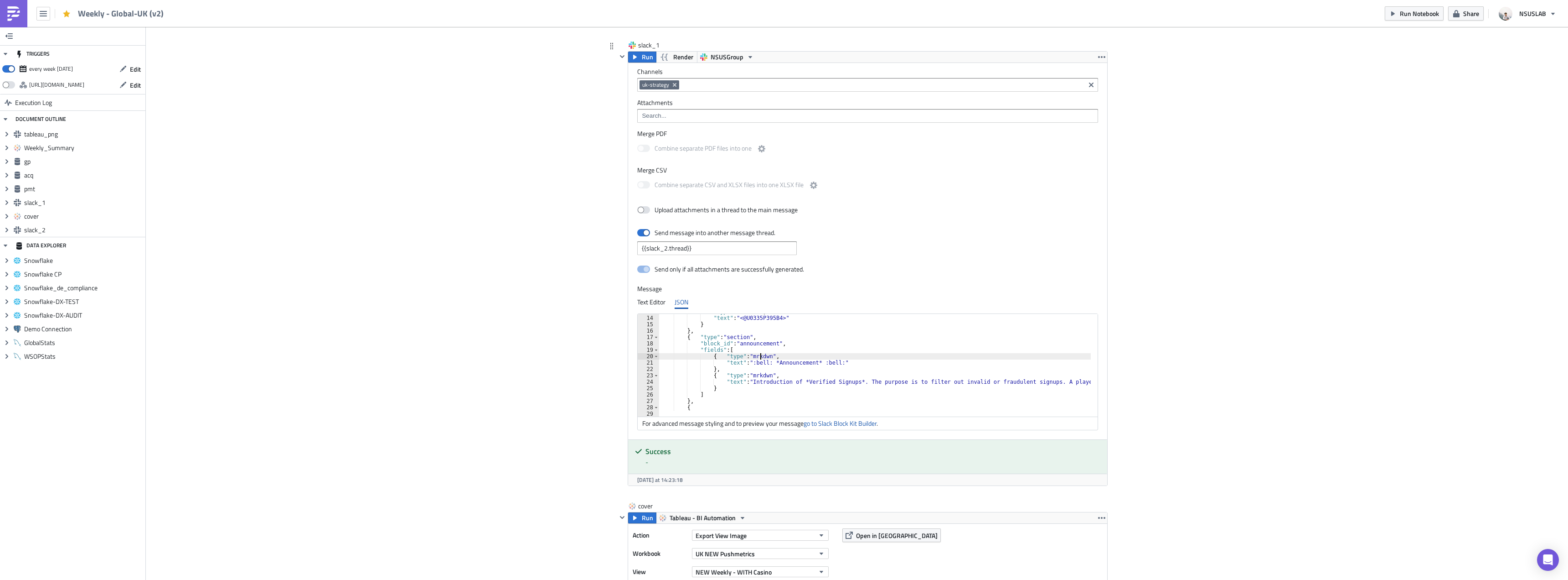
click at [757, 354] on div ""type" : "mrkdwn" , "text" : "<@U0335P395B4>" } } , { "type" : "section" , "blo…" at bounding box center [1126, 362] width 933 height 109
type textarea "] }"
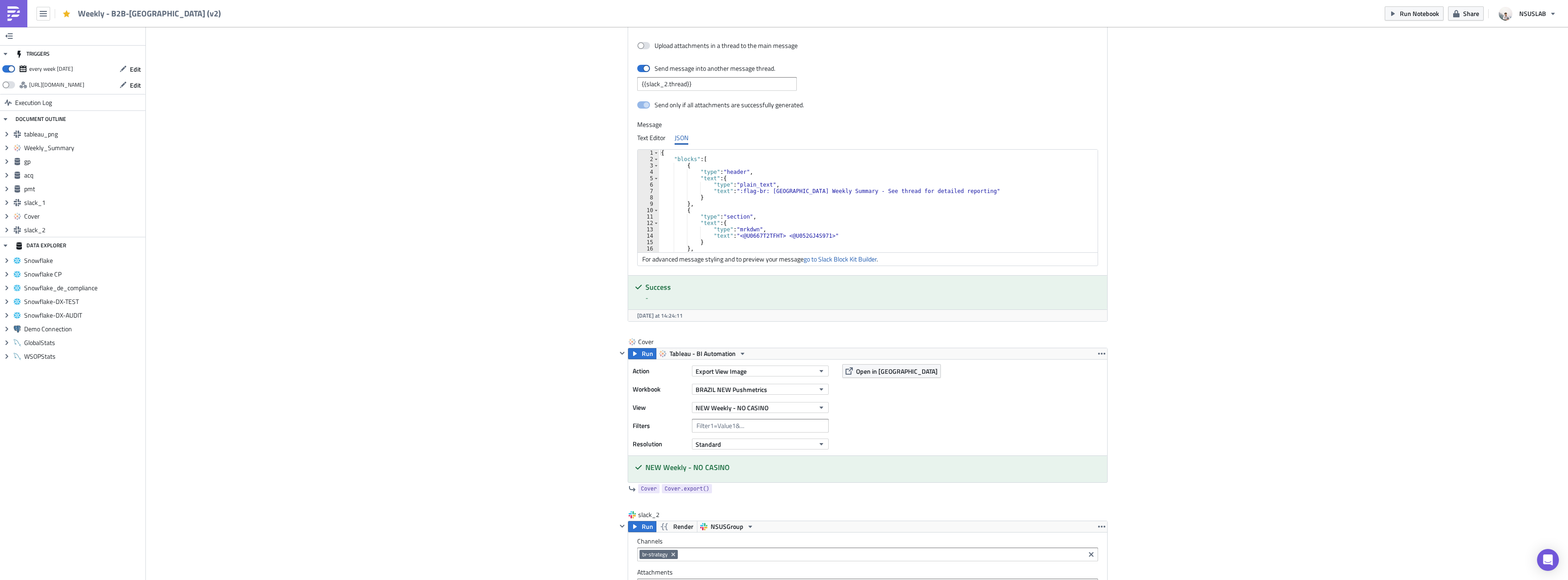
click at [815, 202] on div "{ "blocks" : [ { "type" : "header" , "text" : { "type" : "plain_text" , "text" …" at bounding box center [1128, 203] width 939 height 109
type textarea "] }"
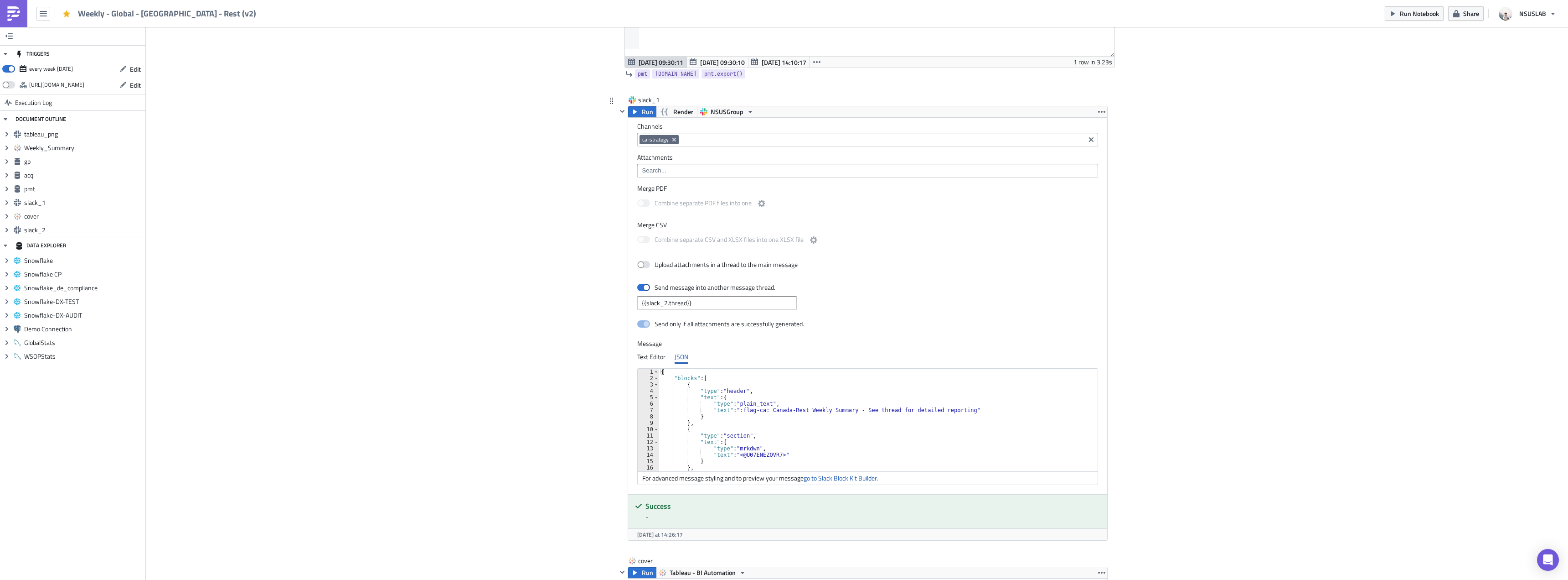
scroll to position [1761, 0]
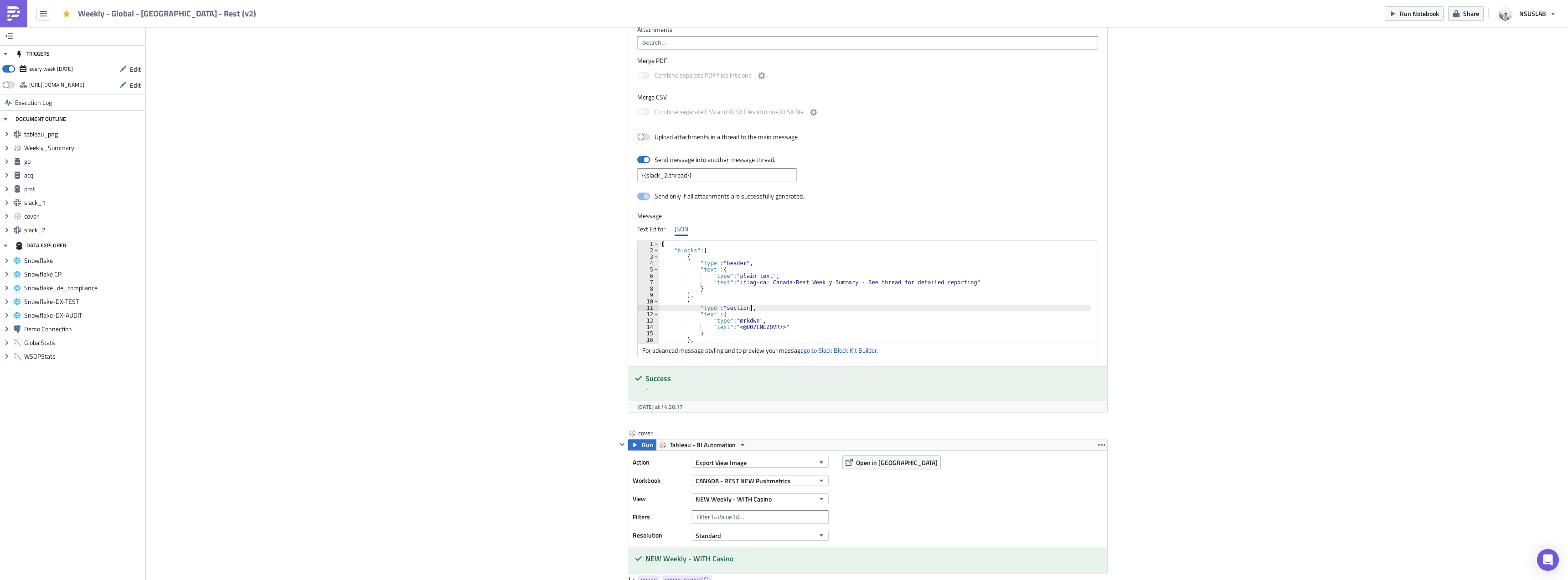
click at [846, 308] on div "{ "blocks" : [ { "type" : "header" , "text" : { "type" : "plain_text" , "text" …" at bounding box center [1126, 295] width 933 height 109
type textarea "] }"
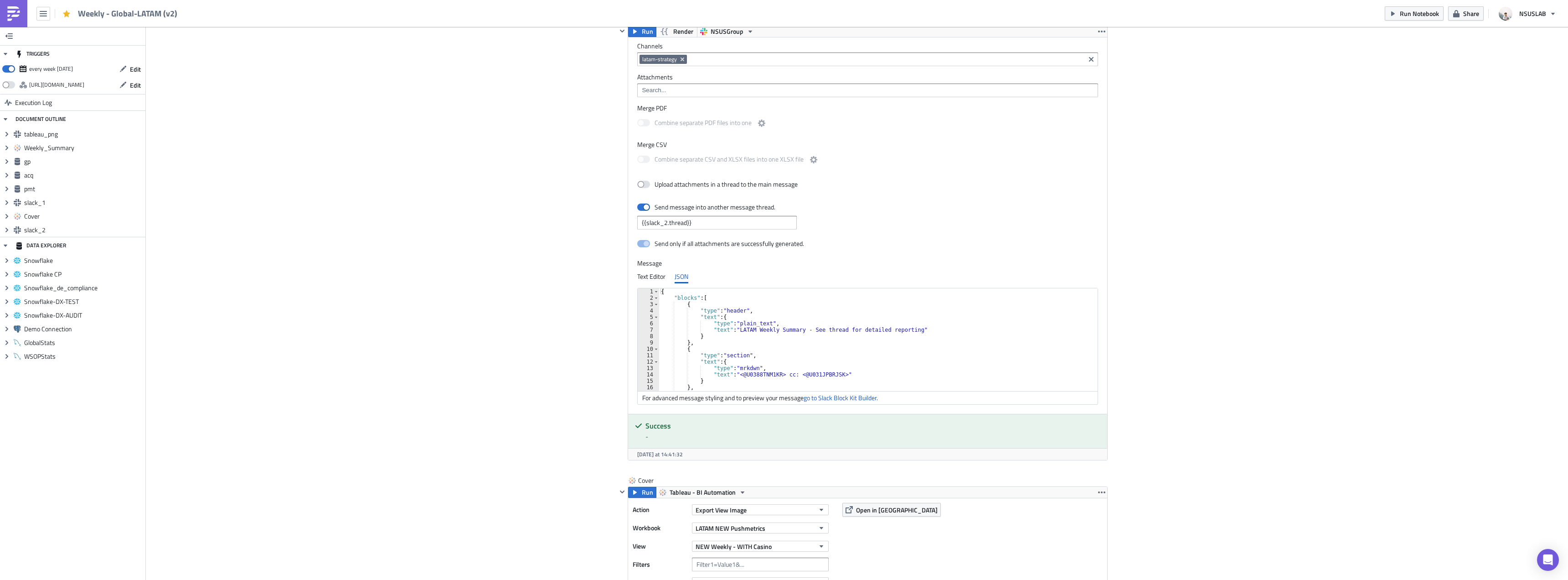
scroll to position [1734, 0]
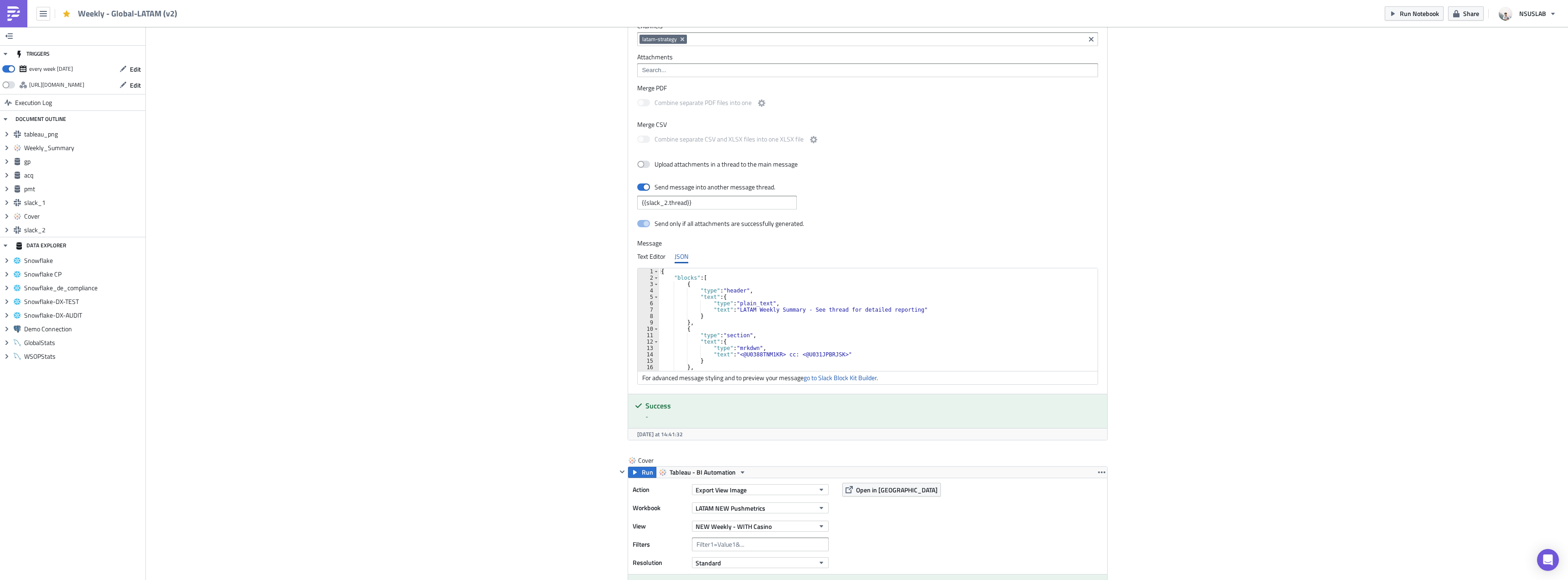
click at [807, 324] on div "{ "blocks" : [ { "type" : "header" , "text" : { "type" : "plain_text" , "text" …" at bounding box center [1126, 322] width 933 height 109
type textarea "] }"
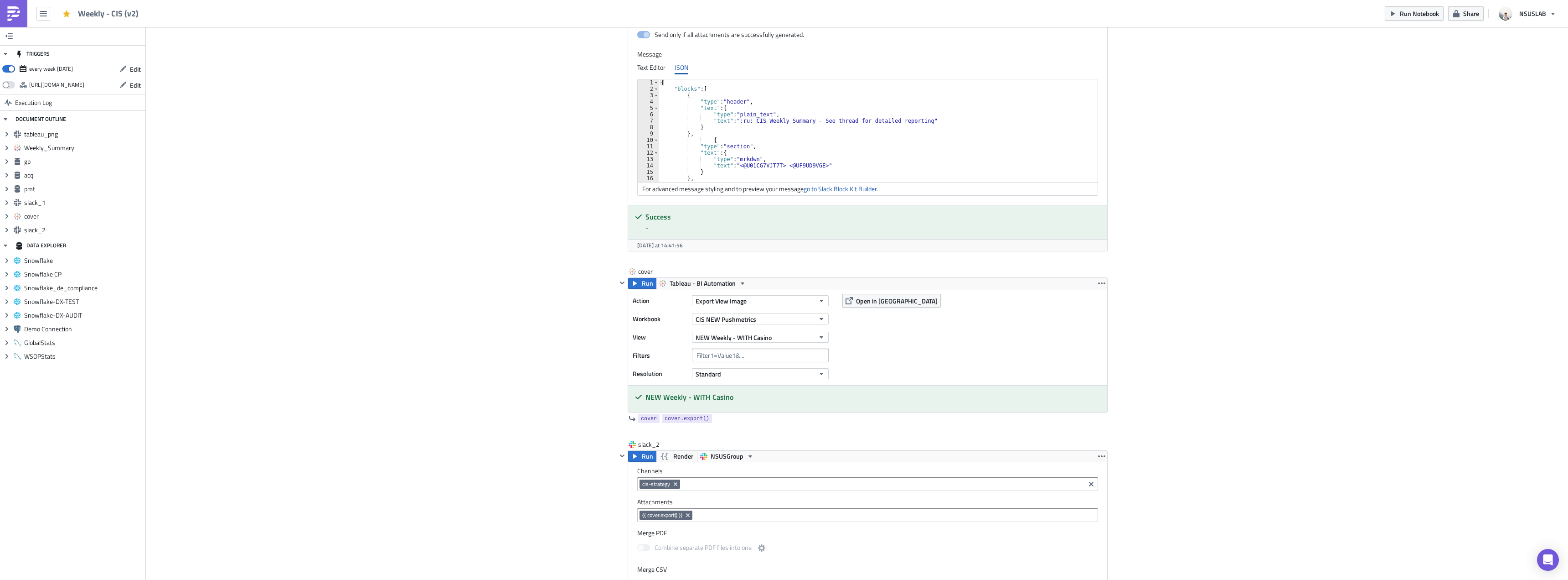
scroll to position [1734, 0]
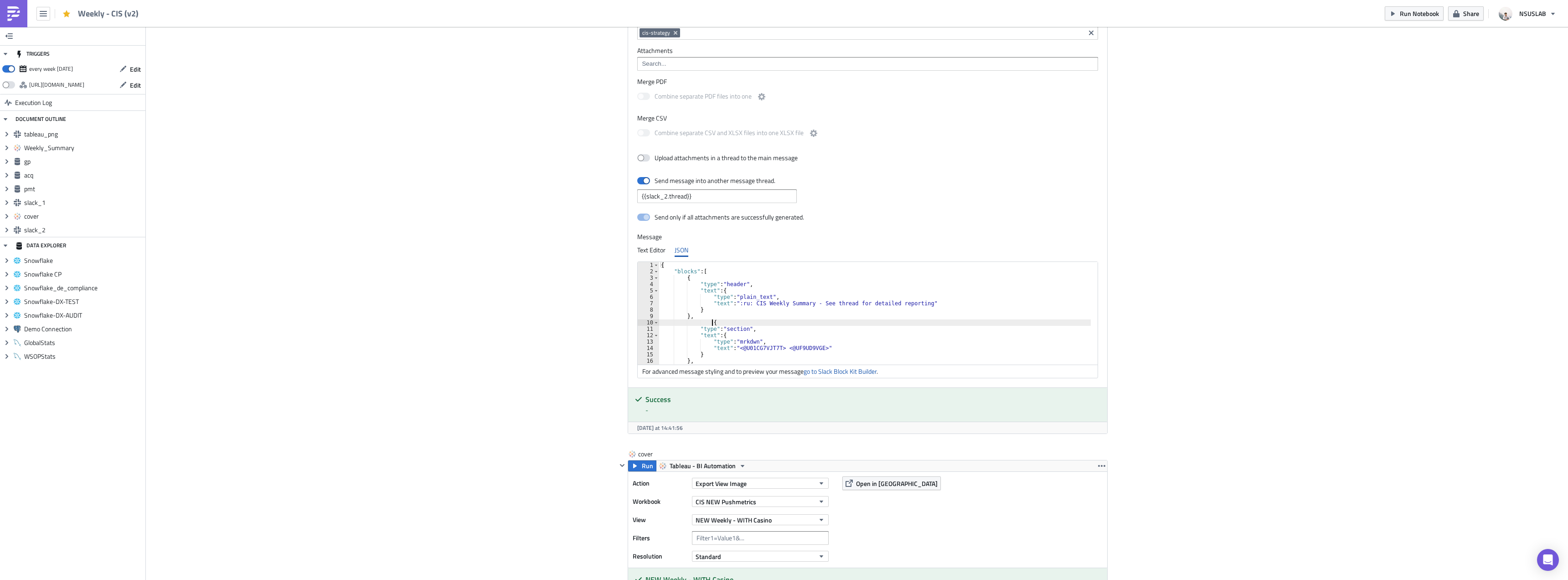
click at [847, 321] on div "{ "blocks" : [ { "type" : "header" , "text" : { "type" : "plain_text" , "text" …" at bounding box center [1127, 316] width 936 height 109
type textarea "] }"
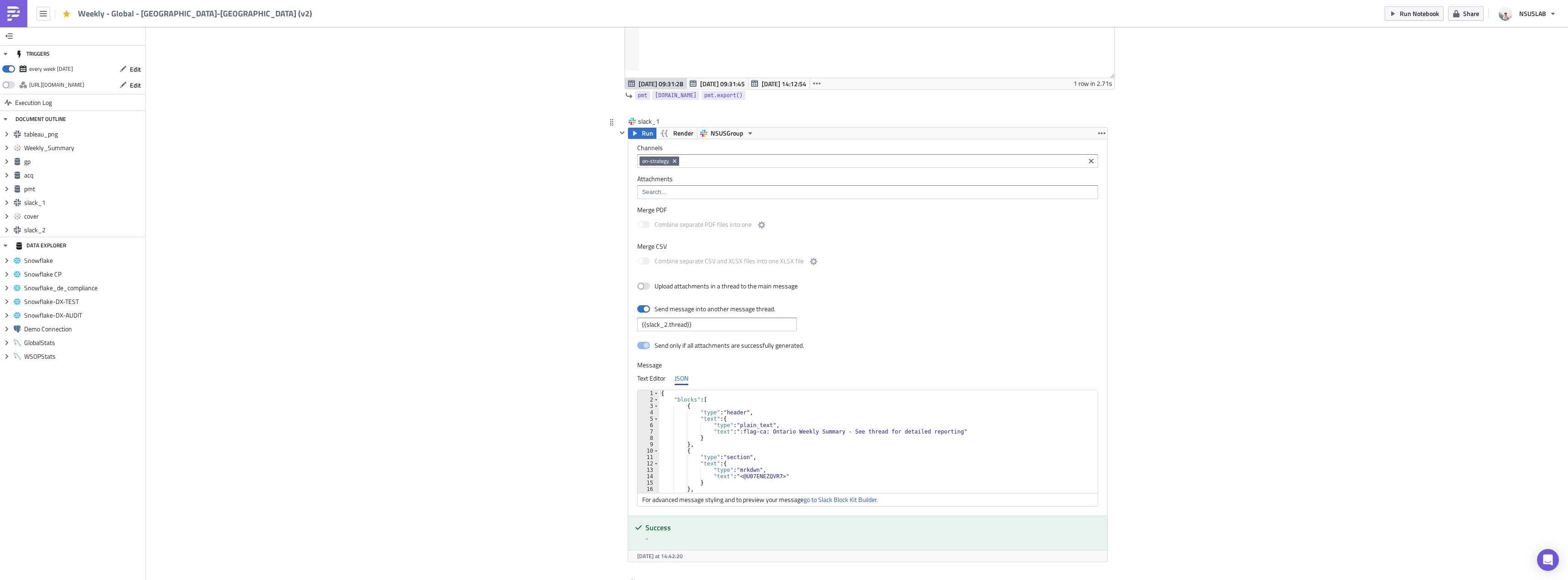
scroll to position [1734, 0]
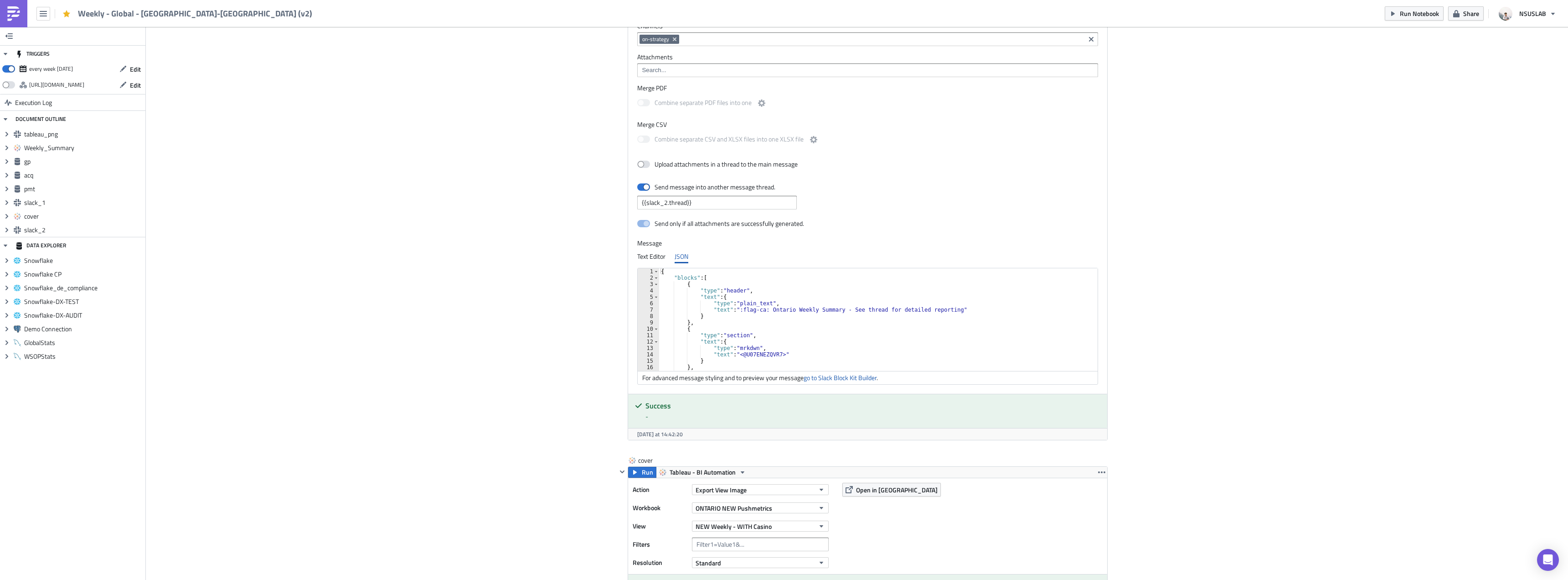
click at [795, 297] on div "{ "blocks" : [ { "type" : "header" , "text" : { "type" : "plain_text" , "text" …" at bounding box center [1124, 322] width 930 height 109
type textarea "] }"
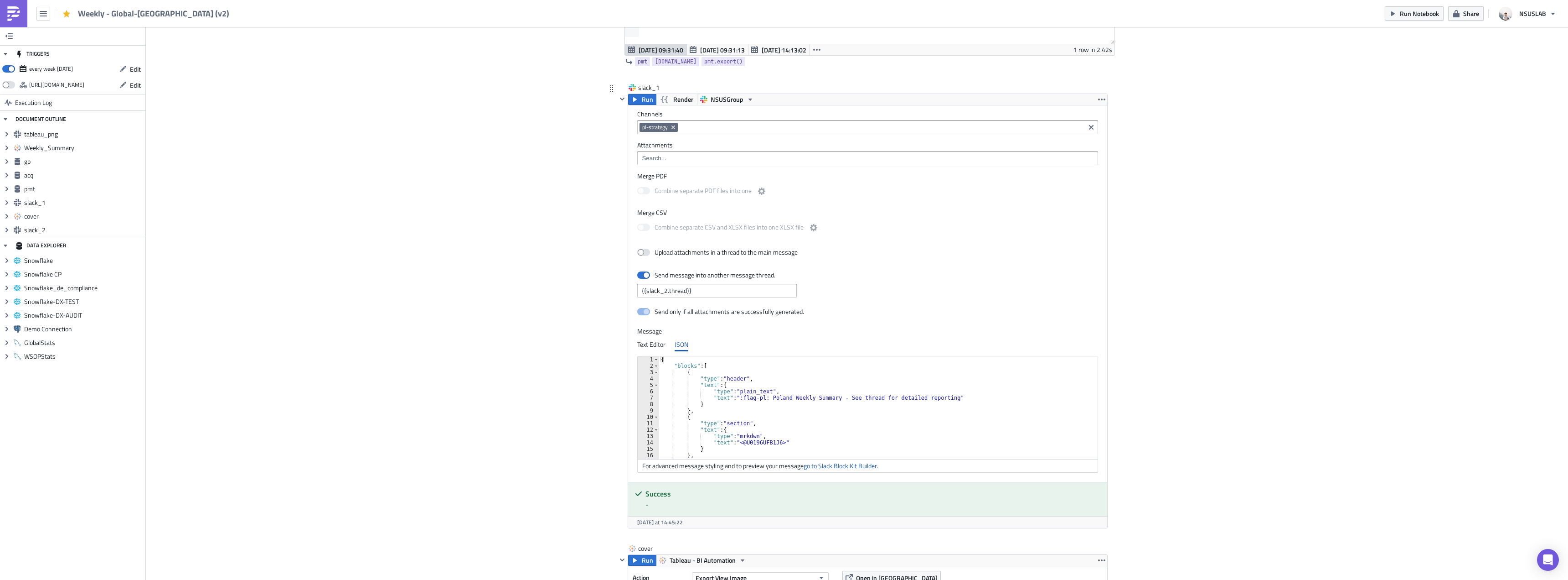
scroll to position [1779, 0]
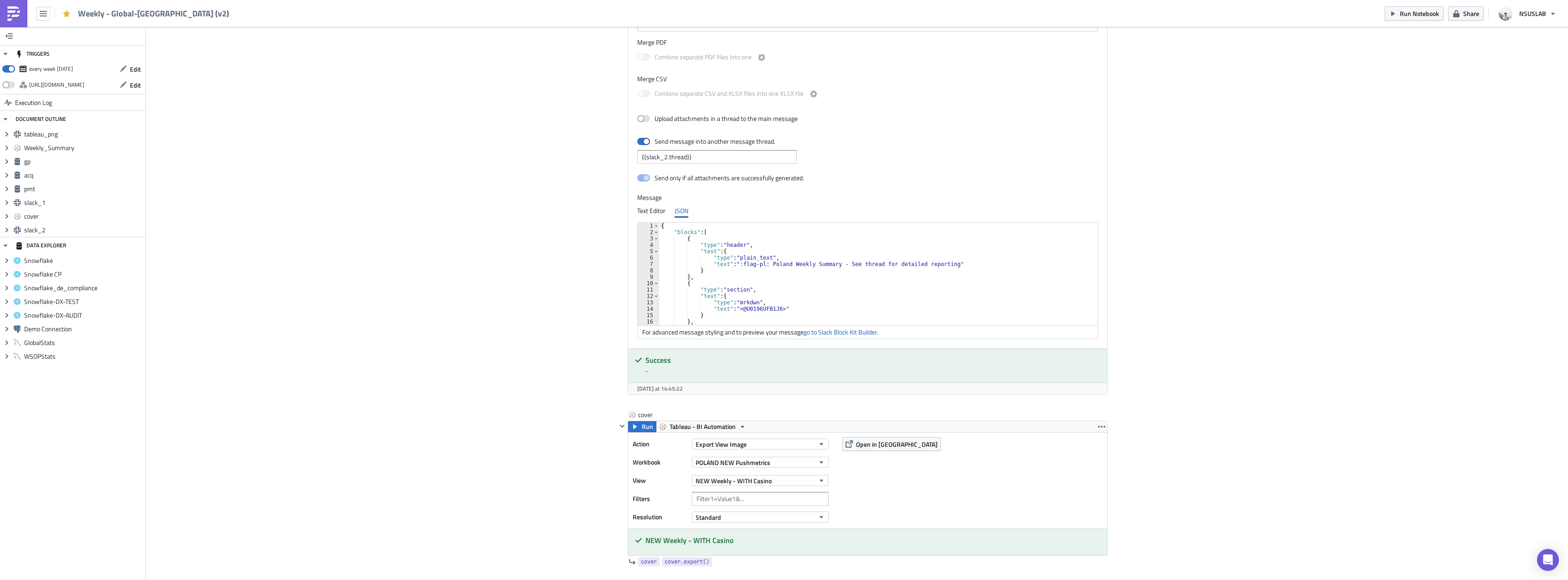
click at [870, 282] on div "{ "blocks" : [ { "type" : "header" , "text" : { "type" : "plain_text" , "text" …" at bounding box center [1128, 277] width 939 height 109
type textarea "] }"
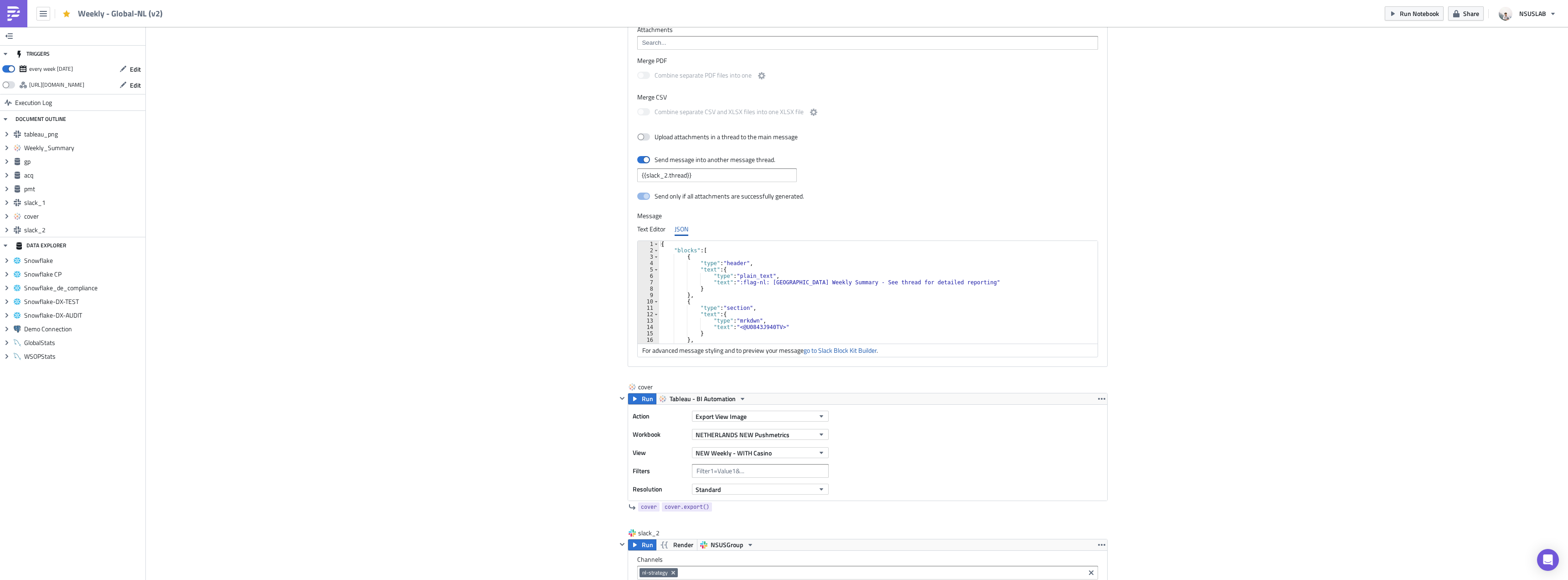
scroll to position [1761, 0]
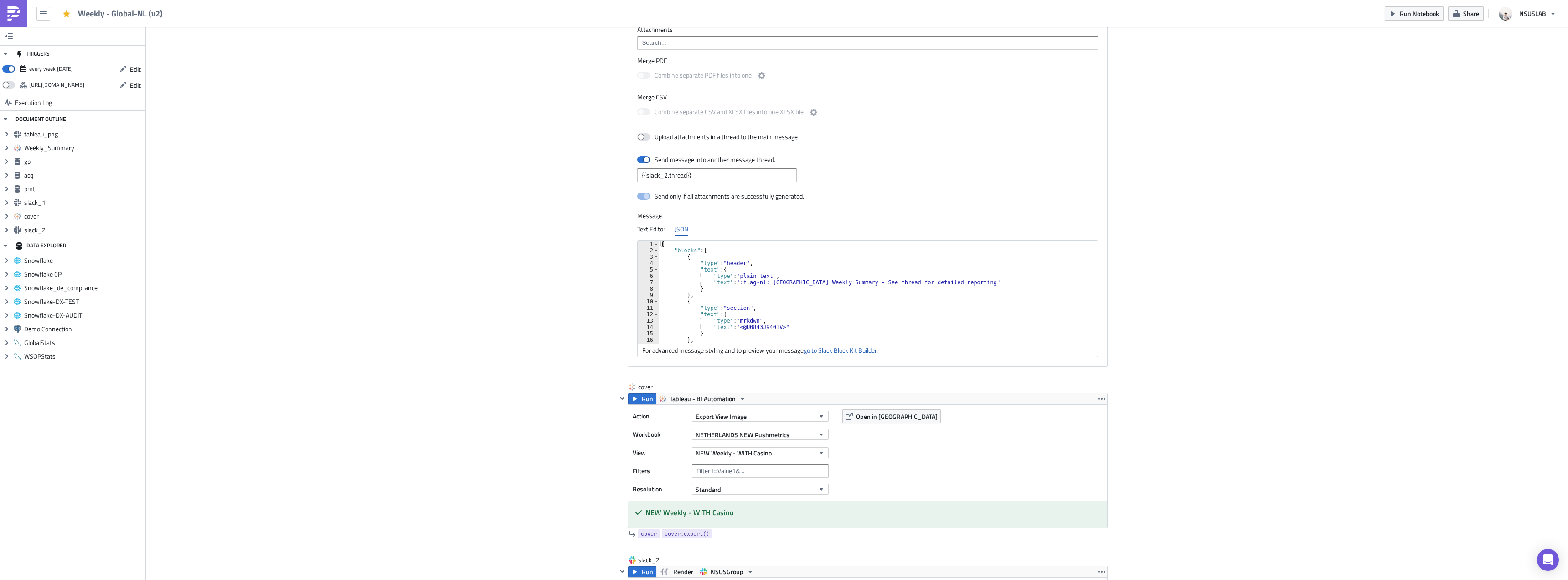
click at [738, 279] on div "{ "blocks" : [ { "type" : "header" , "text" : { "type" : "plain_text" , "text" …" at bounding box center [1124, 295] width 930 height 109
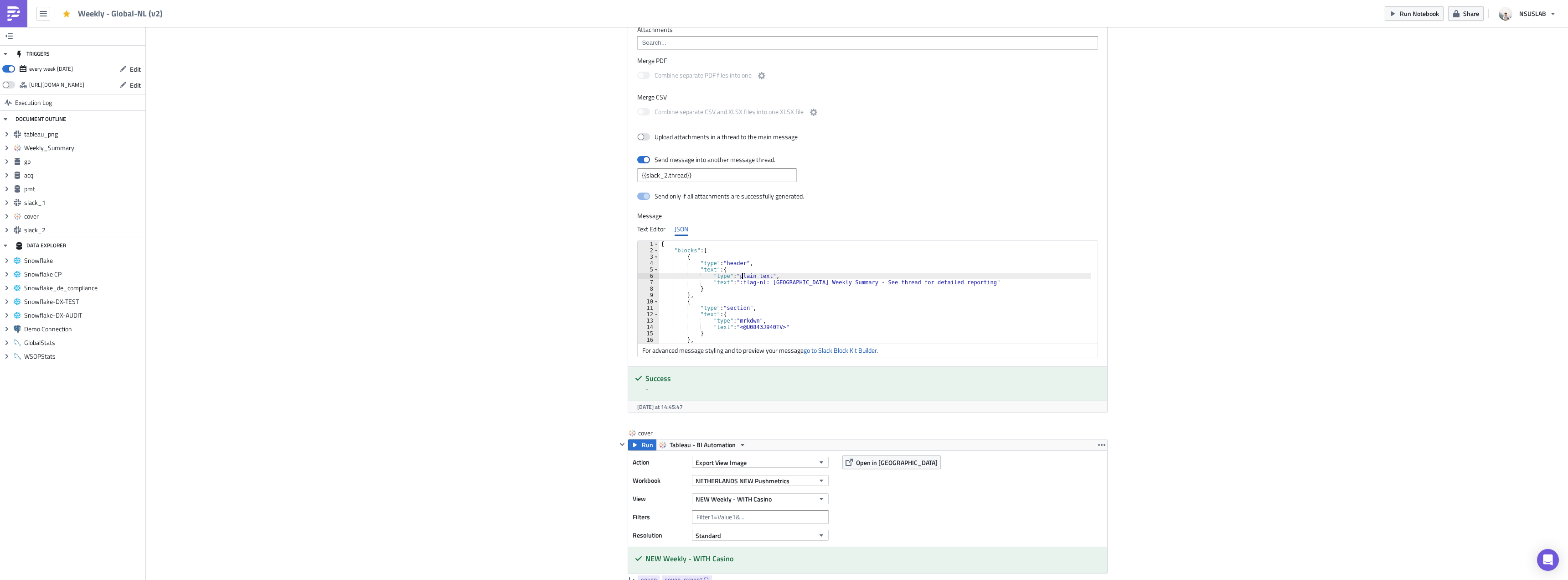
type textarea "] }"
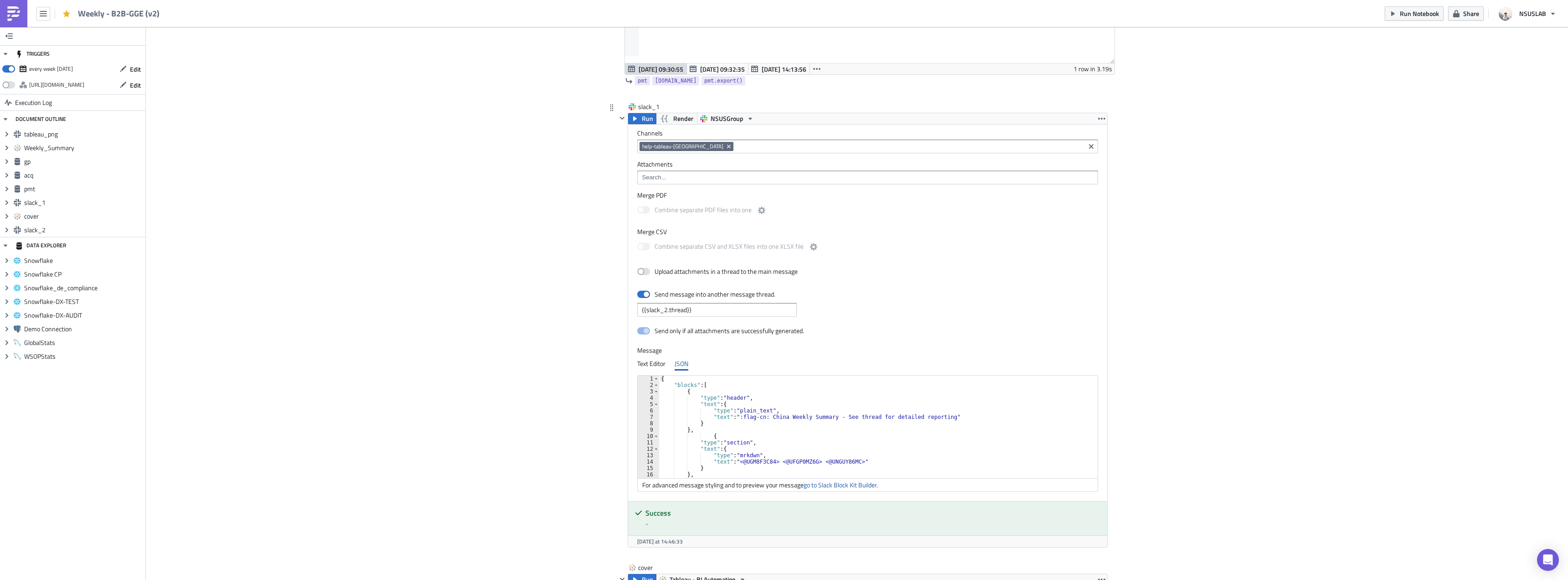
scroll to position [1870, 0]
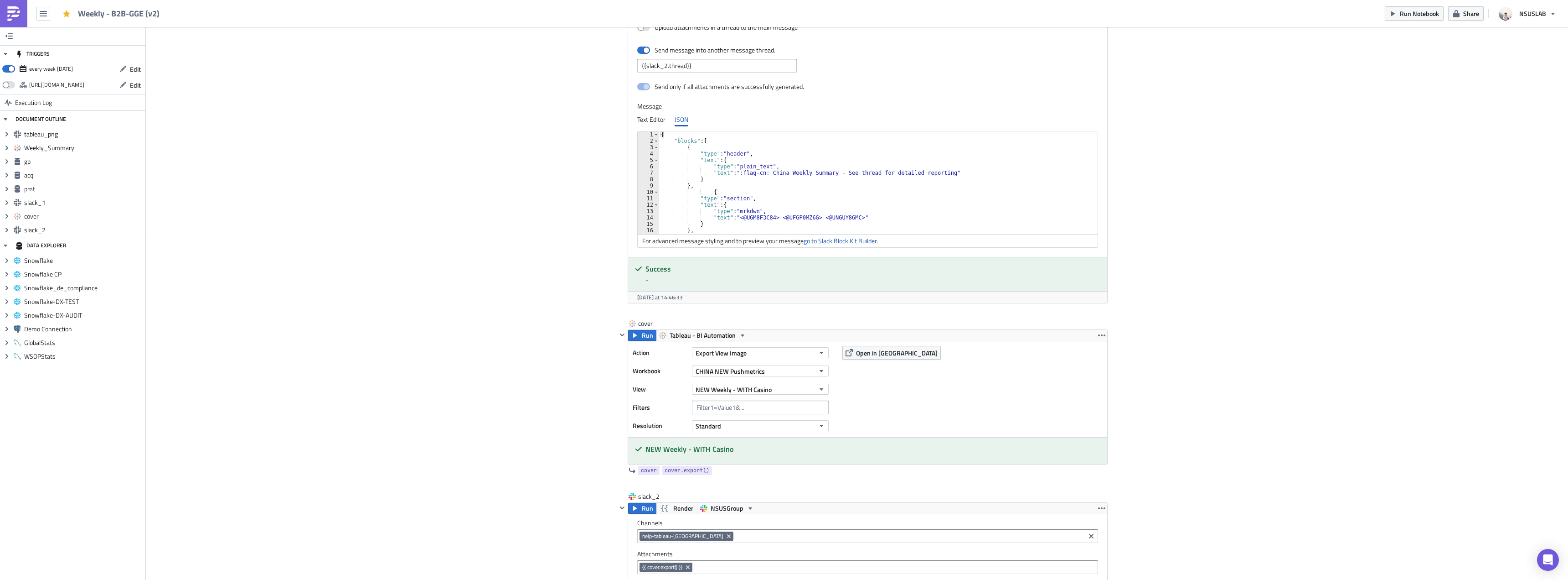
click at [810, 178] on div "{ "blocks" : [ { "type" : "header" , "text" : { "type" : "plain_text" , "text" …" at bounding box center [1127, 185] width 936 height 109
type textarea "] }"
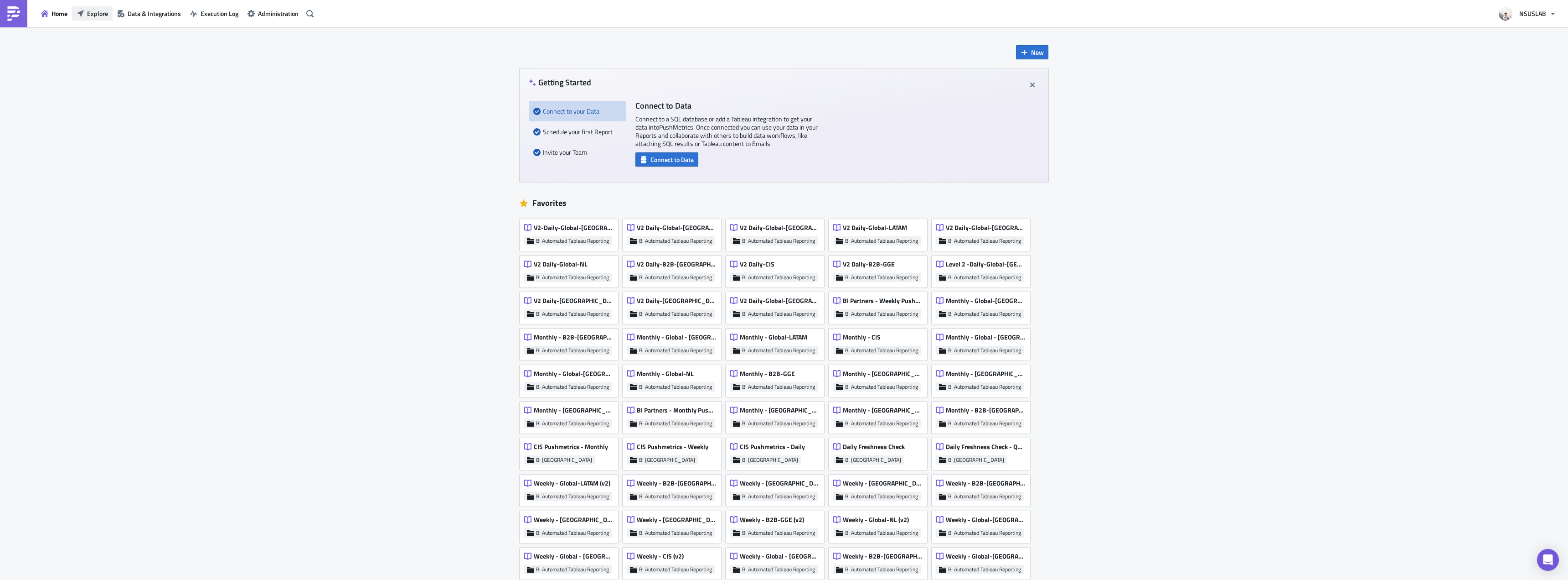
click at [89, 9] on span "Explore" at bounding box center [97, 13] width 21 height 9
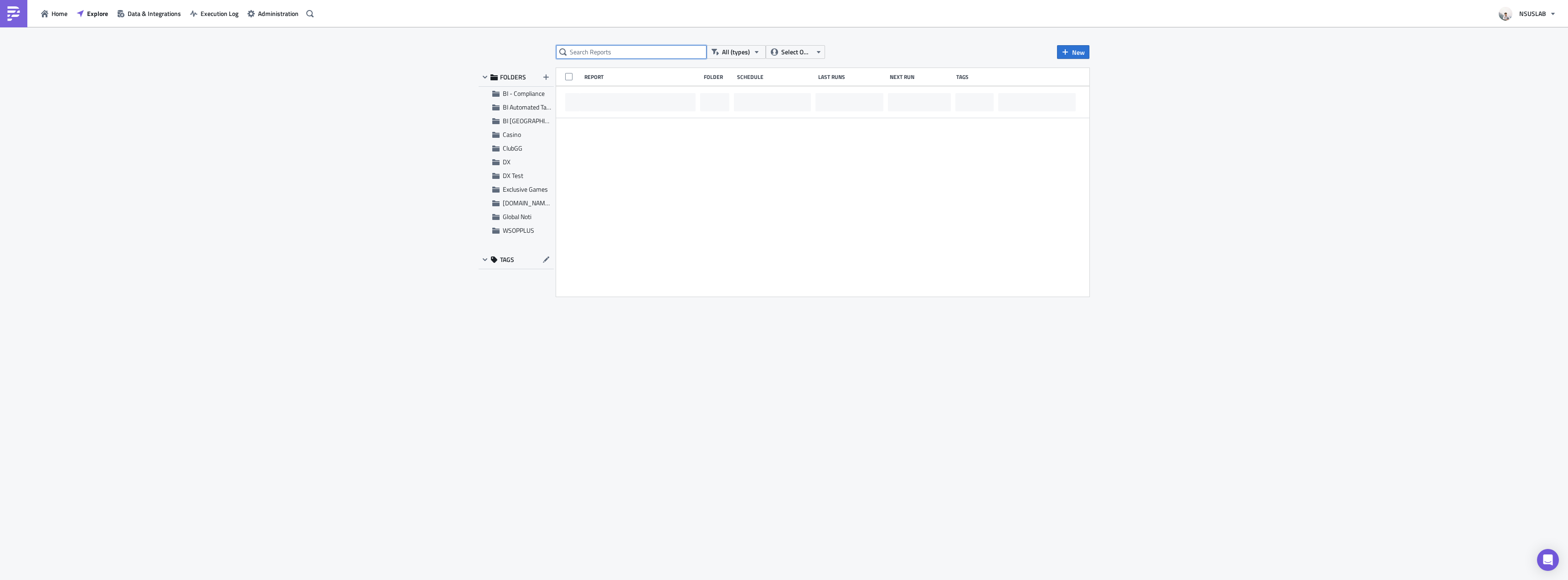
click at [608, 55] on input "text" at bounding box center [631, 52] width 150 height 14
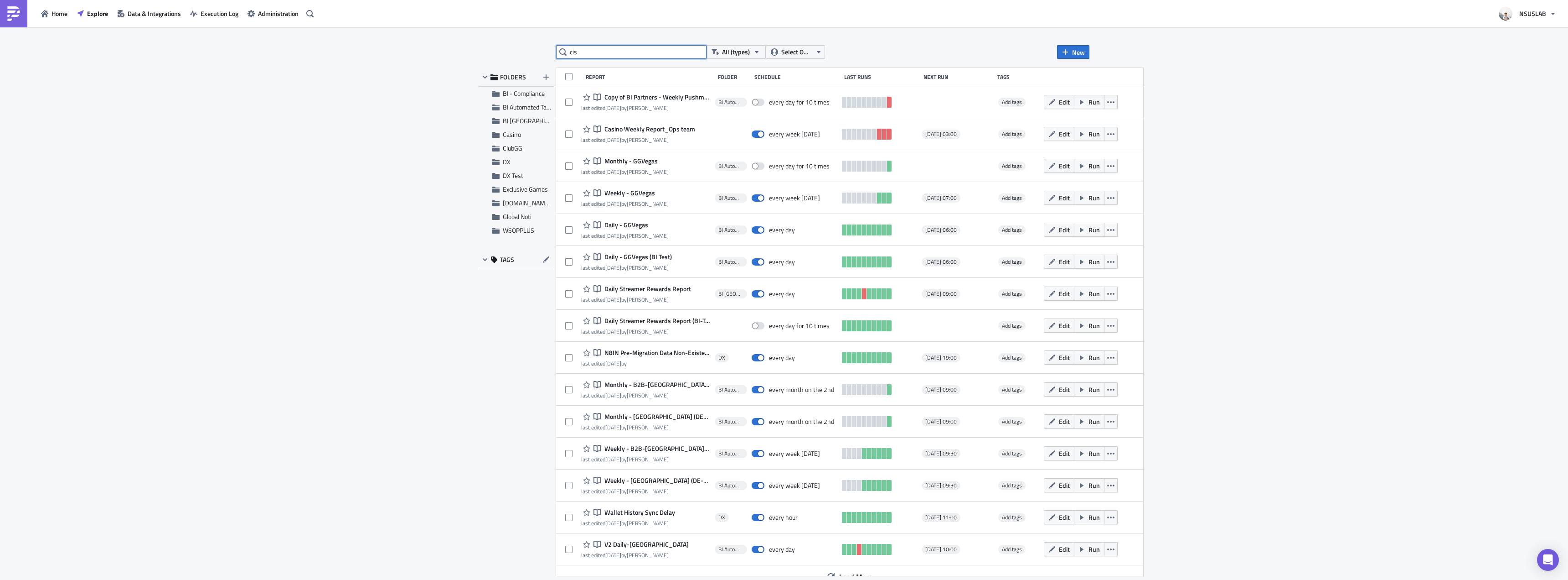
type input "cis"
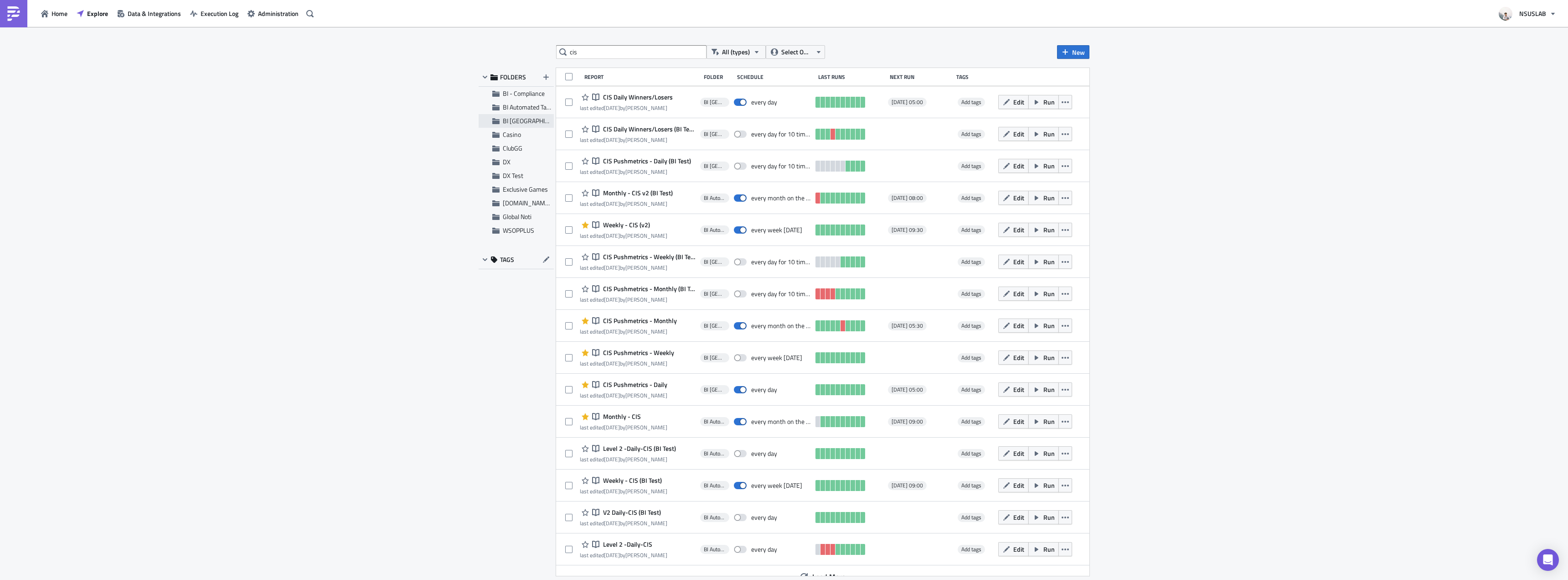
click at [525, 126] on div "BI [GEOGRAPHIC_DATA]" at bounding box center [516, 121] width 75 height 14
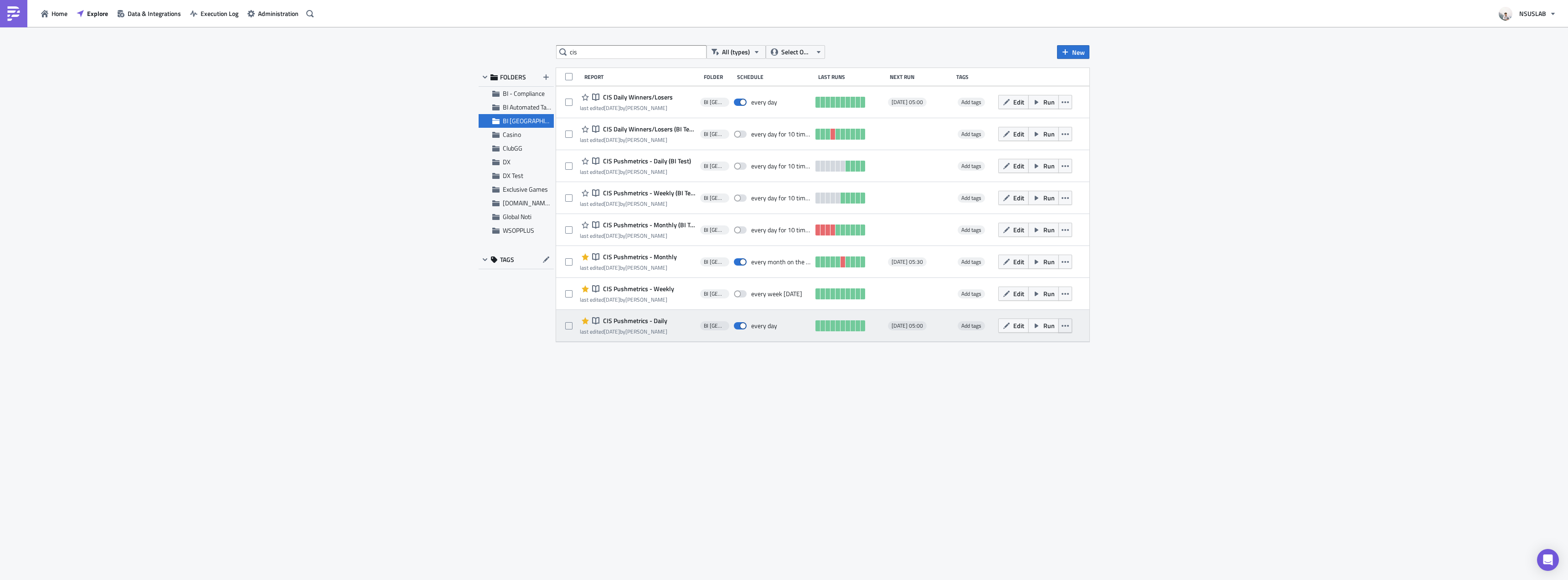
click at [1070, 328] on button "button" at bounding box center [1065, 326] width 14 height 14
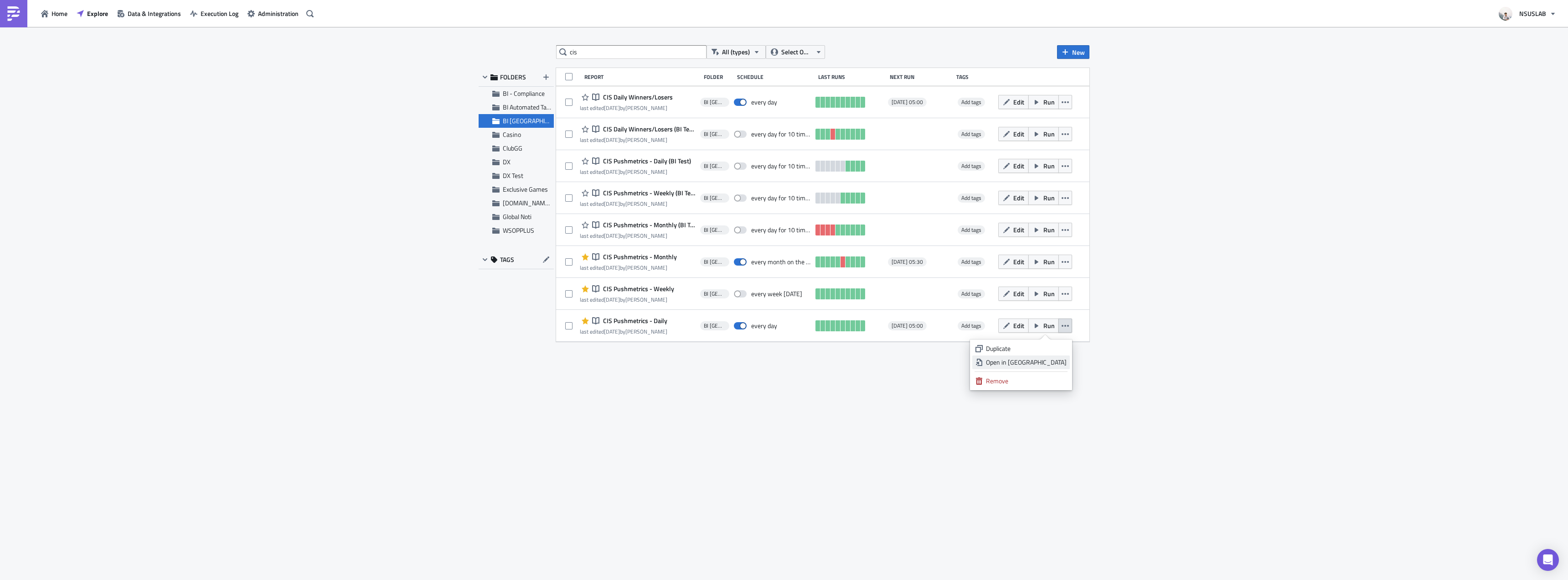
click at [1054, 359] on div "Open in New Tab" at bounding box center [1026, 362] width 80 height 9
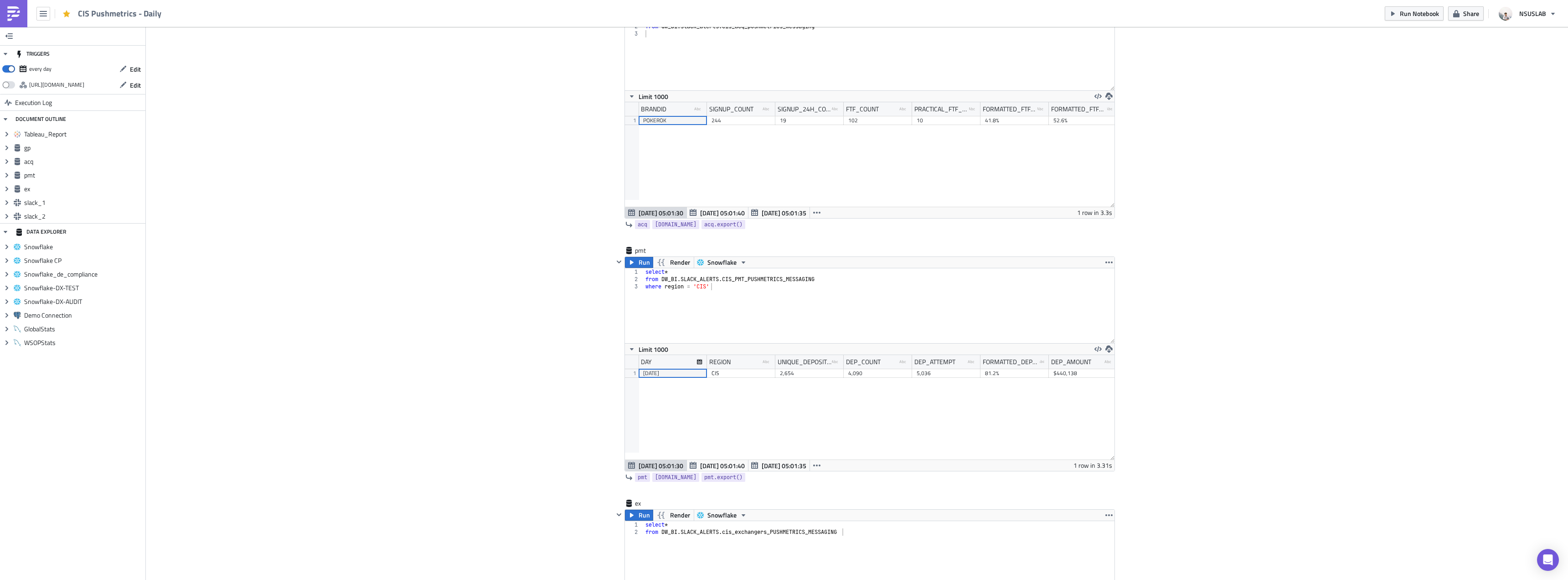
scroll to position [684, 0]
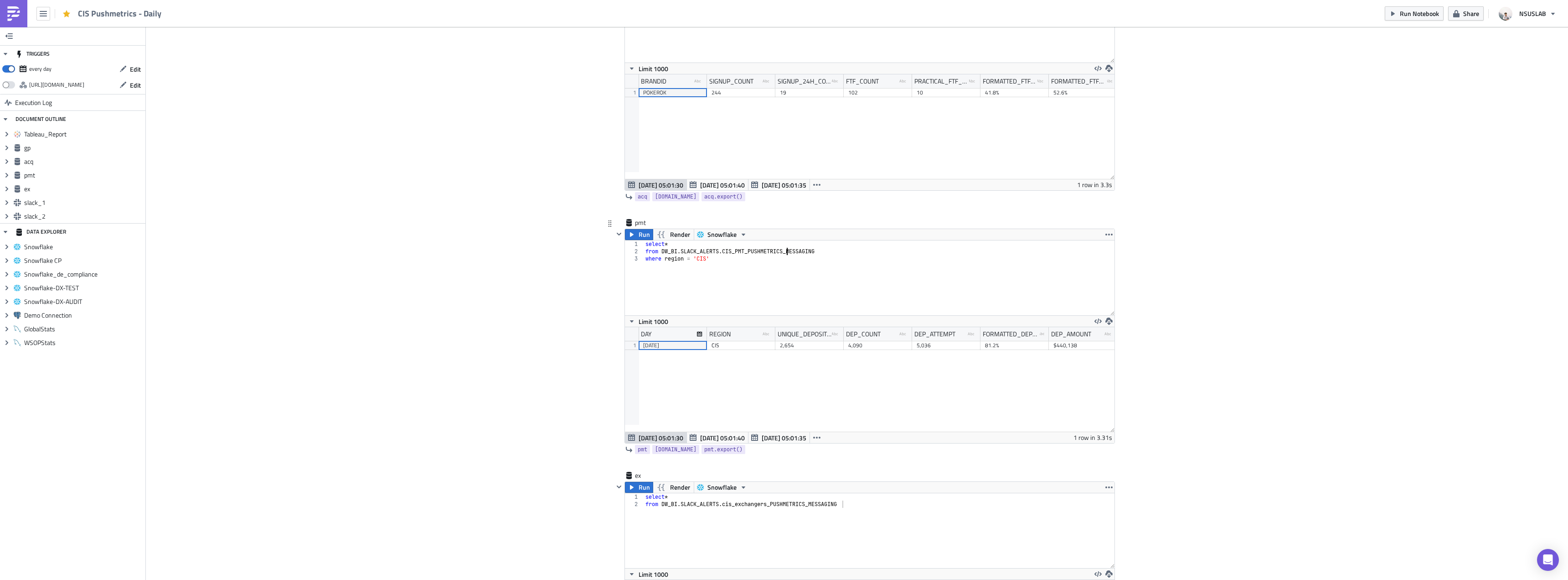
click at [784, 254] on div "select * from DW_BI . SLACK_ALERTS . CIS_PMT_PUSHMETRICS_MESSAGING where region…" at bounding box center [879, 285] width 471 height 89
click at [923, 260] on div "select * from DW_BI . SLACK_ALERTS . CIS_PMT_PUSHMETRICS_MESSAGING where region…" at bounding box center [879, 285] width 471 height 89
type textarea "where region = 'CIS'"
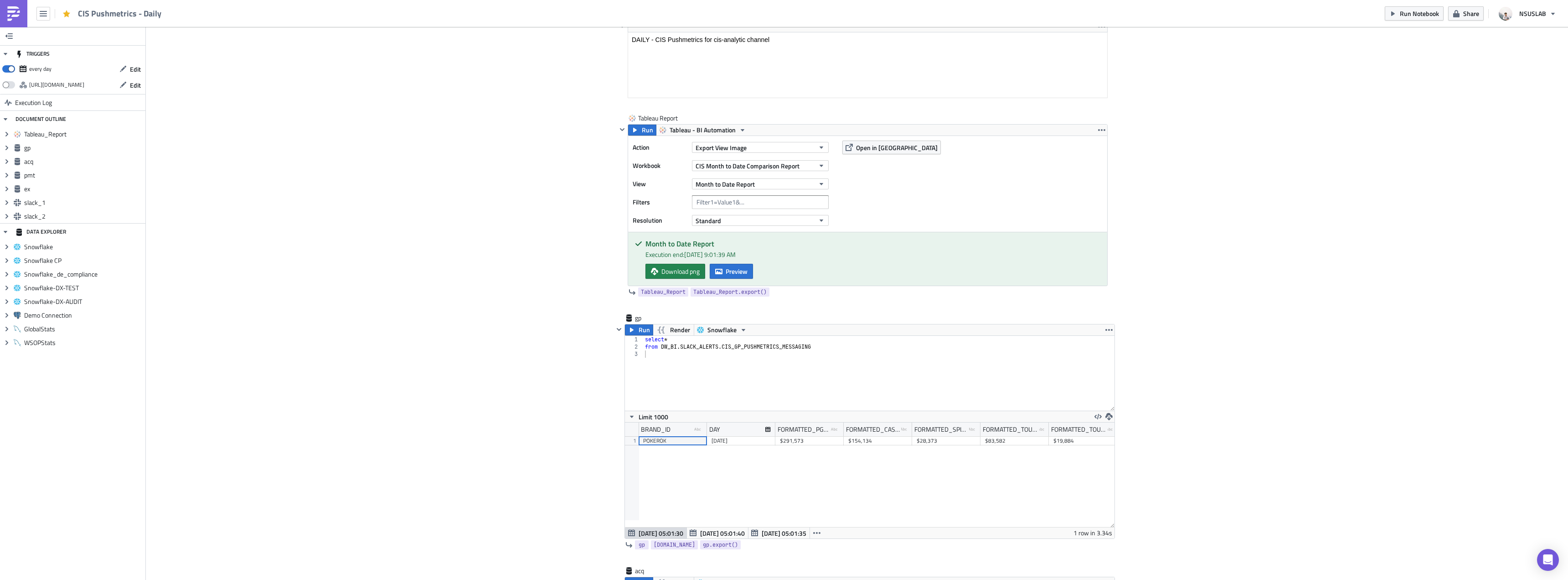
scroll to position [0, 0]
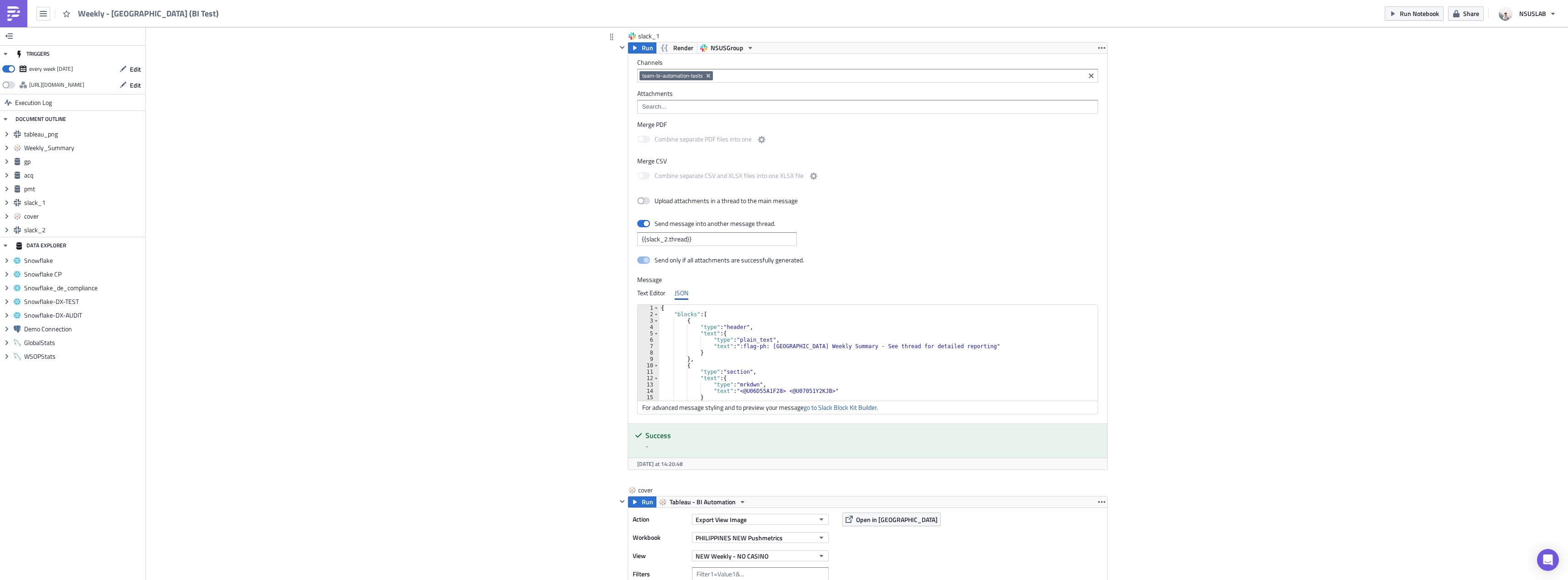
scroll to position [1825, 0]
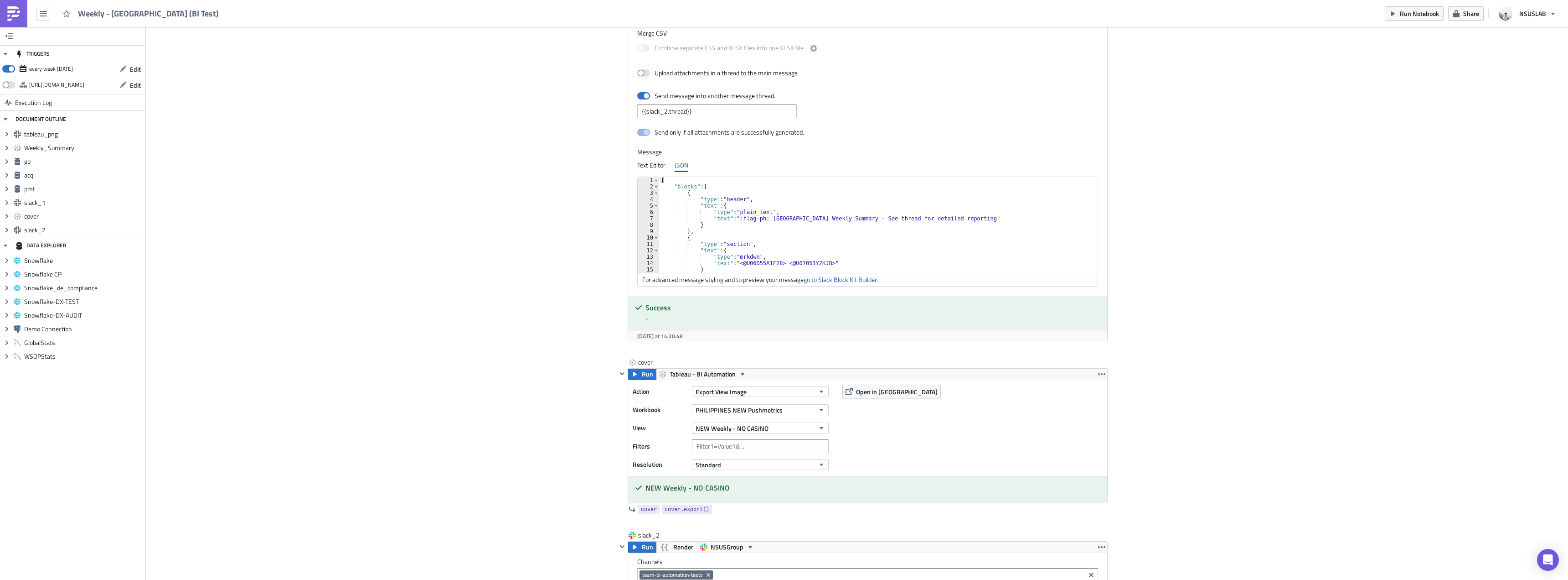
click at [843, 254] on div "{ "blocks" : [ { "type" : "header" , "text" : { "type" : "plain_text" , "text" …" at bounding box center [876, 231] width 435 height 109
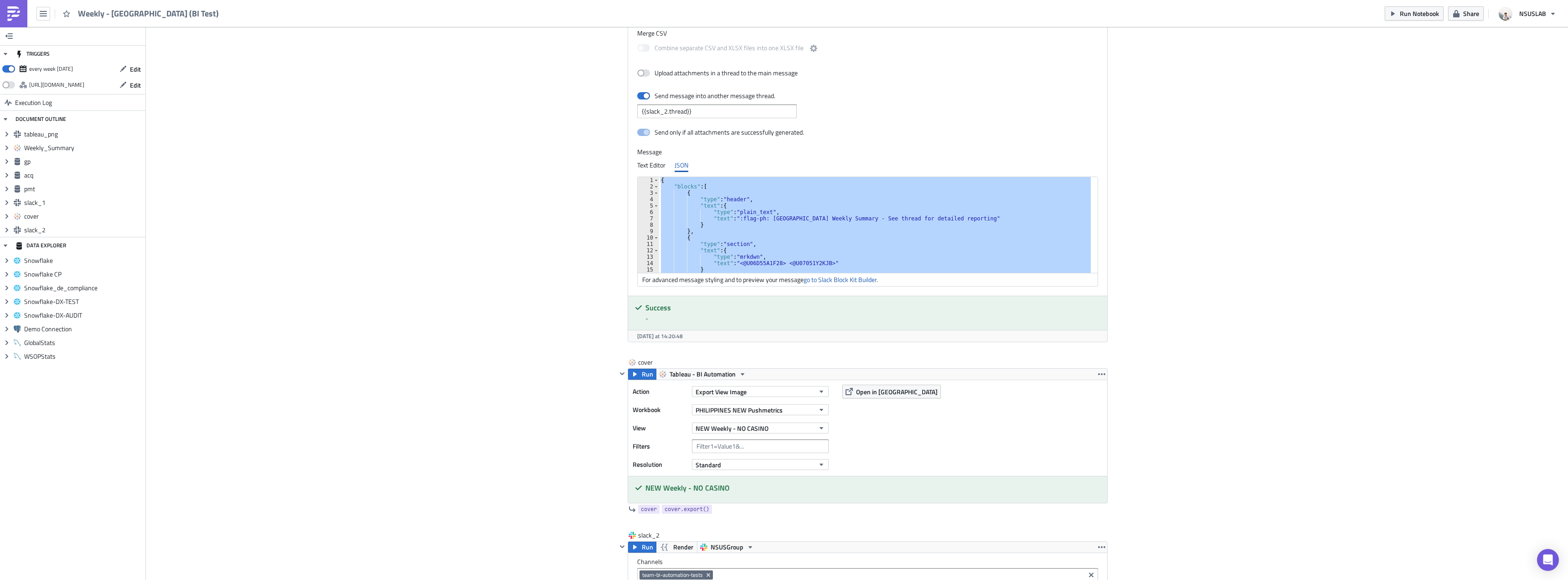
paste textarea
type textarea "}"
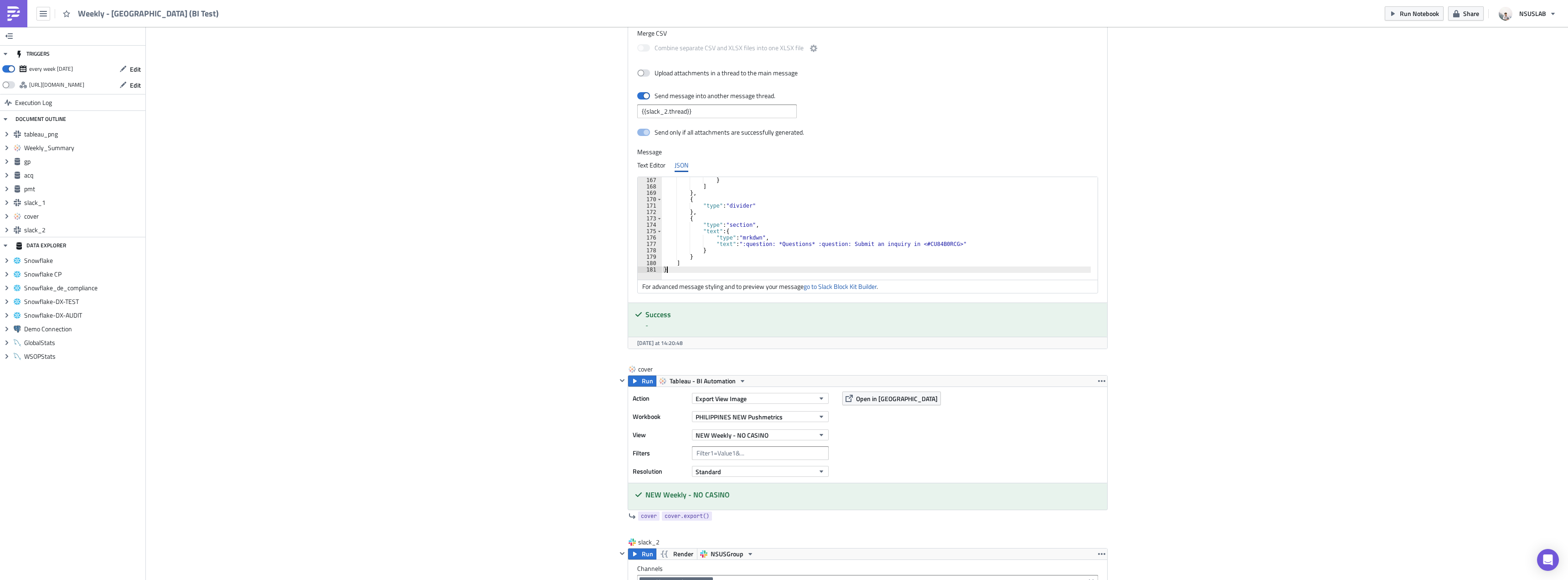
scroll to position [1060, 0]
click at [1426, 19] on button "Run Notebook" at bounding box center [1414, 14] width 59 height 14
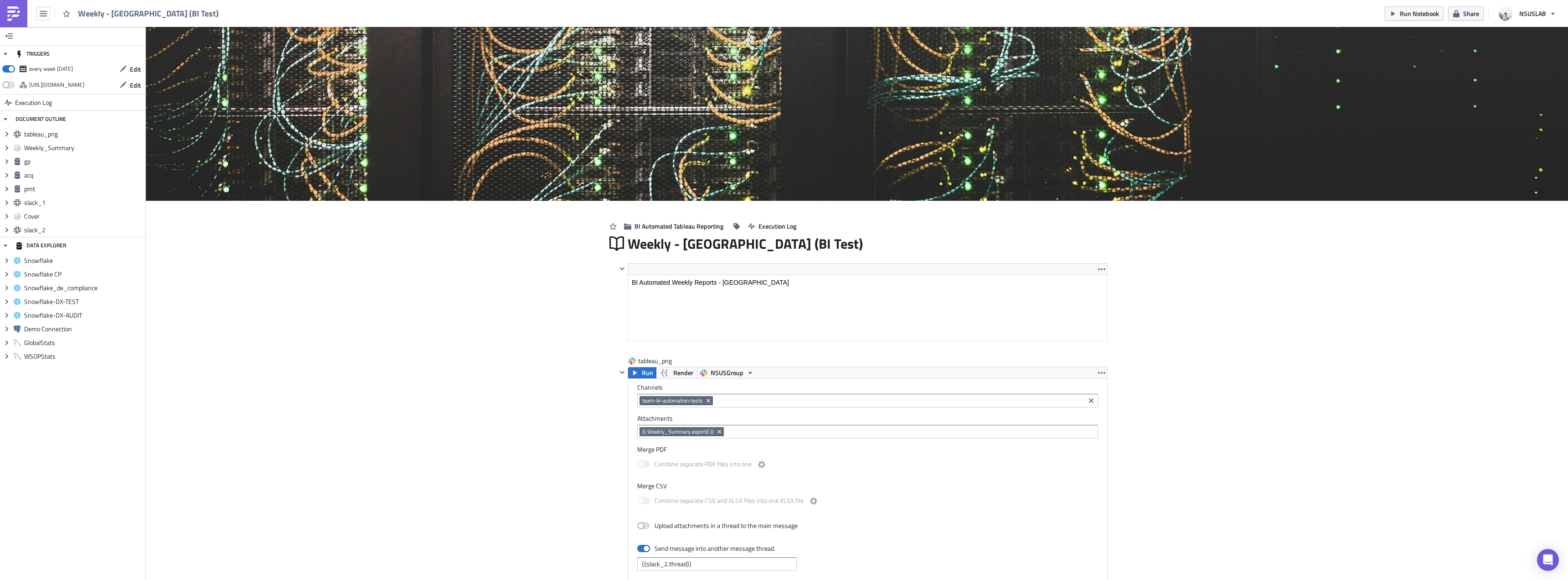
scroll to position [104, 490]
drag, startPoint x: 335, startPoint y: 269, endPoint x: 235, endPoint y: 17, distance: 271.1
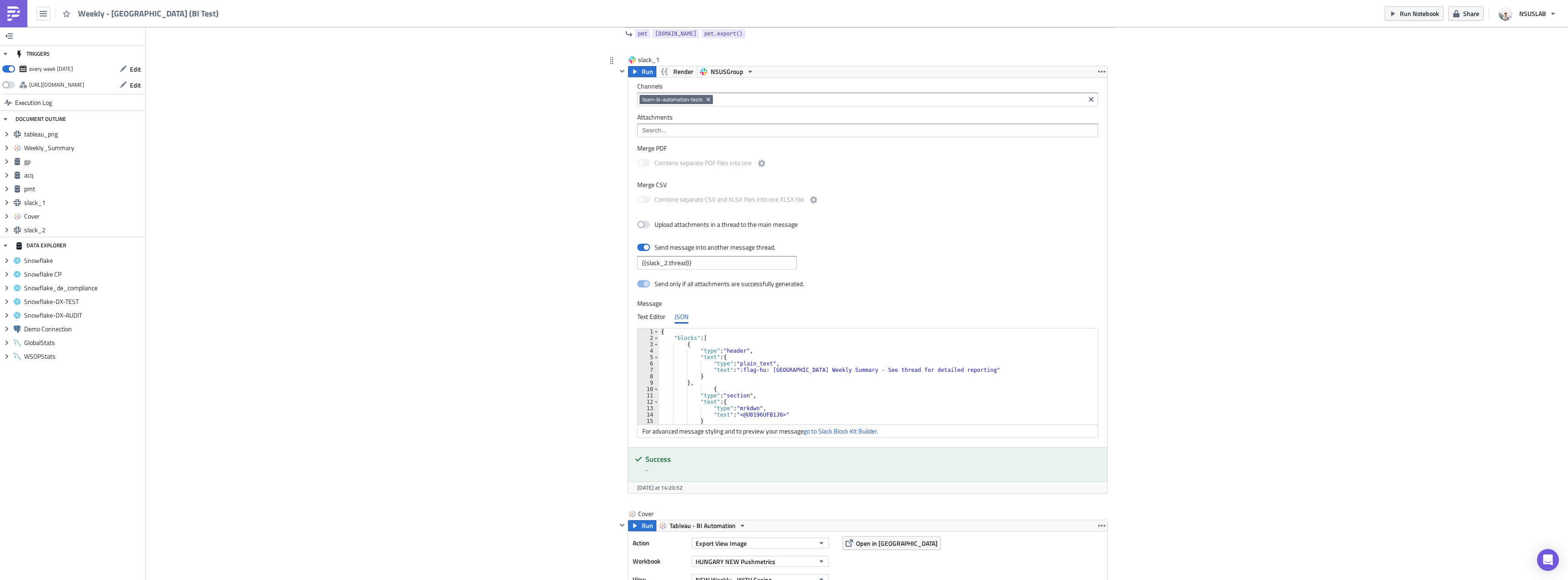
scroll to position [1688, 0]
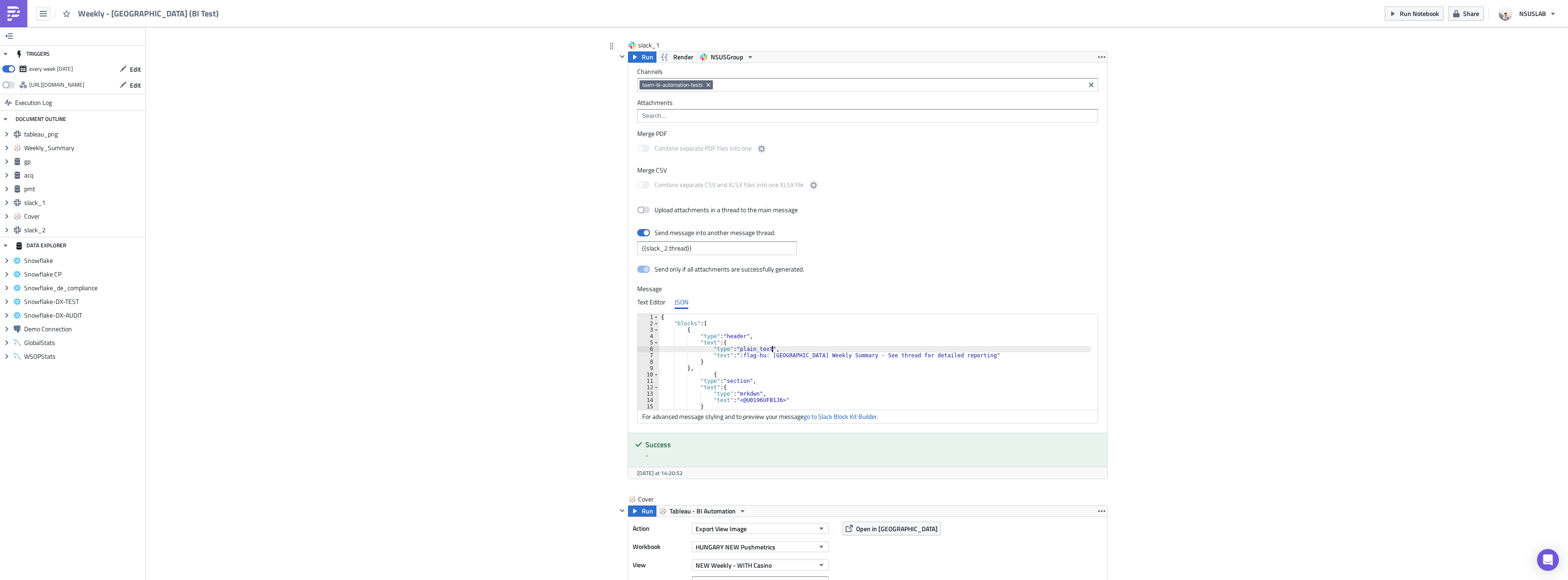
click at [831, 351] on div "{ "blocks" : [ { "type" : "header" , "text" : { "type" : "plain_text" , "text" …" at bounding box center [881, 368] width 442 height 109
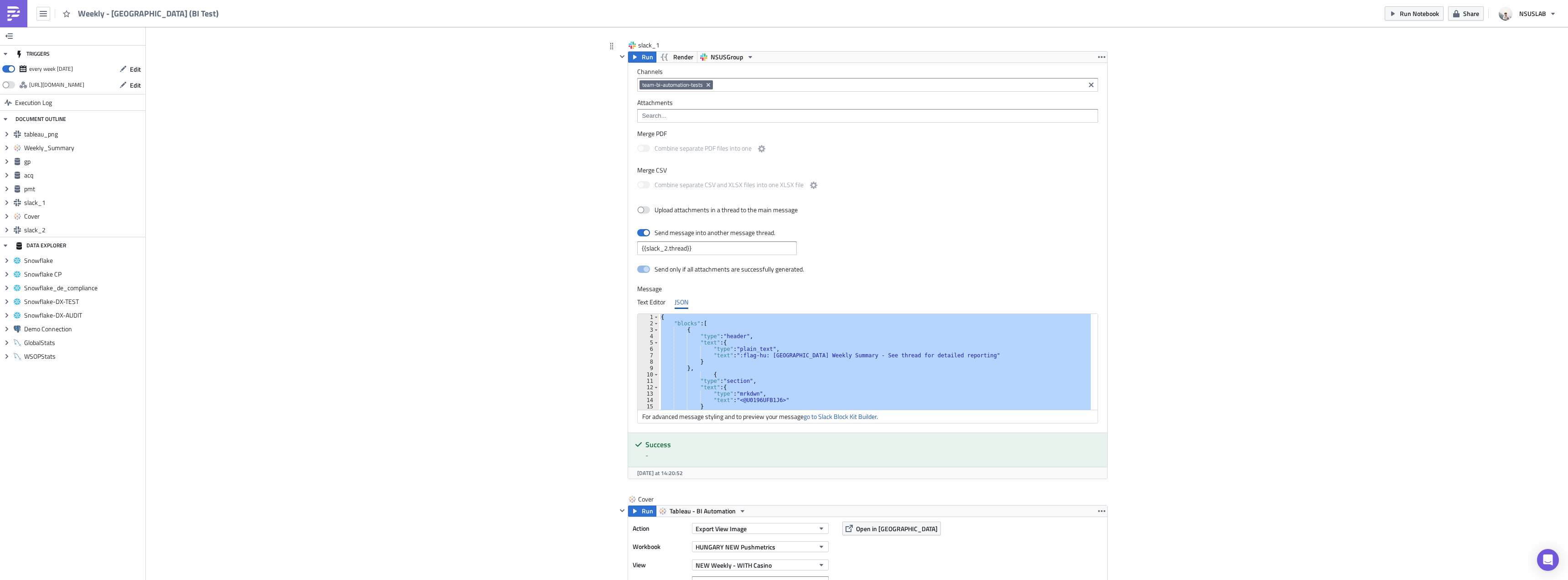
paste textarea
type textarea "}"
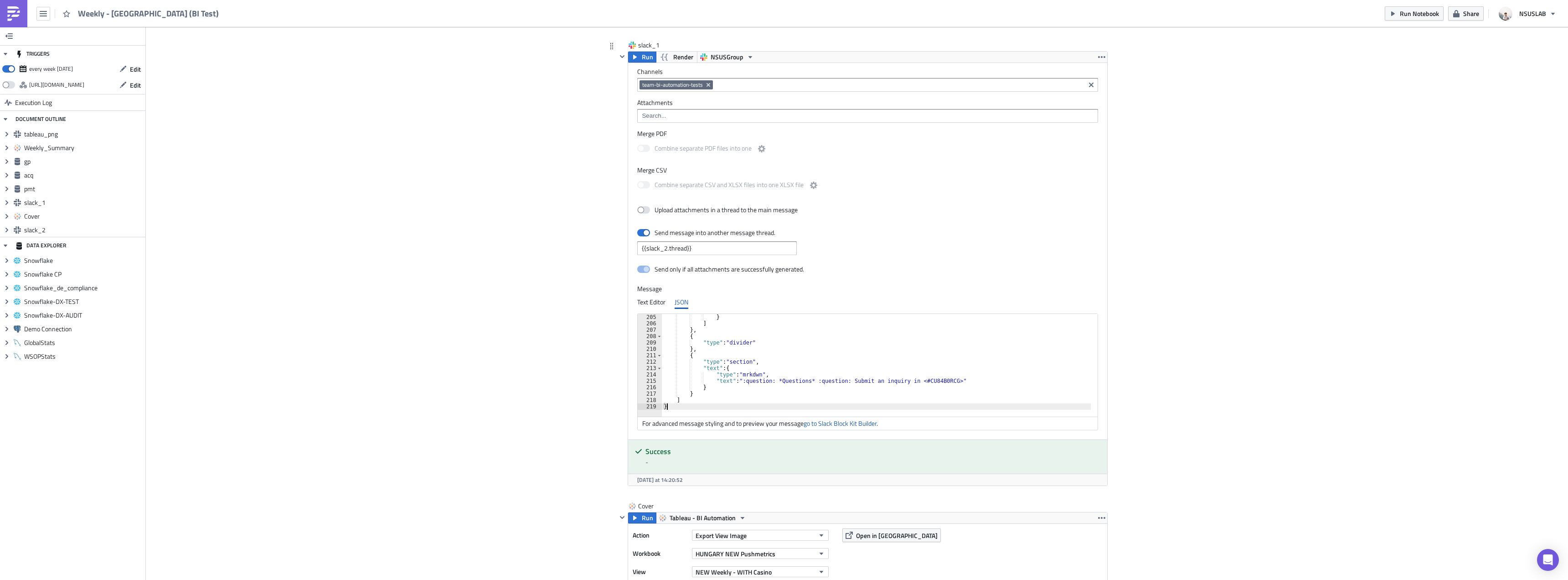
scroll to position [1303, 0]
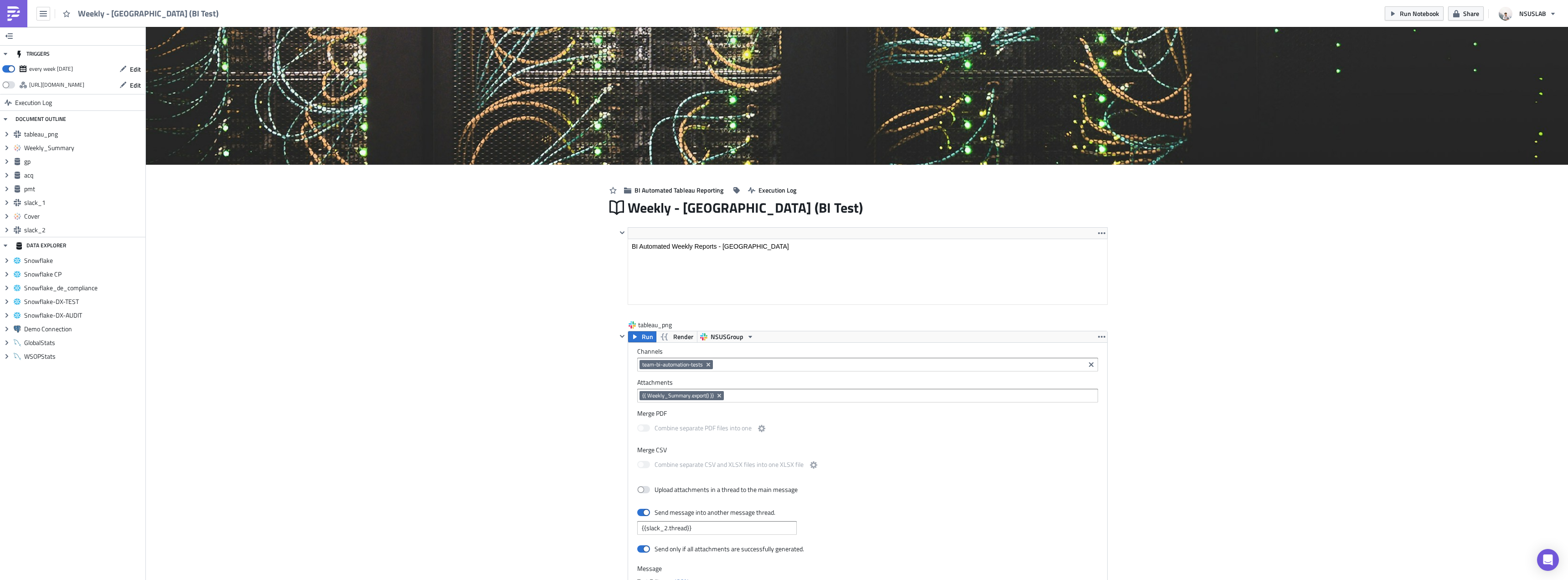
scroll to position [0, 0]
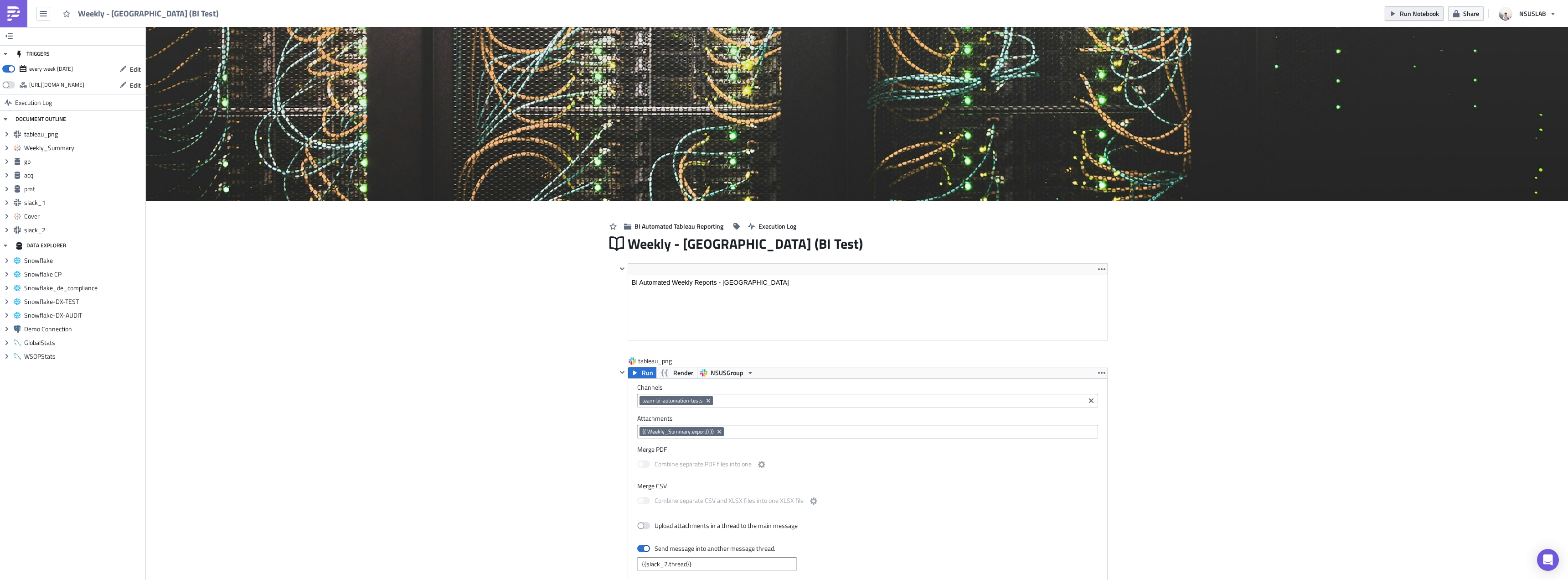
click at [1394, 16] on icon "button" at bounding box center [1393, 14] width 7 height 7
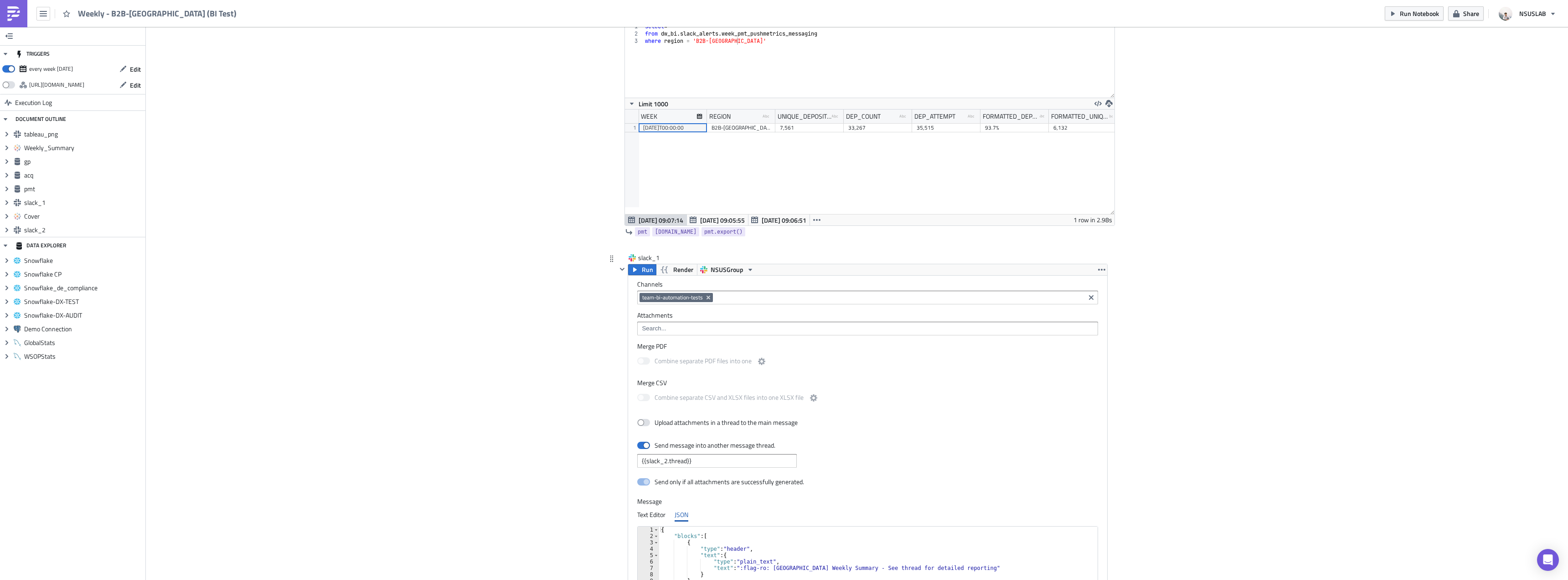
scroll to position [1642, 0]
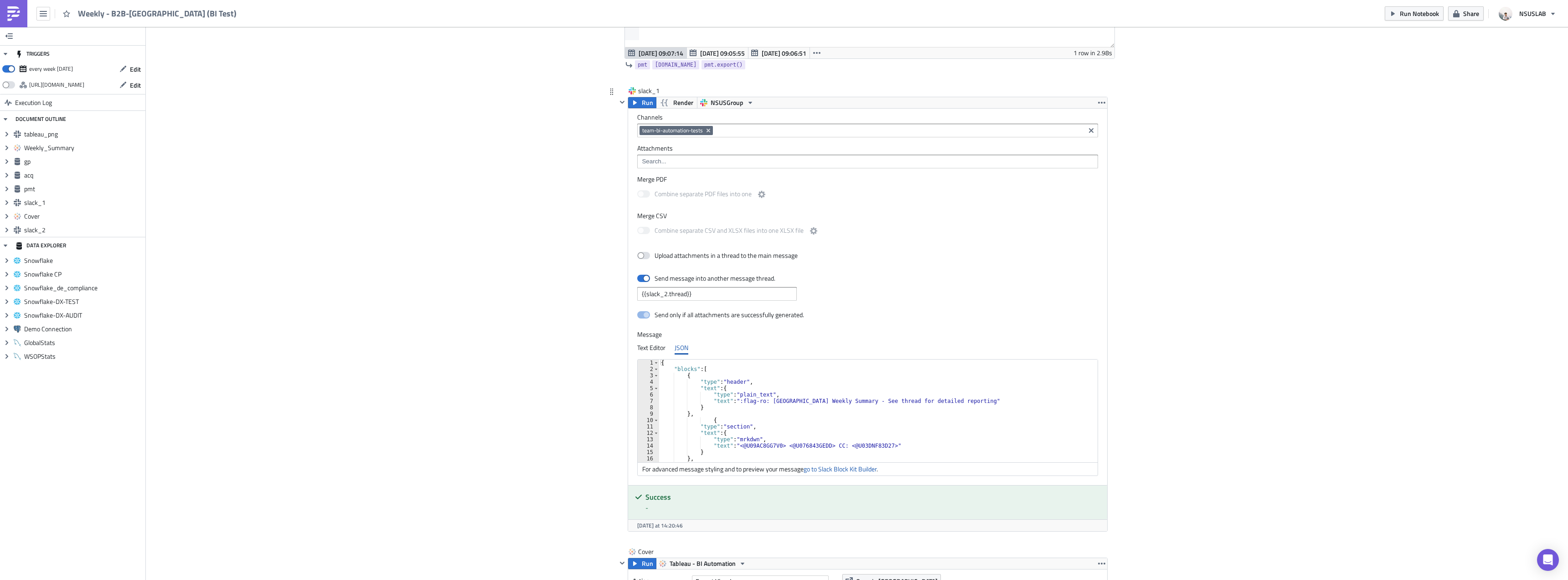
click at [834, 395] on div "{ "blocks" : [ { "type" : "header" , "text" : { "type" : "plain_text" , "text" …" at bounding box center [876, 413] width 435 height 109
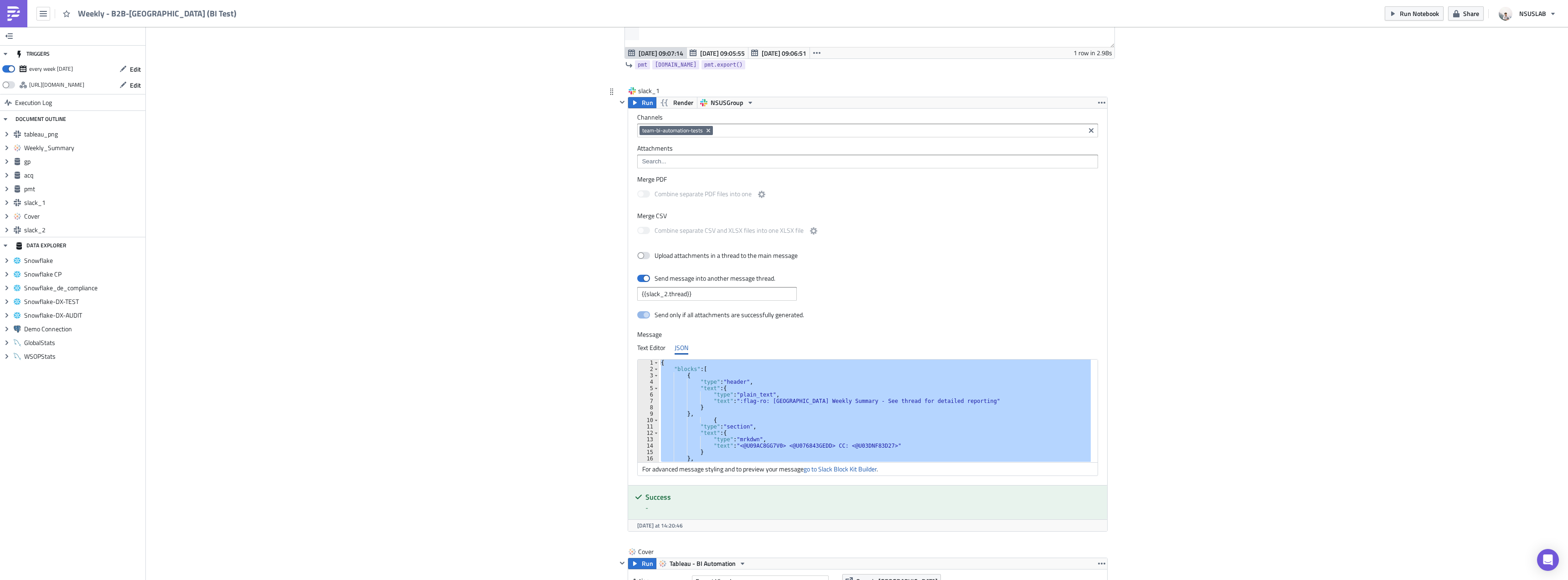
paste textarea
type textarea "}"
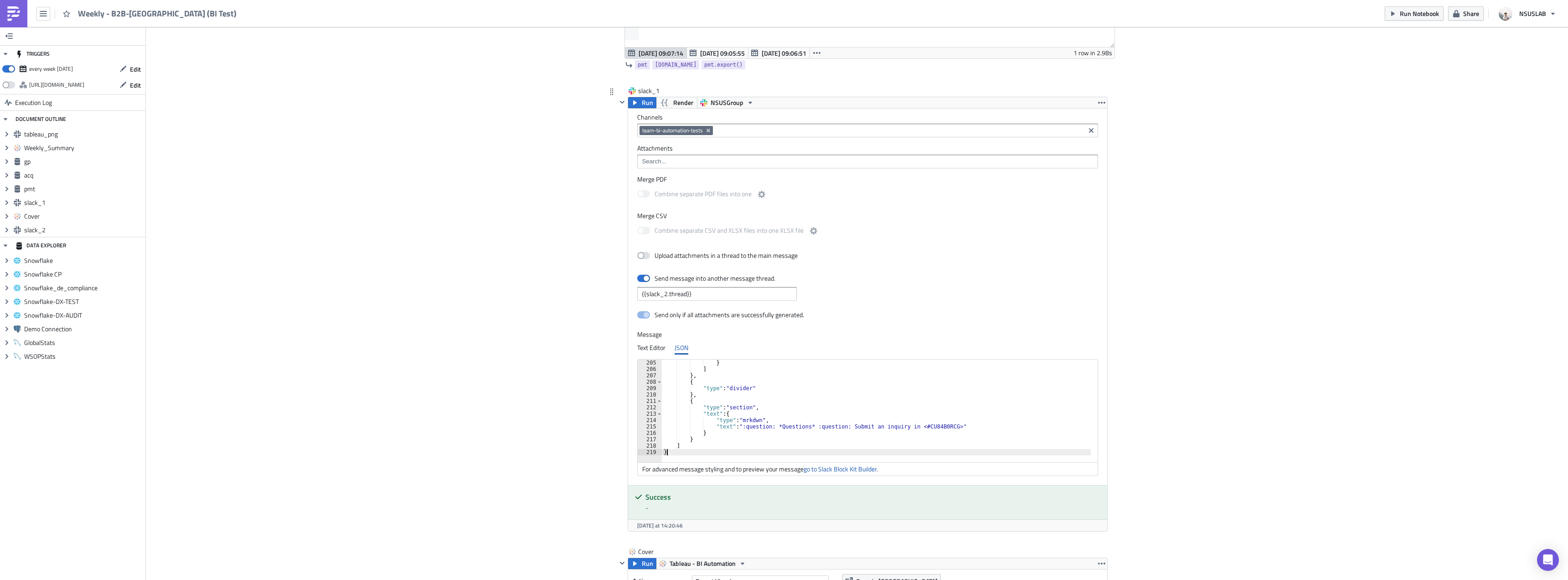
scroll to position [1303, 0]
click at [1400, 17] on button "Run Notebook" at bounding box center [1414, 14] width 59 height 14
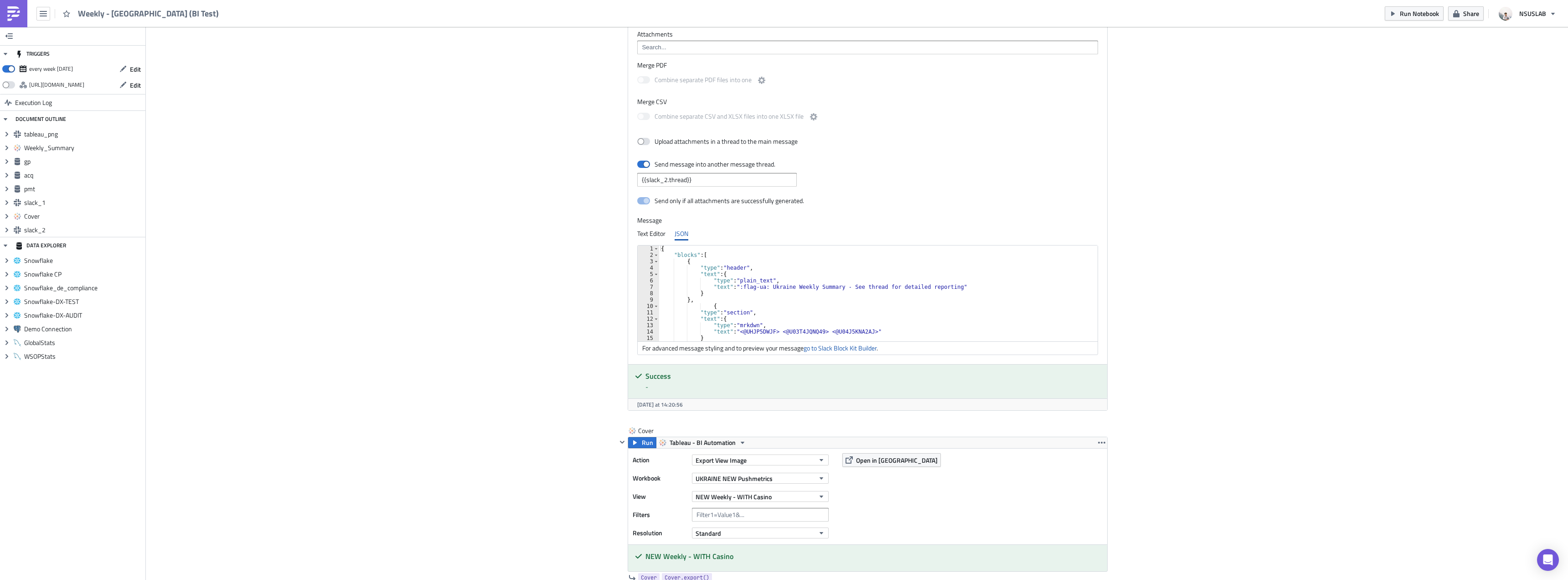
scroll to position [1825, 0]
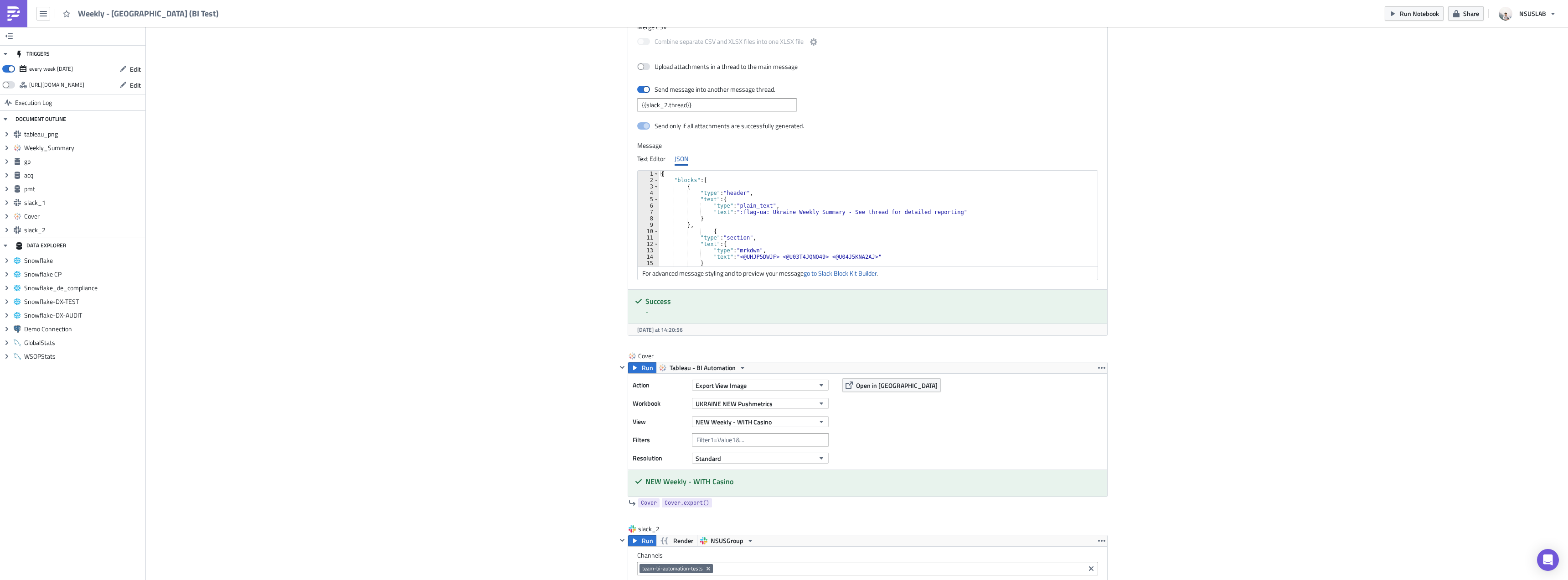
click at [911, 250] on div "{ "blocks" : [ { "type" : "header" , "text" : { "type" : "plain_text" , "text" …" at bounding box center [881, 224] width 442 height 109
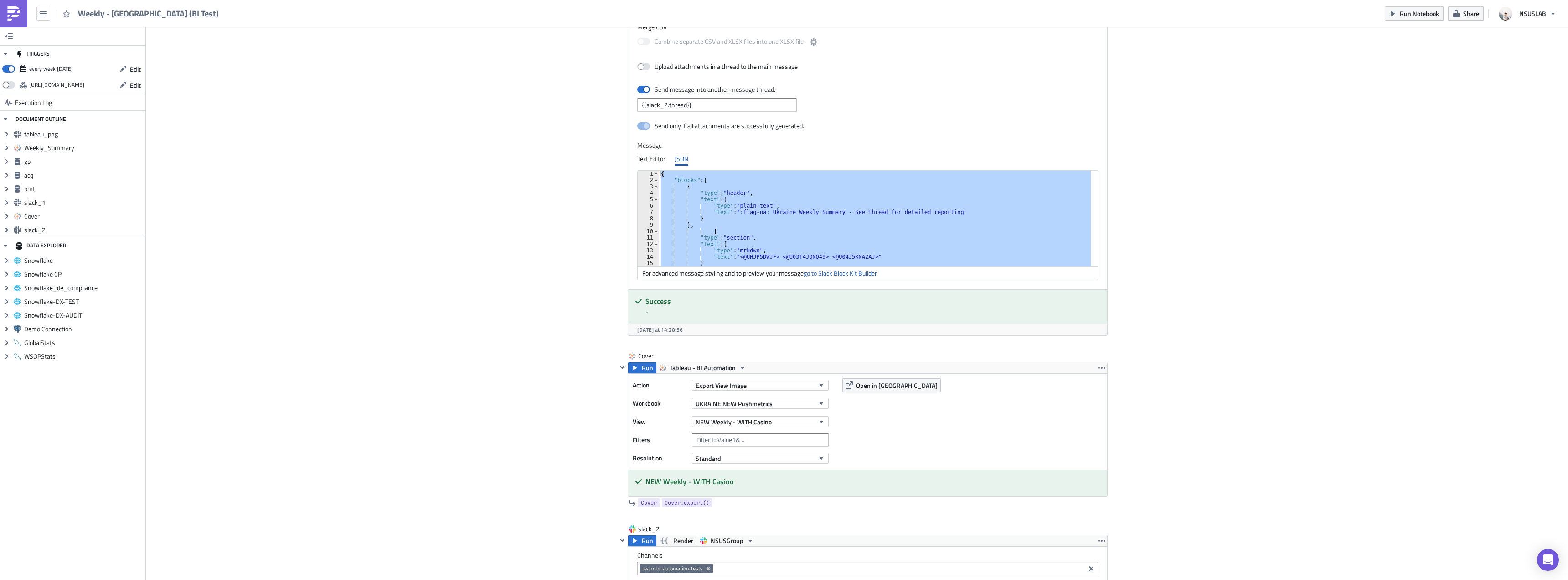
paste textarea
type textarea "}"
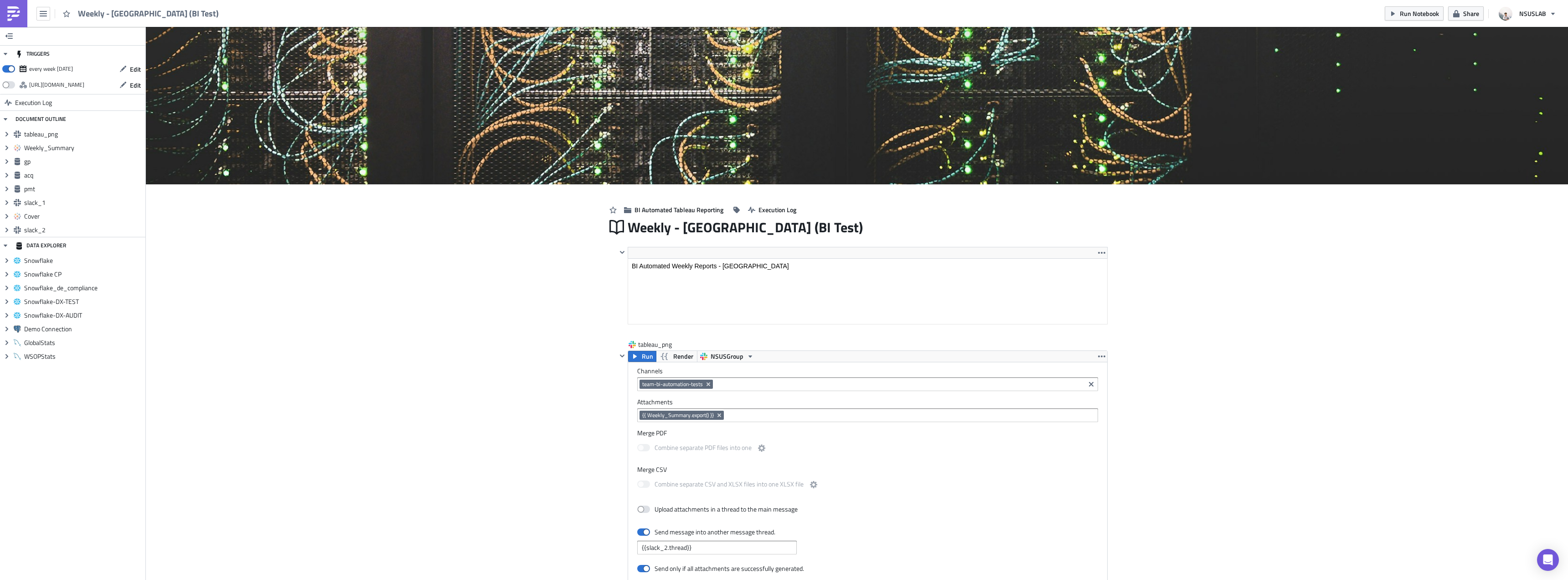
scroll to position [0, 0]
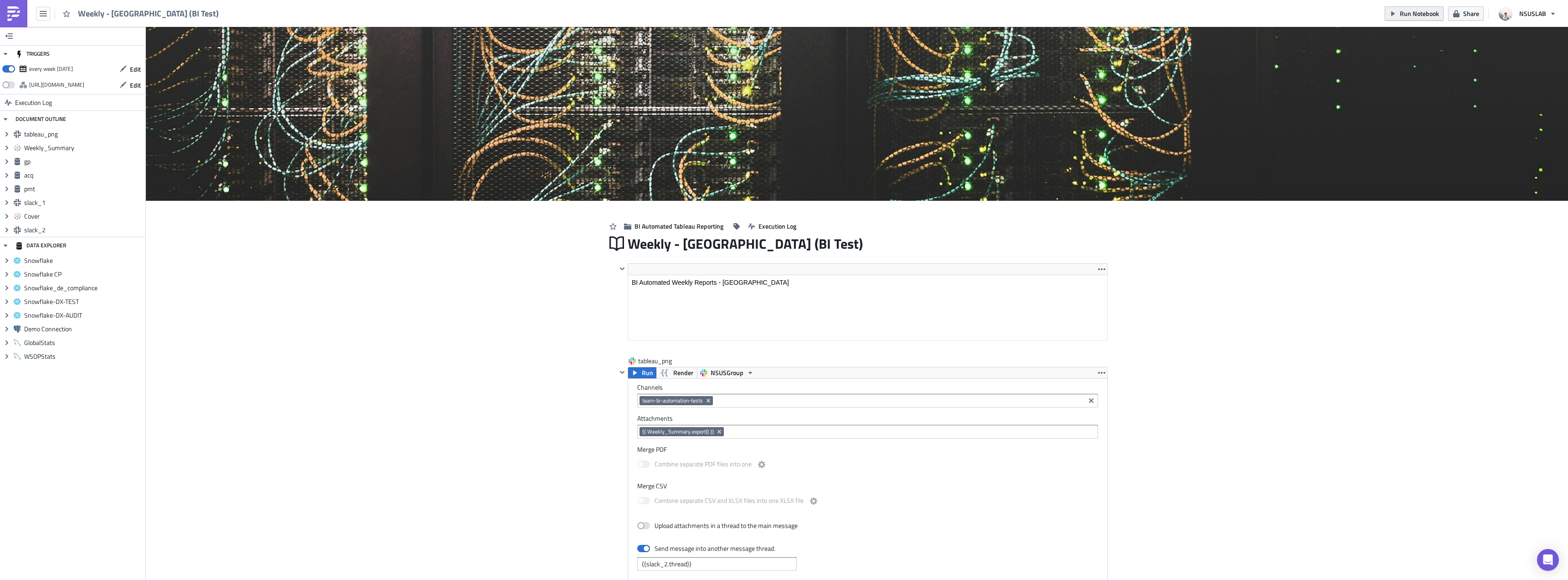
click at [1411, 15] on span "Run Notebook" at bounding box center [1419, 13] width 40 height 9
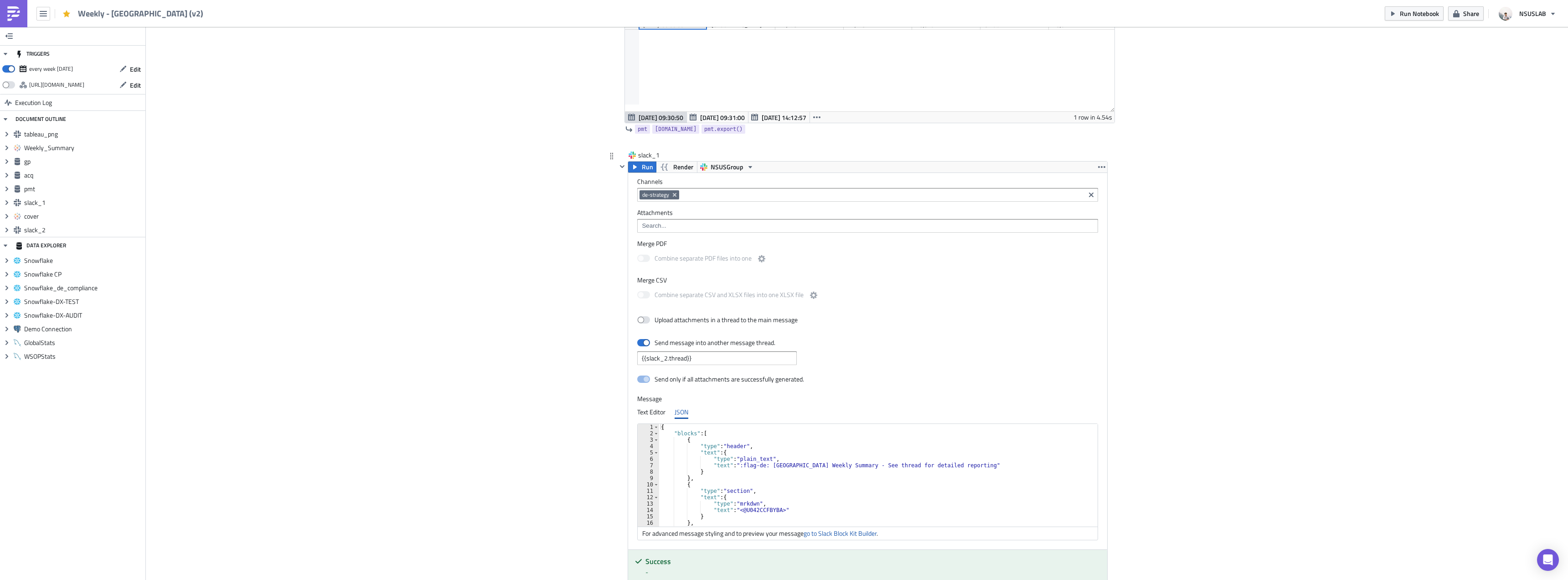
scroll to position [1715, 0]
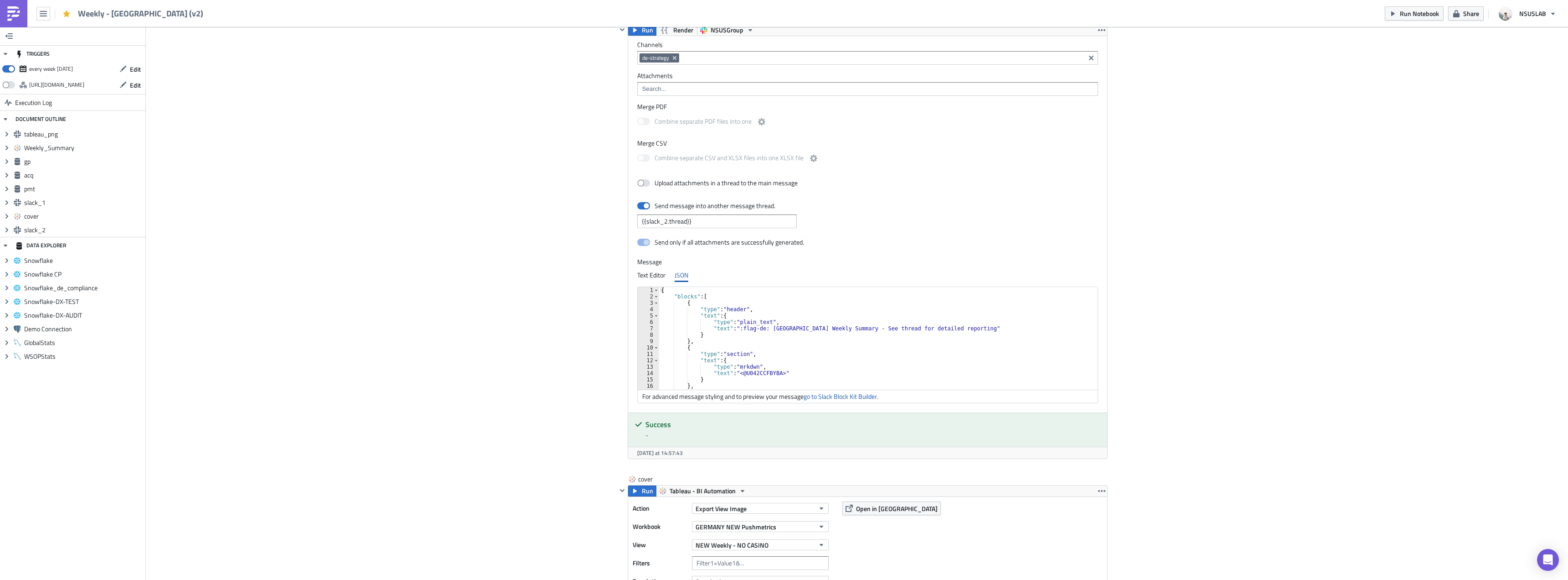
click at [861, 350] on div "{ "blocks" : [ { "type" : "header" , "text" : { "type" : "plain_text" , "text" …" at bounding box center [1126, 341] width 933 height 109
type textarea "] }"
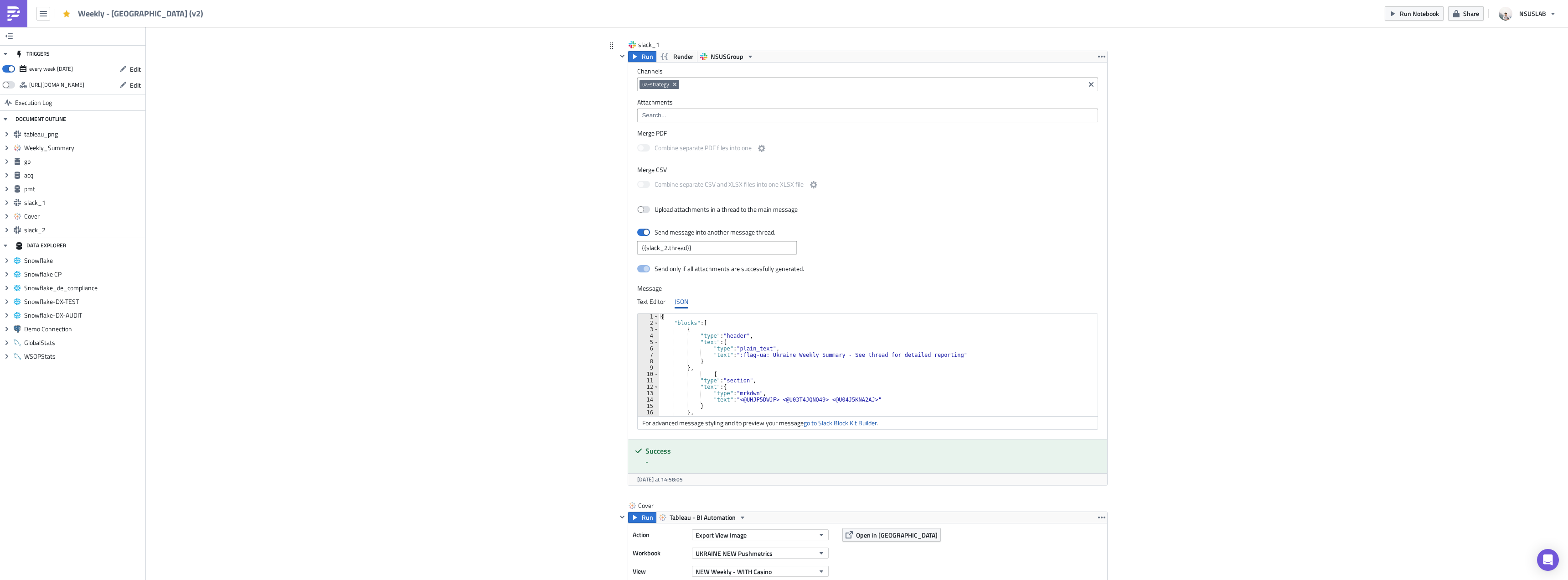
scroll to position [109, 0]
click at [829, 351] on div ""block_id" : "announcement" , "fields" : [ { "type" : "mrkdwn" , "text" : ":bel…" at bounding box center [1128, 367] width 939 height 109
type textarea "] }"
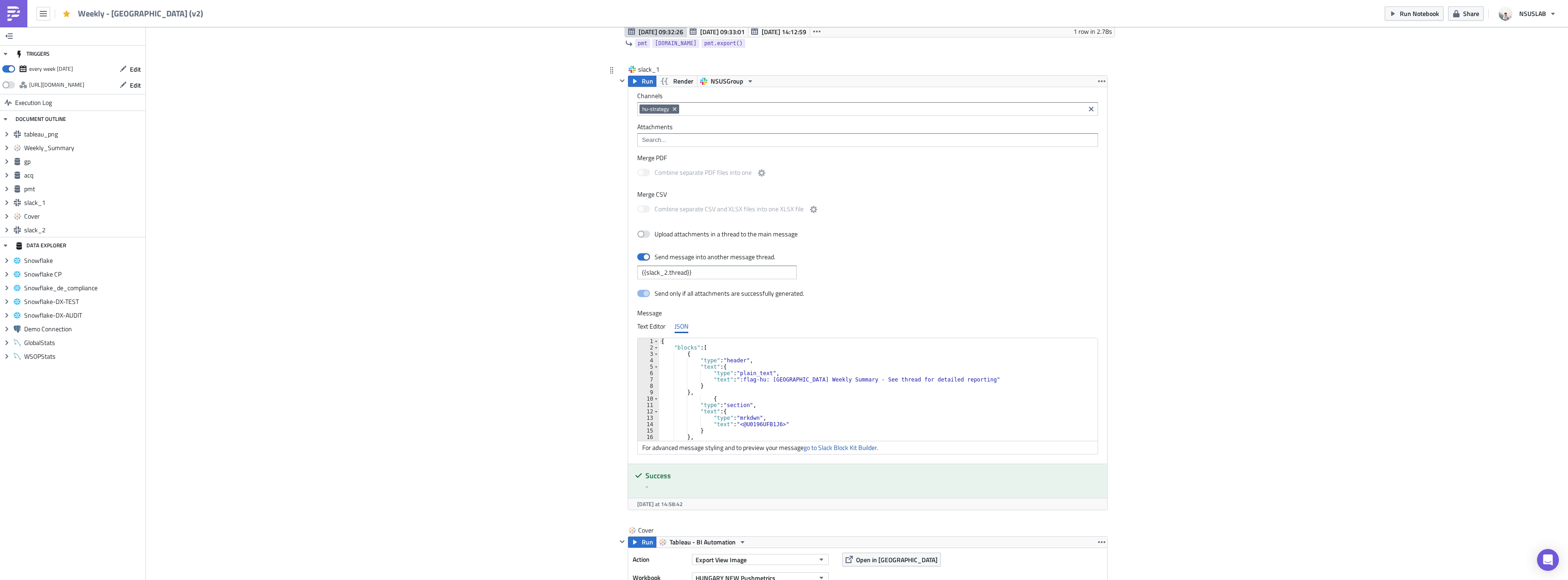
scroll to position [1734, 0]
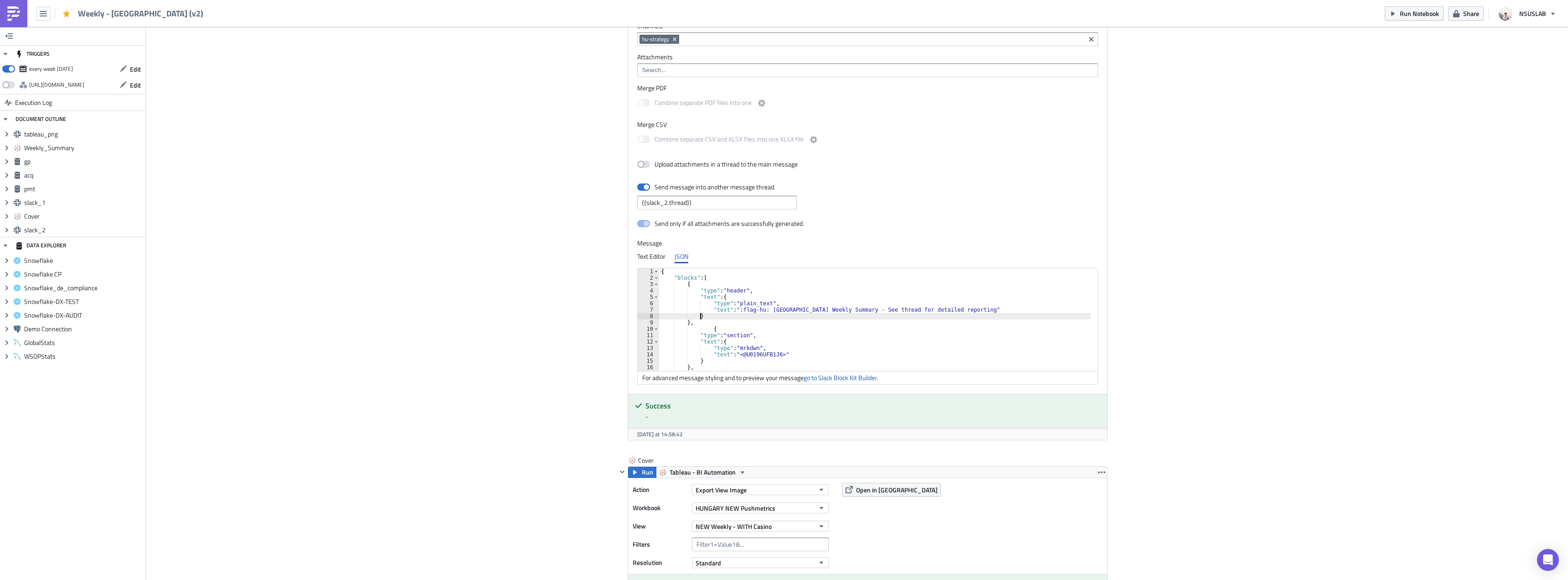
click at [871, 318] on div "{ "blocks" : [ { "type" : "header" , "text" : { "type" : "plain_text" , "text" …" at bounding box center [1126, 322] width 933 height 109
type textarea "] }"
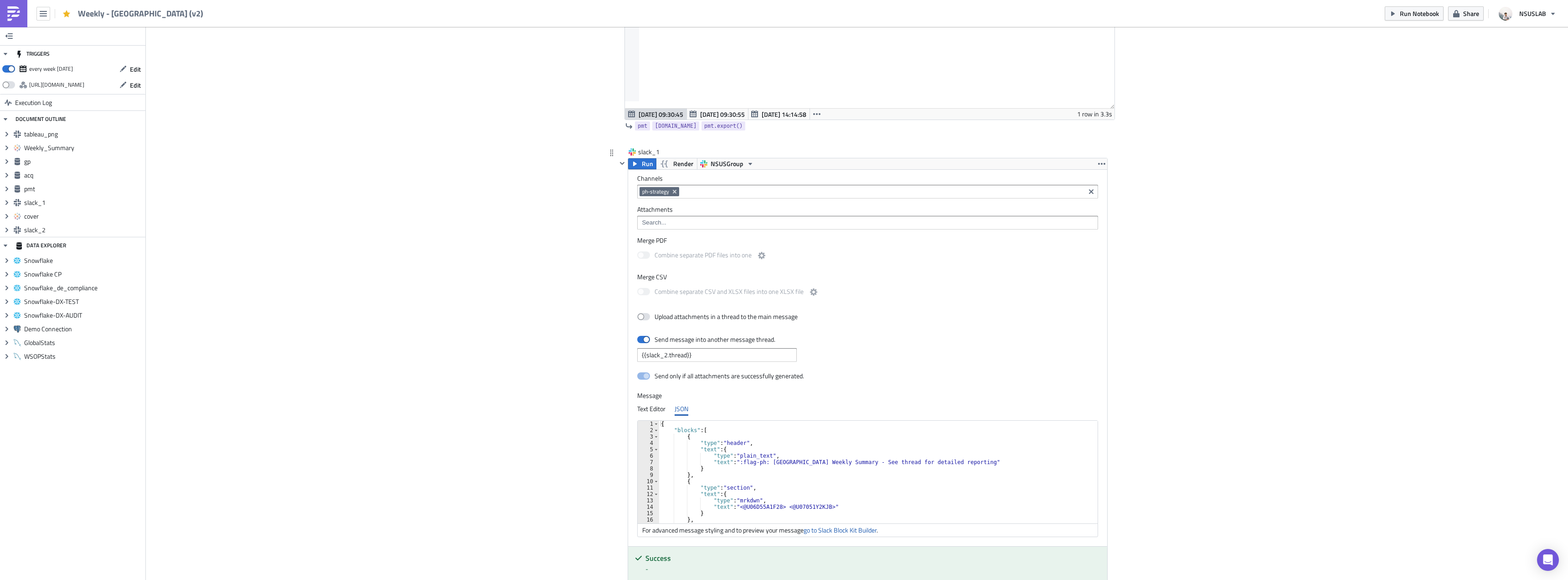
scroll to position [1597, 0]
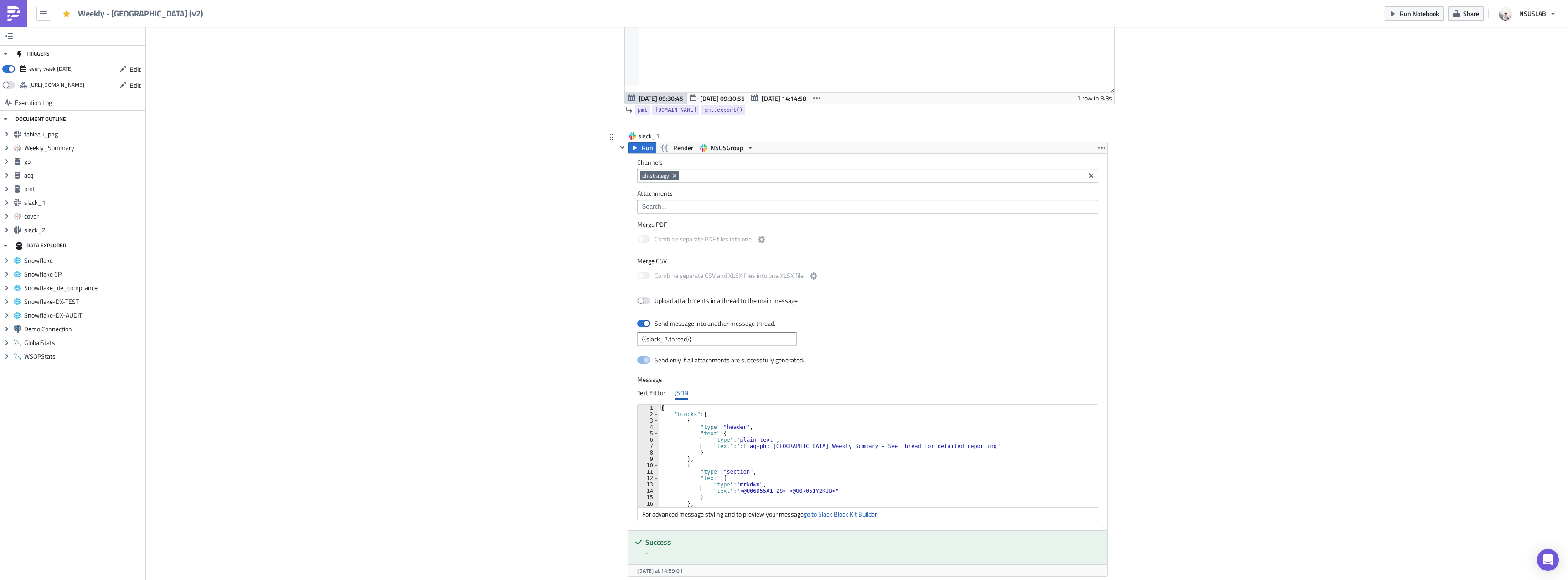
click at [823, 431] on div "{ "blocks" : [ { "type" : "header" , "text" : { "type" : "plain_text" , "text" …" at bounding box center [1124, 459] width 930 height 109
type textarea "] }"
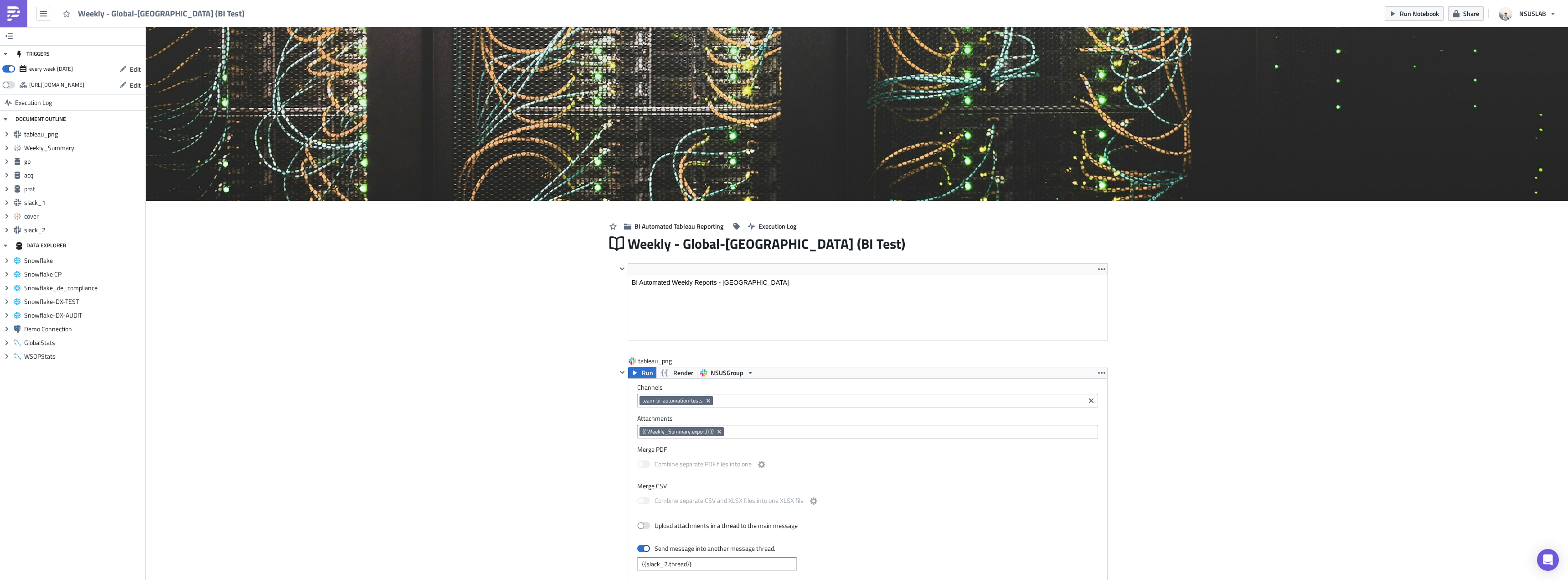
scroll to position [104, 490]
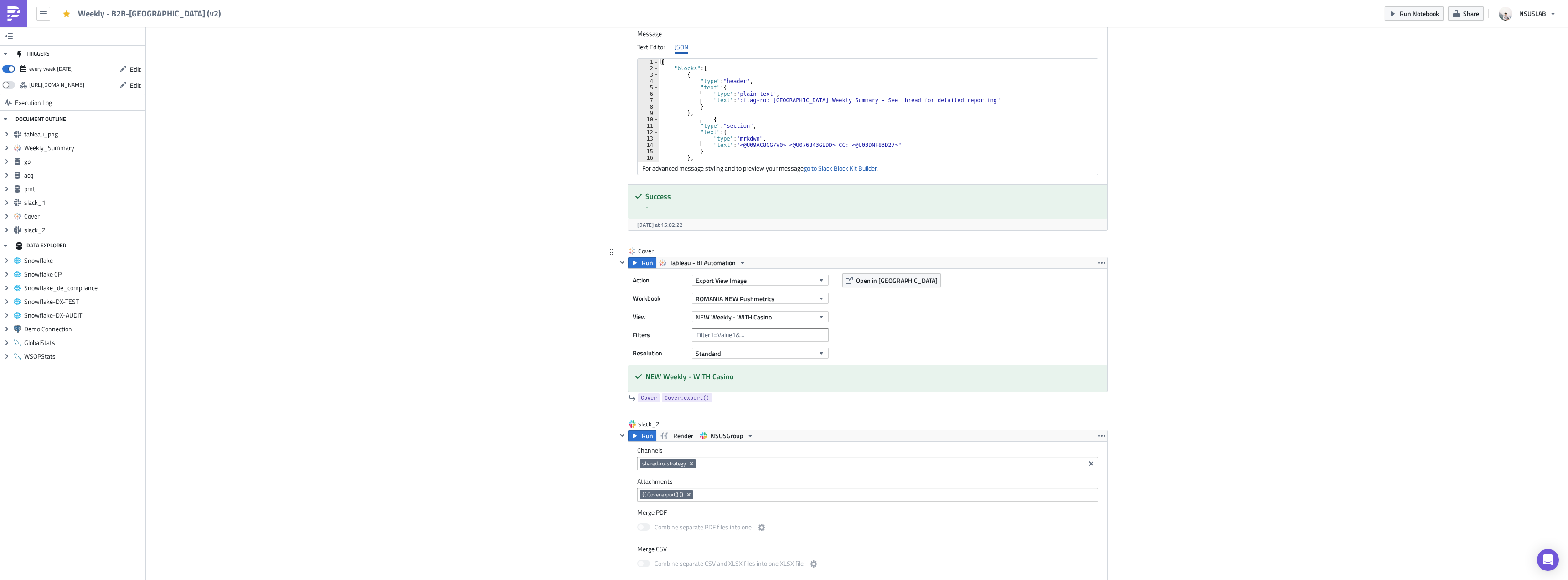
scroll to position [2035, 0]
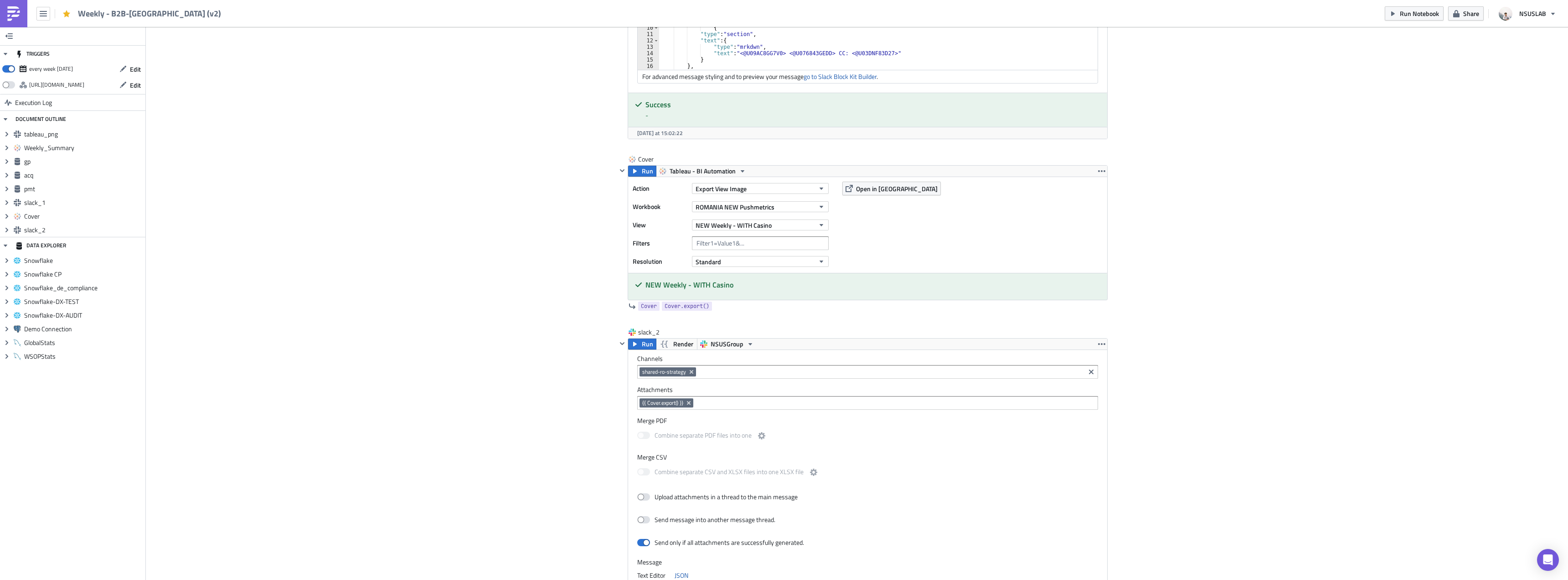
click at [899, 48] on div "{ "blocks" : [ { "type" : "header" , "text" : { "type" : "plain_text" , "text" …" at bounding box center [1128, 21] width 939 height 109
type textarea "] }"
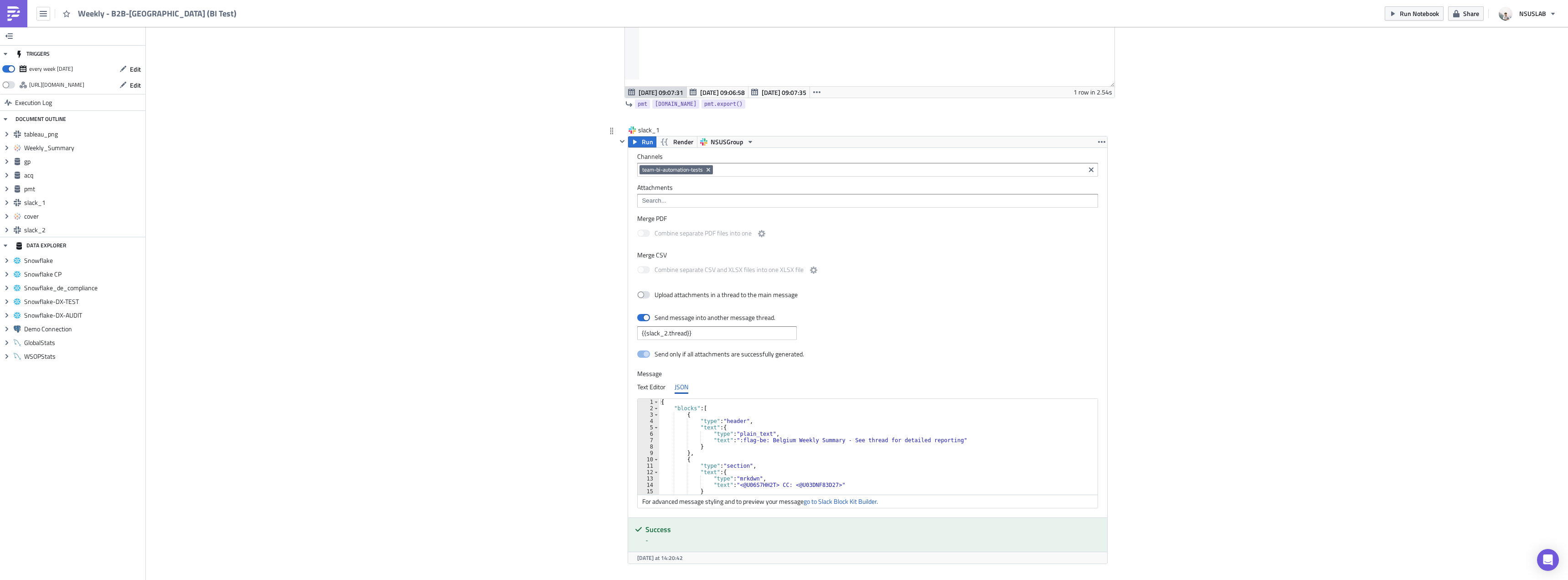
scroll to position [1779, 0]
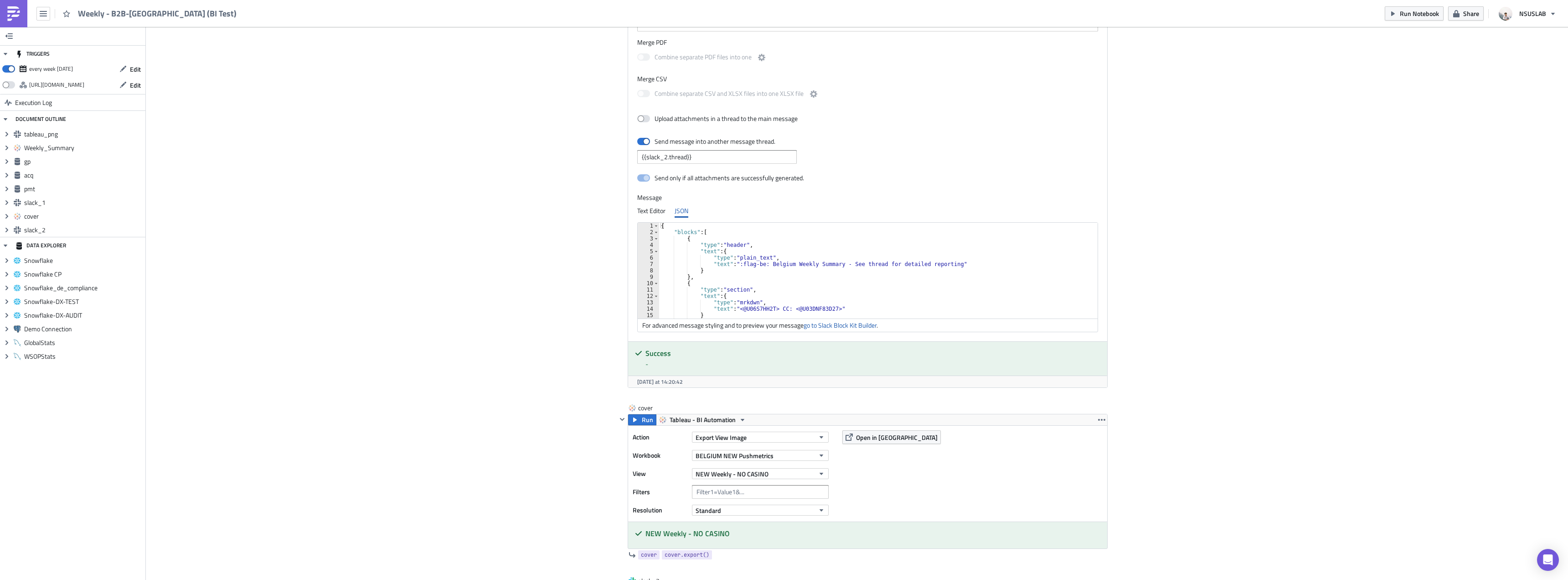
click at [869, 287] on div "{ "blocks" : [ { "type" : "header" , "text" : { "type" : "plain_text" , "text" …" at bounding box center [881, 277] width 442 height 109
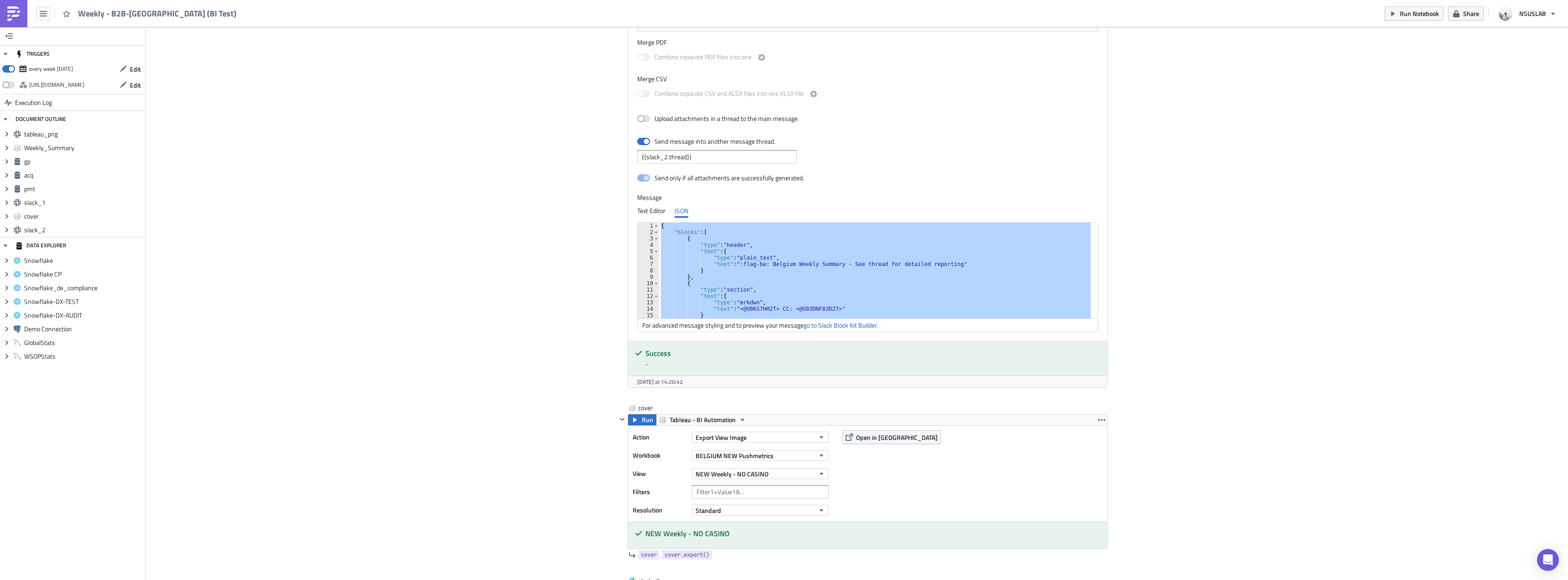
paste textarea
type textarea "}"
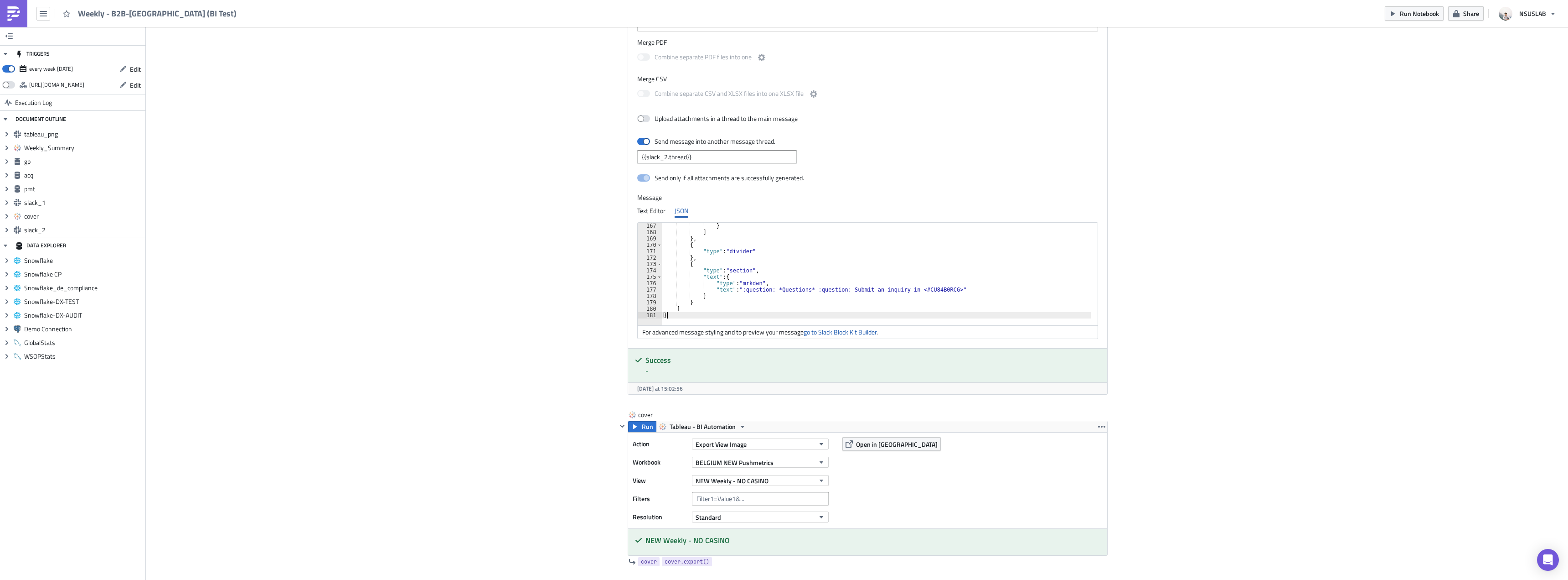
click at [1424, 22] on div "Run Notebook Share NSUSLAB" at bounding box center [1473, 13] width 177 height 27
click at [1424, 17] on span "Run Notebook" at bounding box center [1419, 13] width 40 height 9
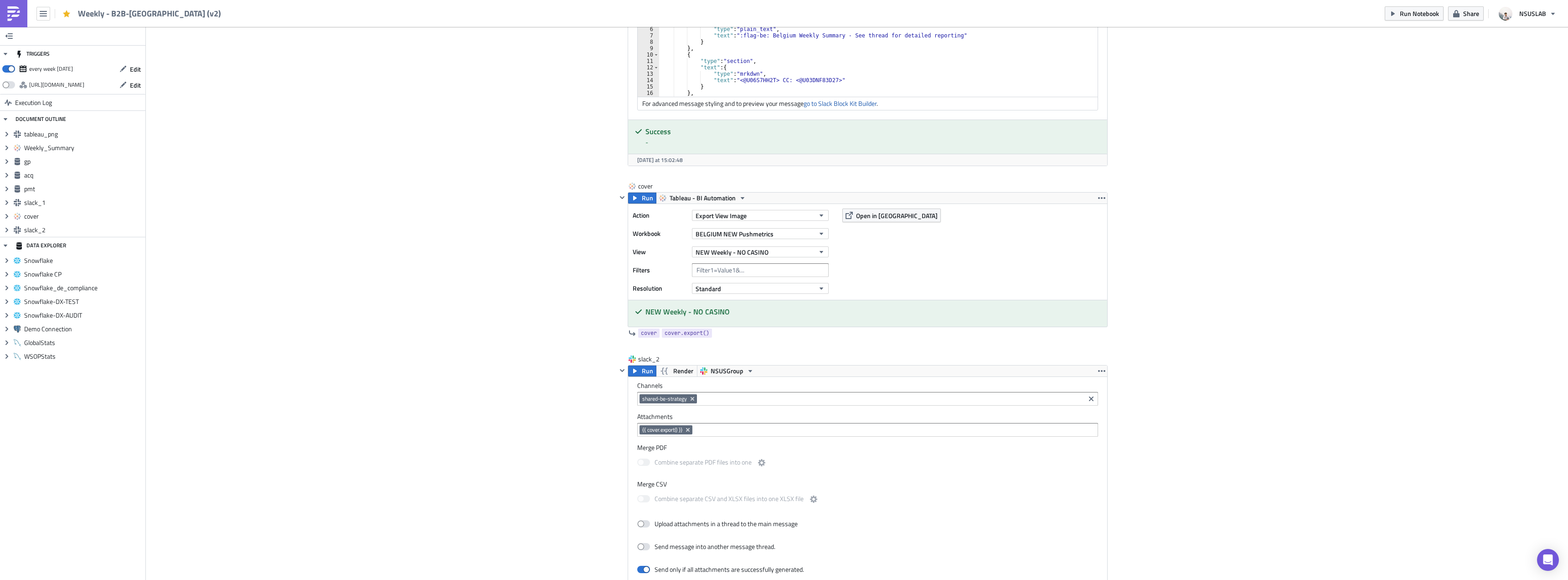
scroll to position [1897, 0]
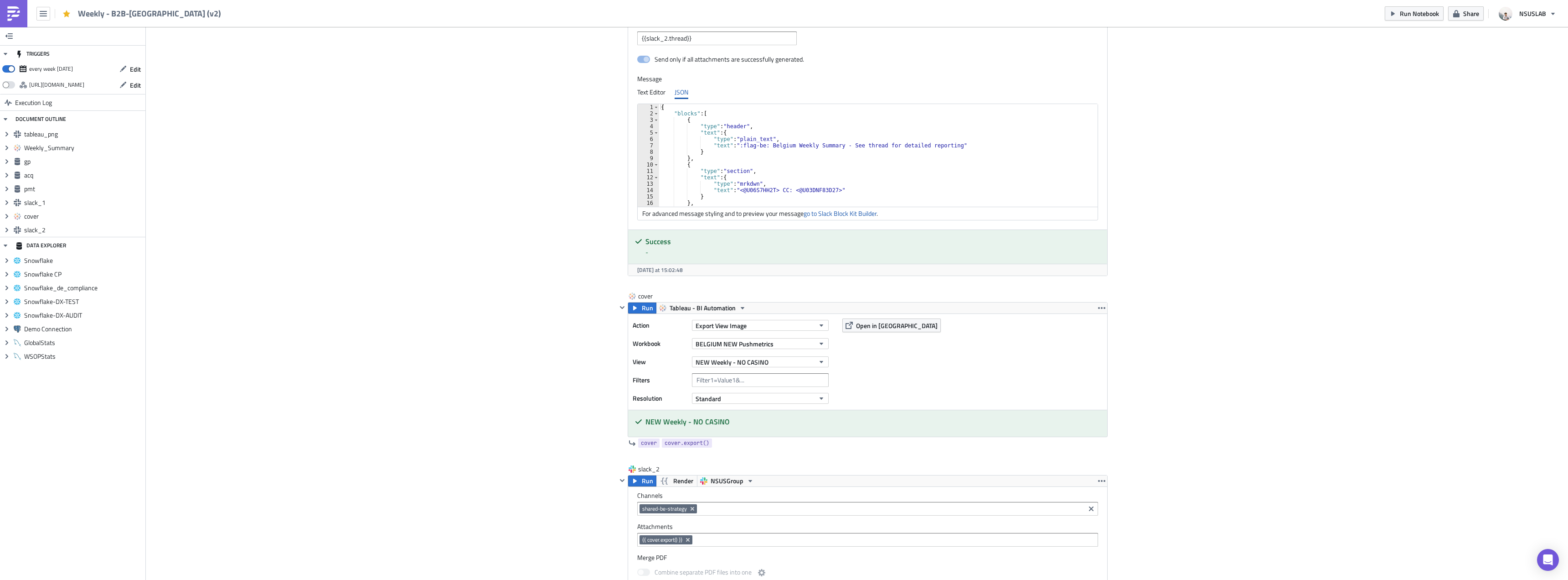
click at [898, 163] on div "{ "blocks" : [ { "type" : "header" , "text" : { "type" : "plain_text" , "text" …" at bounding box center [1128, 158] width 939 height 109
type textarea "] }"
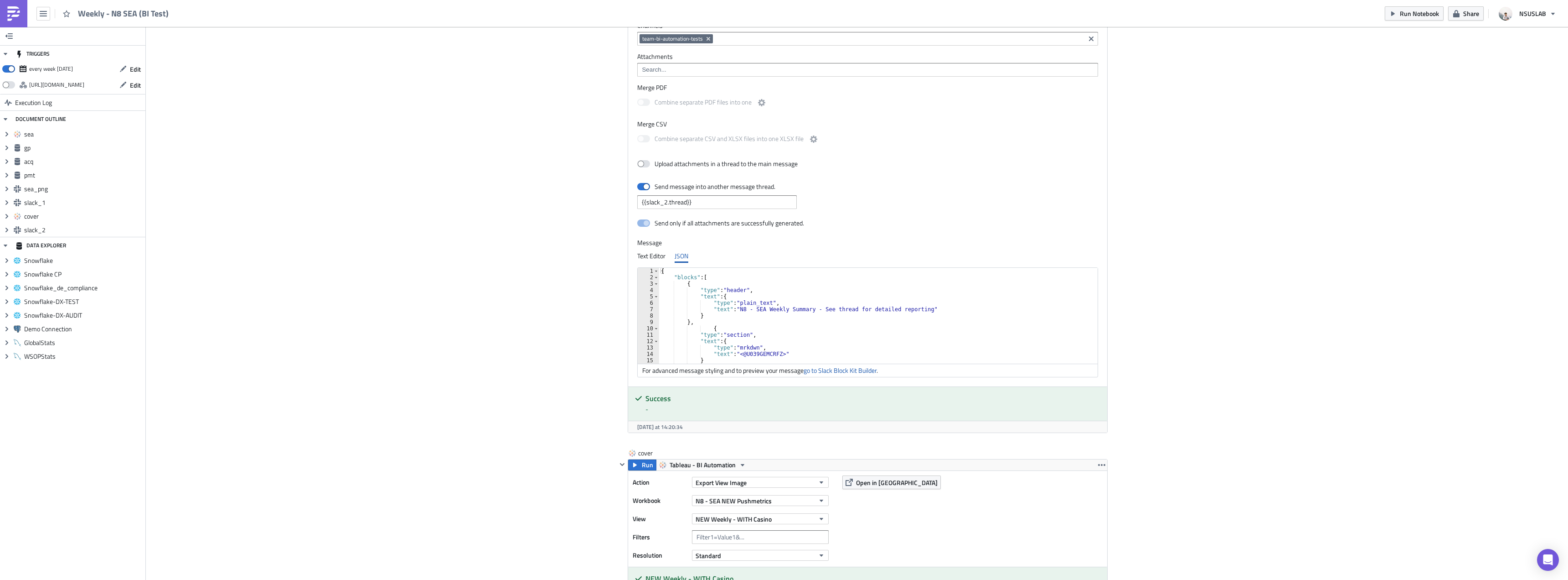
scroll to position [1734, 0]
click at [824, 331] on div "{ "blocks" : [ { "type" : "header" , "text" : { "type" : "plain_text" , "text" …" at bounding box center [881, 322] width 442 height 109
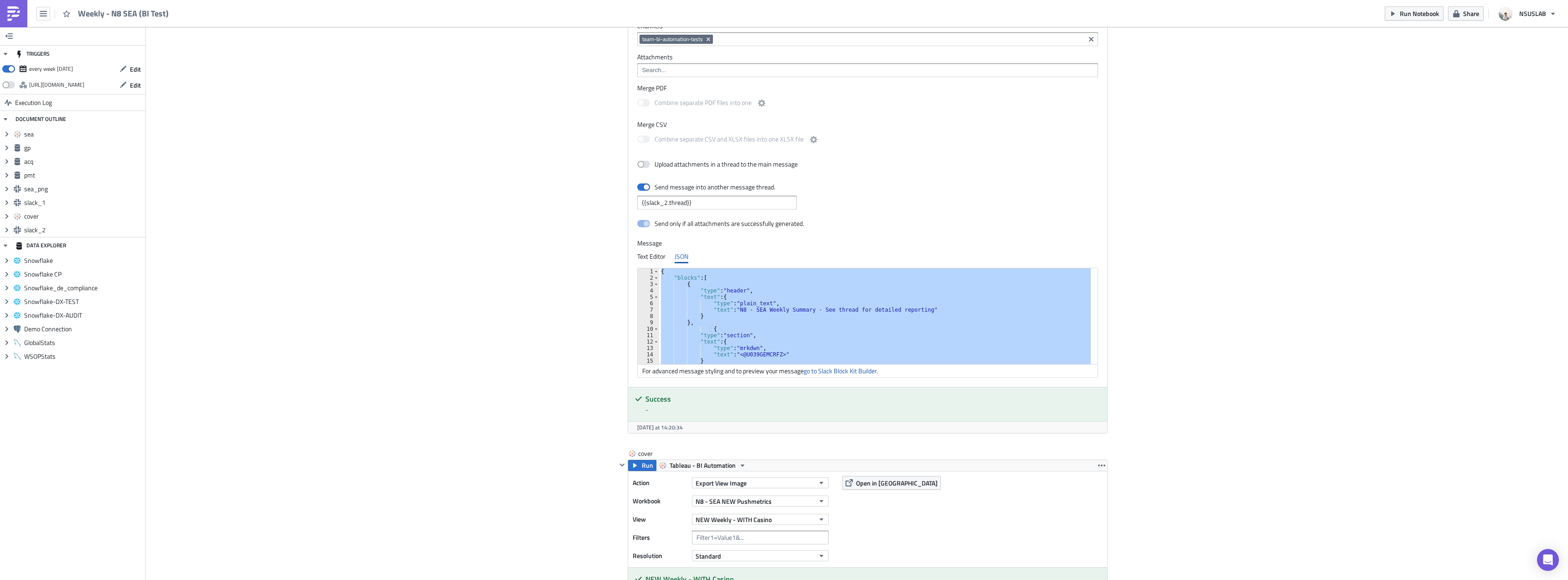
paste textarea
type textarea "}"
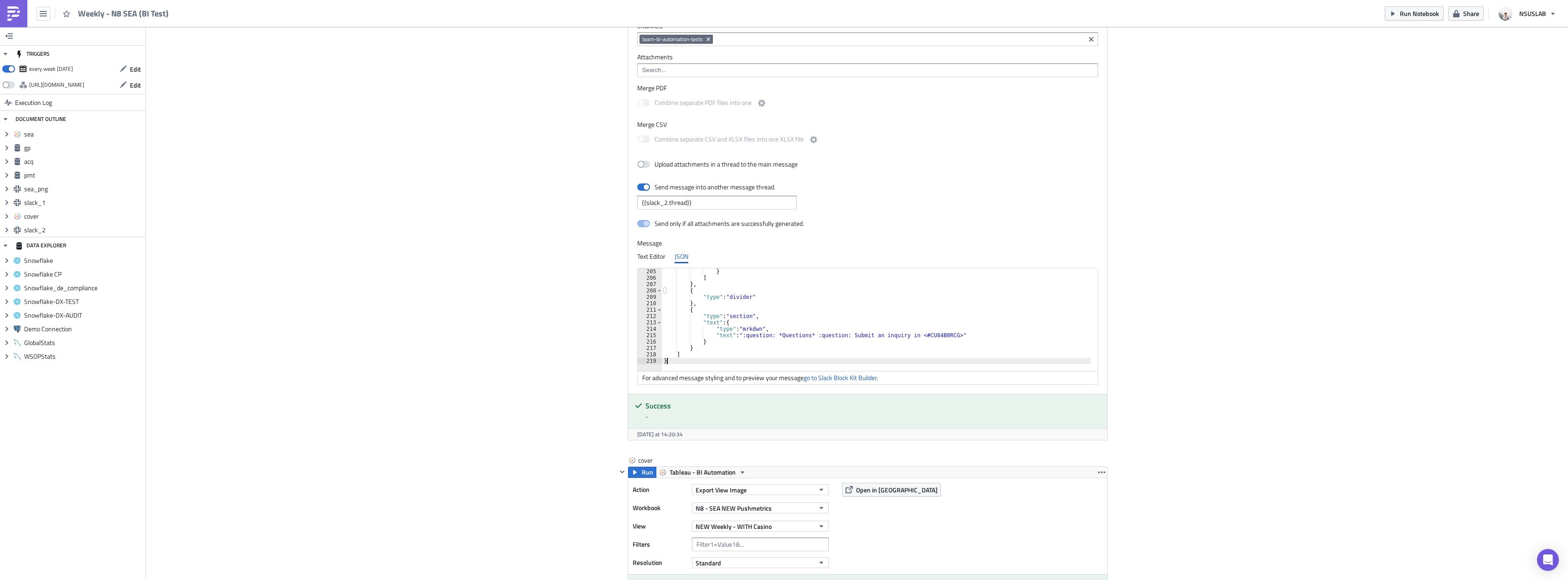
scroll to position [1303, 0]
click at [1392, 18] on button "Run Notebook" at bounding box center [1414, 14] width 59 height 14
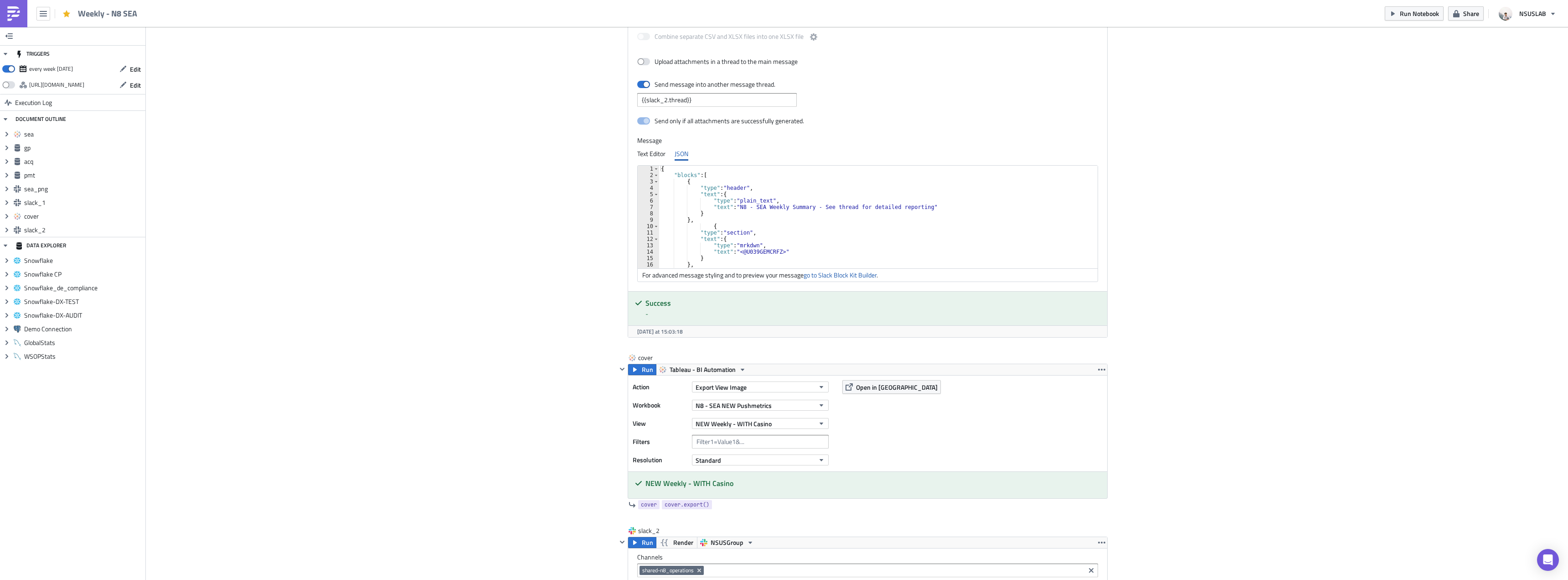
scroll to position [1736, 0]
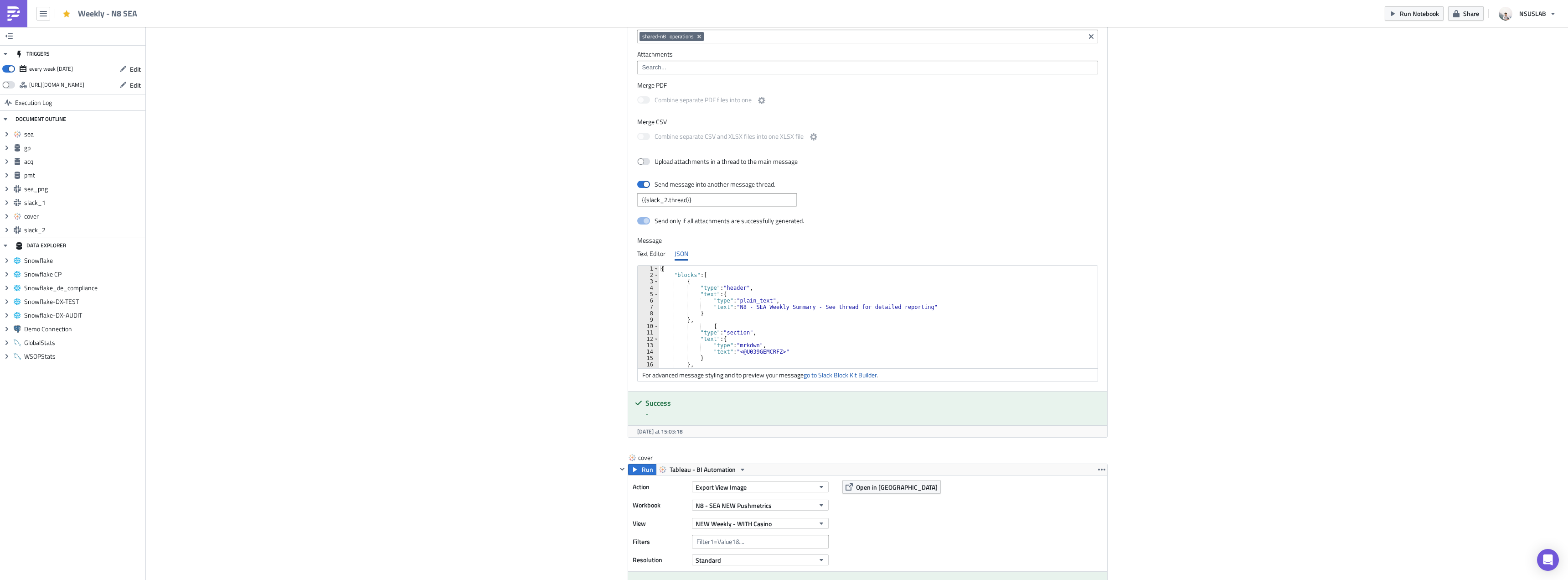
click at [813, 330] on div "{ "blocks" : [ { "type" : "header" , "text" : { "type" : "plain_text" , "text" …" at bounding box center [1127, 319] width 936 height 109
type textarea "] }"
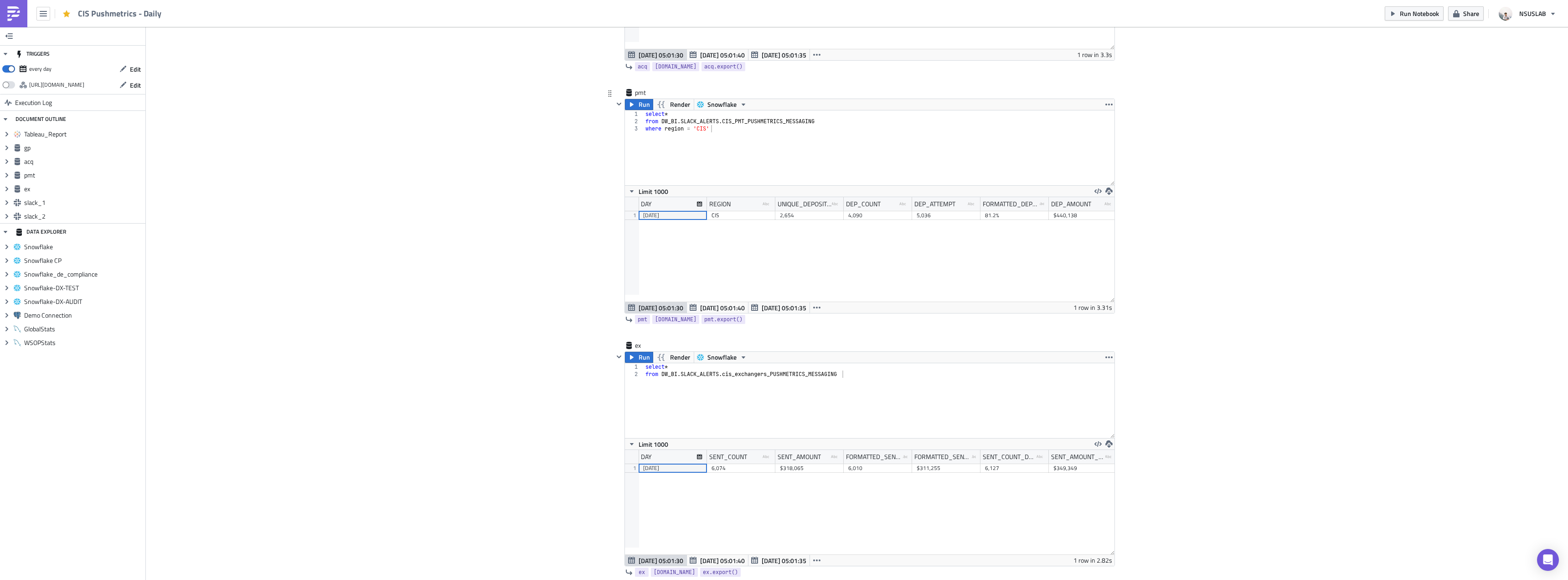
scroll to position [775, 0]
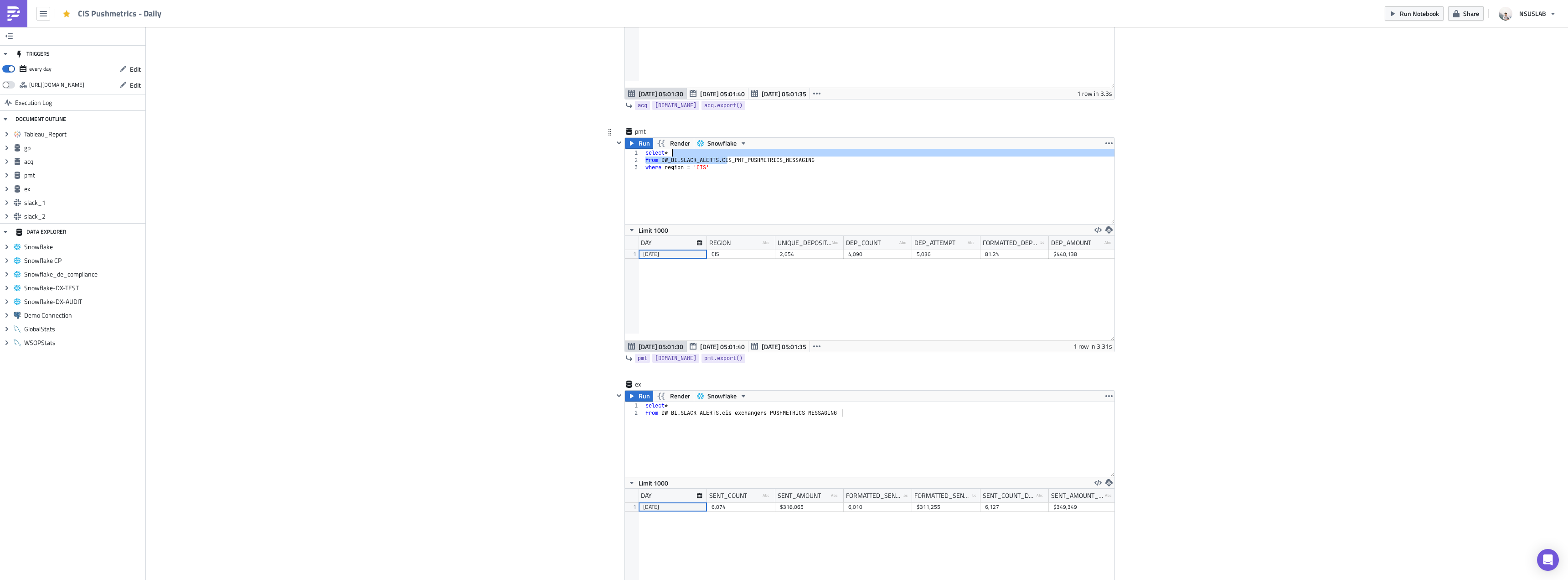
drag, startPoint x: 723, startPoint y: 159, endPoint x: 809, endPoint y: 154, distance: 86.1
click at [809, 154] on div "select * from DW_BI . SLACK_ALERTS . CIS_PMT_PUSHMETRICS_MESSAGING where region…" at bounding box center [879, 194] width 471 height 89
click at [818, 156] on div "select * from DW_BI . SLACK_ALERTS . CIS_PMT_PUSHMETRICS_MESSAGING where region…" at bounding box center [879, 187] width 471 height 75
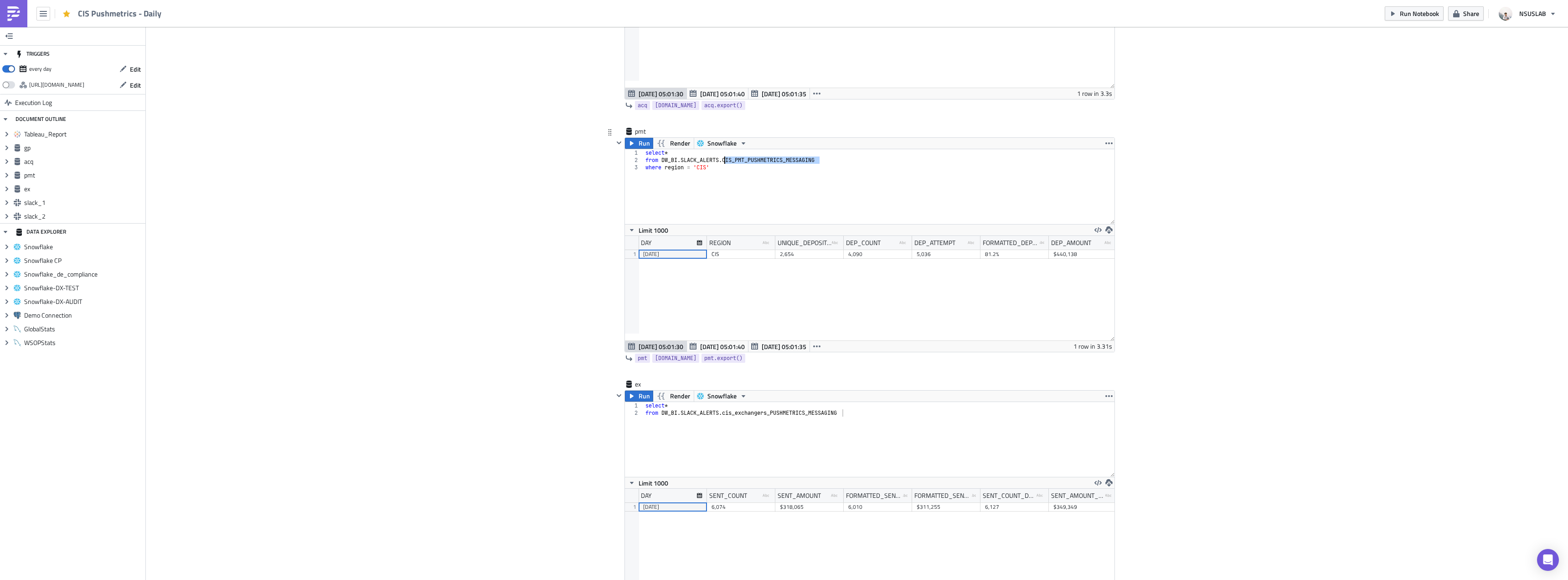
drag, startPoint x: 818, startPoint y: 157, endPoint x: 745, endPoint y: 175, distance: 75.2
click at [723, 161] on div "select * from DW_BI . SLACK_ALERTS . CIS_PMT_PUSHMETRICS_MESSAGING where region…" at bounding box center [879, 194] width 471 height 89
click at [760, 166] on div "select * from DW_BI . SLACK_ALERTS . CIS_PMT_PUSHMETRICS_MESSAGING where region…" at bounding box center [879, 194] width 471 height 89
type textarea "where region = 'CIS'"
